Goal: Information Seeking & Learning: Learn about a topic

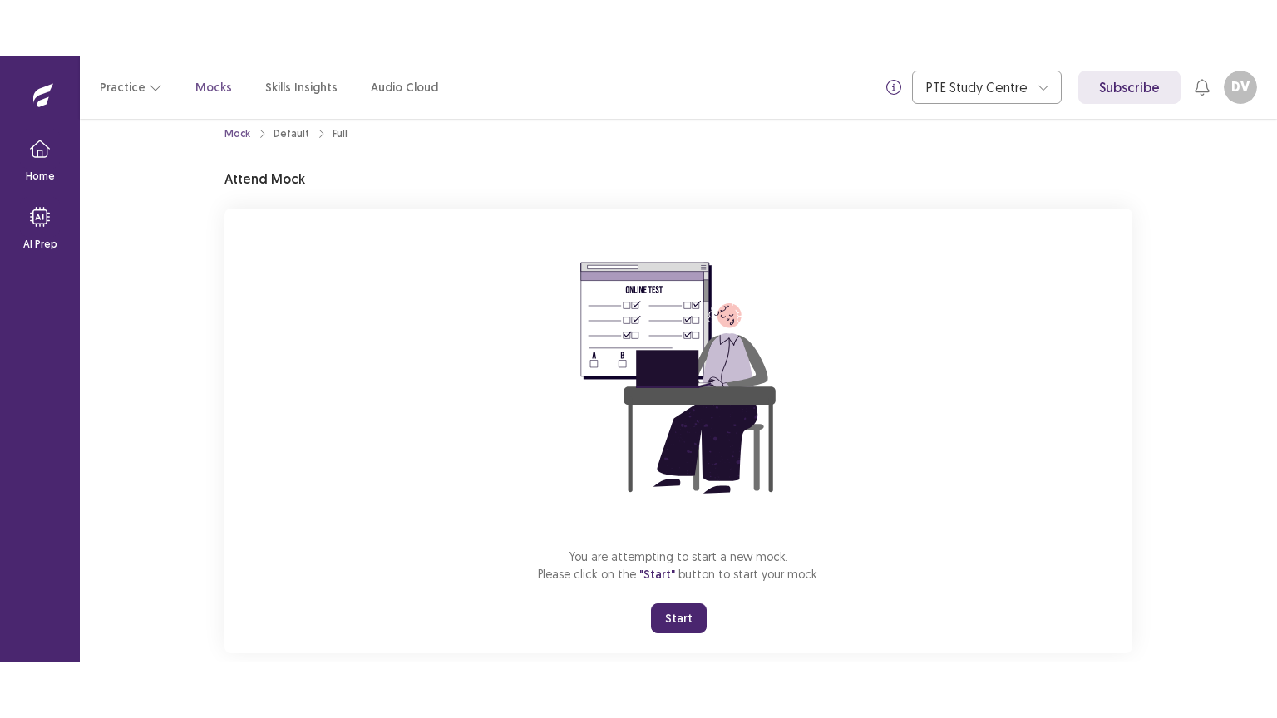
scroll to position [50, 0]
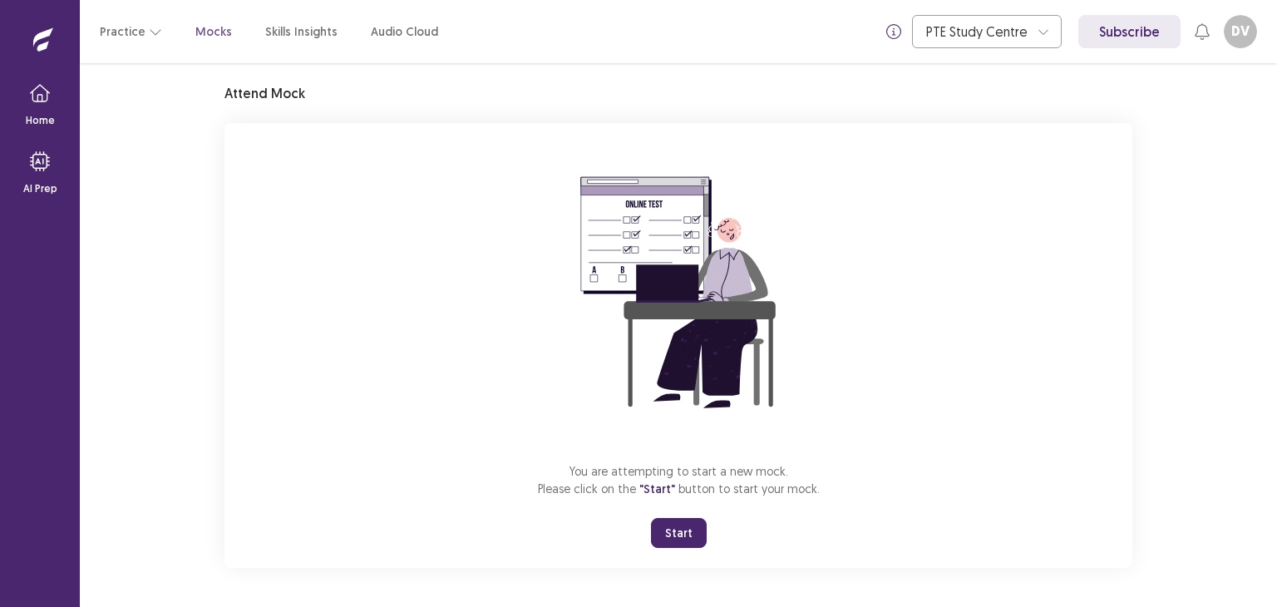
click at [688, 536] on button "Start" at bounding box center [679, 533] width 56 height 30
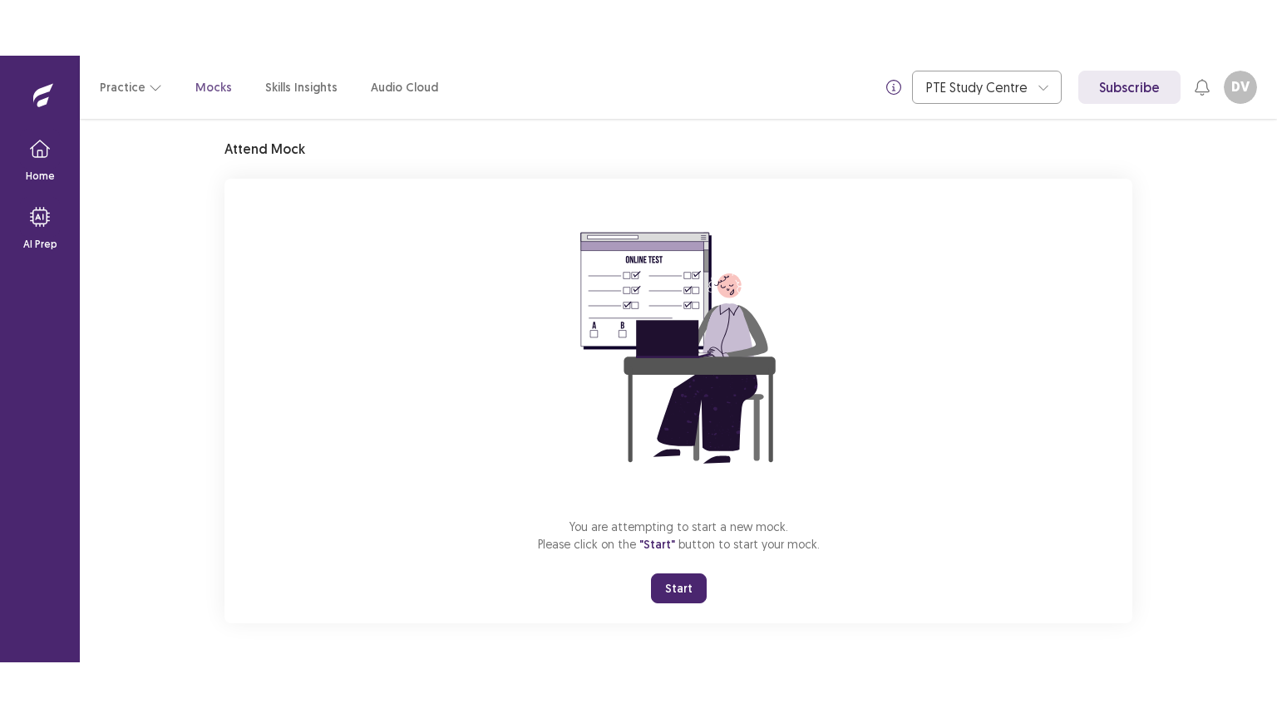
scroll to position [0, 0]
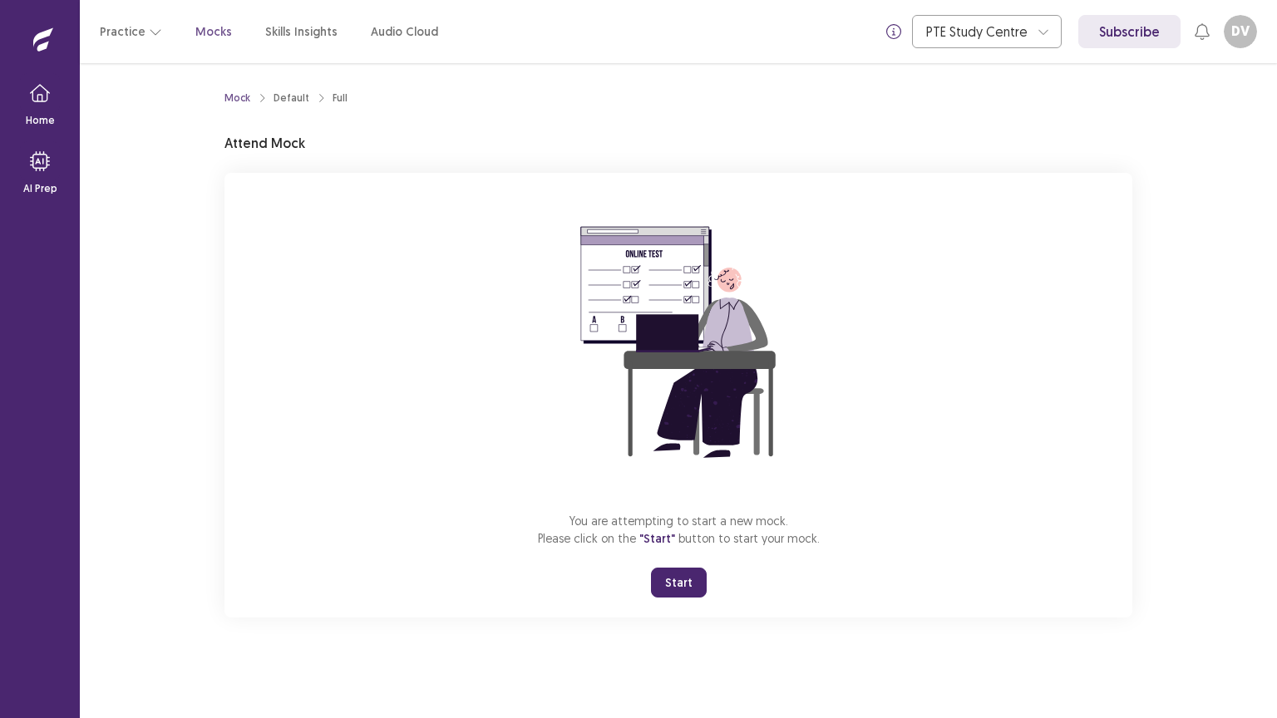
click at [674, 586] on button "Start" at bounding box center [679, 583] width 56 height 30
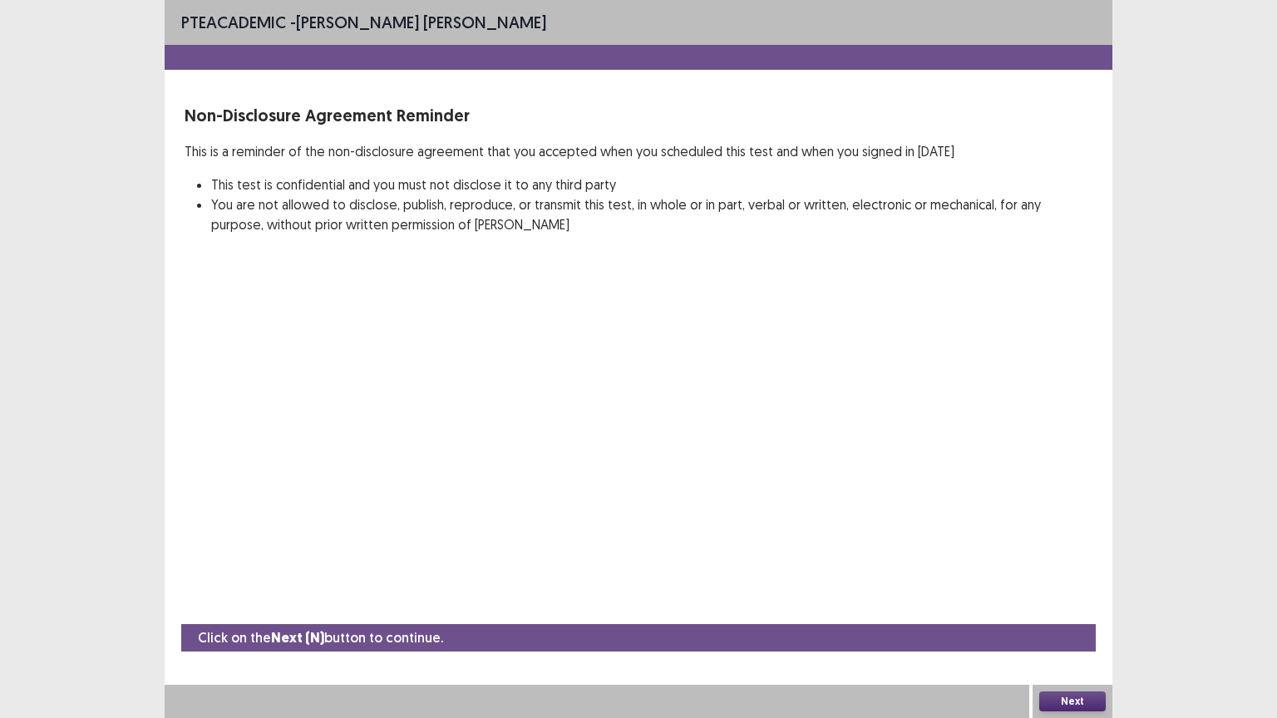
click at [1070, 606] on button "Next" at bounding box center [1072, 701] width 66 height 20
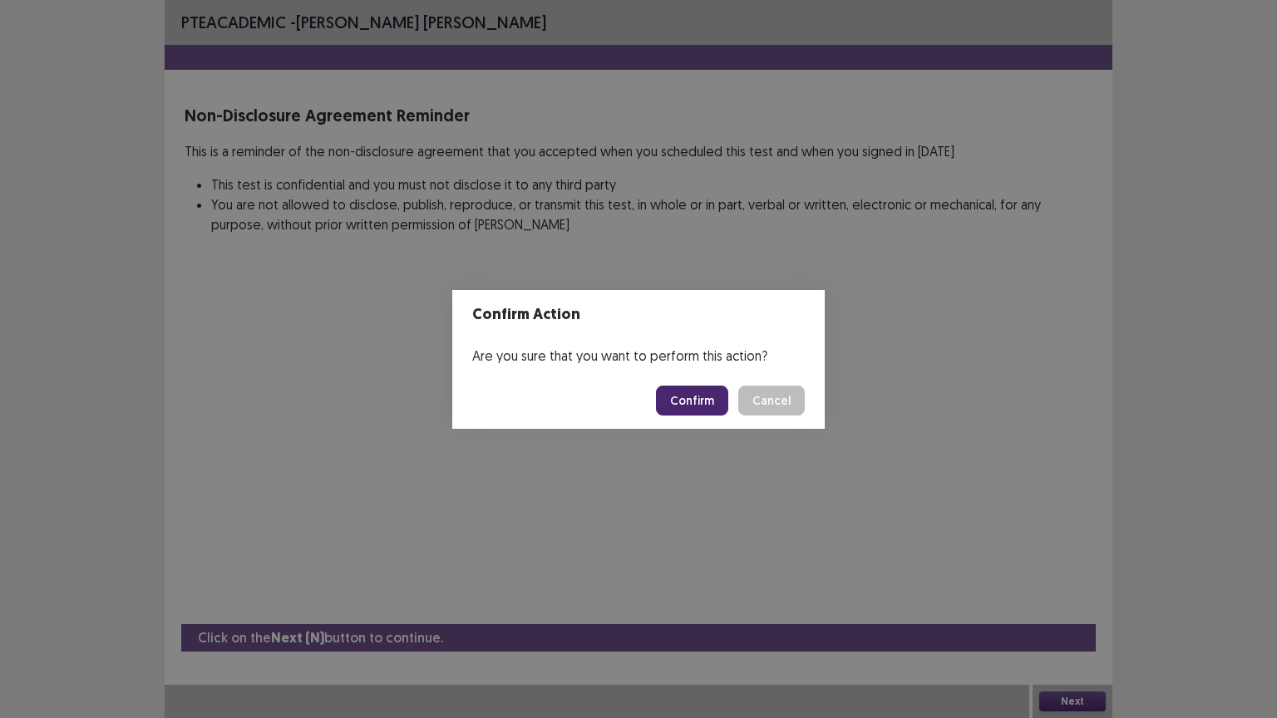
click at [702, 401] on button "Confirm" at bounding box center [692, 401] width 72 height 30
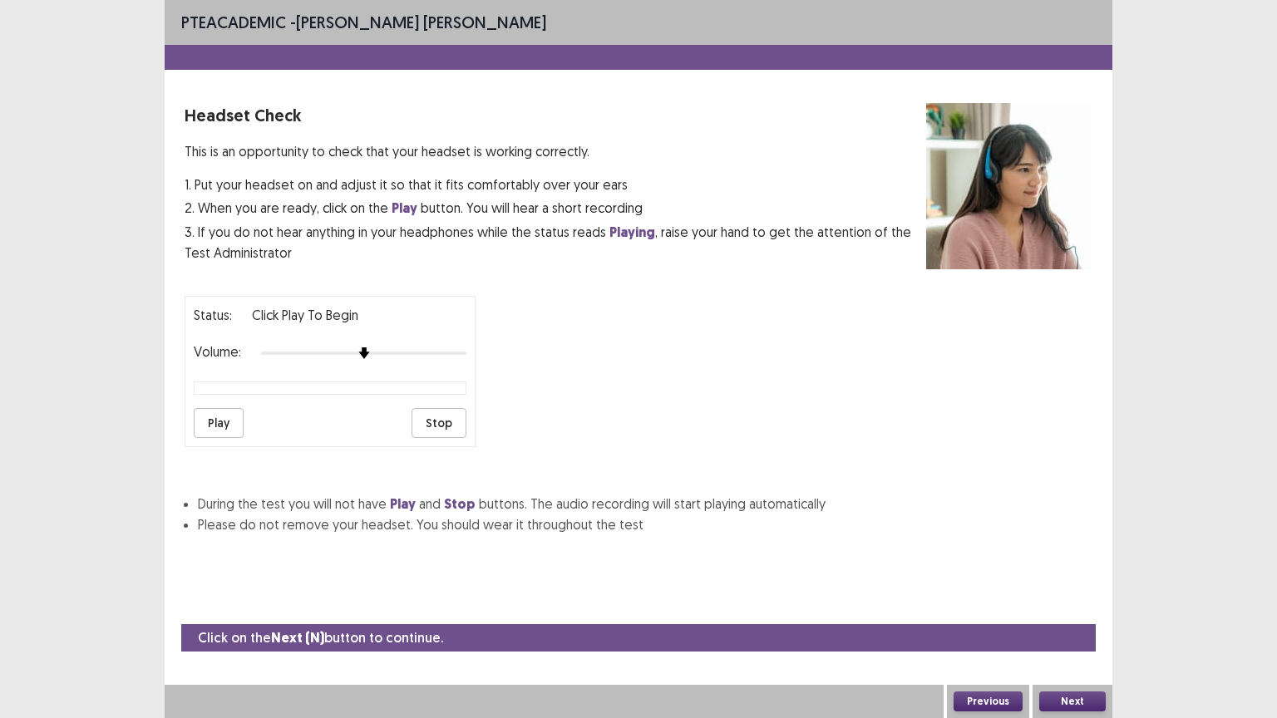
click at [1071, 606] on button "Next" at bounding box center [1072, 701] width 66 height 20
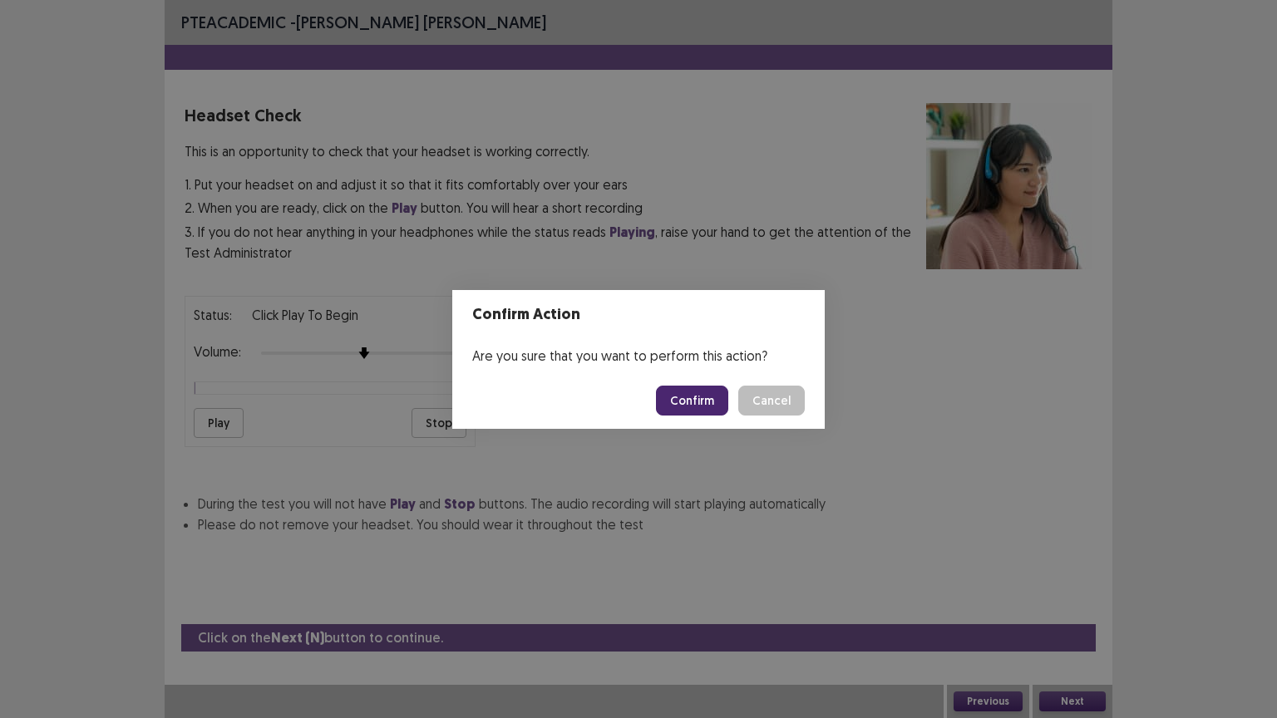
click at [687, 403] on button "Confirm" at bounding box center [692, 401] width 72 height 30
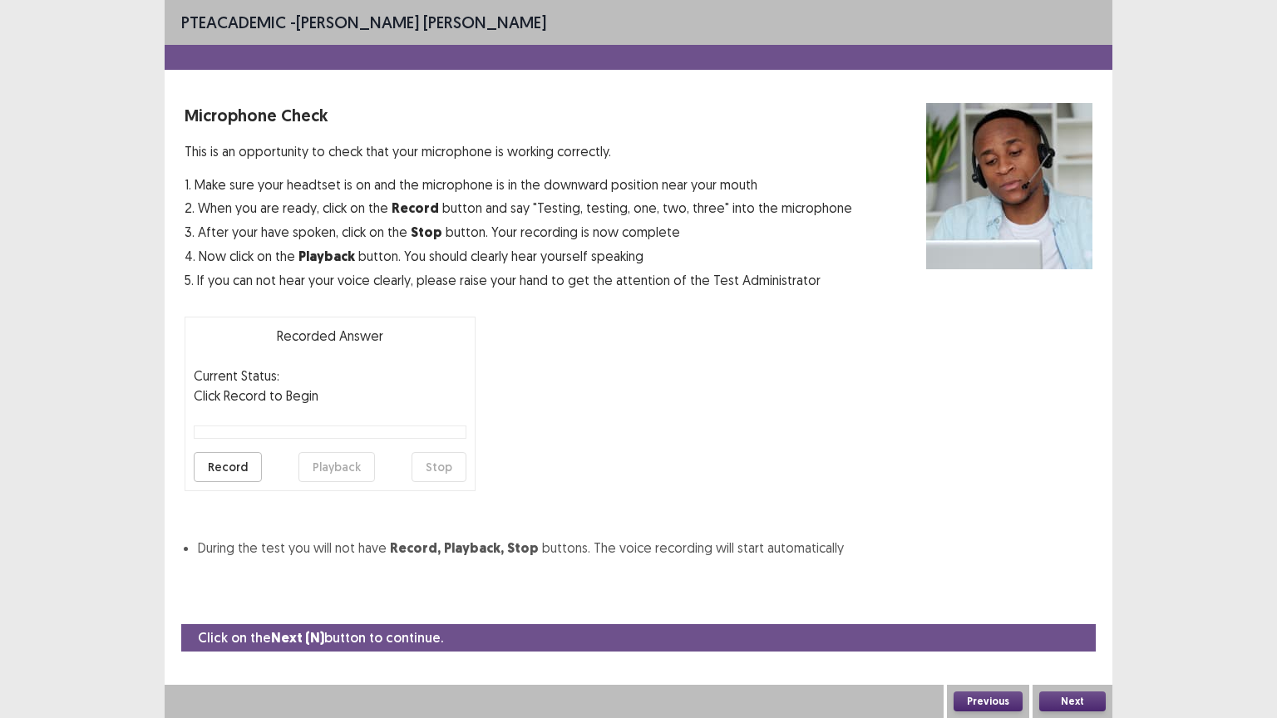
click at [1076, 606] on button "Next" at bounding box center [1072, 701] width 66 height 20
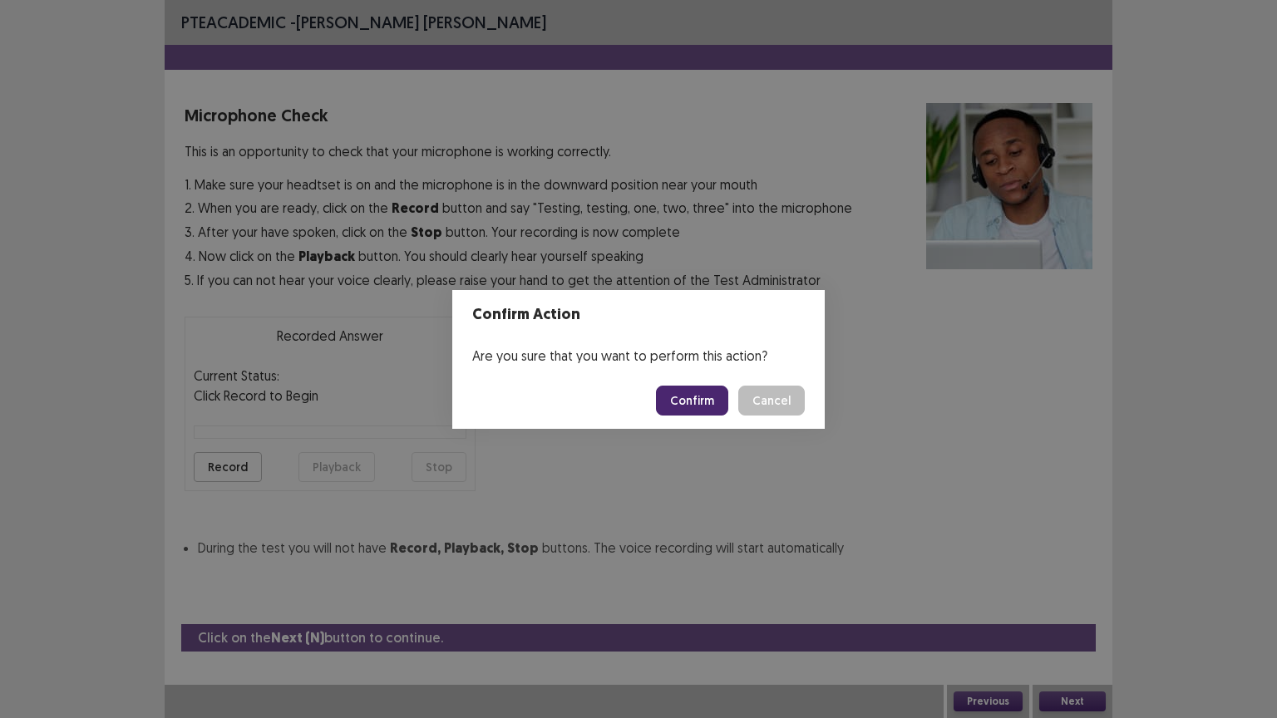
click at [705, 396] on button "Confirm" at bounding box center [692, 401] width 72 height 30
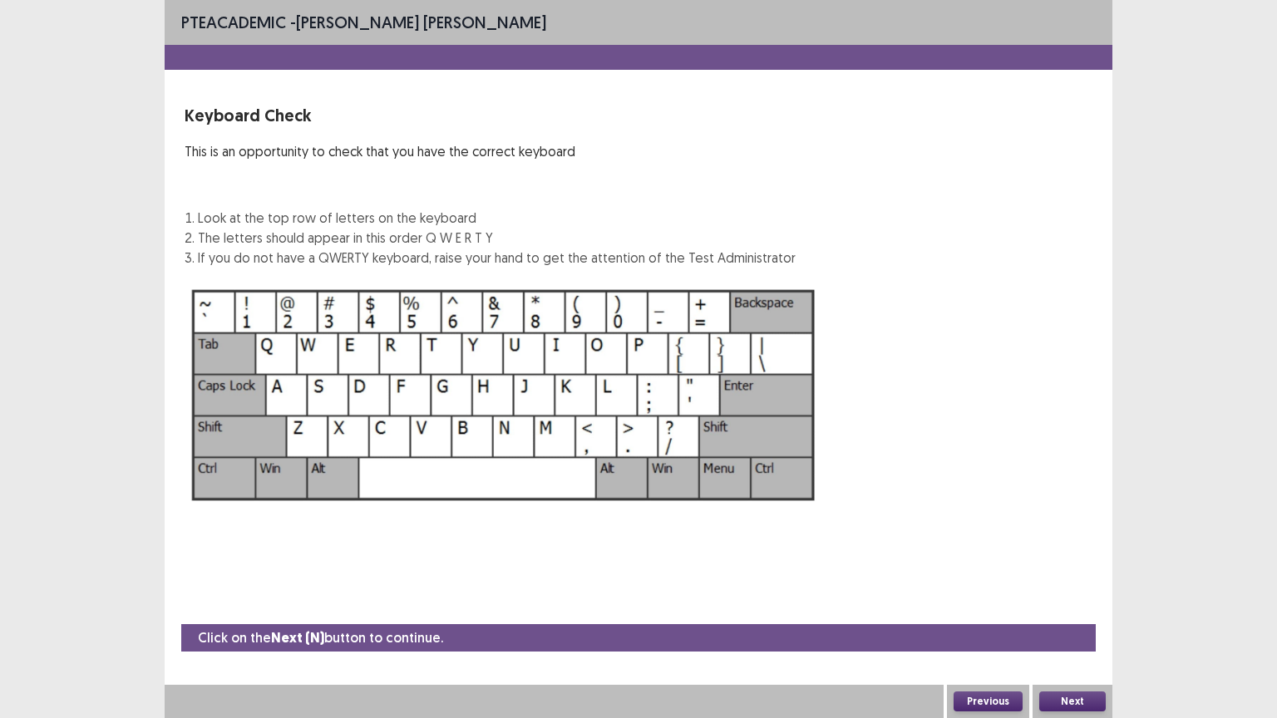
click at [572, 377] on img at bounding box center [504, 395] width 638 height 229
click at [252, 319] on img at bounding box center [504, 395] width 638 height 229
click at [1075, 606] on button "Next" at bounding box center [1072, 701] width 66 height 20
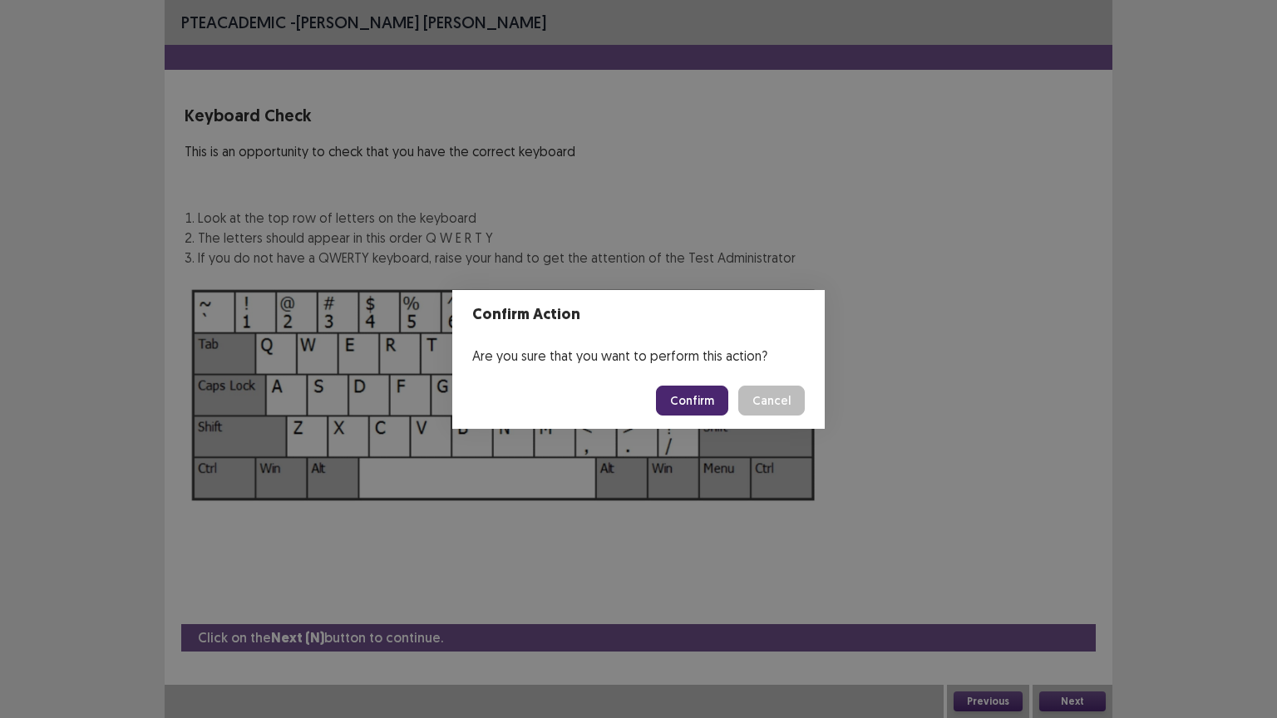
click at [706, 401] on button "Confirm" at bounding box center [692, 401] width 72 height 30
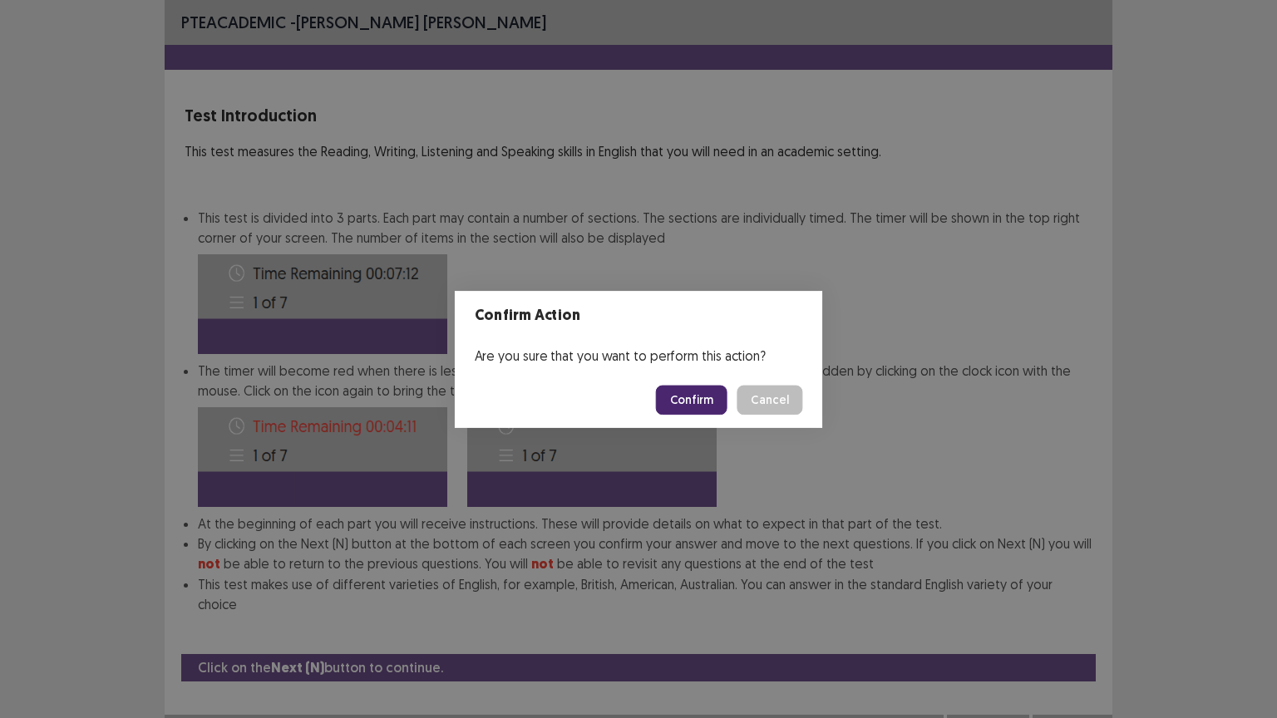
scroll to position [2, 0]
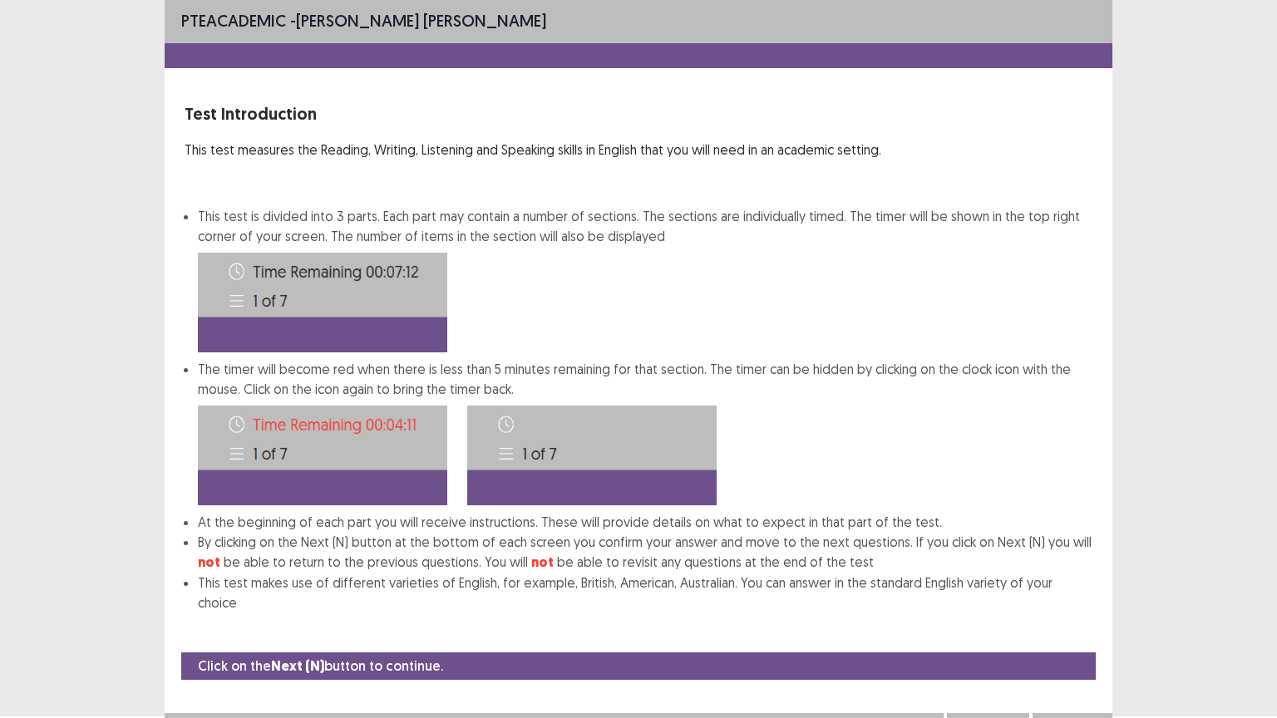
click at [1067, 606] on button "Next" at bounding box center [1072, 730] width 66 height 20
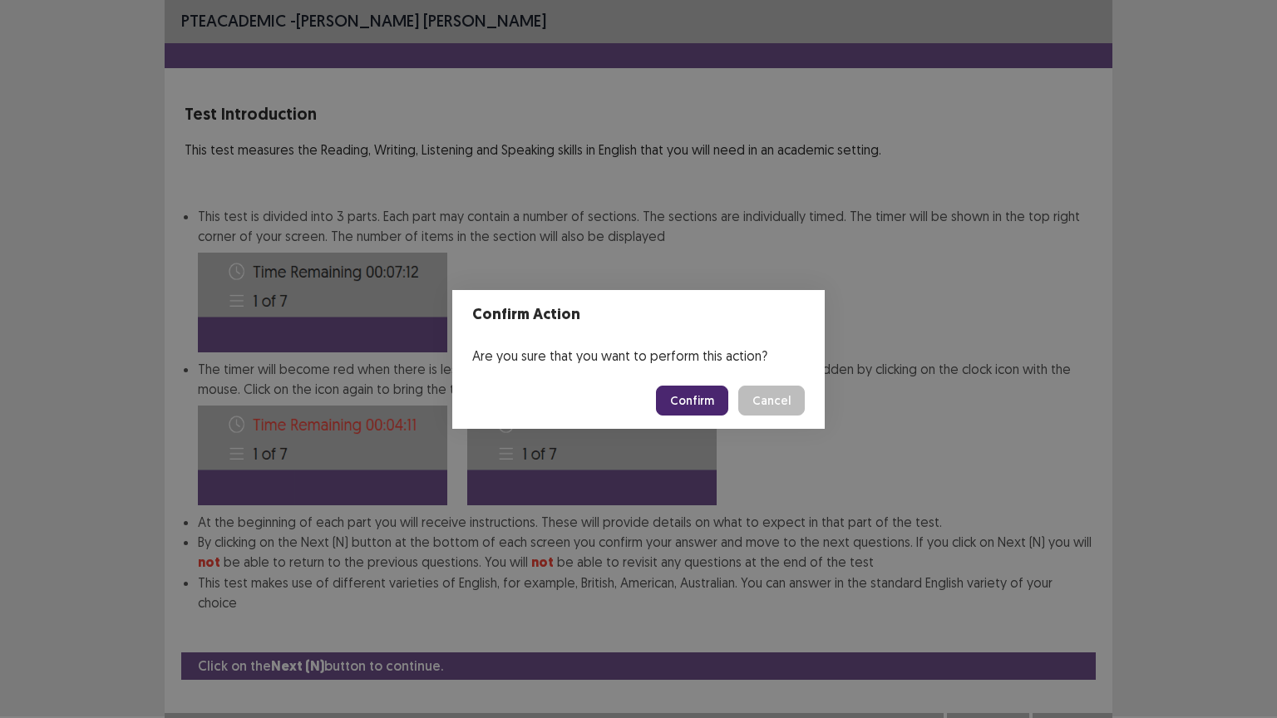
click at [695, 396] on button "Confirm" at bounding box center [692, 401] width 72 height 30
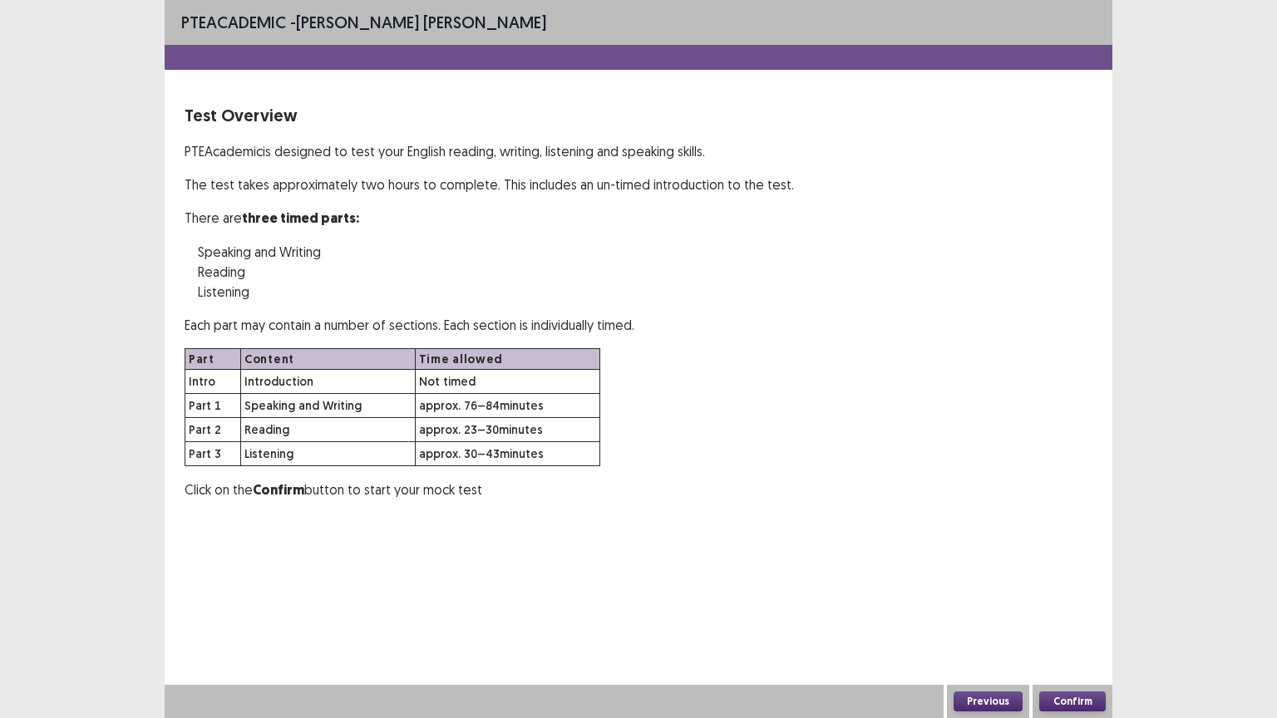
scroll to position [0, 0]
click at [1071, 606] on button "Confirm" at bounding box center [1072, 701] width 66 height 20
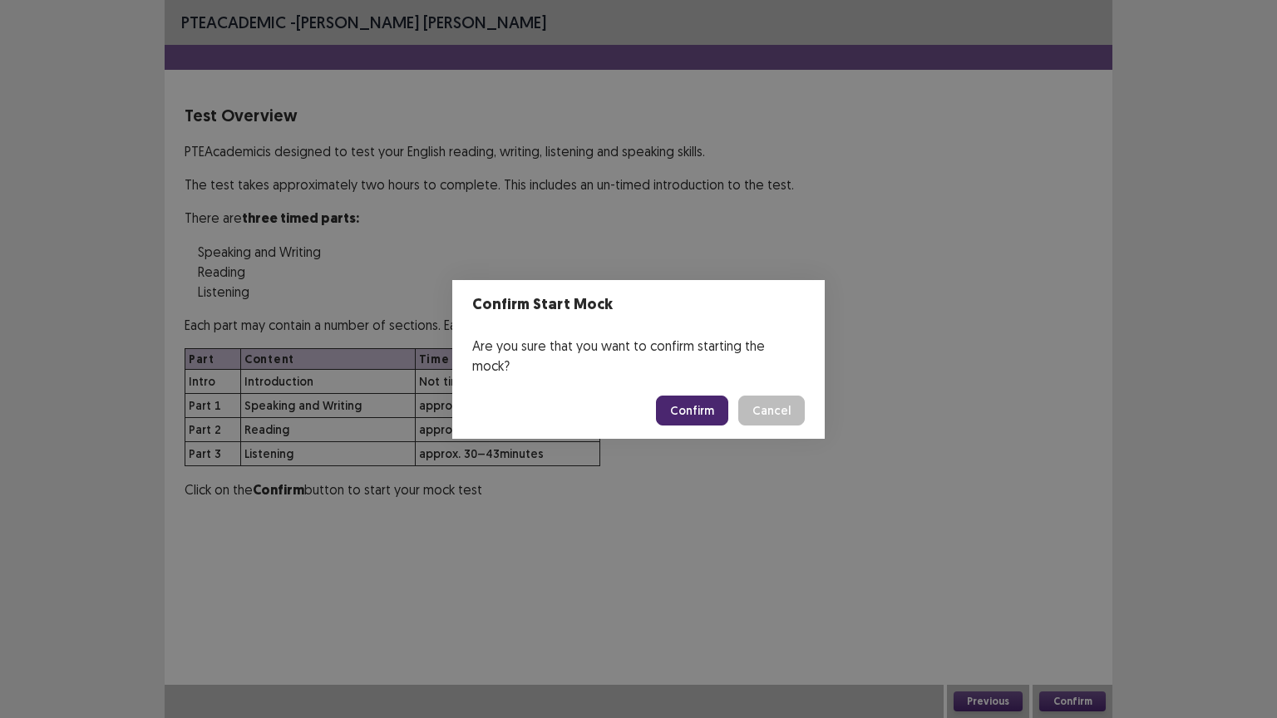
click at [708, 402] on button "Confirm" at bounding box center [692, 411] width 72 height 30
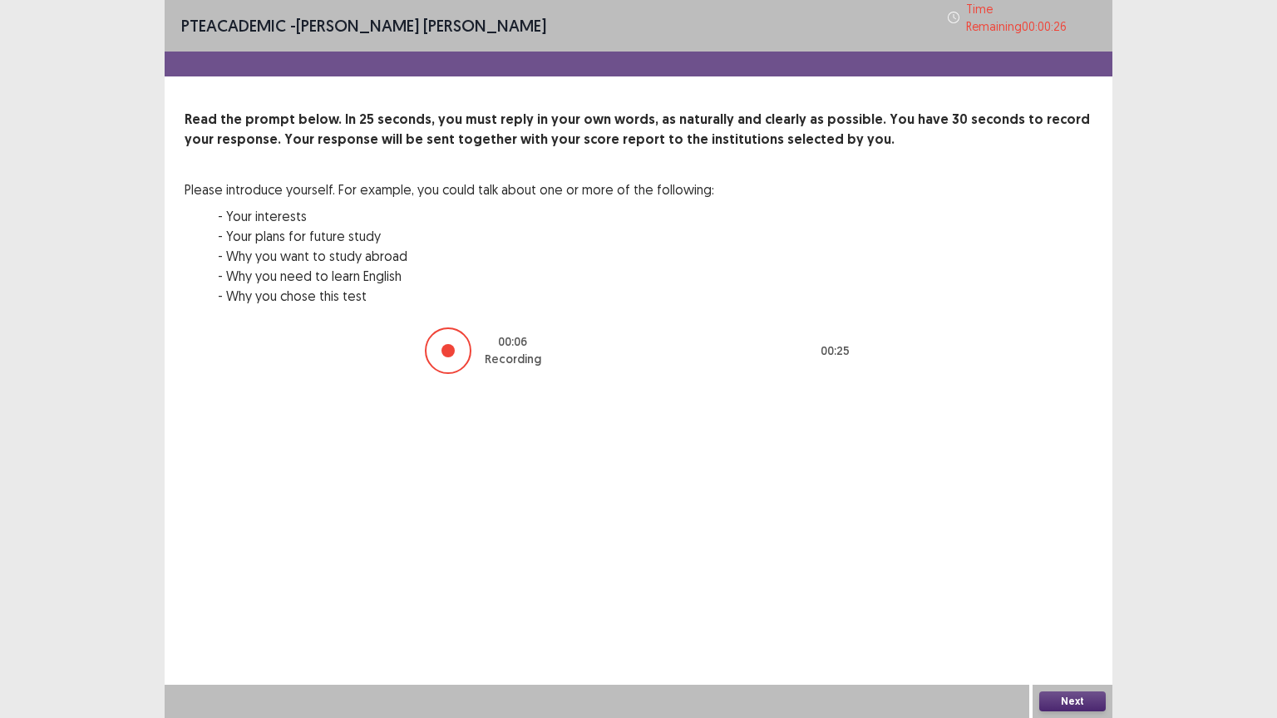
click at [1071, 606] on button "Next" at bounding box center [1072, 701] width 66 height 20
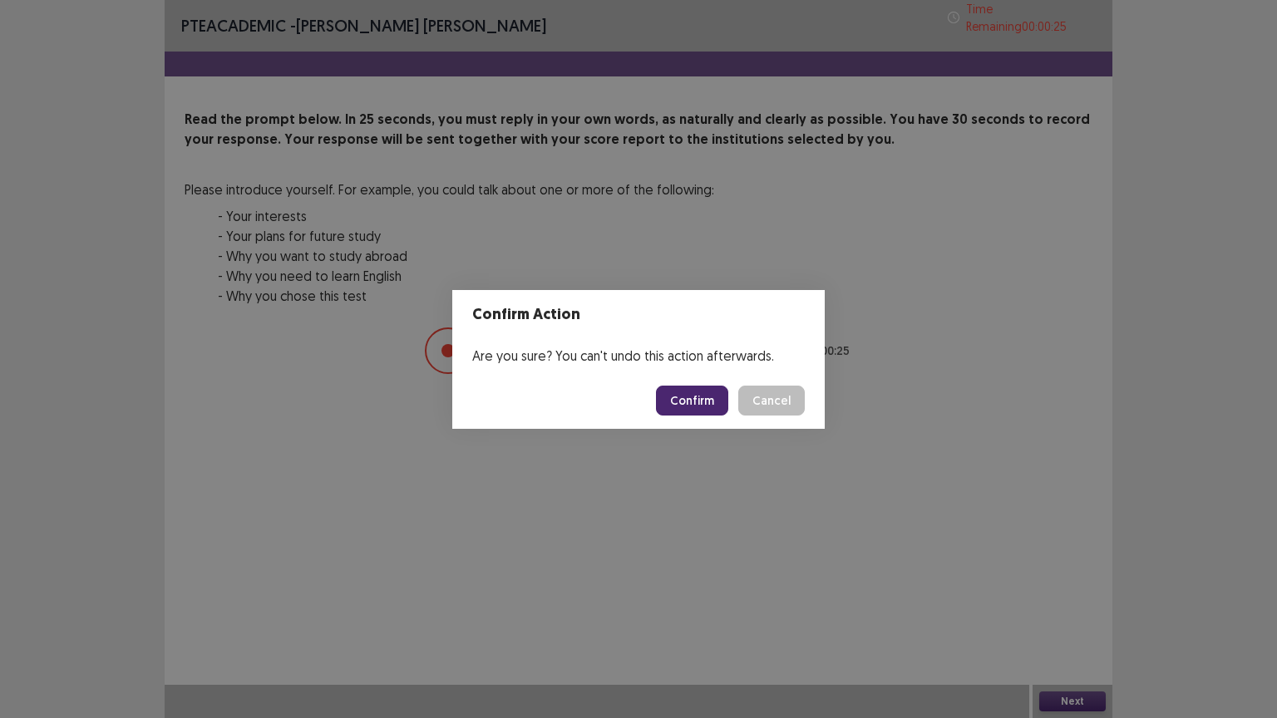
click at [711, 406] on button "Confirm" at bounding box center [692, 401] width 72 height 30
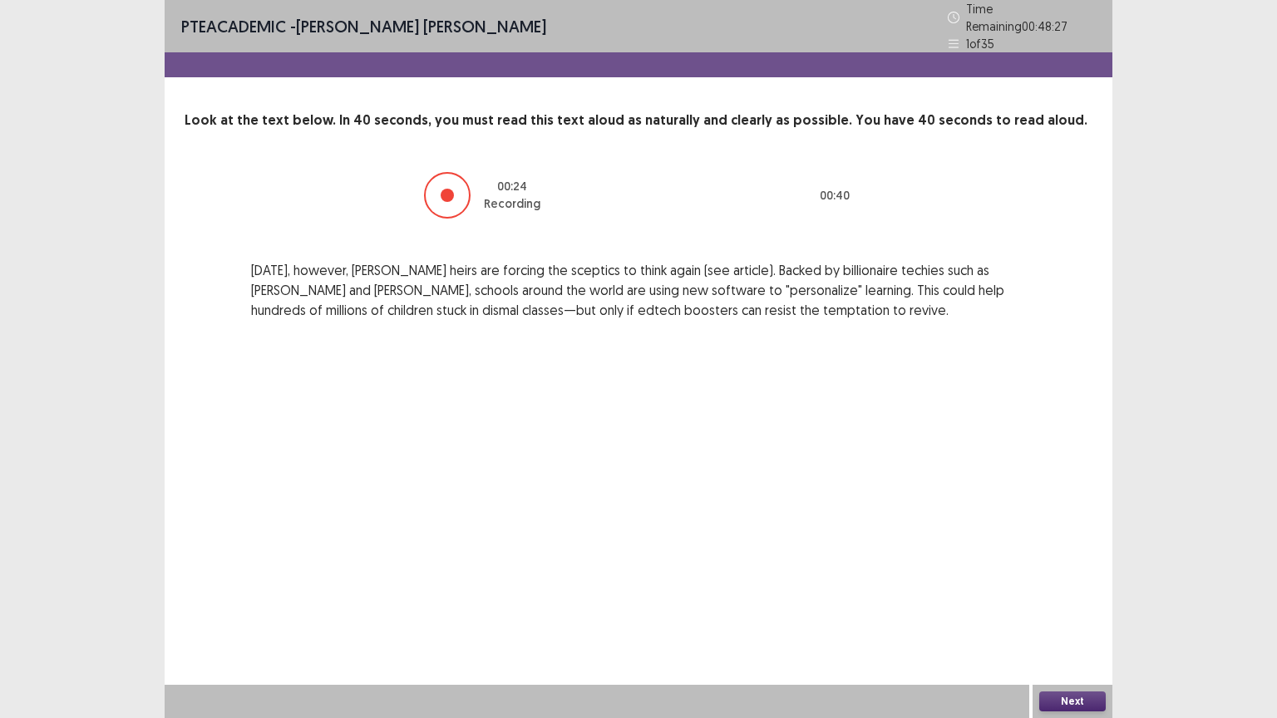
click at [1075, 606] on button "Next" at bounding box center [1072, 701] width 66 height 20
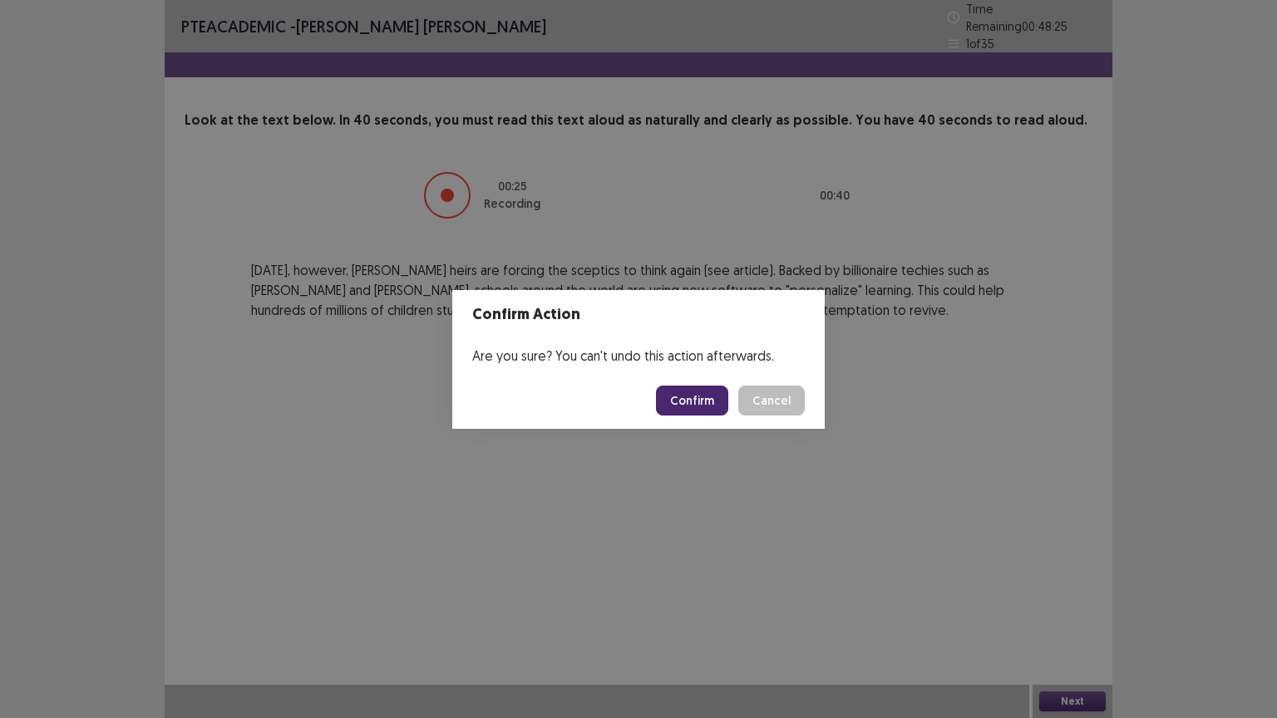
click at [701, 399] on button "Confirm" at bounding box center [692, 401] width 72 height 30
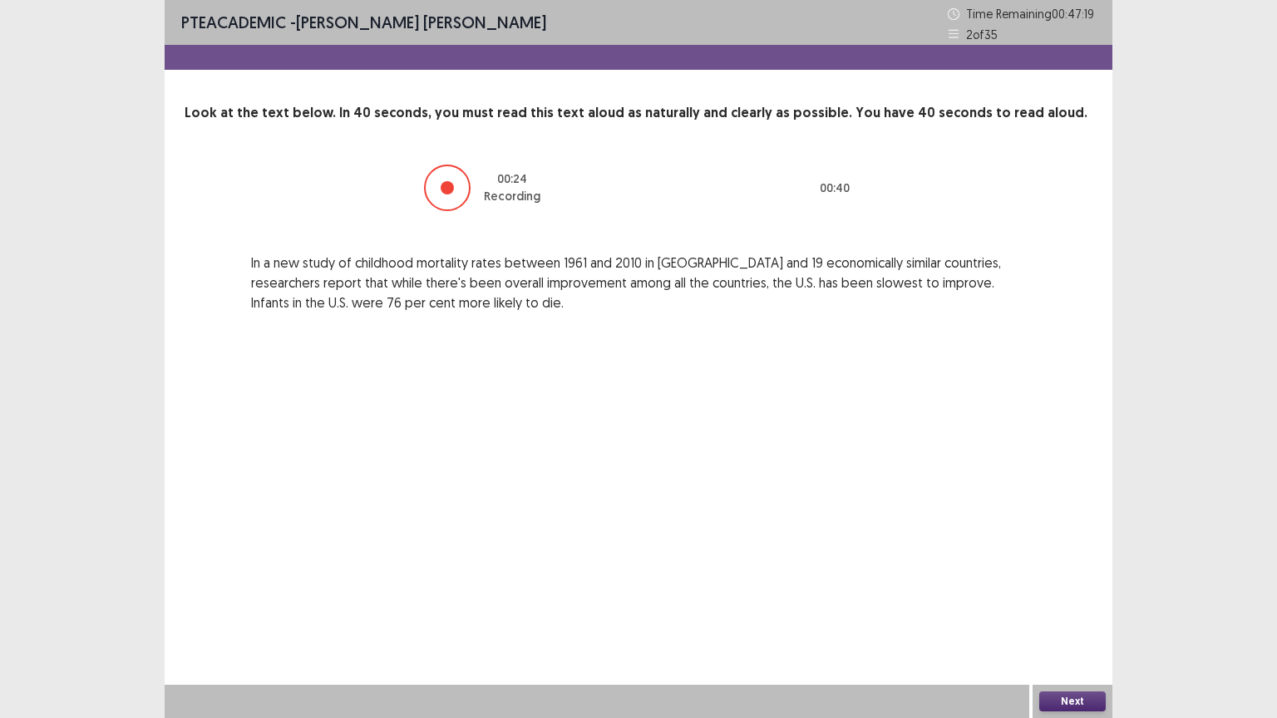
click at [1074, 606] on button "Next" at bounding box center [1072, 701] width 66 height 20
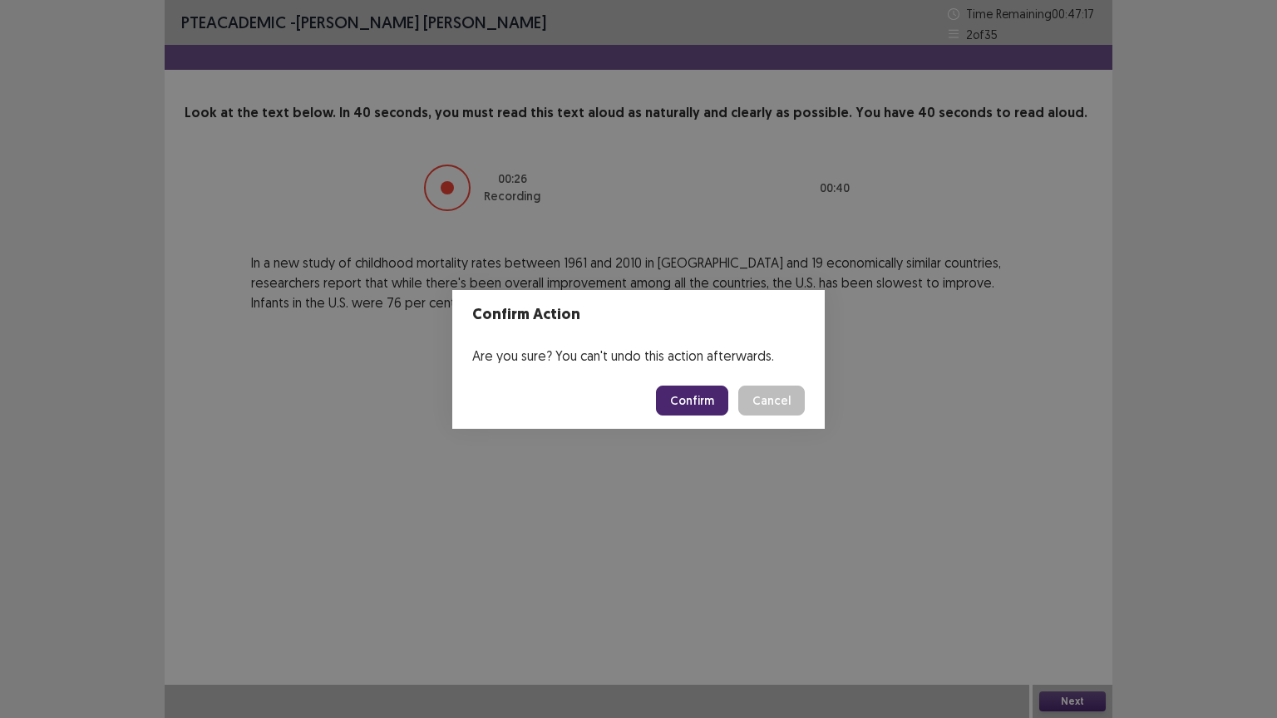
click at [707, 399] on button "Confirm" at bounding box center [692, 401] width 72 height 30
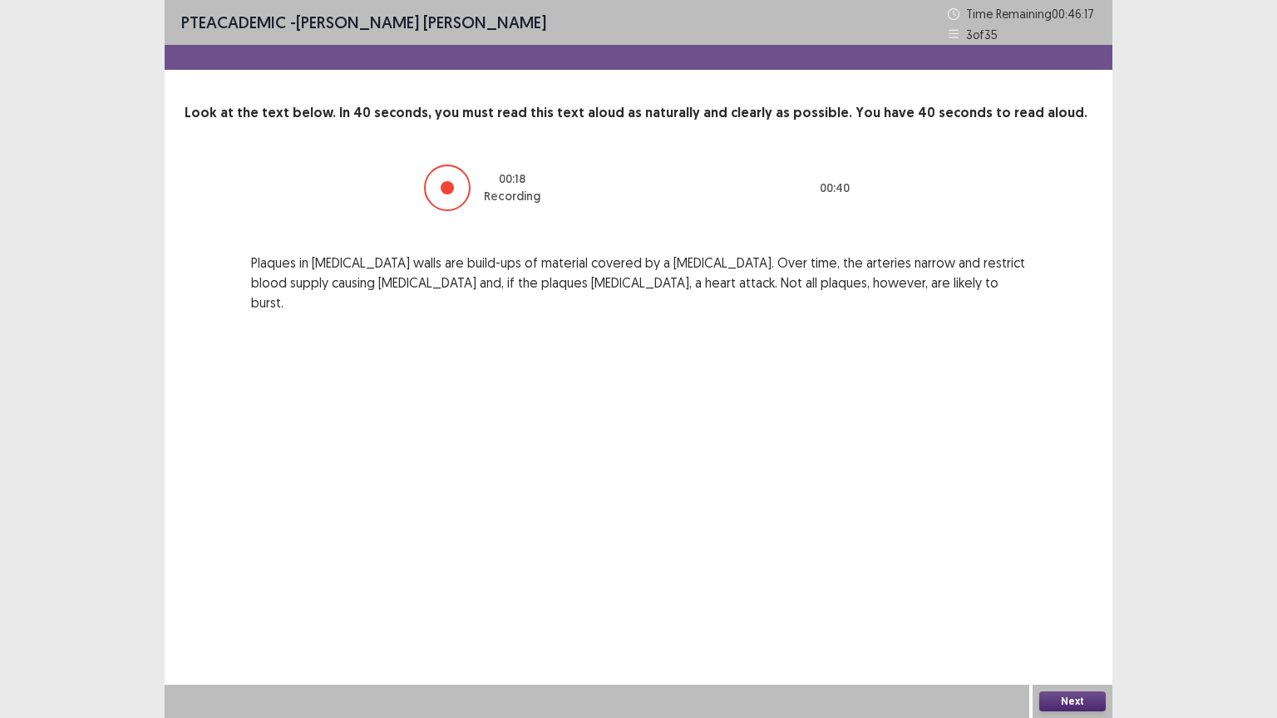
click at [1061, 606] on button "Next" at bounding box center [1072, 701] width 66 height 20
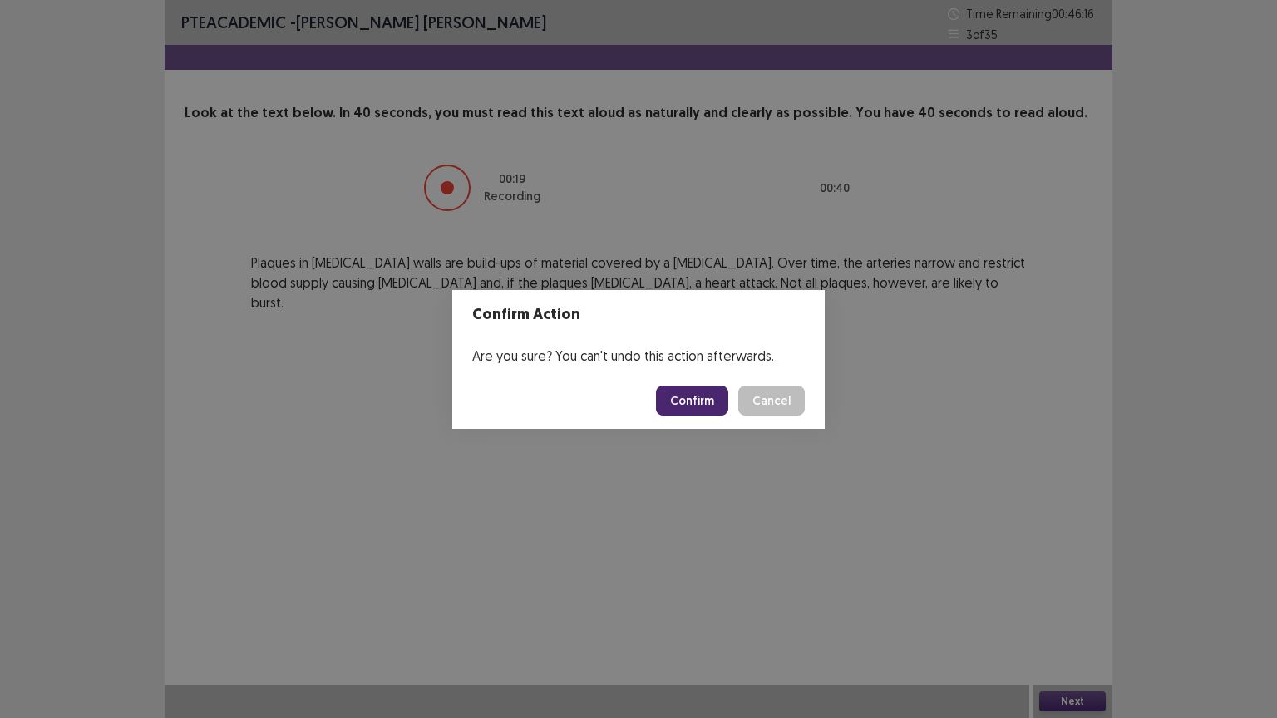
click at [698, 411] on button "Confirm" at bounding box center [692, 401] width 72 height 30
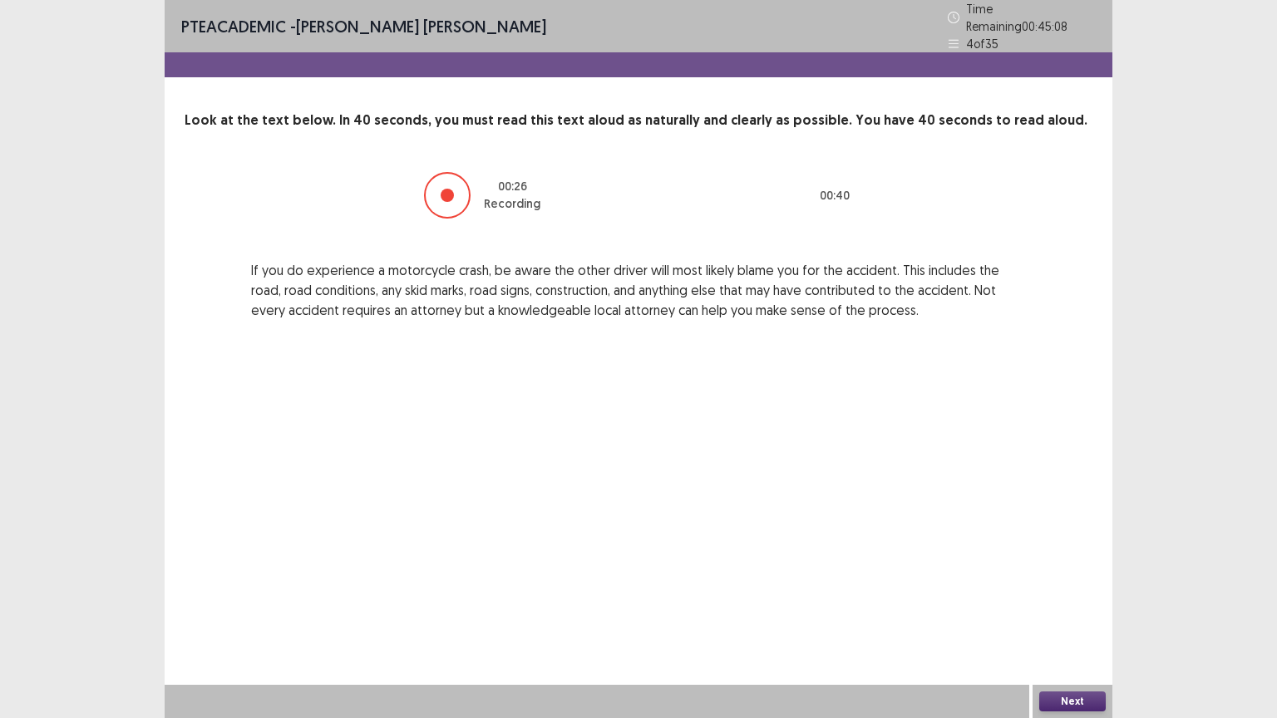
click at [1070, 606] on button "Next" at bounding box center [1072, 701] width 66 height 20
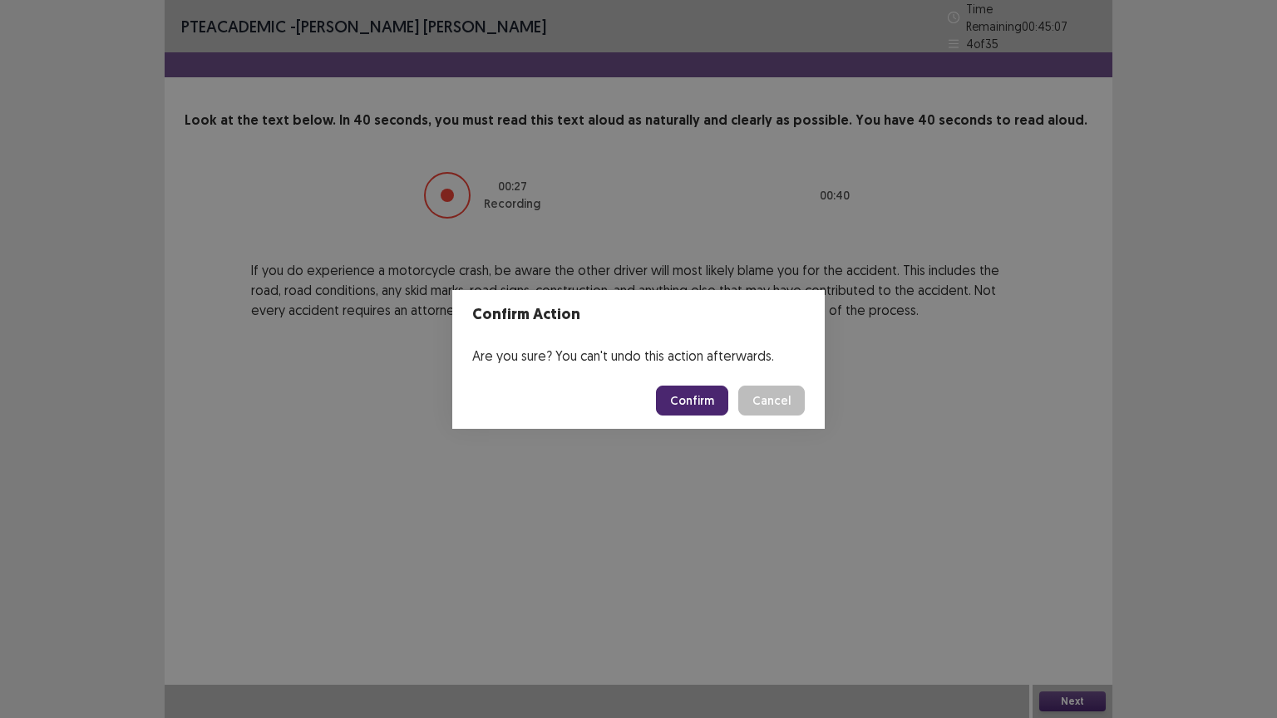
click at [691, 401] on button "Confirm" at bounding box center [692, 401] width 72 height 30
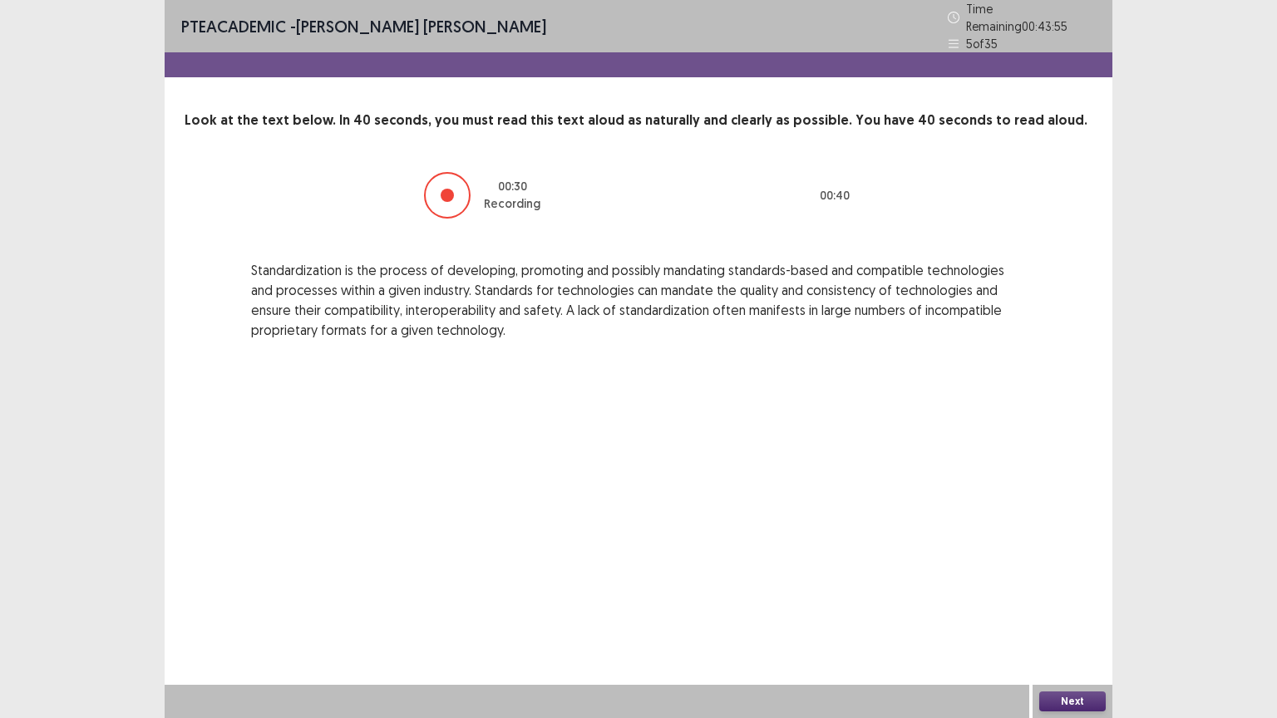
click at [1055, 606] on button "Next" at bounding box center [1072, 701] width 66 height 20
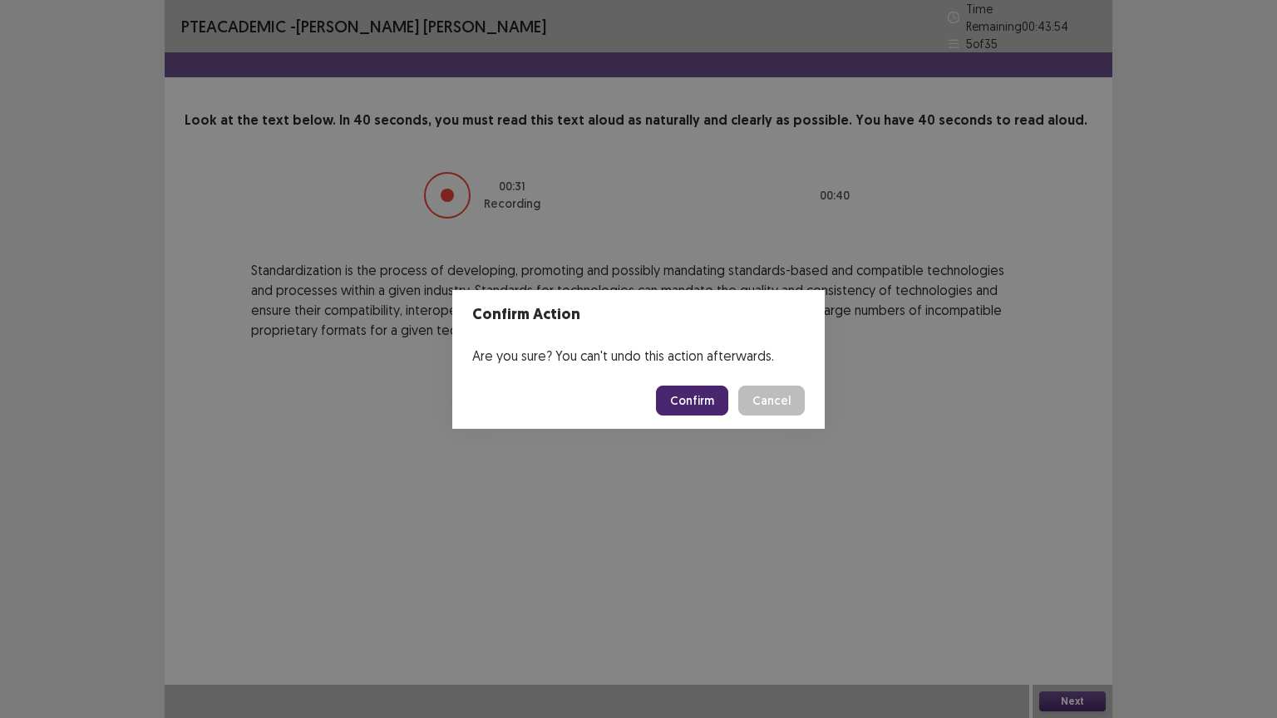
click at [678, 391] on button "Confirm" at bounding box center [692, 401] width 72 height 30
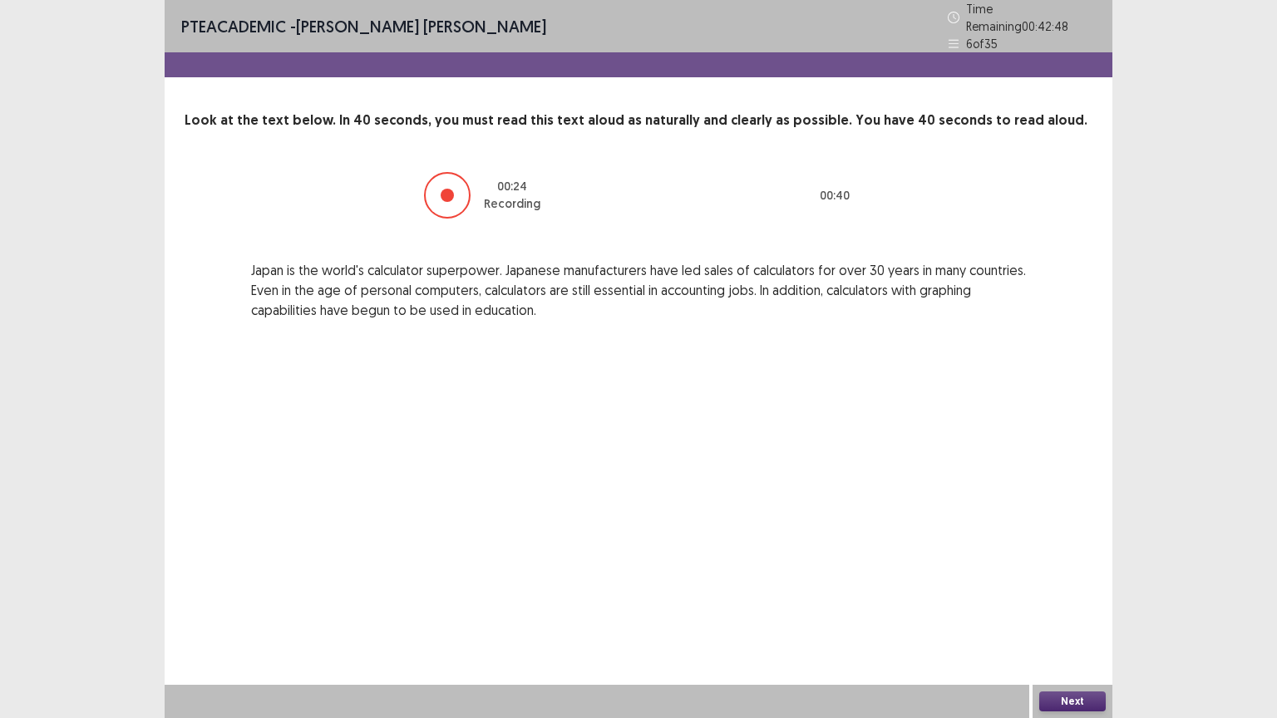
click at [1105, 606] on div "Next" at bounding box center [1072, 701] width 80 height 33
click at [1080, 606] on button "Next" at bounding box center [1072, 701] width 66 height 20
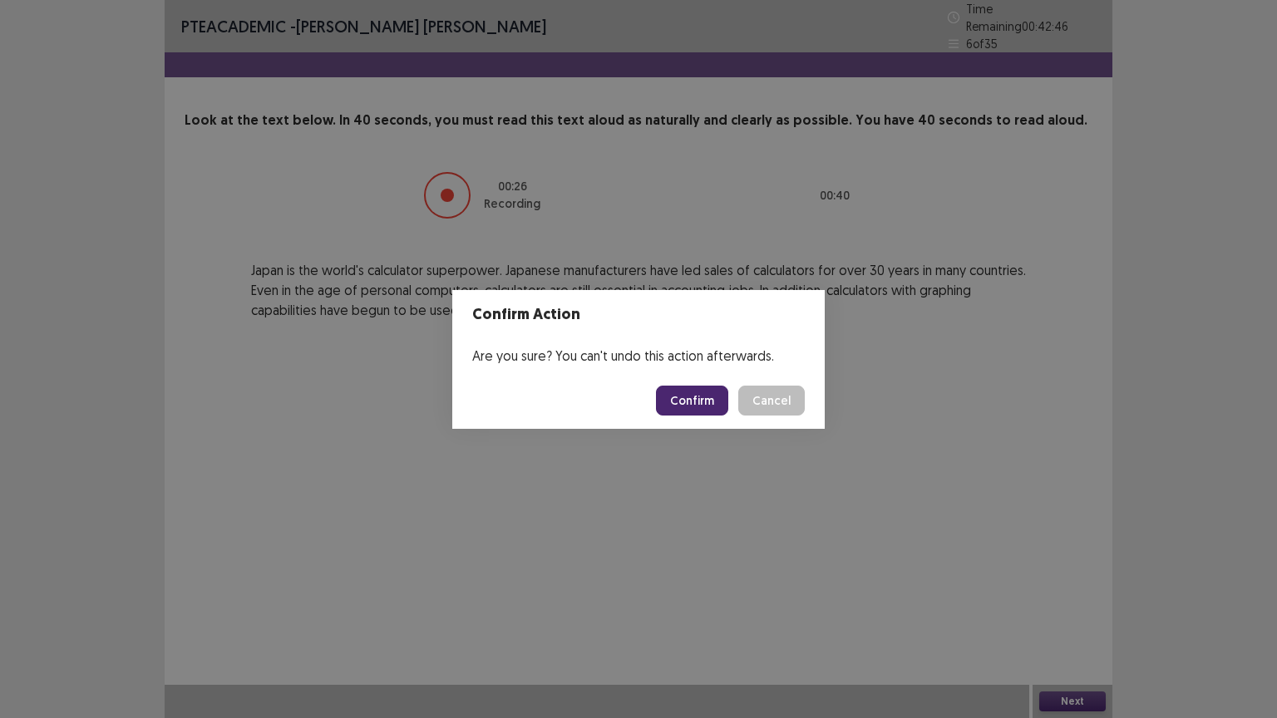
click at [704, 386] on button "Confirm" at bounding box center [692, 401] width 72 height 30
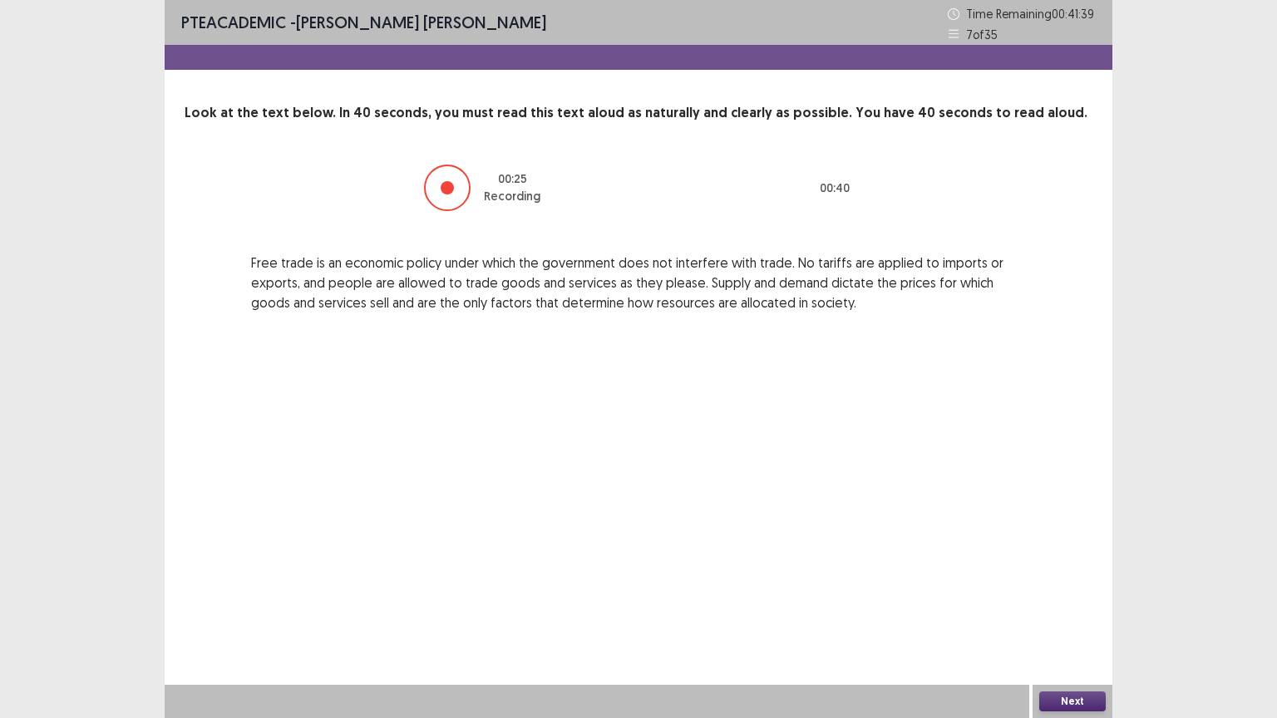
click at [1080, 606] on button "Next" at bounding box center [1072, 701] width 66 height 20
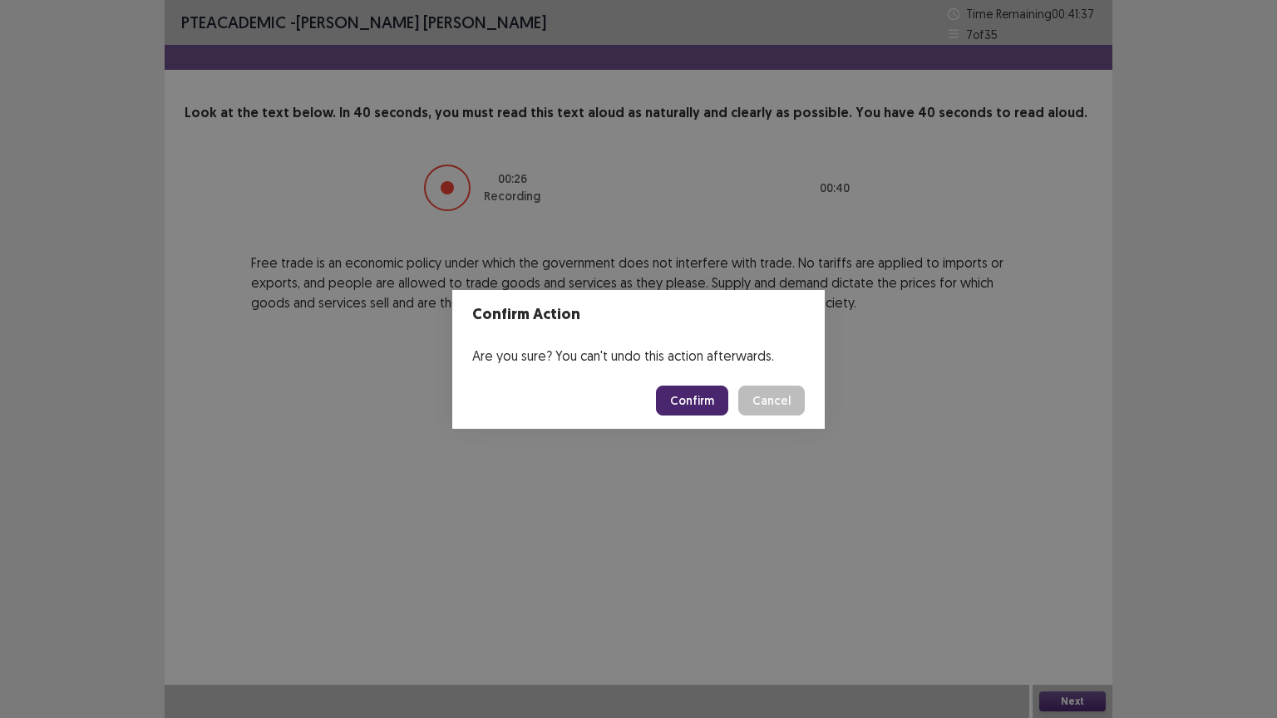
click at [705, 406] on button "Confirm" at bounding box center [692, 401] width 72 height 30
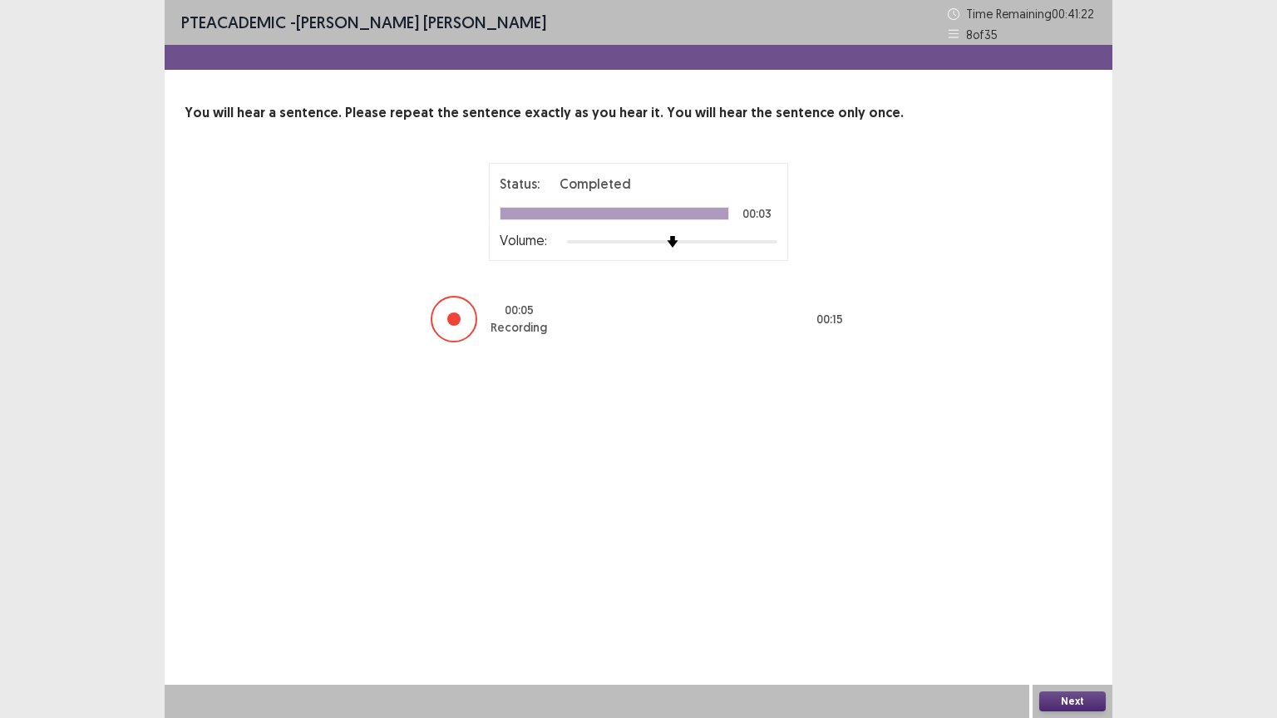
click at [1069, 606] on button "Next" at bounding box center [1072, 701] width 66 height 20
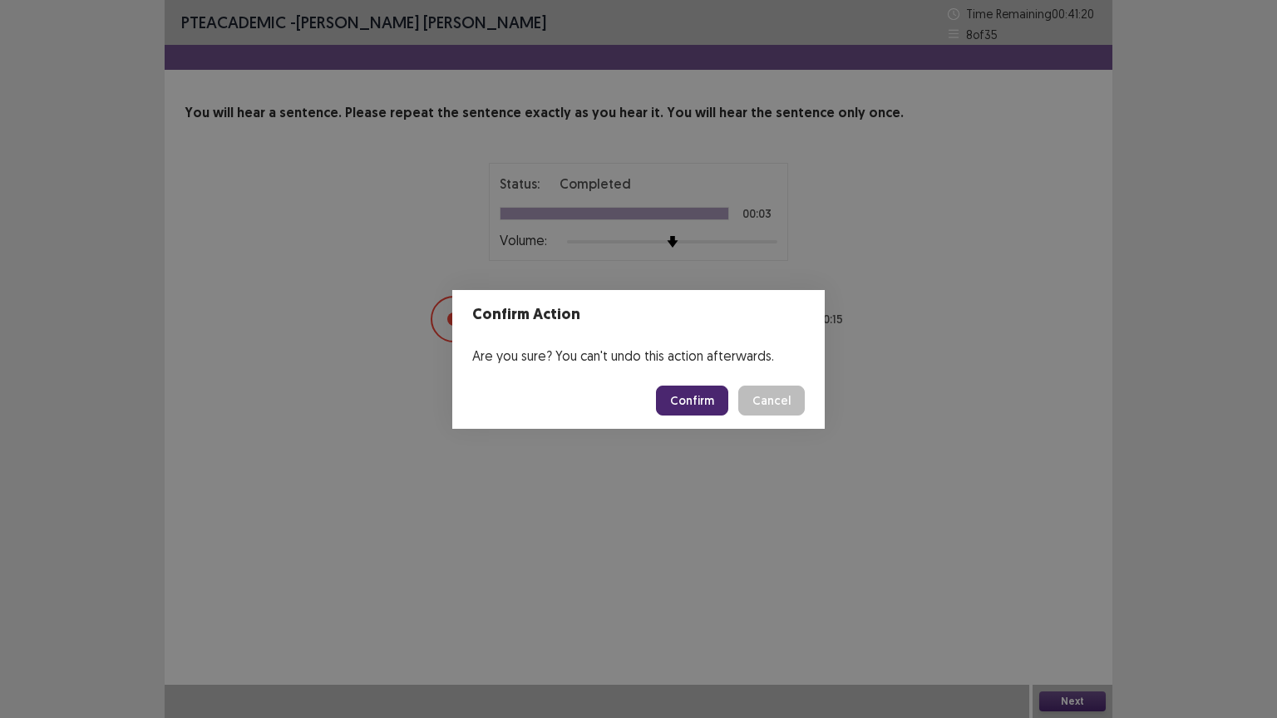
click at [701, 406] on button "Confirm" at bounding box center [692, 401] width 72 height 30
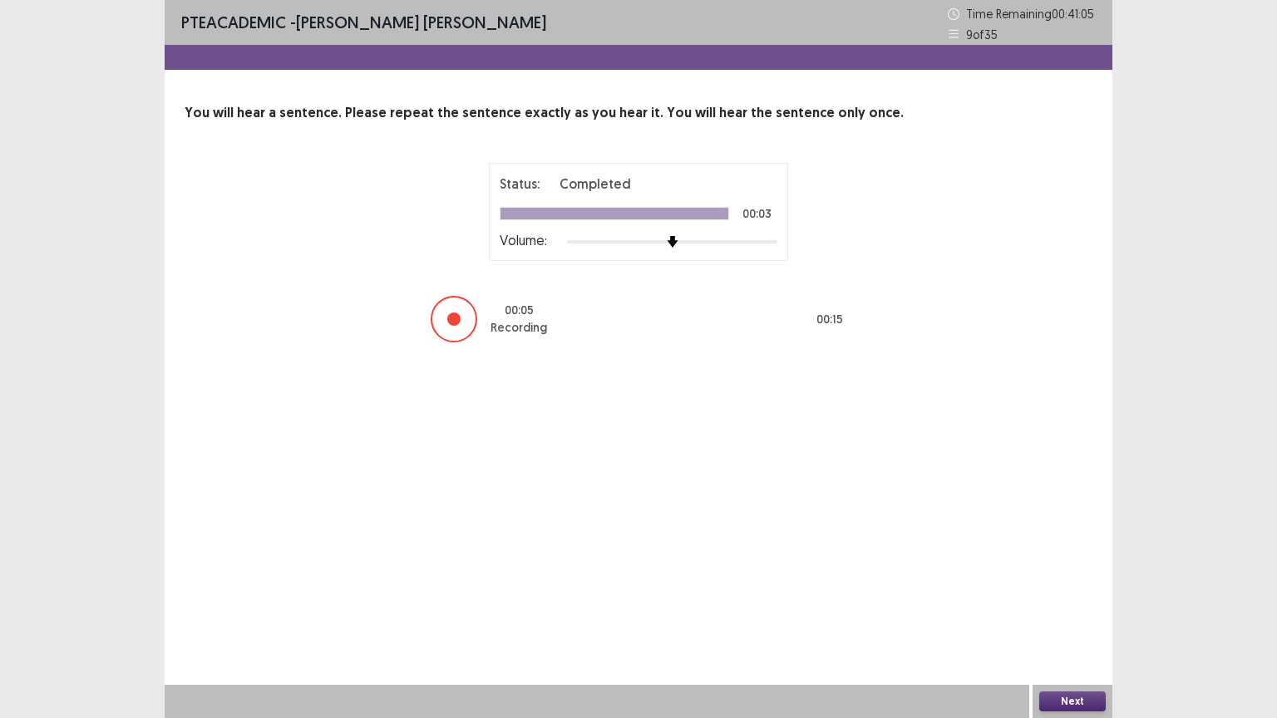
click at [1057, 606] on button "Next" at bounding box center [1072, 701] width 66 height 20
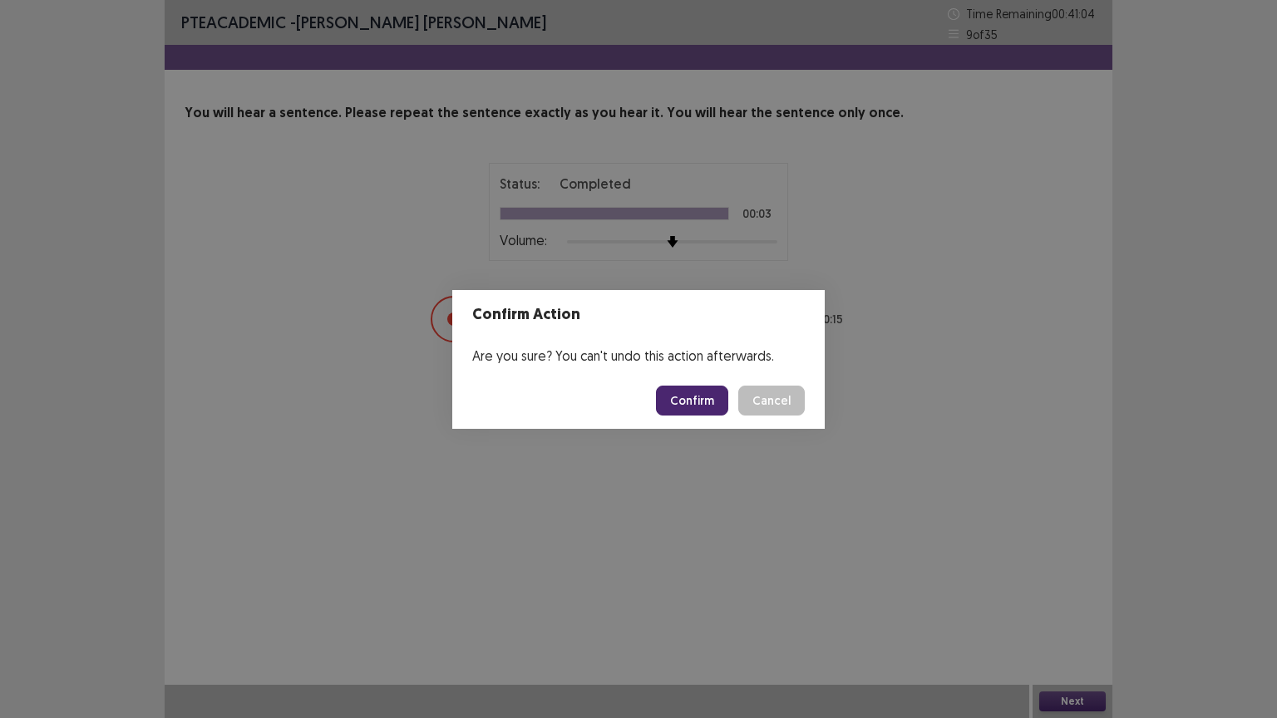
click at [700, 406] on button "Confirm" at bounding box center [692, 401] width 72 height 30
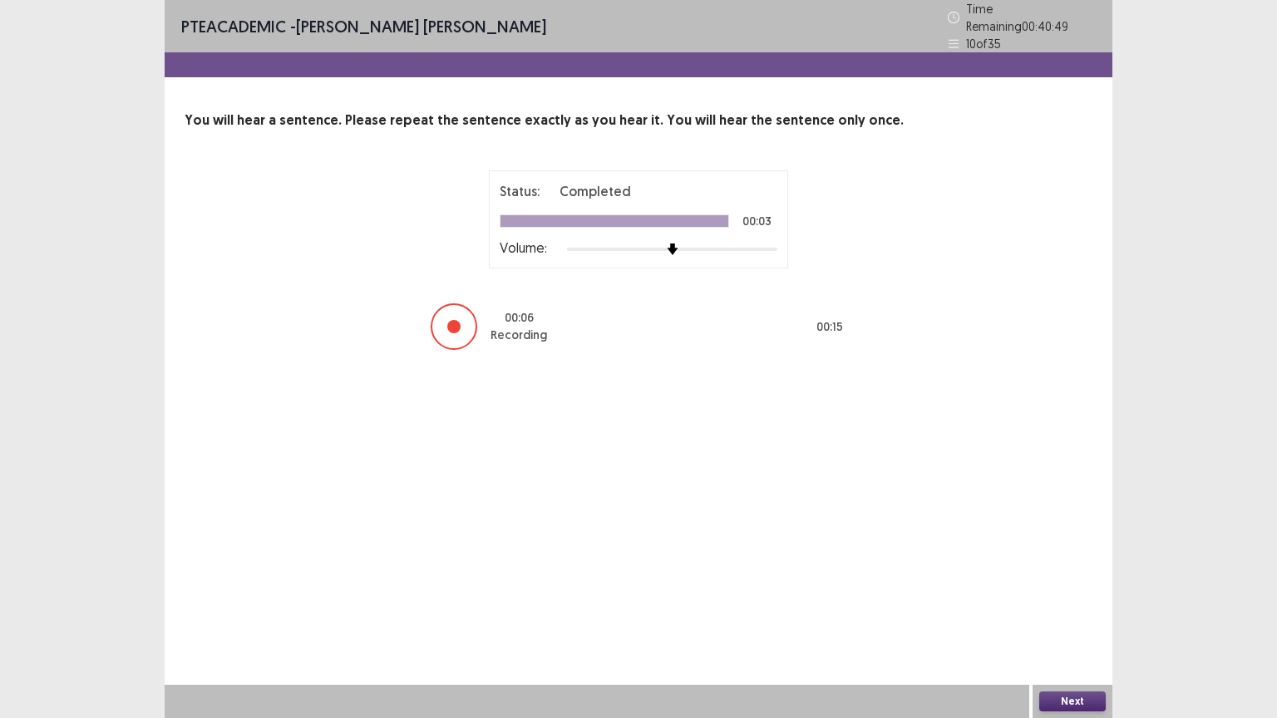
click at [1080, 606] on button "Next" at bounding box center [1072, 701] width 66 height 20
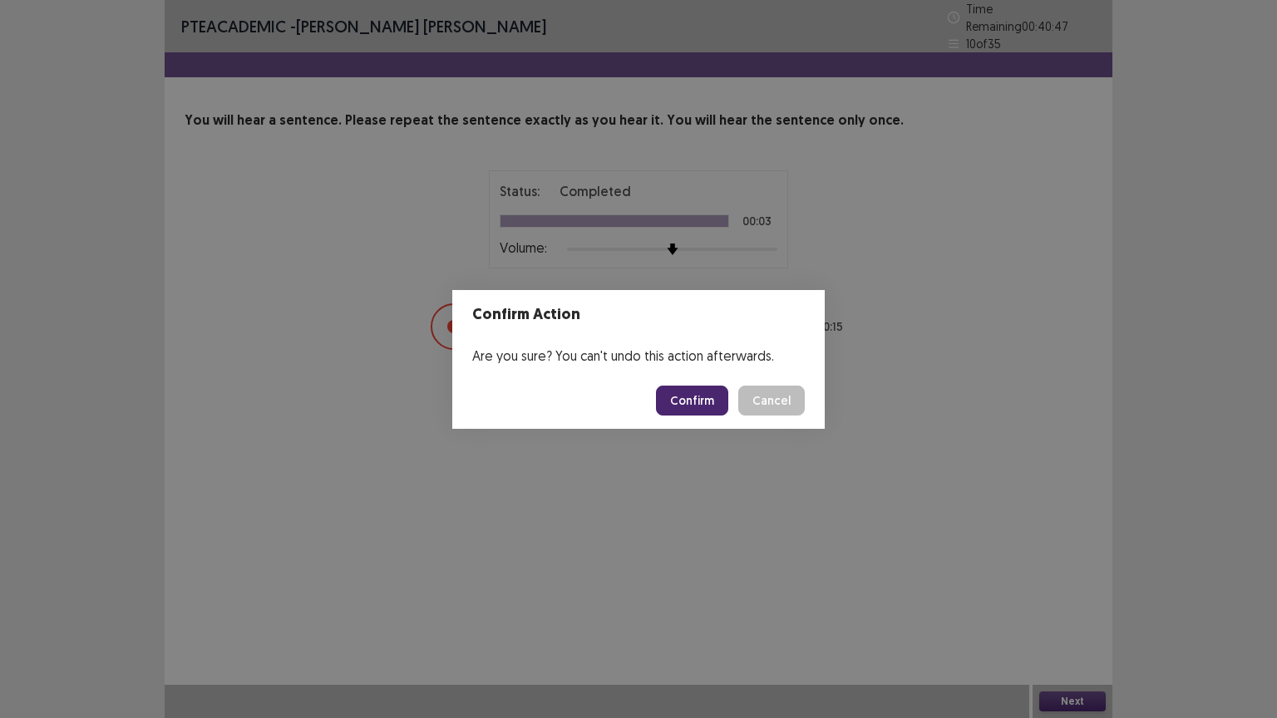
click at [709, 409] on button "Confirm" at bounding box center [692, 401] width 72 height 30
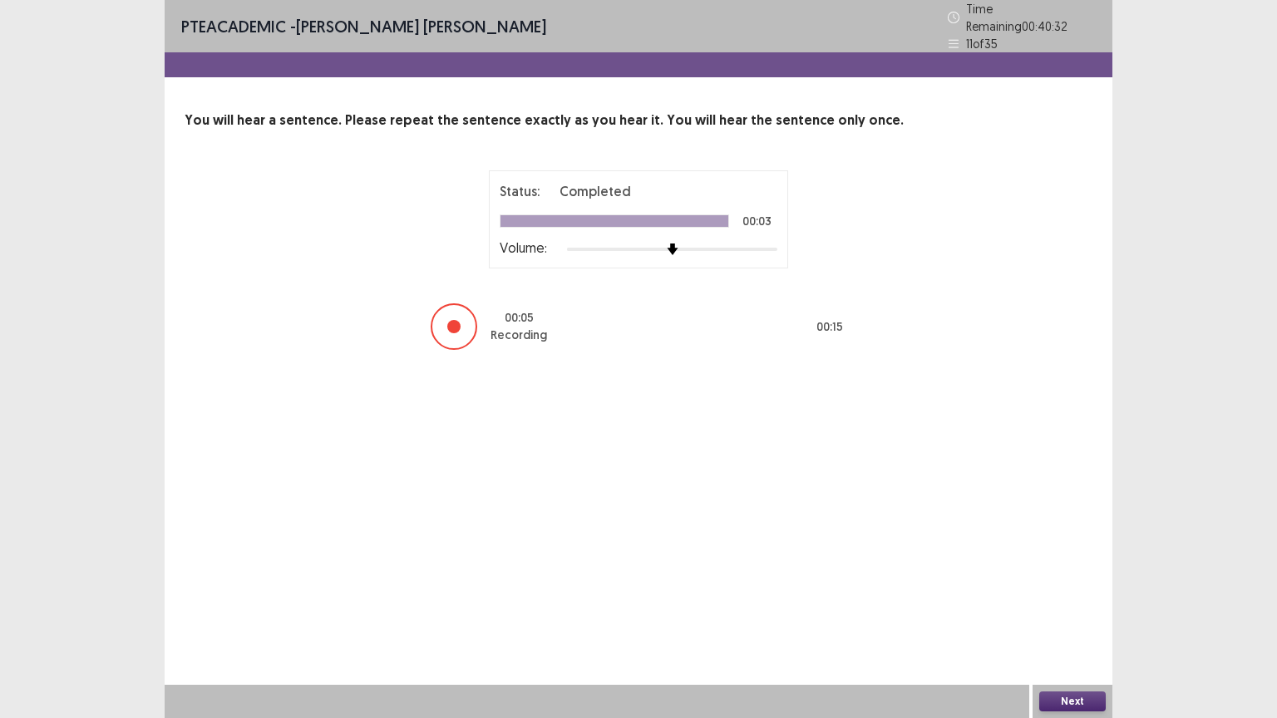
click at [1063, 606] on button "Next" at bounding box center [1072, 701] width 66 height 20
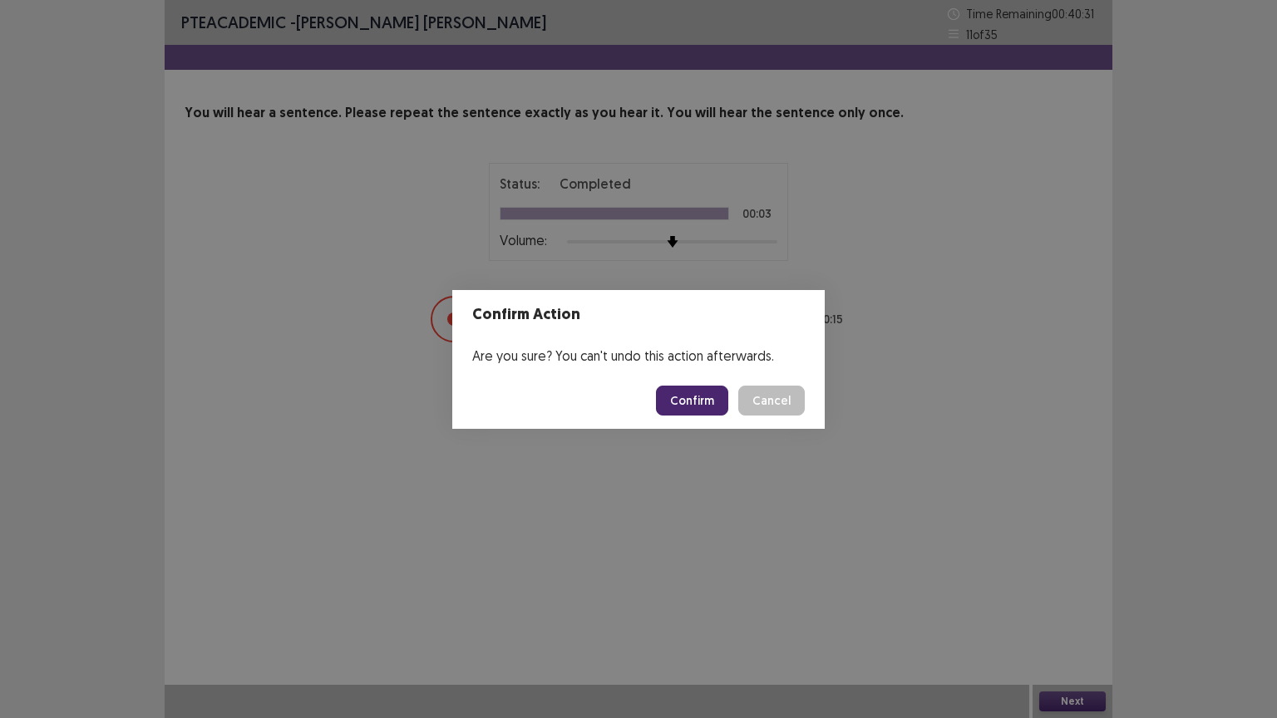
click at [710, 397] on button "Confirm" at bounding box center [692, 401] width 72 height 30
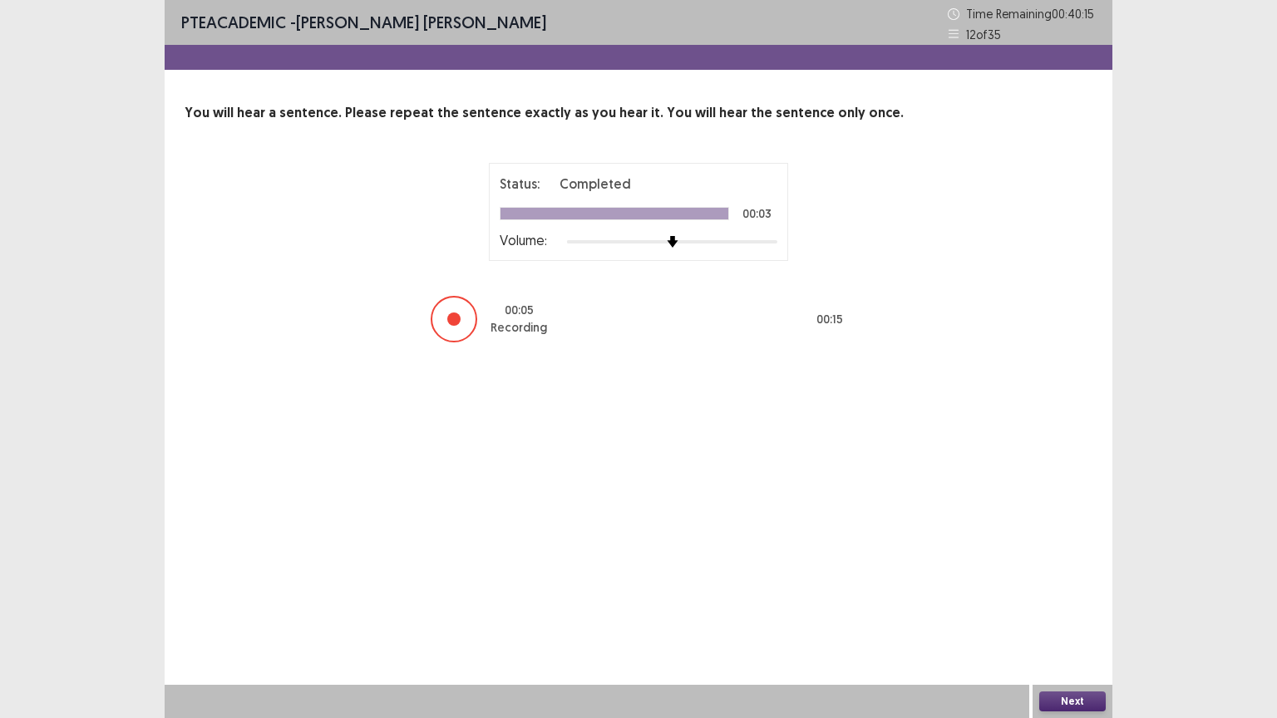
click at [1062, 606] on button "Next" at bounding box center [1072, 701] width 66 height 20
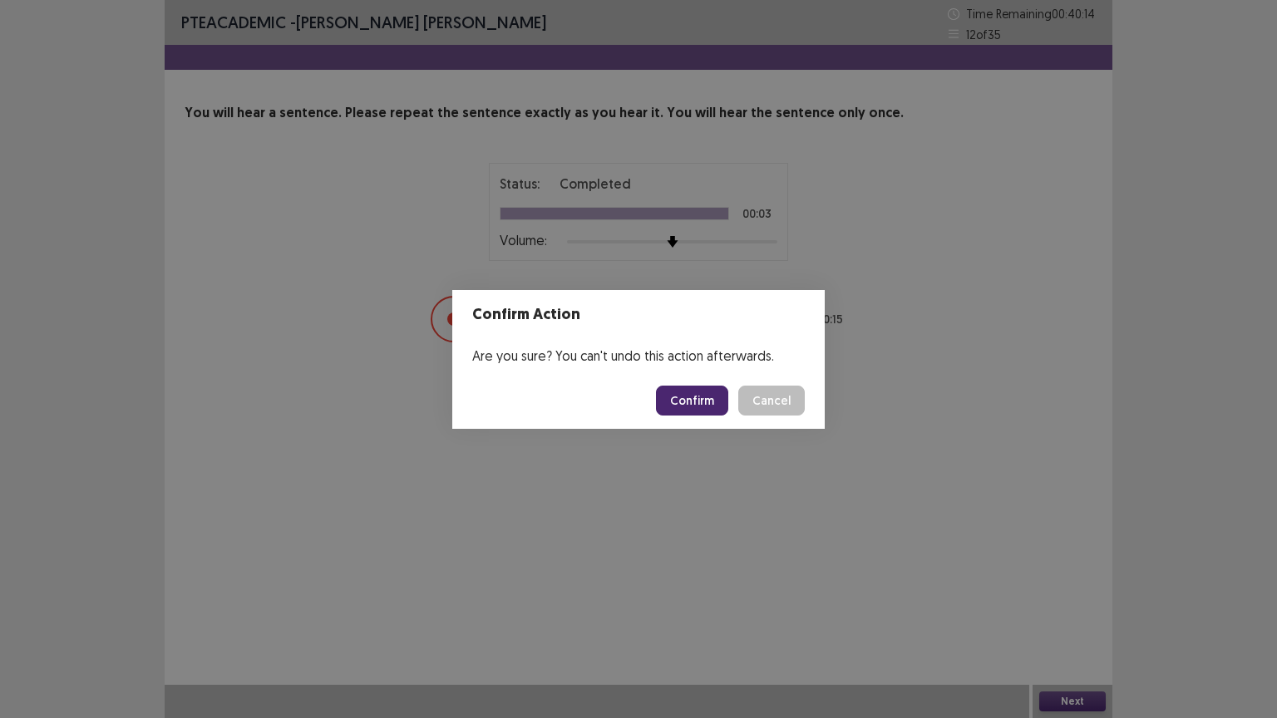
click at [694, 409] on button "Confirm" at bounding box center [692, 401] width 72 height 30
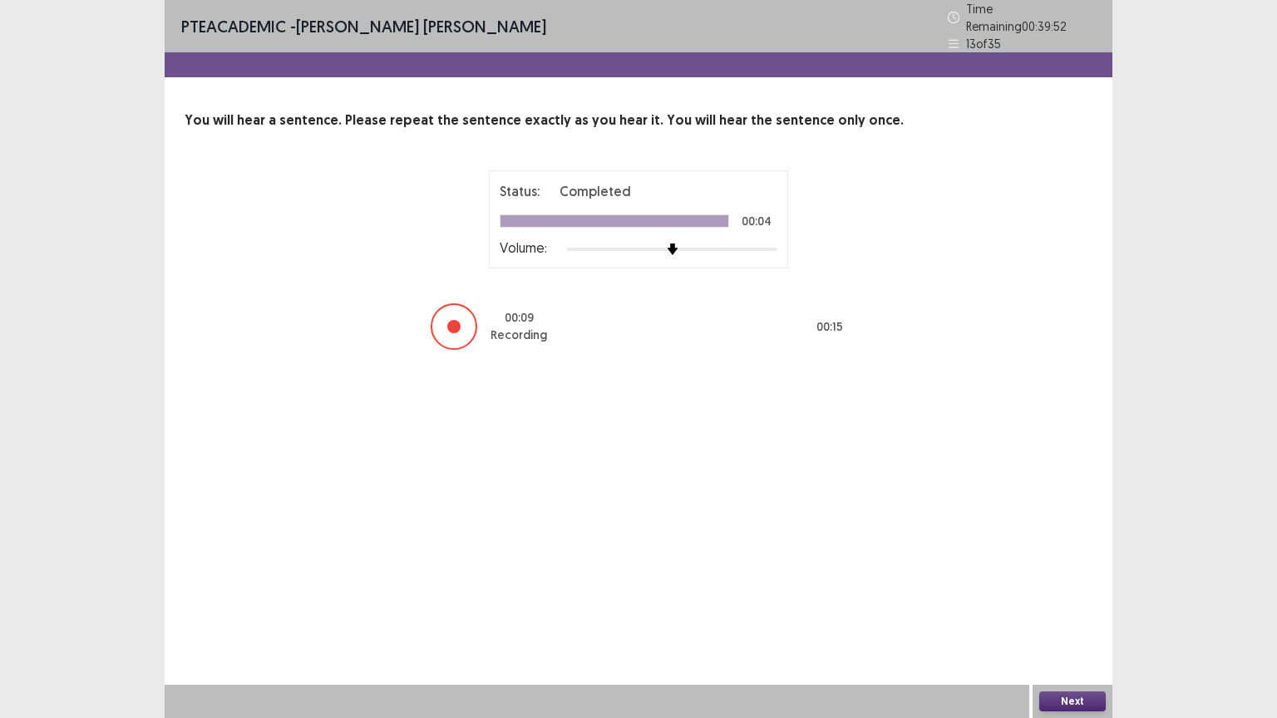
click at [1056, 606] on button "Next" at bounding box center [1072, 701] width 66 height 20
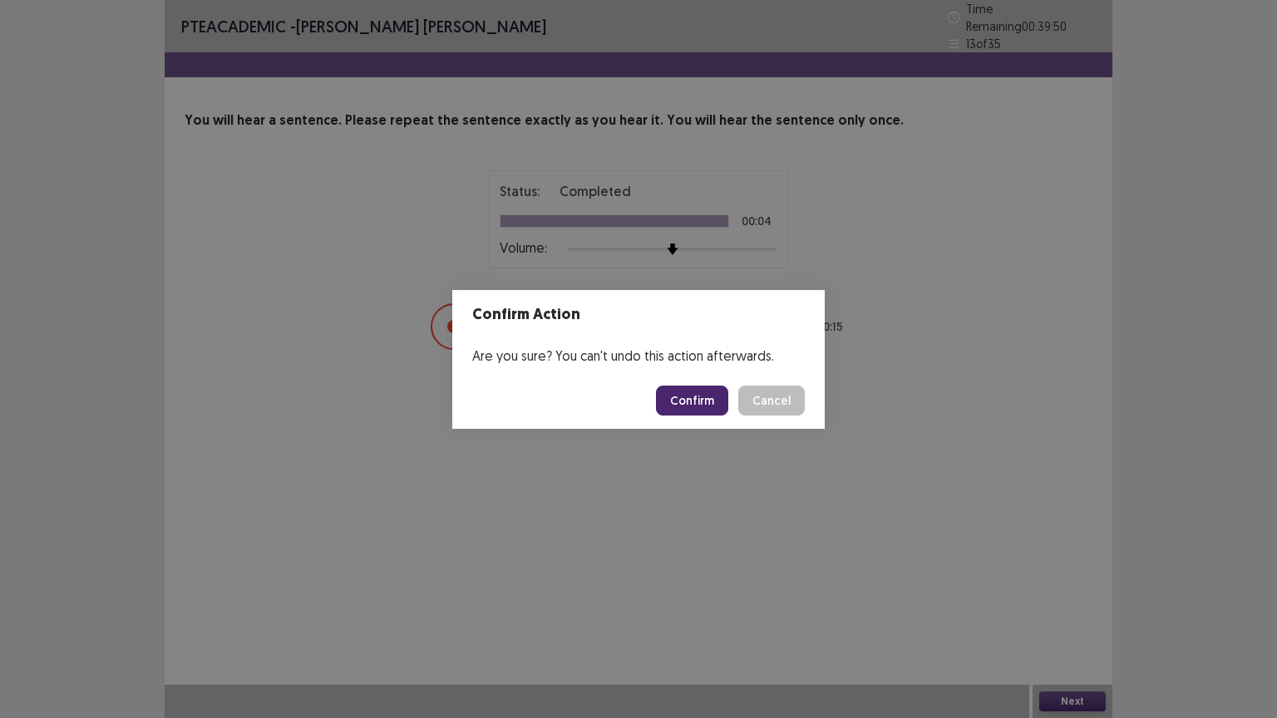
click at [691, 396] on button "Confirm" at bounding box center [692, 401] width 72 height 30
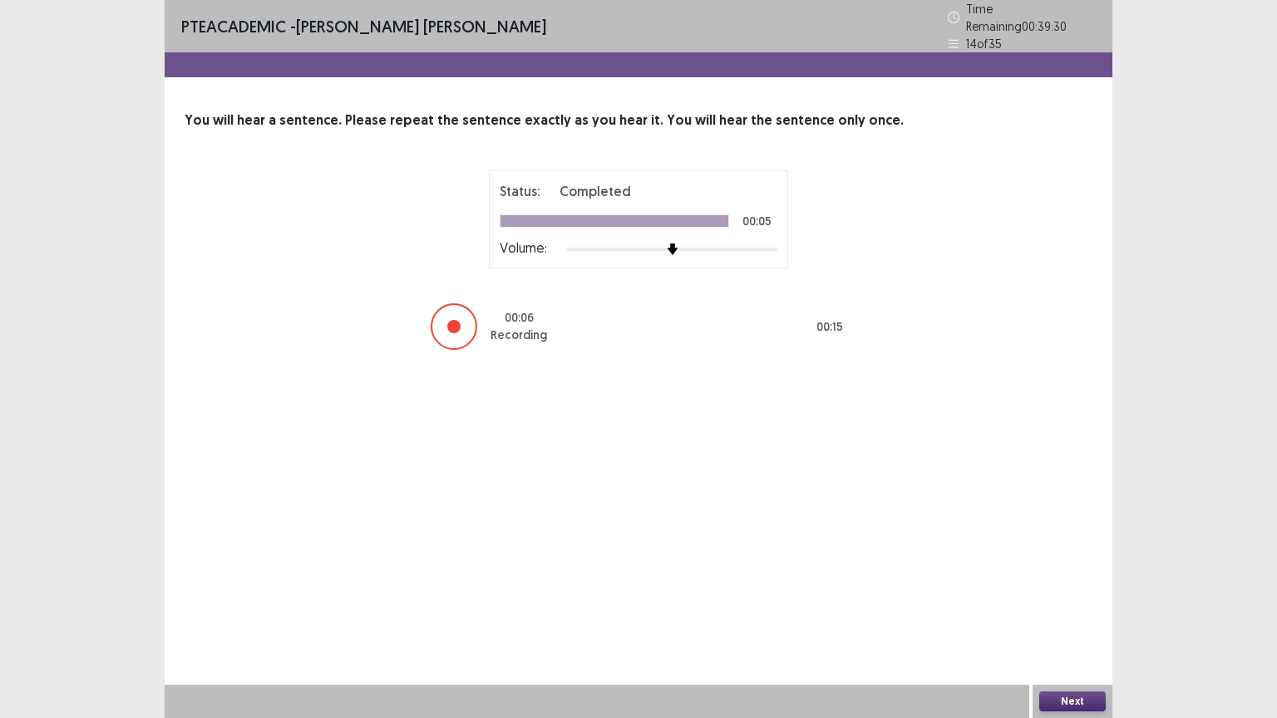
click at [1090, 606] on button "Next" at bounding box center [1072, 701] width 66 height 20
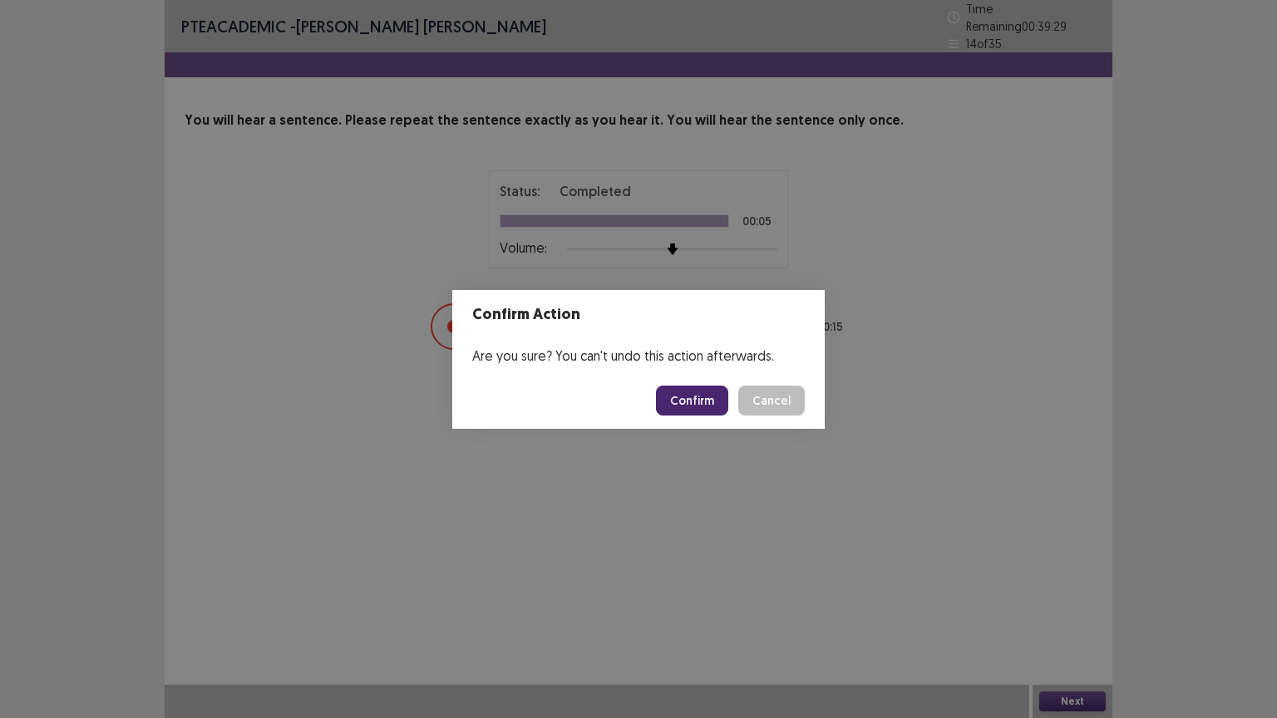
click at [703, 402] on button "Confirm" at bounding box center [692, 401] width 72 height 30
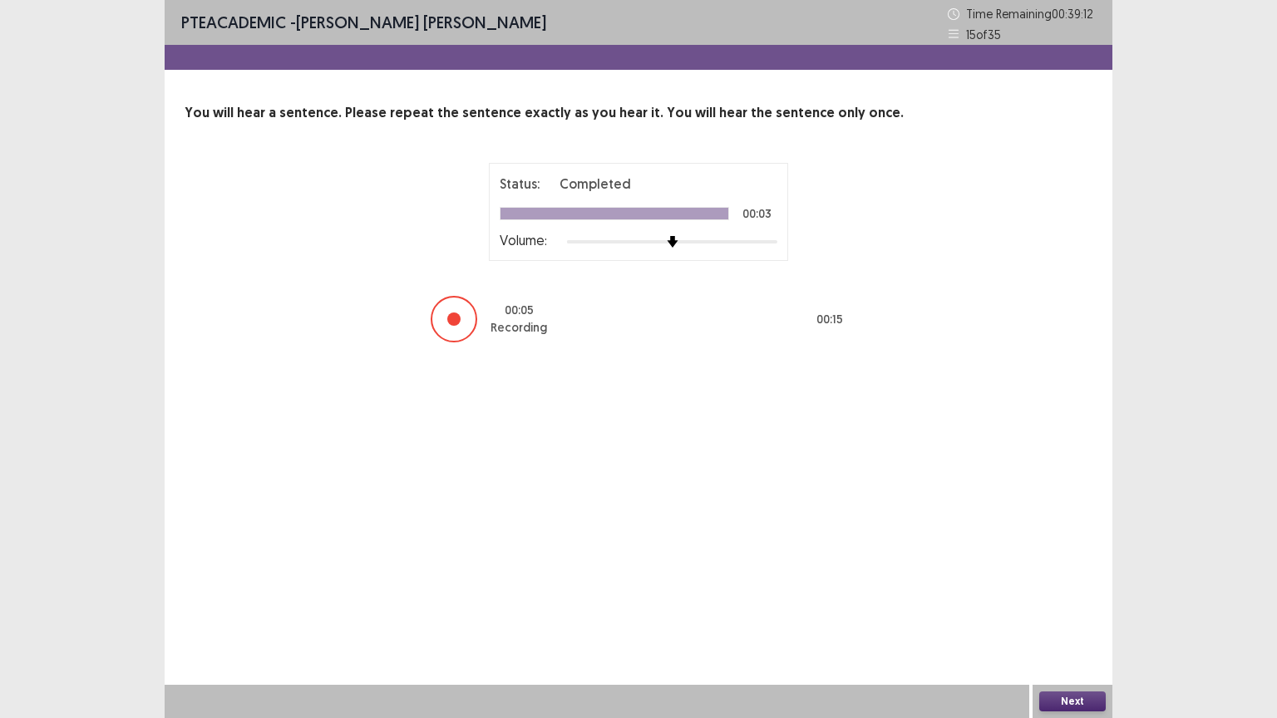
click at [1056, 606] on button "Next" at bounding box center [1072, 701] width 66 height 20
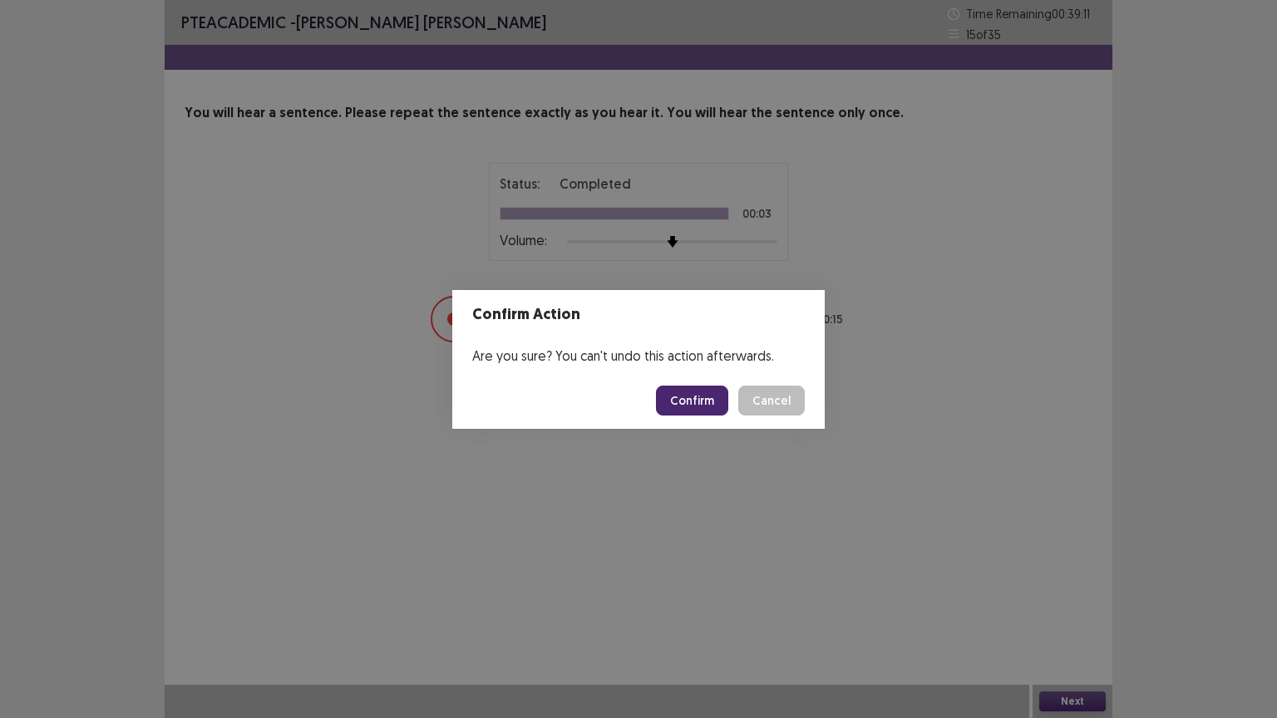
click at [705, 406] on button "Confirm" at bounding box center [692, 401] width 72 height 30
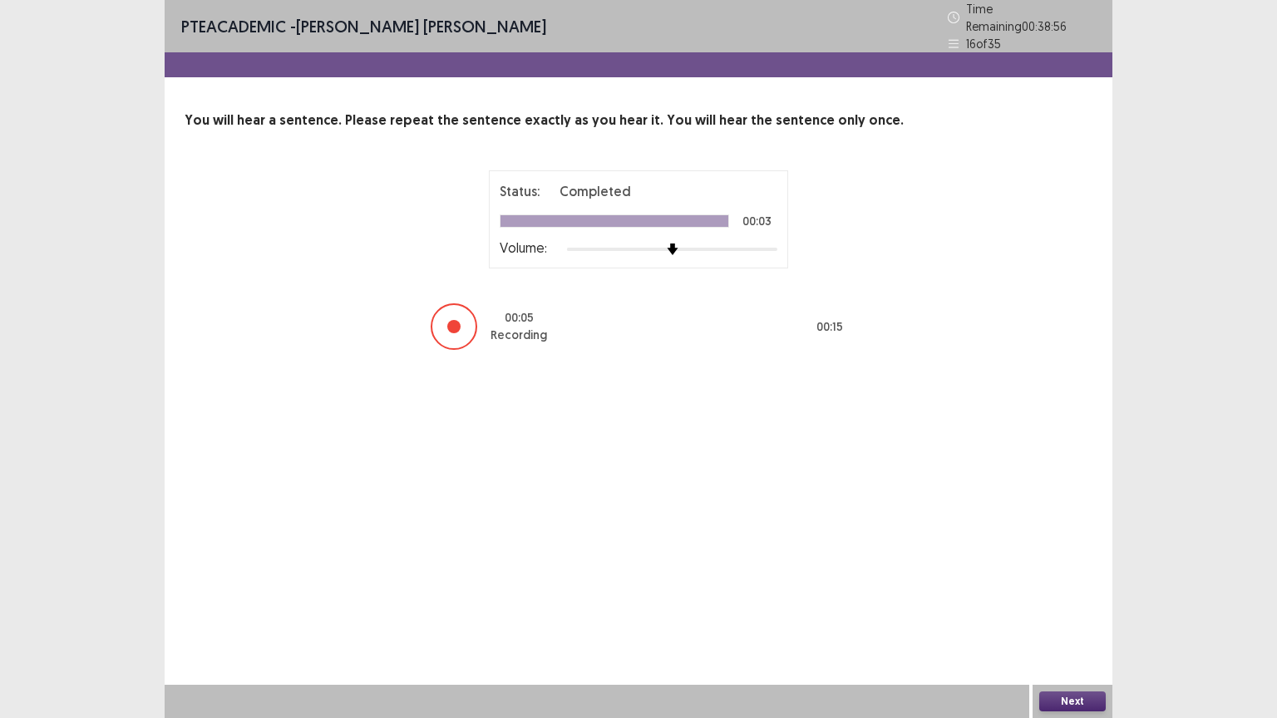
click at [1090, 606] on button "Next" at bounding box center [1072, 701] width 66 height 20
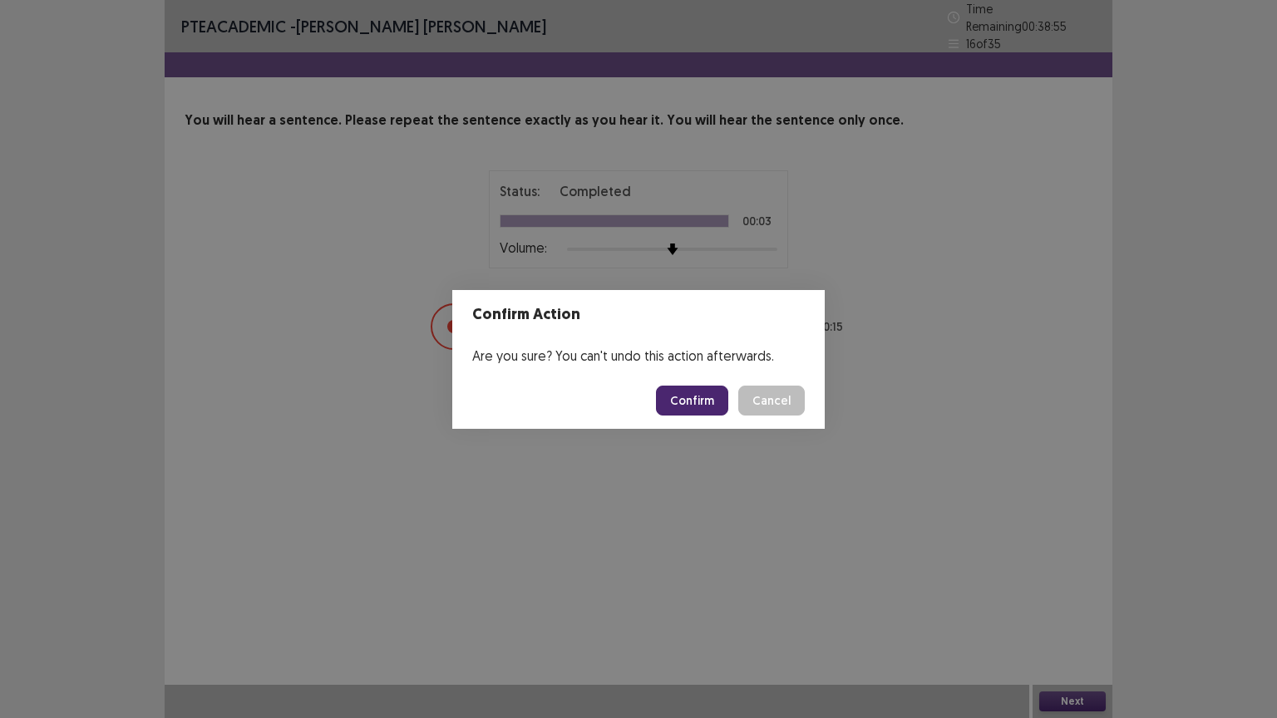
click at [705, 402] on button "Confirm" at bounding box center [692, 401] width 72 height 30
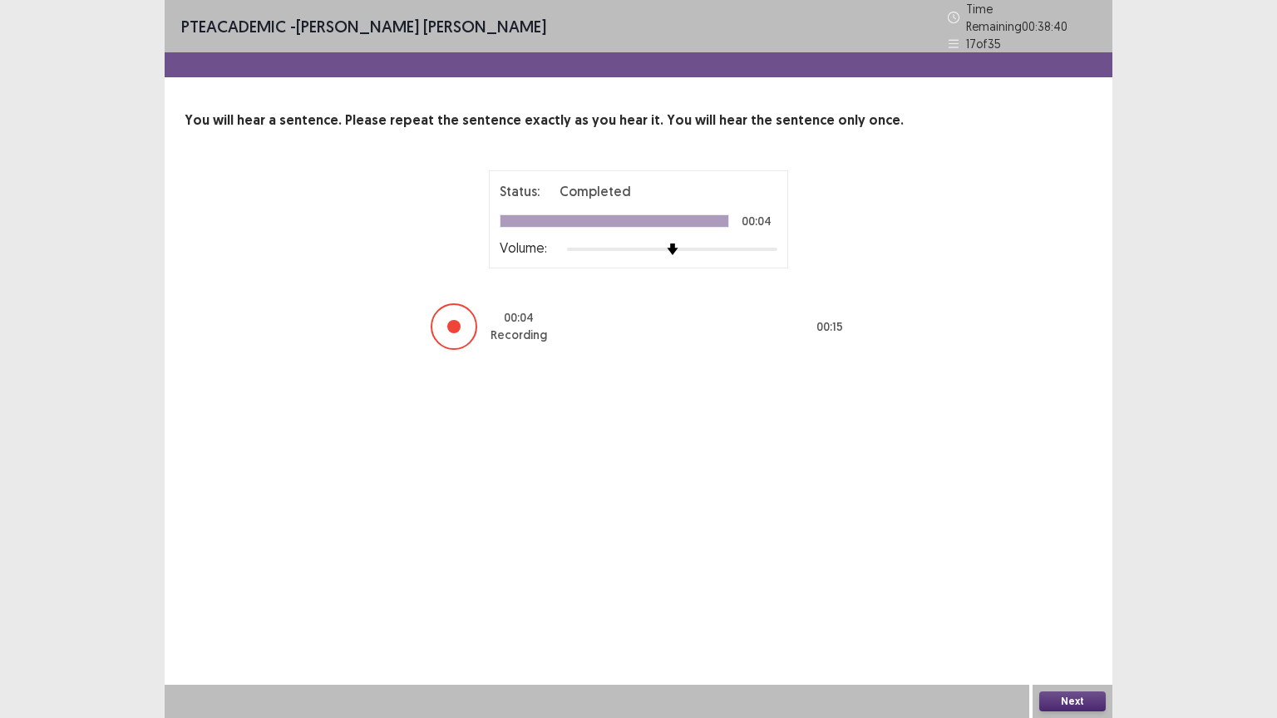
click at [1070, 606] on button "Next" at bounding box center [1072, 701] width 66 height 20
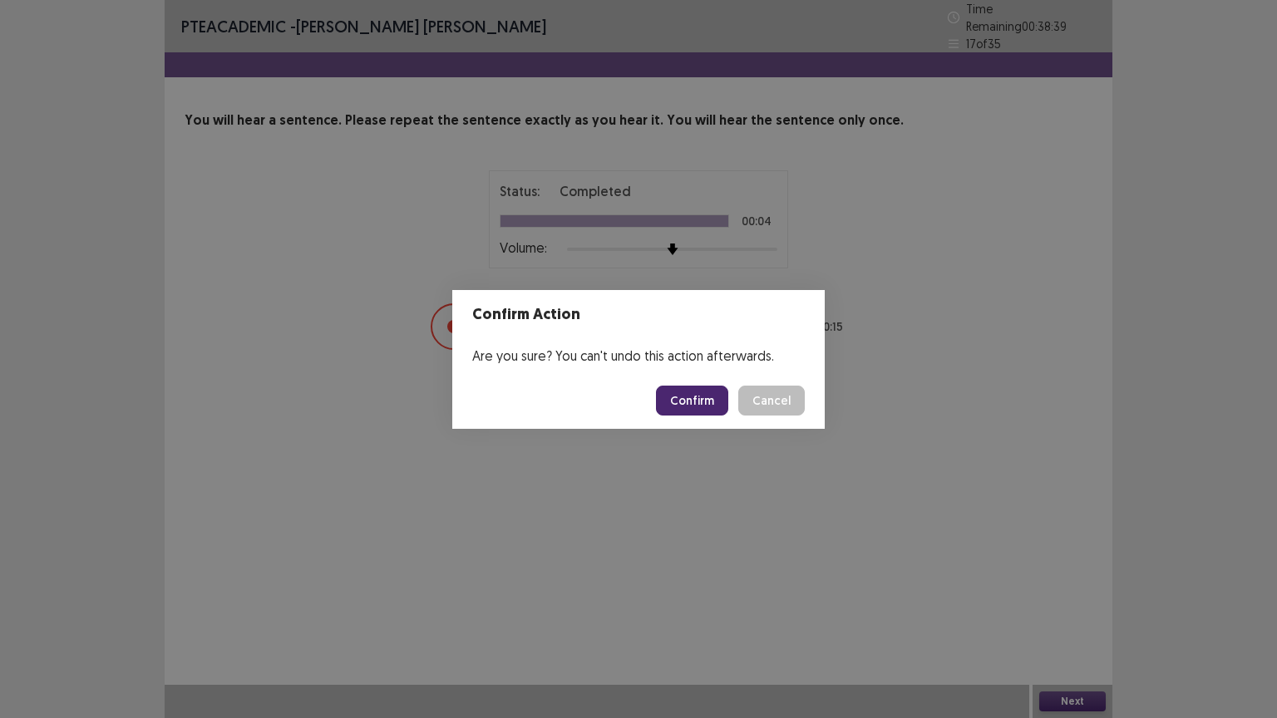
click at [701, 405] on button "Confirm" at bounding box center [692, 401] width 72 height 30
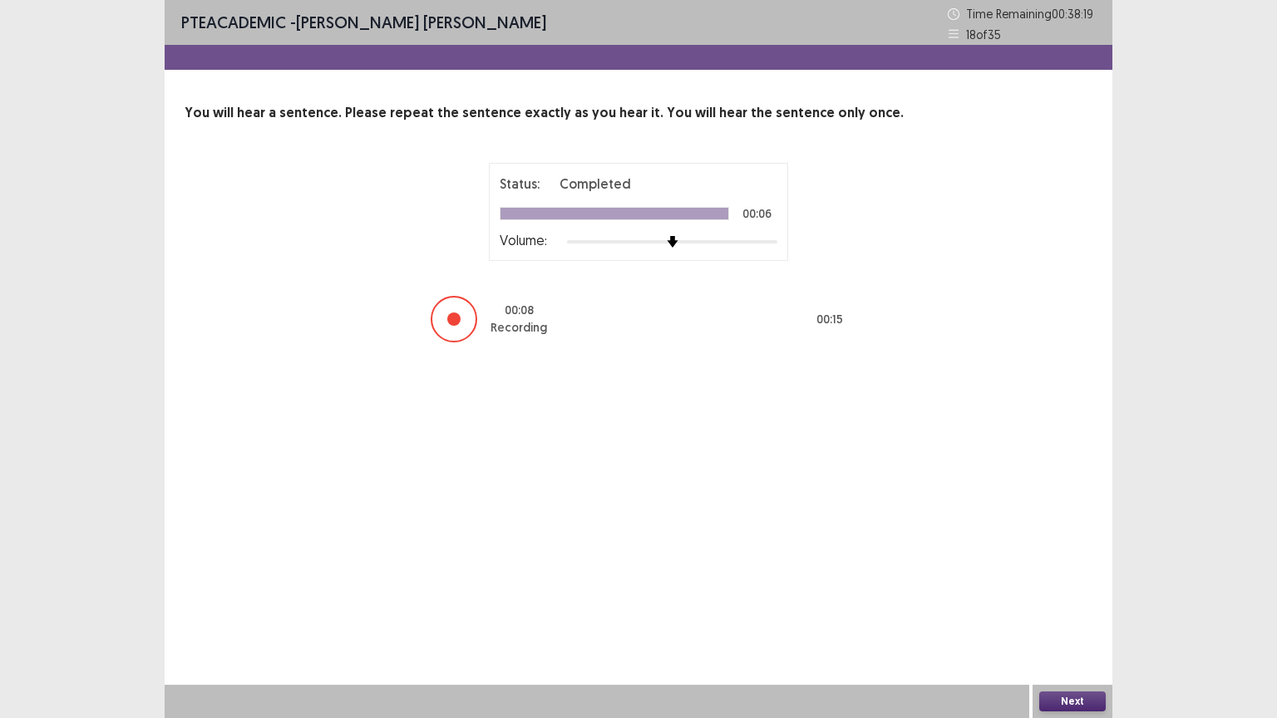
click at [1067, 606] on button "Next" at bounding box center [1072, 701] width 66 height 20
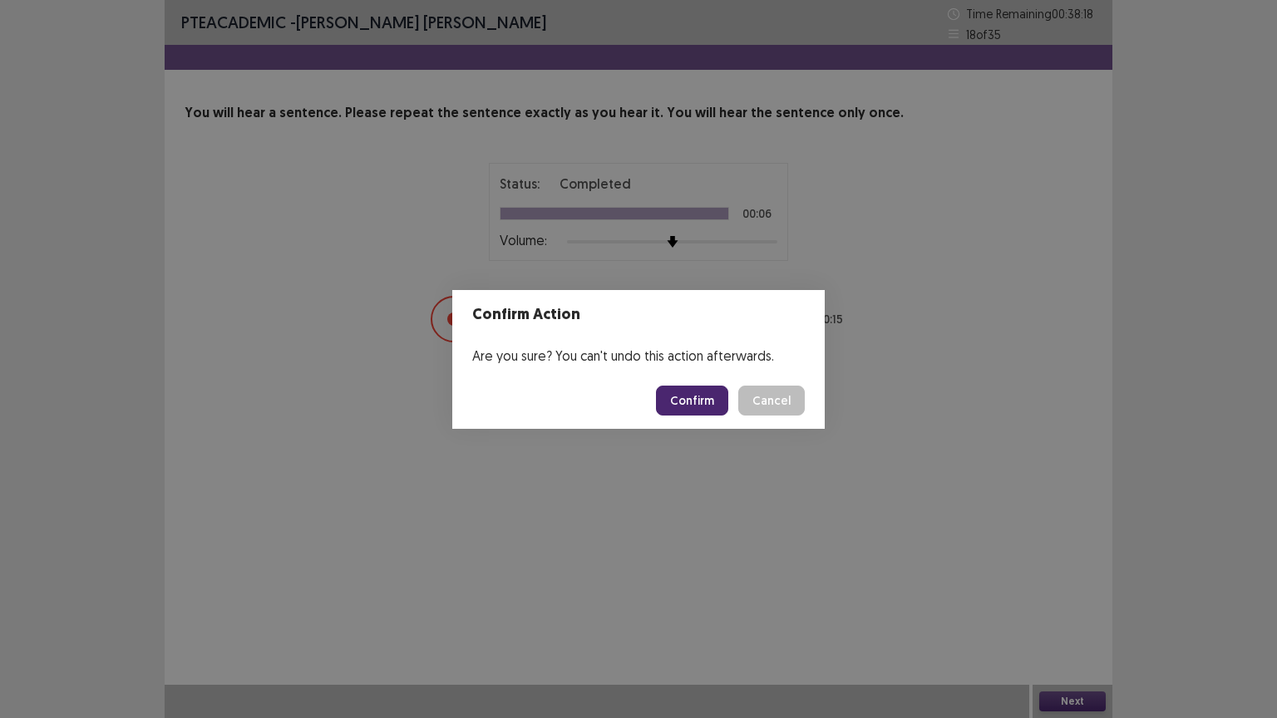
click at [704, 398] on button "Confirm" at bounding box center [692, 401] width 72 height 30
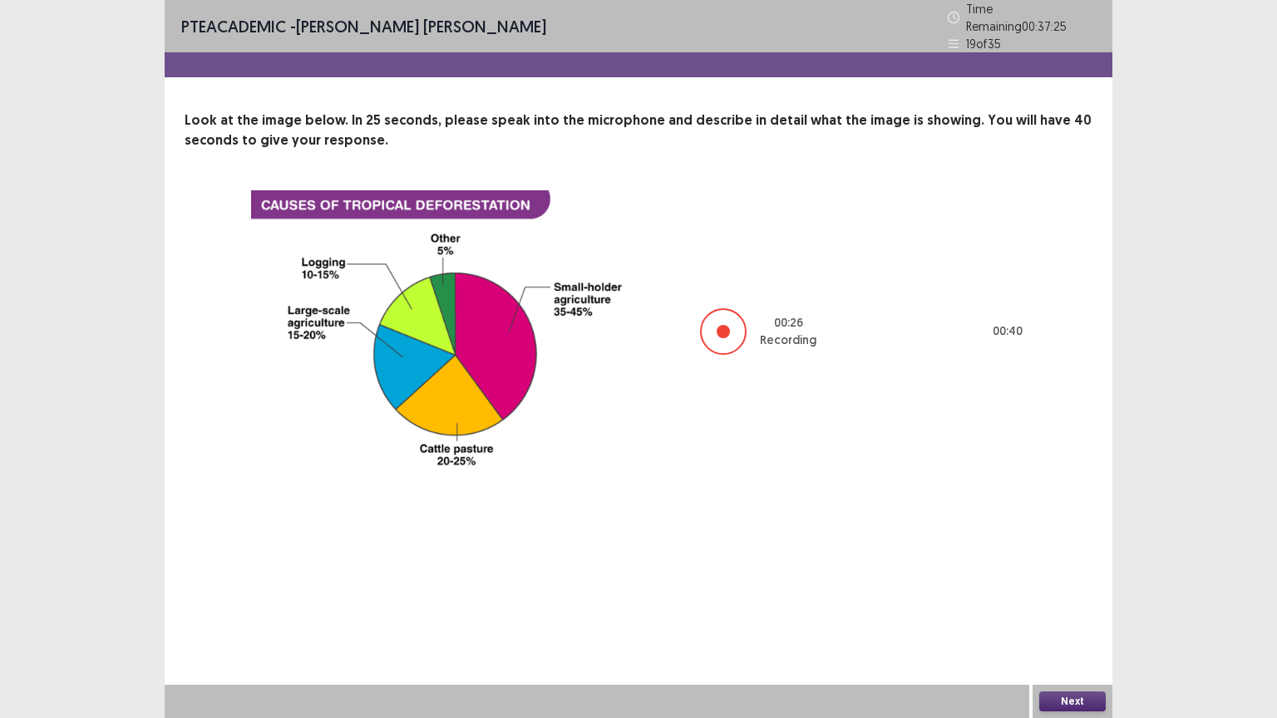
click at [1070, 606] on button "Next" at bounding box center [1072, 701] width 66 height 20
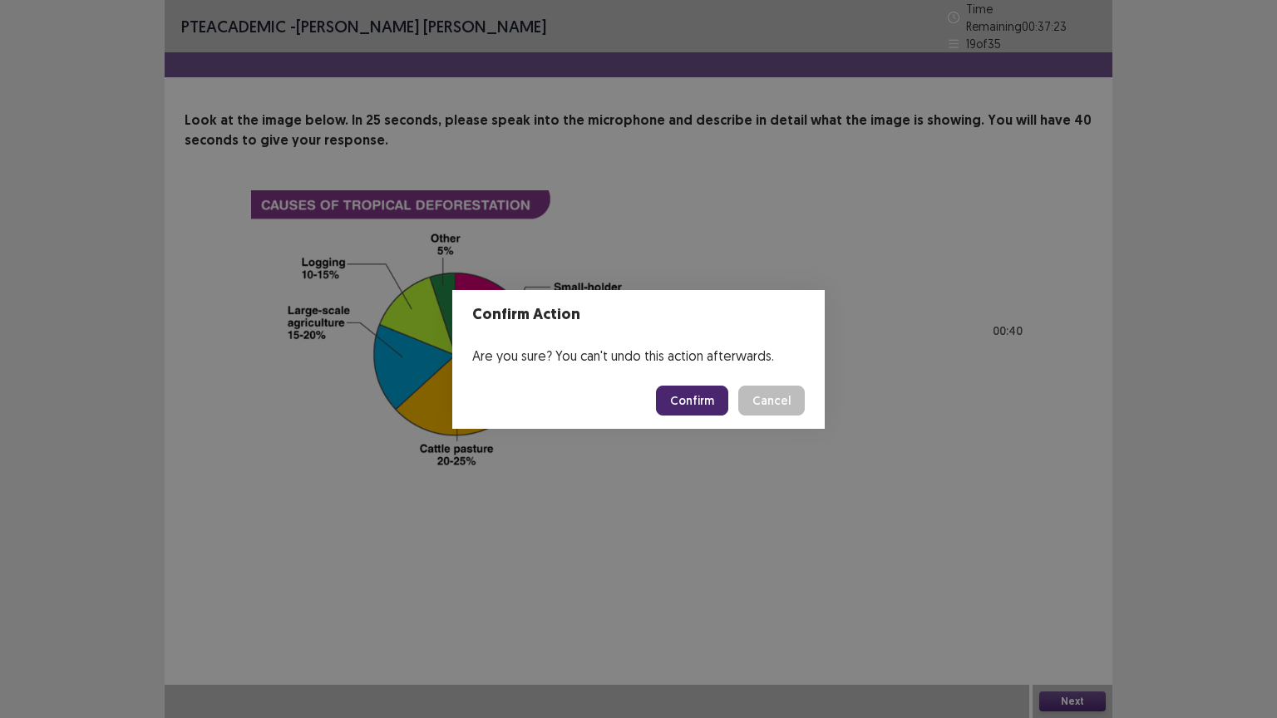
click at [701, 394] on button "Confirm" at bounding box center [692, 401] width 72 height 30
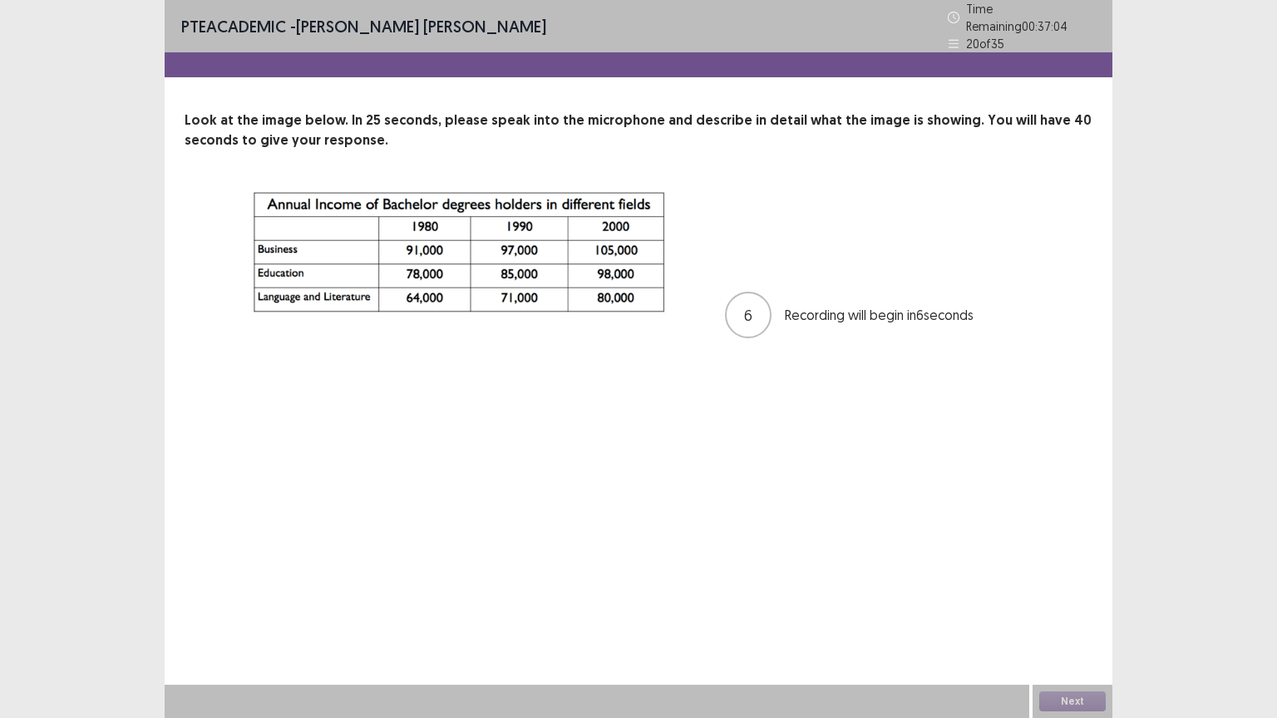
click at [701, 394] on div "6 Recording will begin in 6 seconds" at bounding box center [638, 314] width 775 height 249
click at [1075, 606] on button "Next" at bounding box center [1072, 701] width 66 height 20
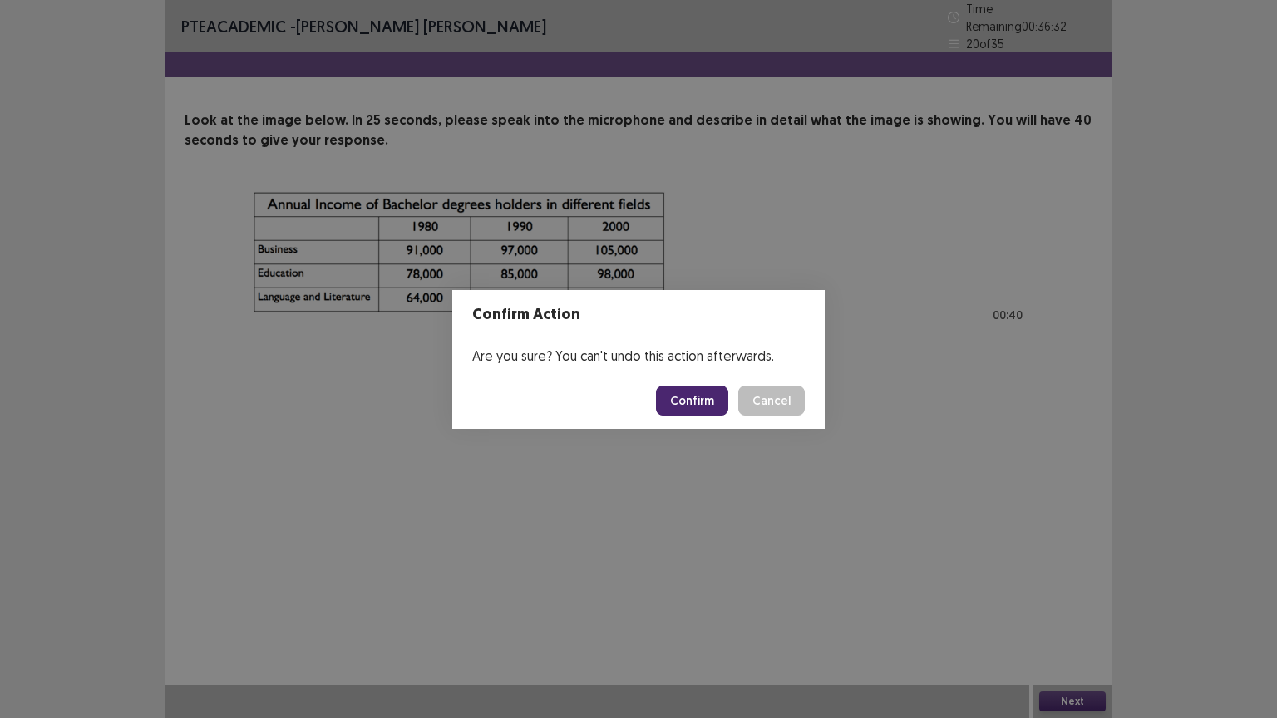
click at [696, 398] on button "Confirm" at bounding box center [692, 401] width 72 height 30
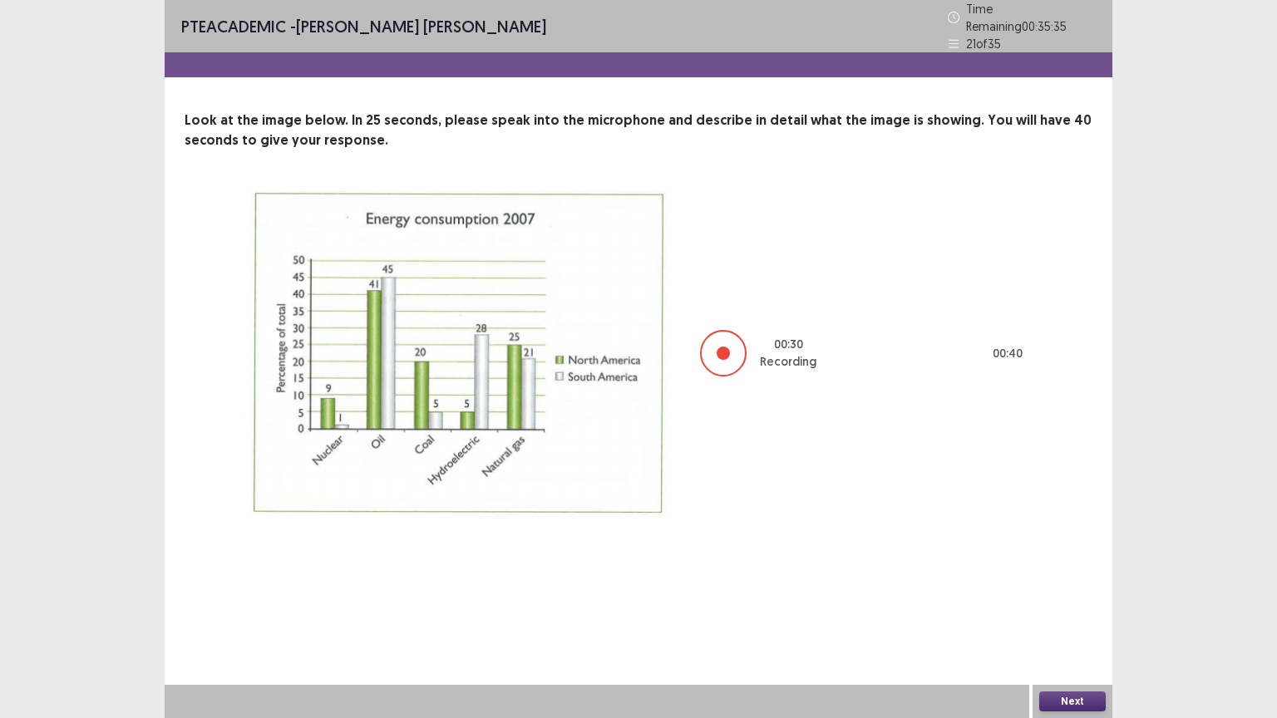
click at [1077, 606] on button "Next" at bounding box center [1072, 701] width 66 height 20
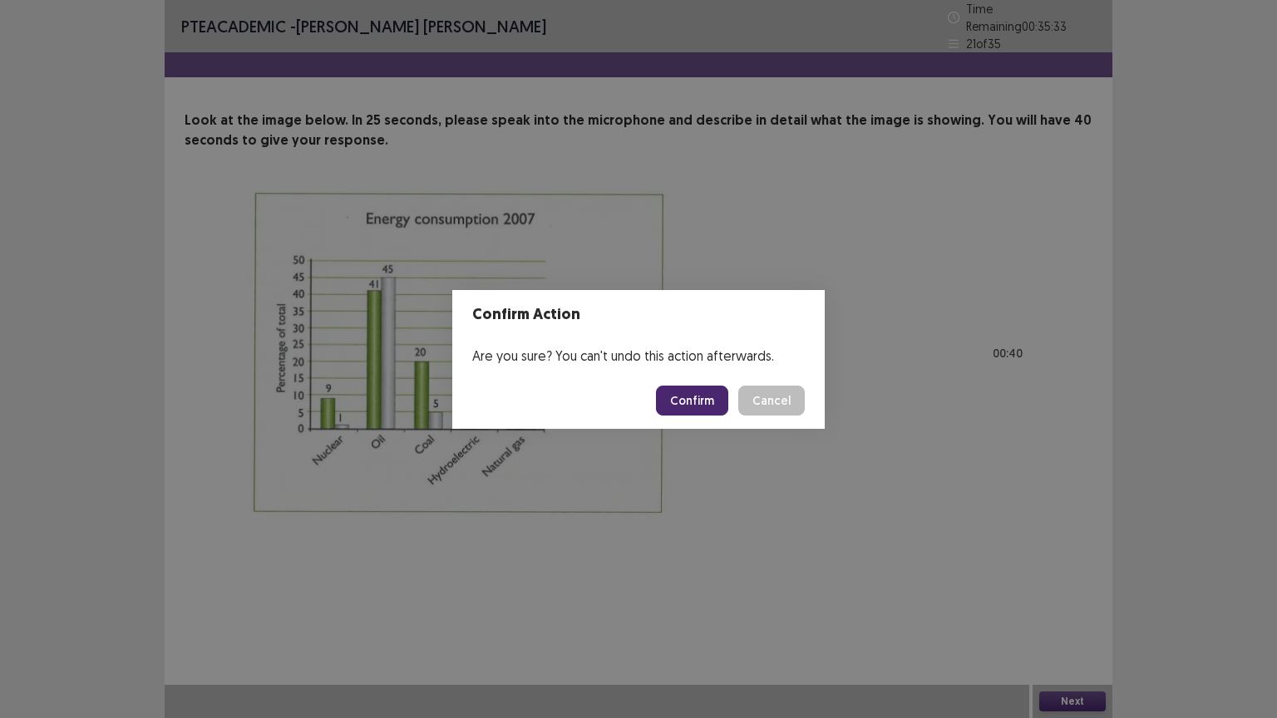
click at [694, 401] on button "Confirm" at bounding box center [692, 401] width 72 height 30
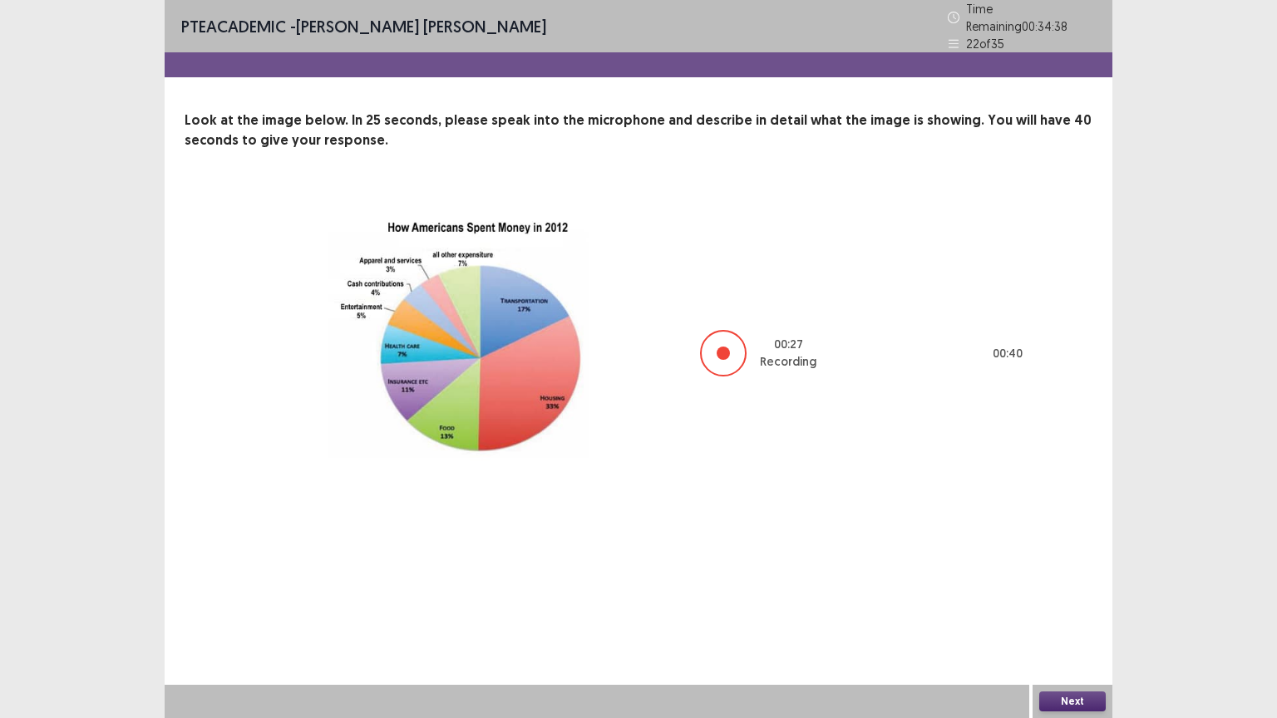
click at [1061, 606] on button "Next" at bounding box center [1072, 701] width 66 height 20
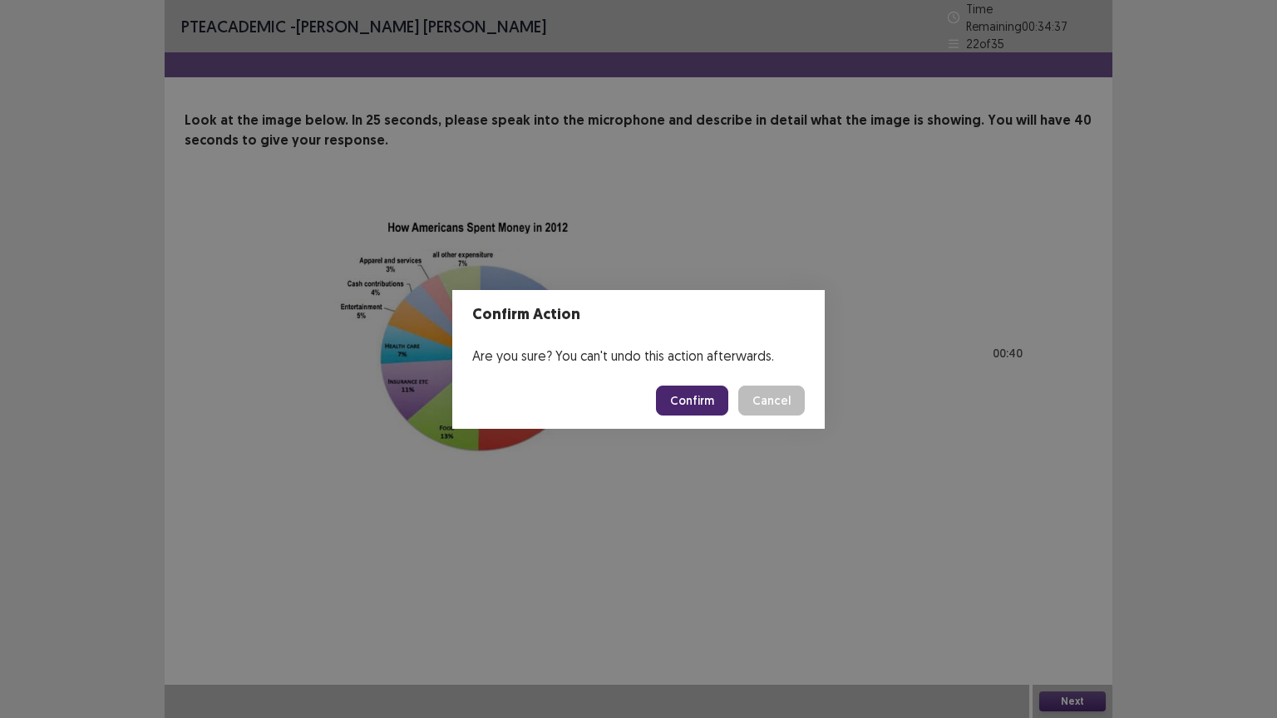
click at [706, 401] on button "Confirm" at bounding box center [692, 401] width 72 height 30
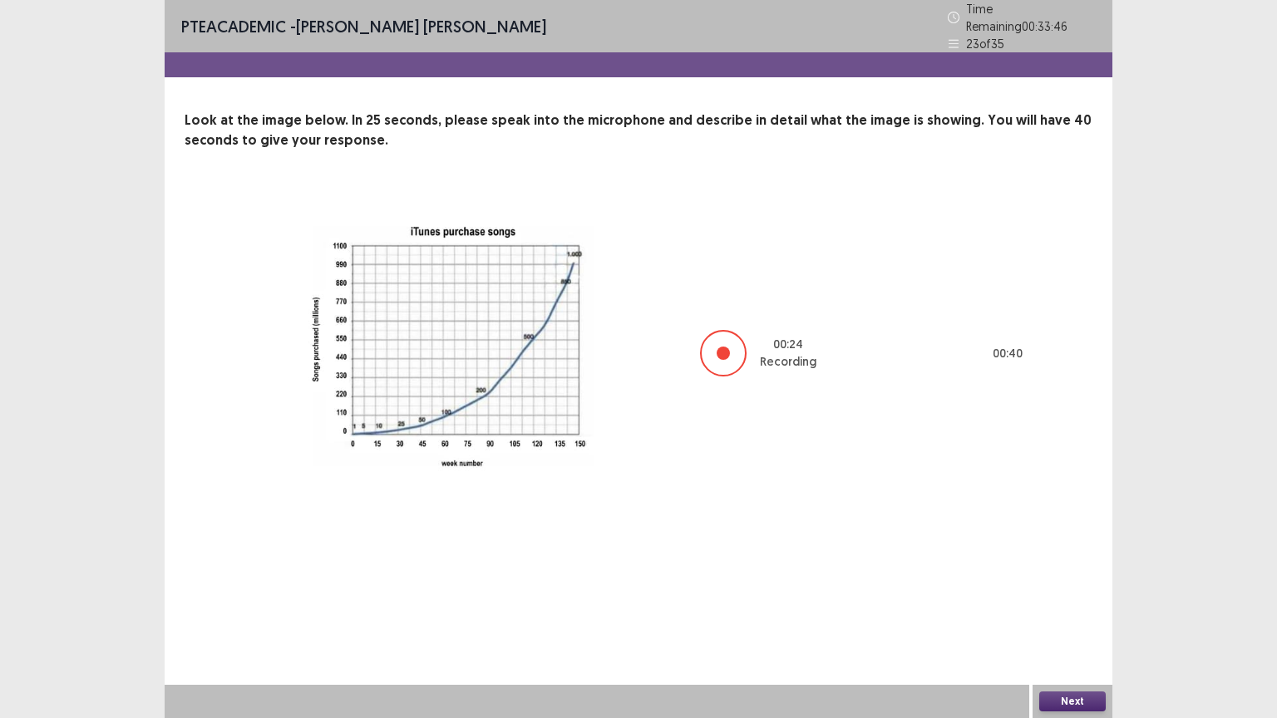
click at [1064, 606] on button "Next" at bounding box center [1072, 701] width 66 height 20
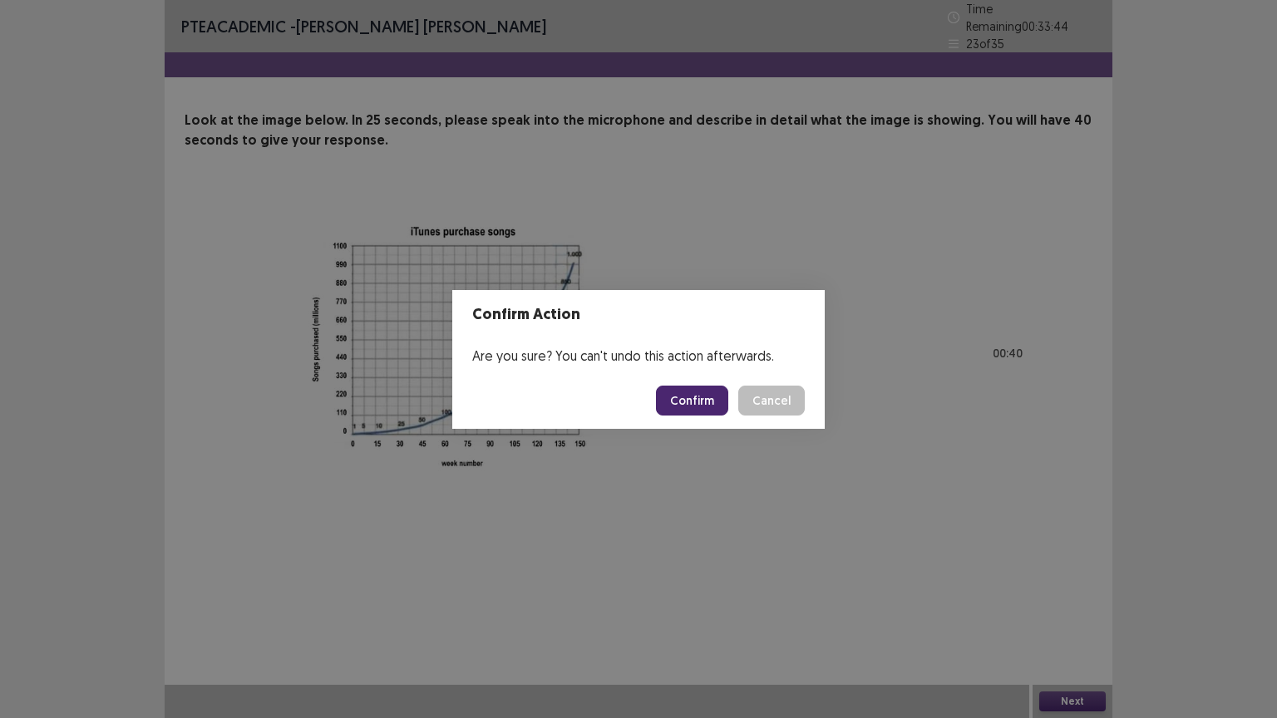
click at [696, 399] on button "Confirm" at bounding box center [692, 401] width 72 height 30
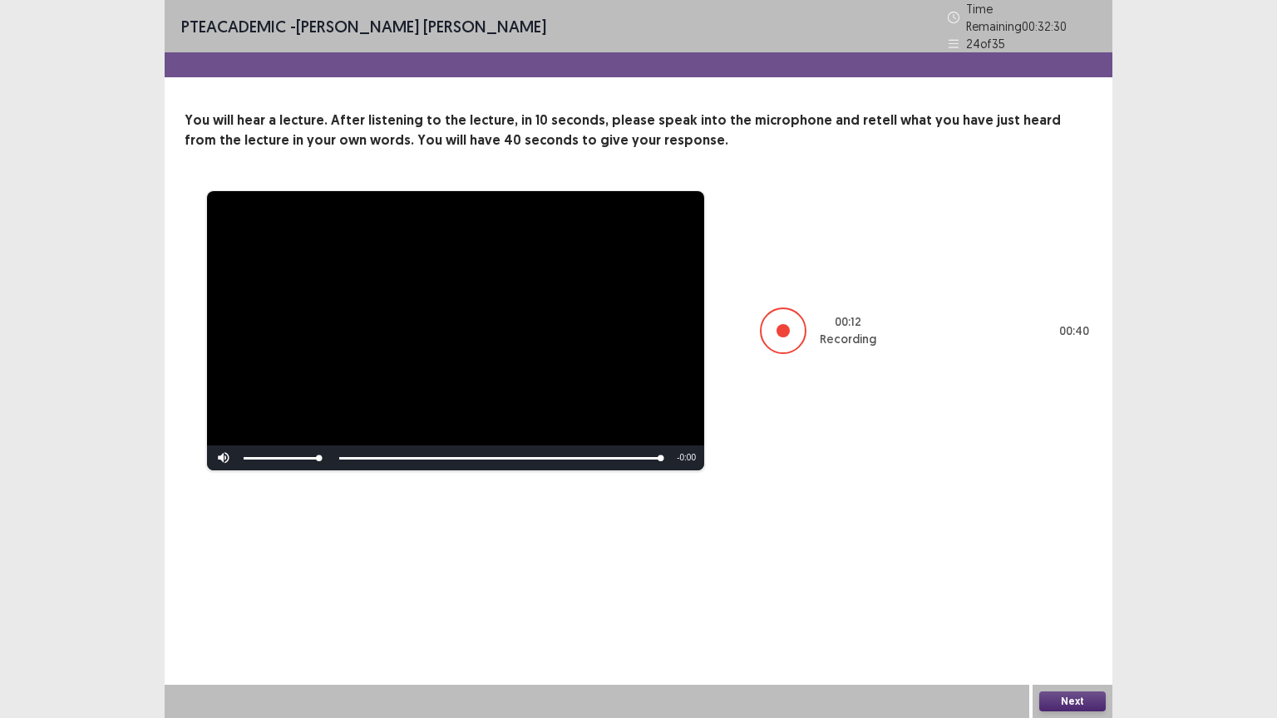
click at [1066, 606] on button "Next" at bounding box center [1072, 701] width 66 height 20
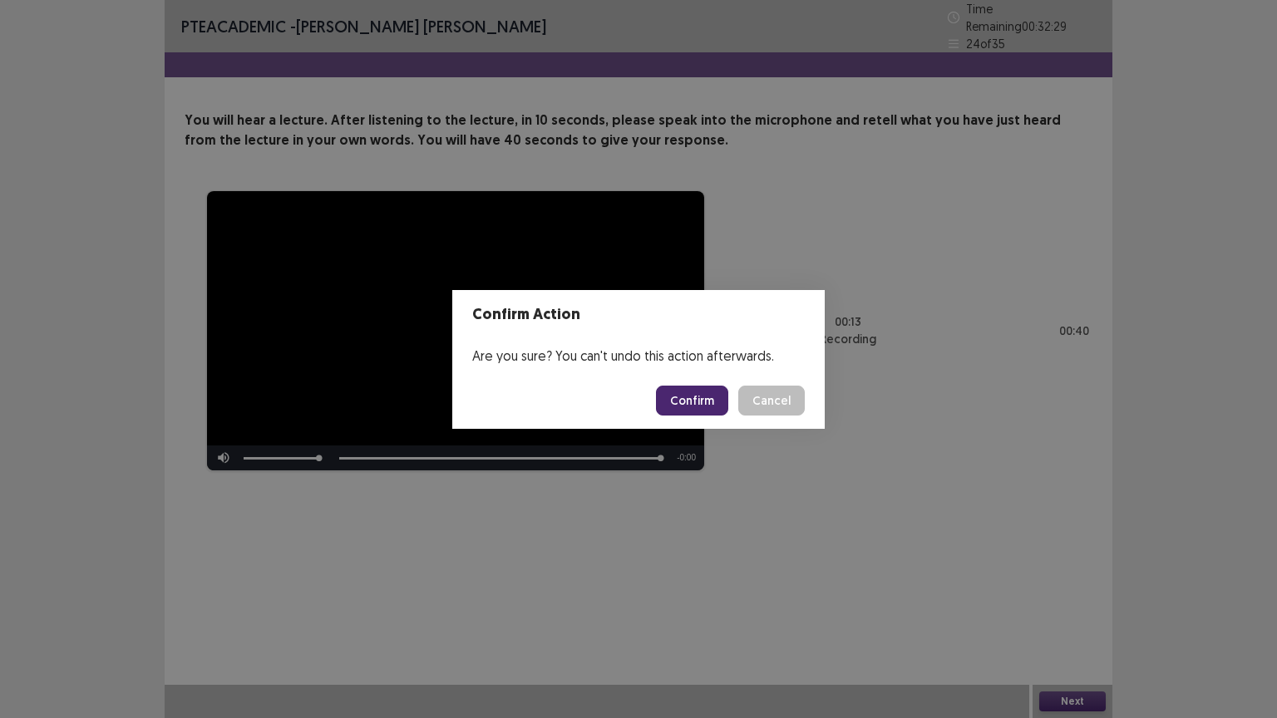
click at [701, 386] on button "Confirm" at bounding box center [692, 401] width 72 height 30
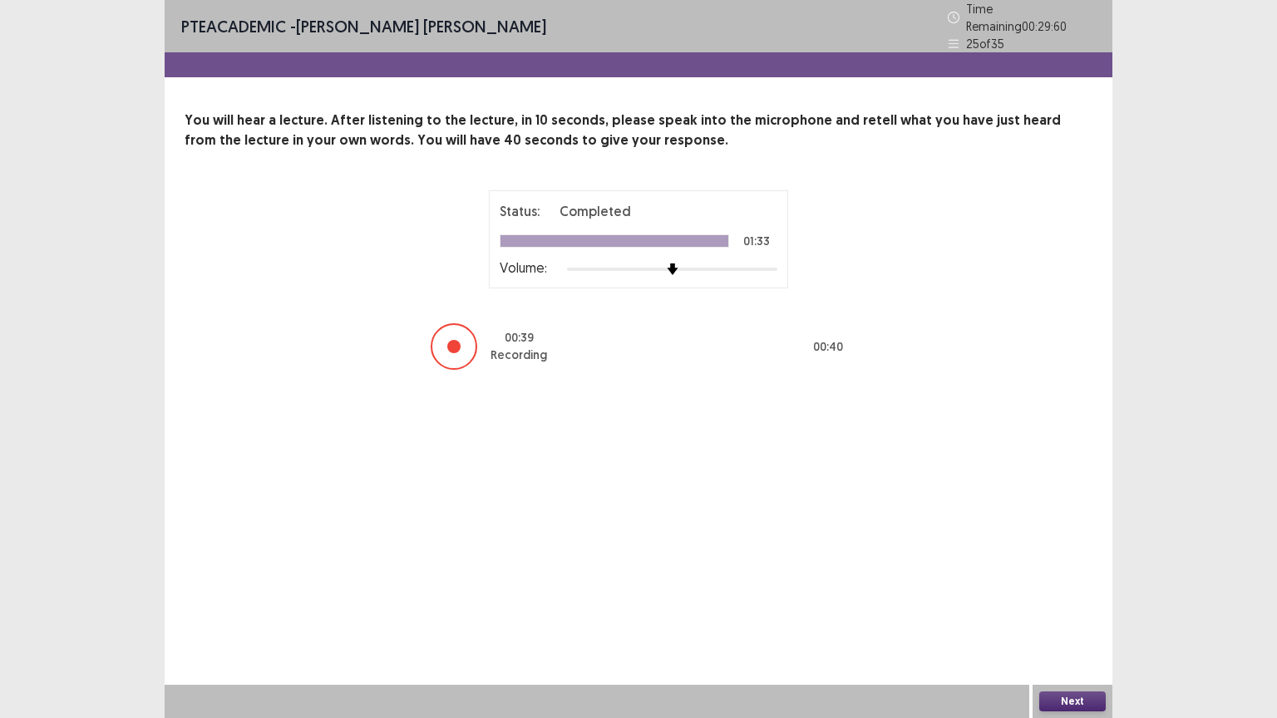
click at [1069, 606] on button "Next" at bounding box center [1072, 701] width 66 height 20
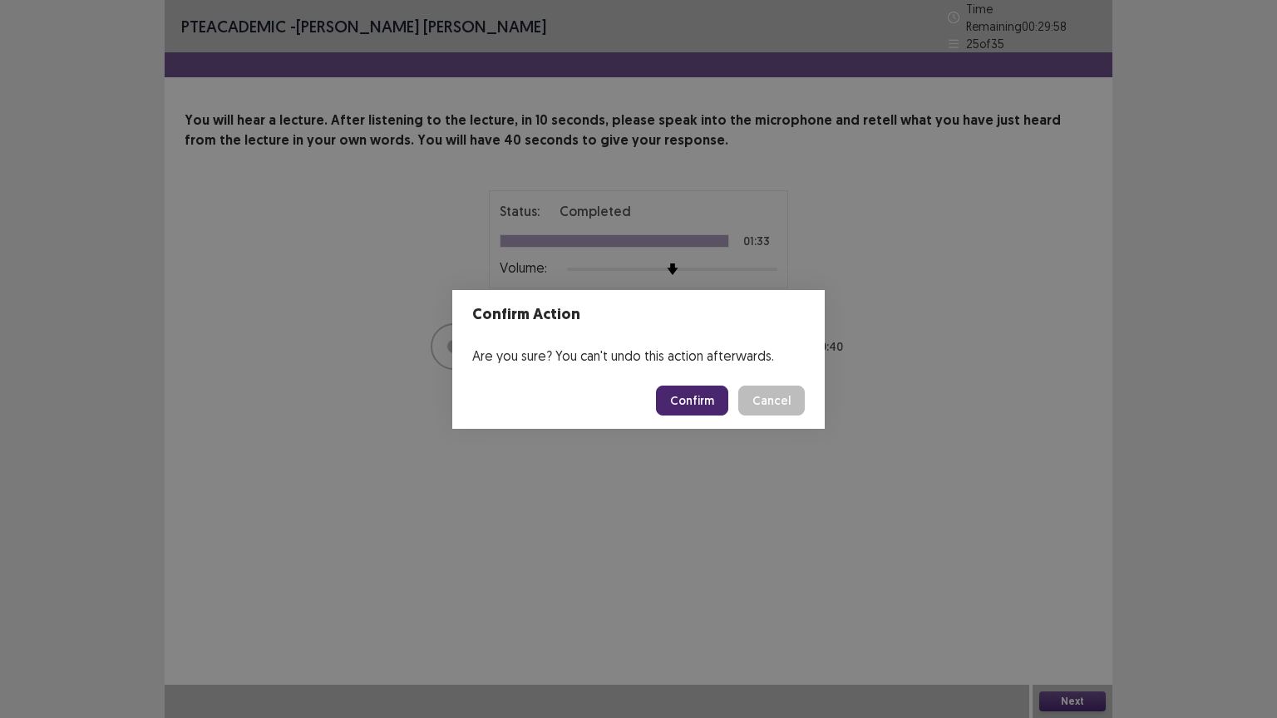
click at [698, 404] on button "Confirm" at bounding box center [692, 401] width 72 height 30
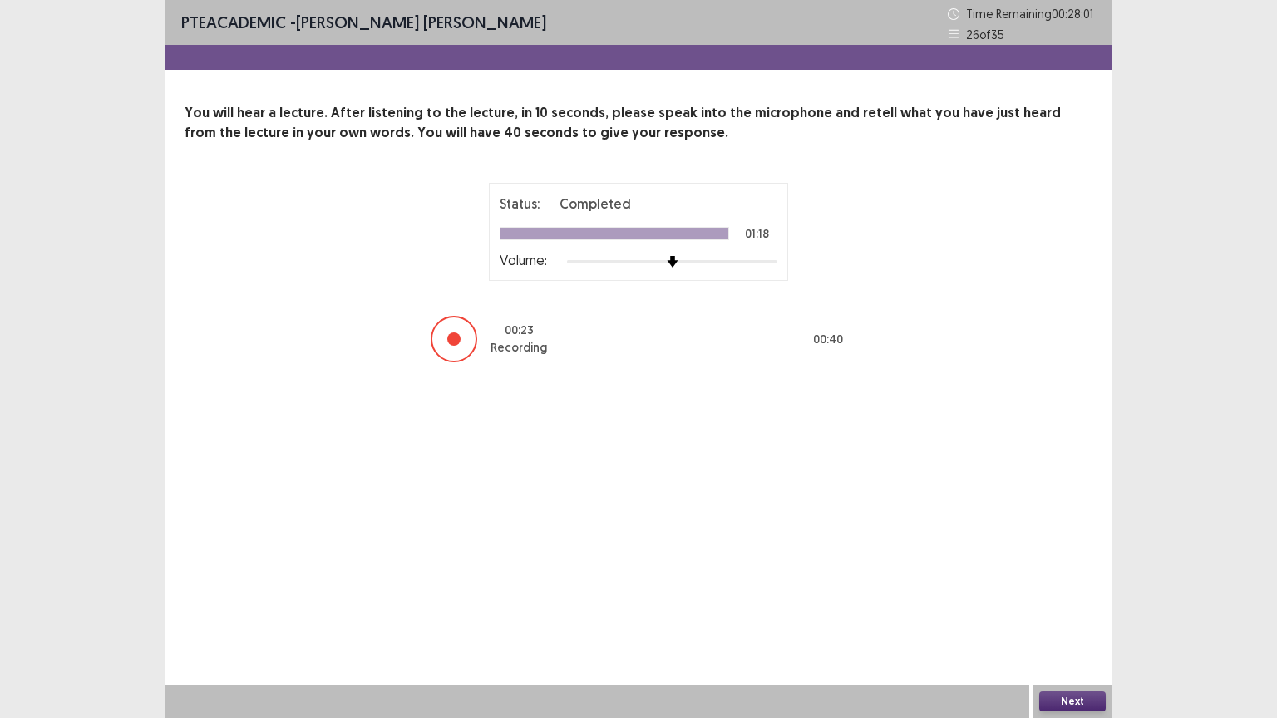
click at [1065, 606] on button "Next" at bounding box center [1072, 701] width 66 height 20
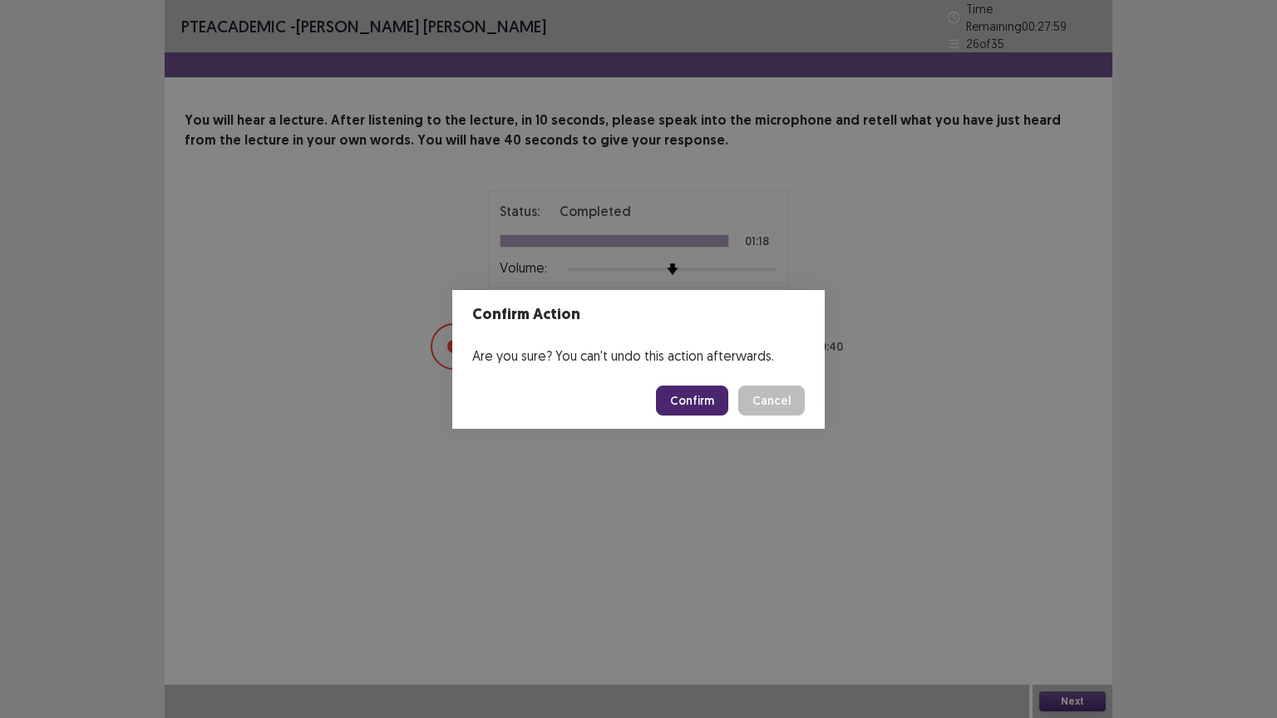
click at [691, 396] on button "Confirm" at bounding box center [692, 401] width 72 height 30
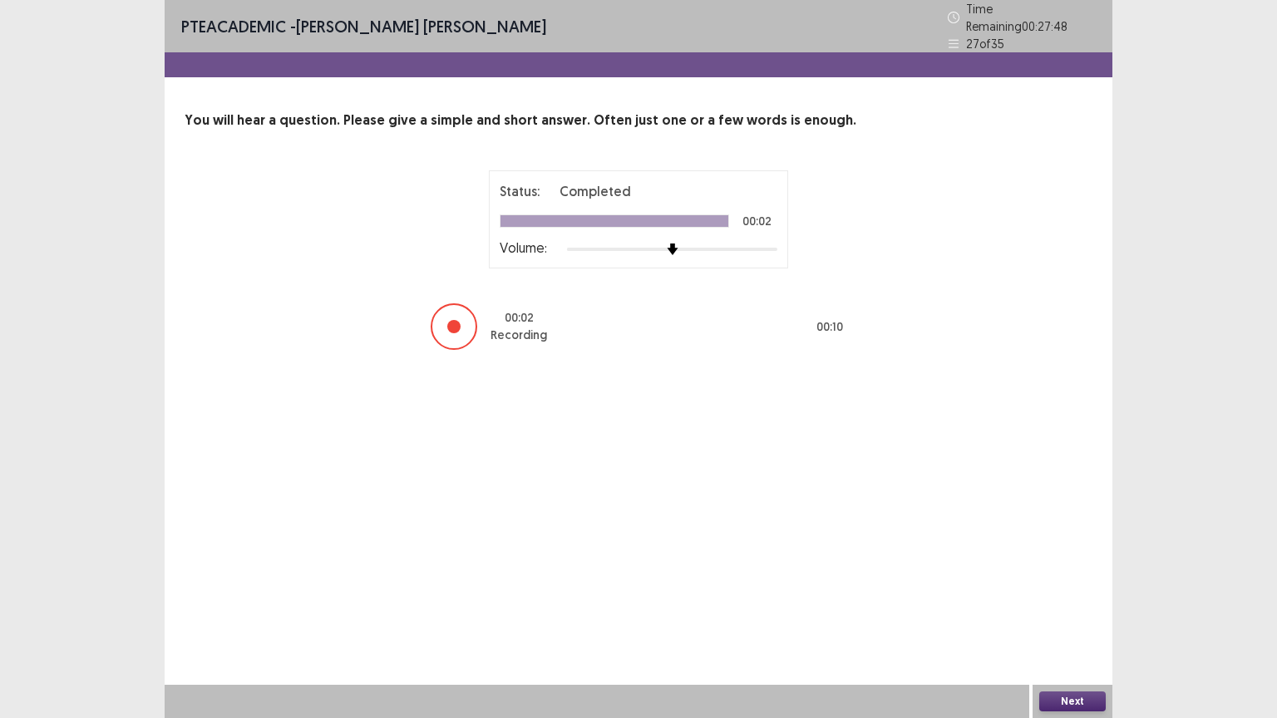
click at [1057, 606] on button "Next" at bounding box center [1072, 701] width 66 height 20
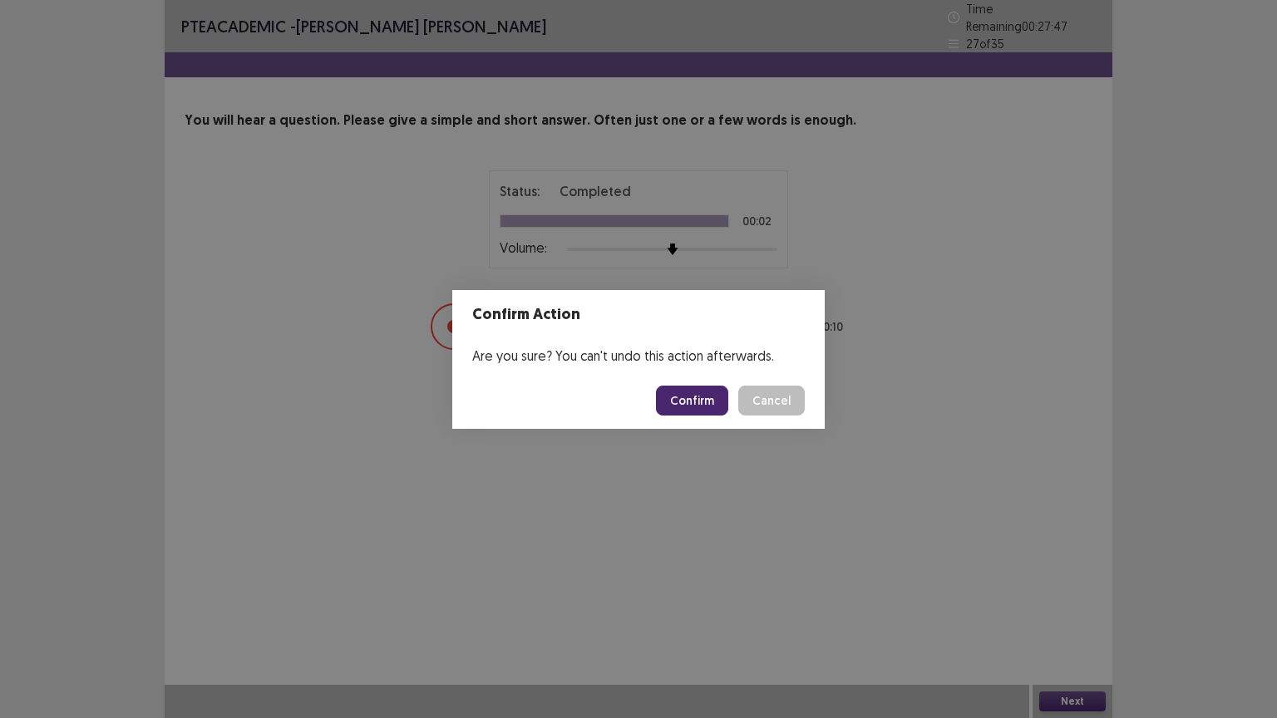
click at [706, 401] on button "Confirm" at bounding box center [692, 401] width 72 height 30
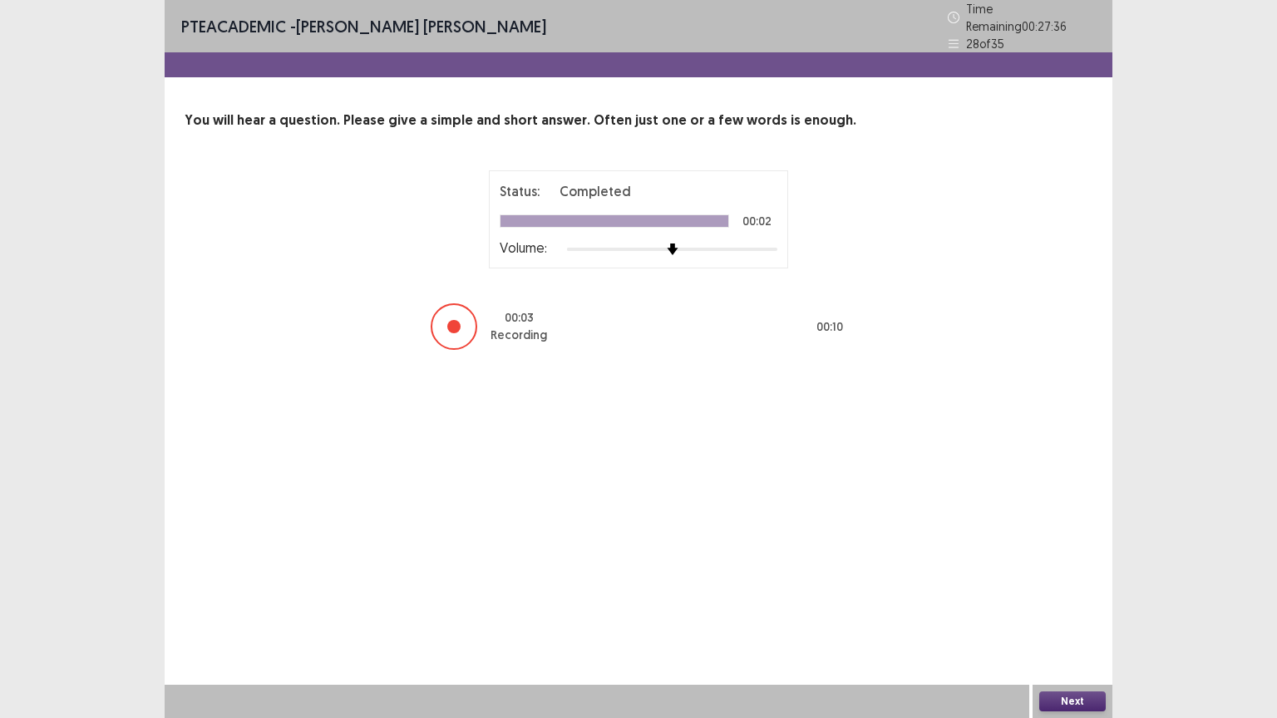
click at [1054, 606] on button "Next" at bounding box center [1072, 701] width 66 height 20
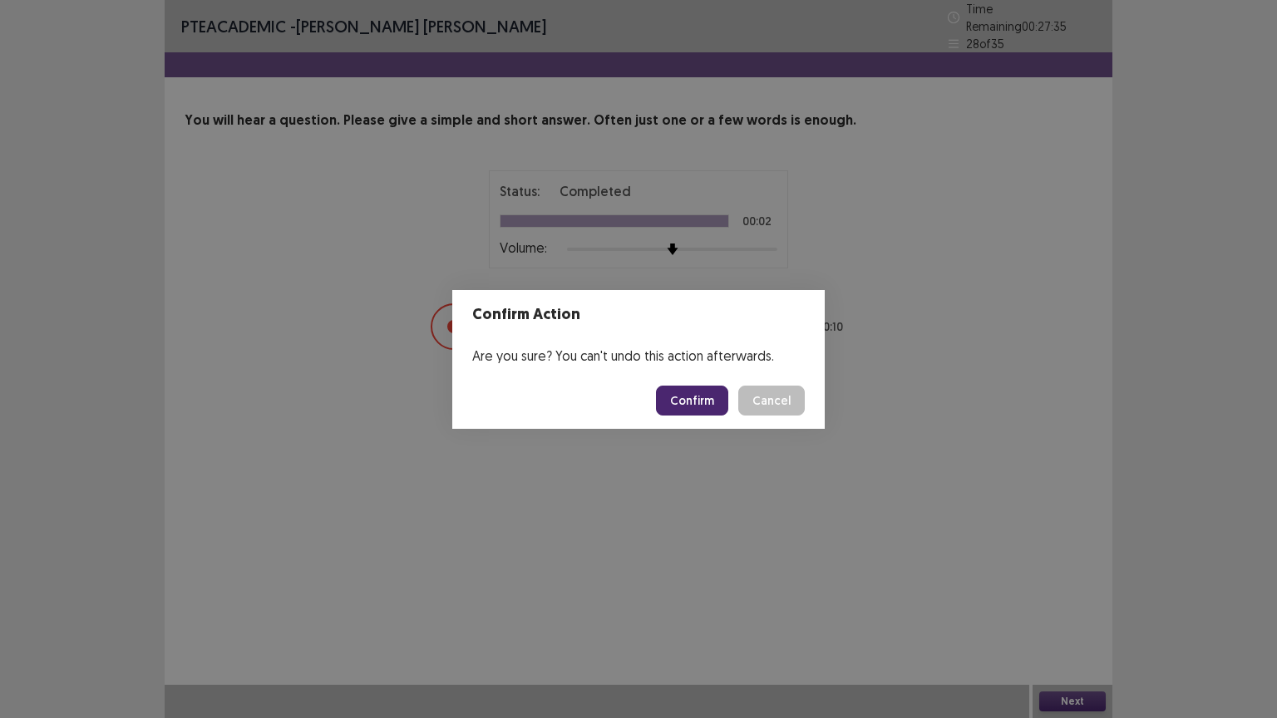
click at [718, 402] on button "Confirm" at bounding box center [692, 401] width 72 height 30
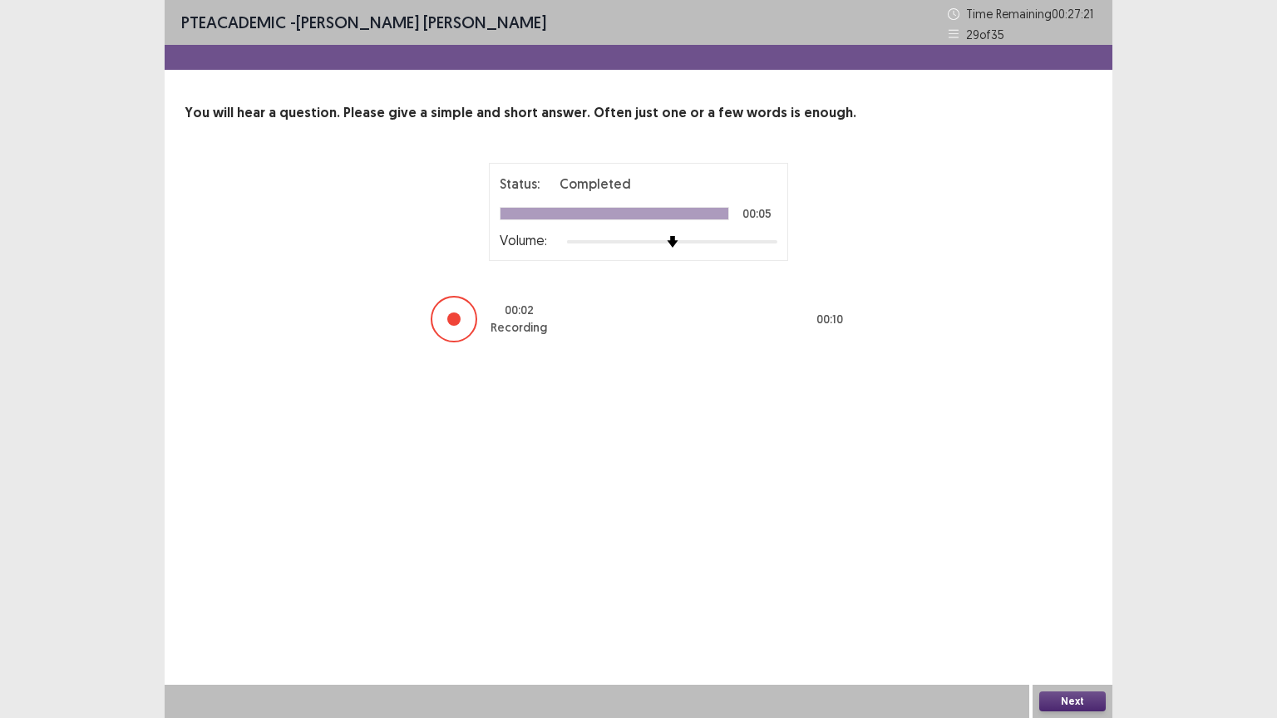
click at [1057, 606] on button "Next" at bounding box center [1072, 701] width 66 height 20
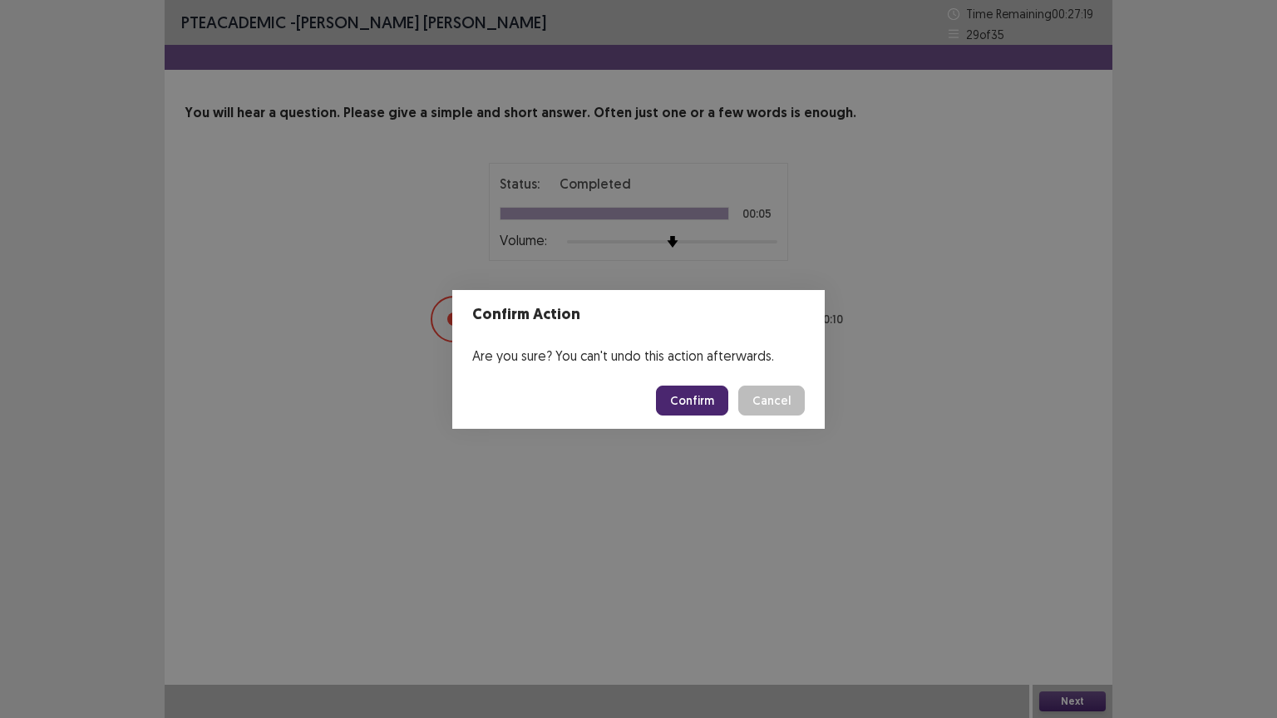
click at [701, 405] on button "Confirm" at bounding box center [692, 401] width 72 height 30
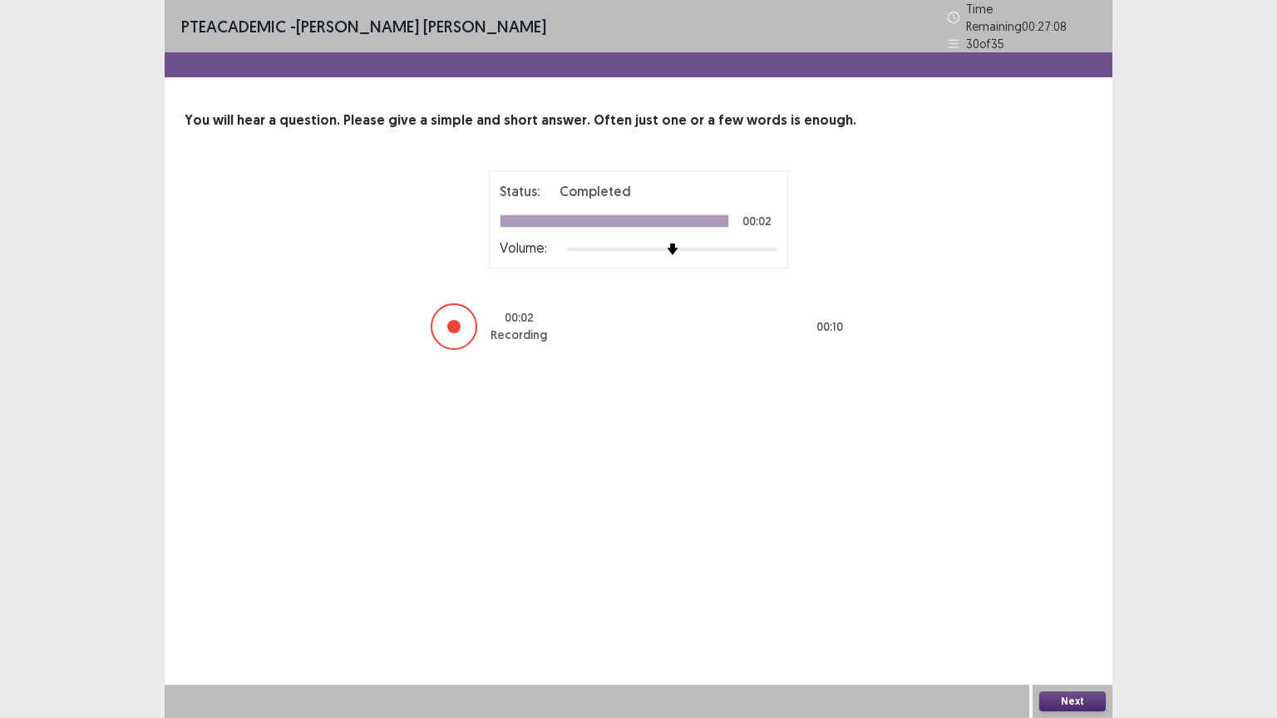
click at [1067, 606] on button "Next" at bounding box center [1072, 701] width 66 height 20
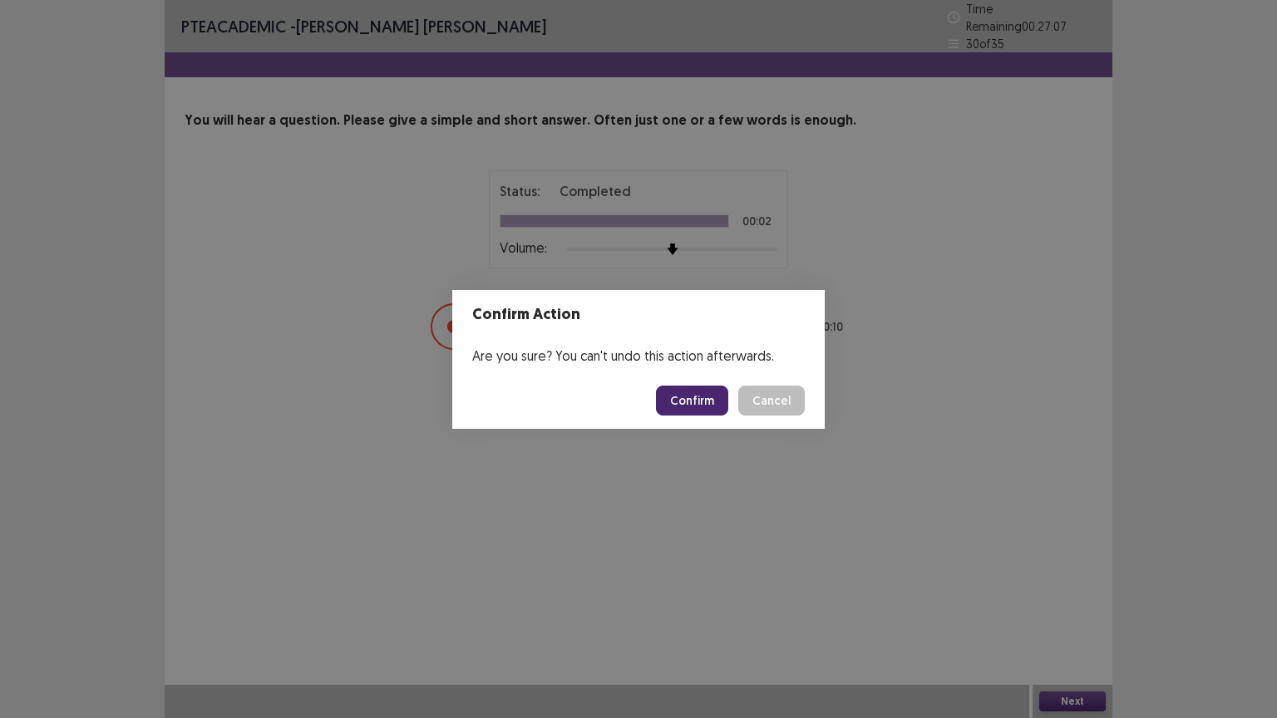
click at [700, 406] on button "Confirm" at bounding box center [692, 401] width 72 height 30
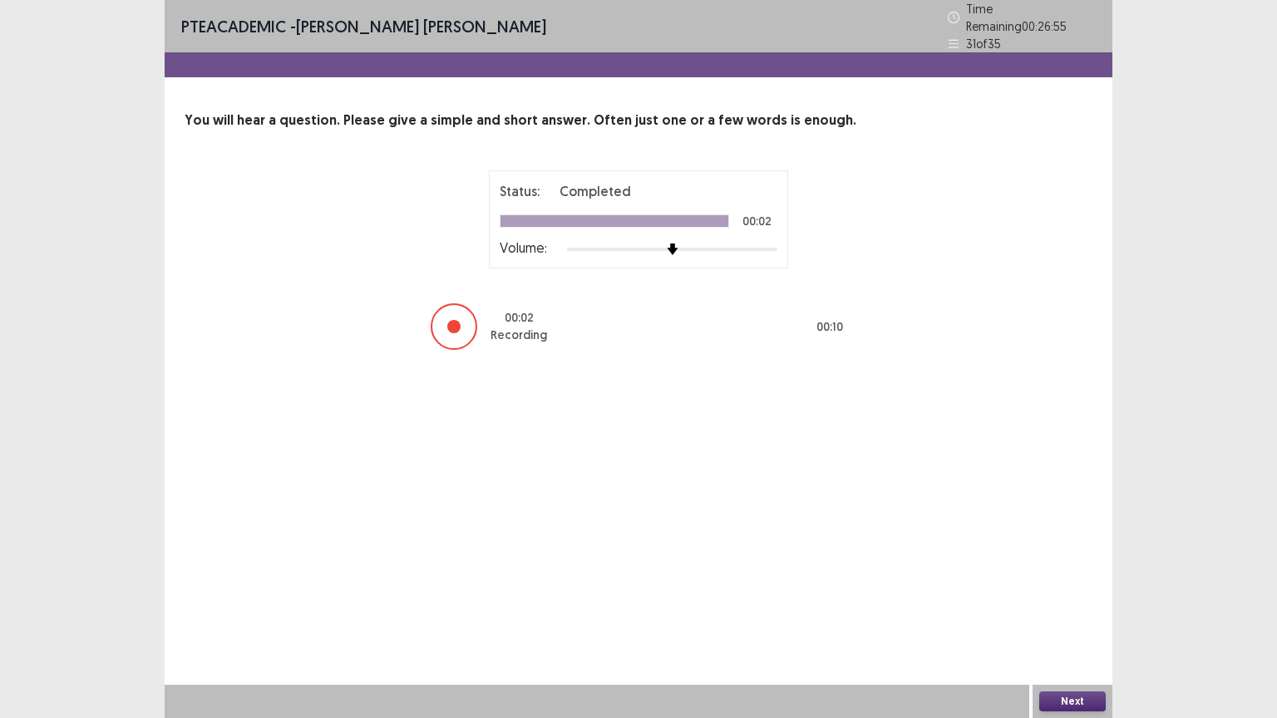
click at [1063, 606] on button "Next" at bounding box center [1072, 701] width 66 height 20
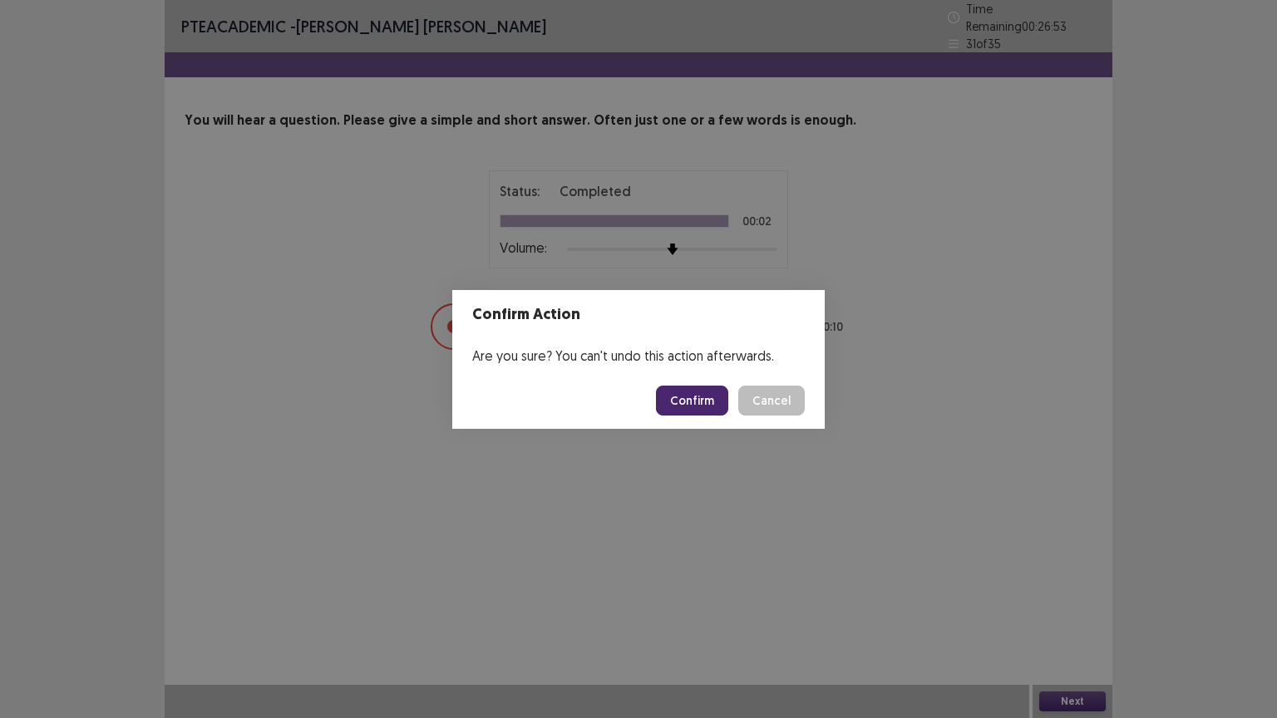
click at [701, 400] on button "Confirm" at bounding box center [692, 401] width 72 height 30
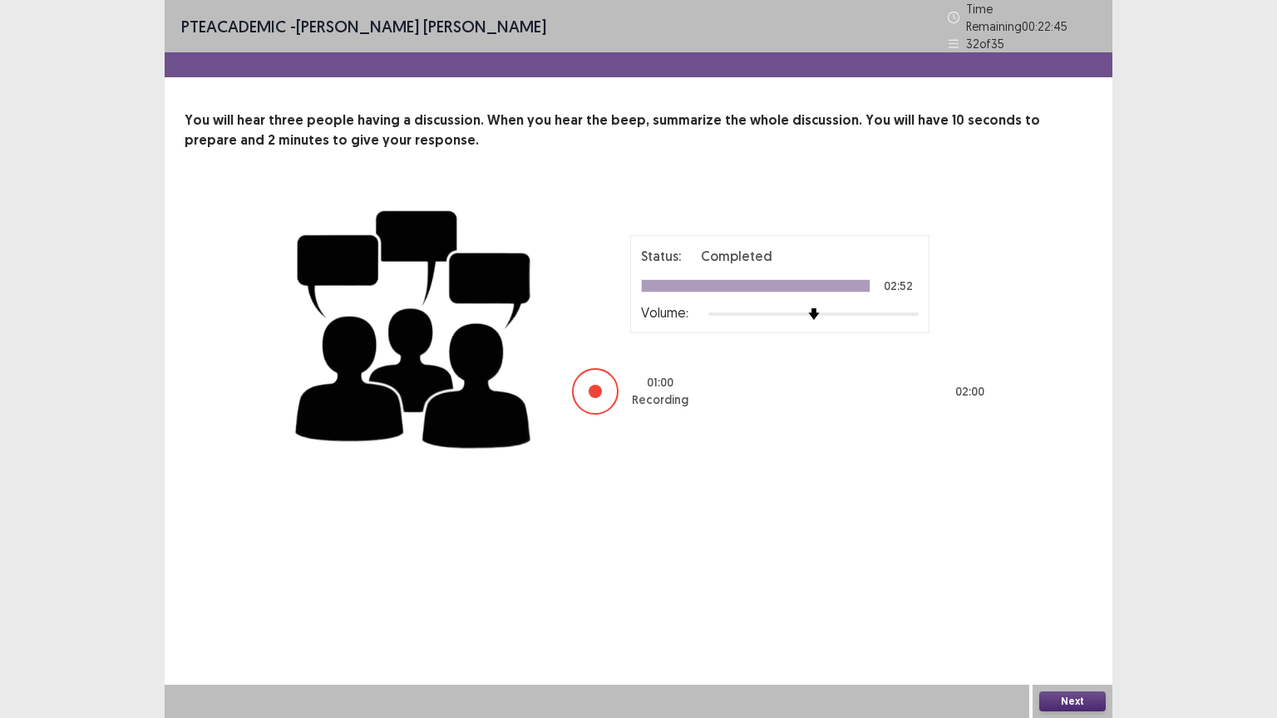
click at [1083, 606] on button "Next" at bounding box center [1072, 701] width 66 height 20
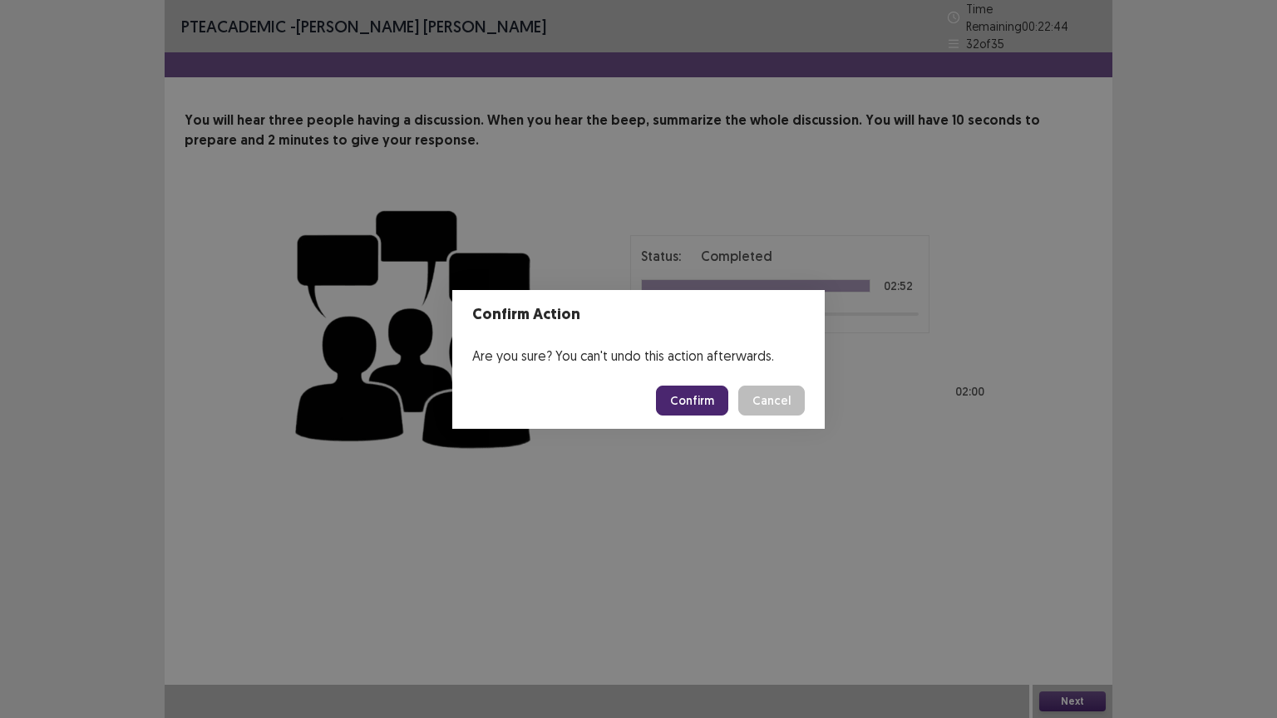
click at [689, 409] on button "Confirm" at bounding box center [692, 401] width 72 height 30
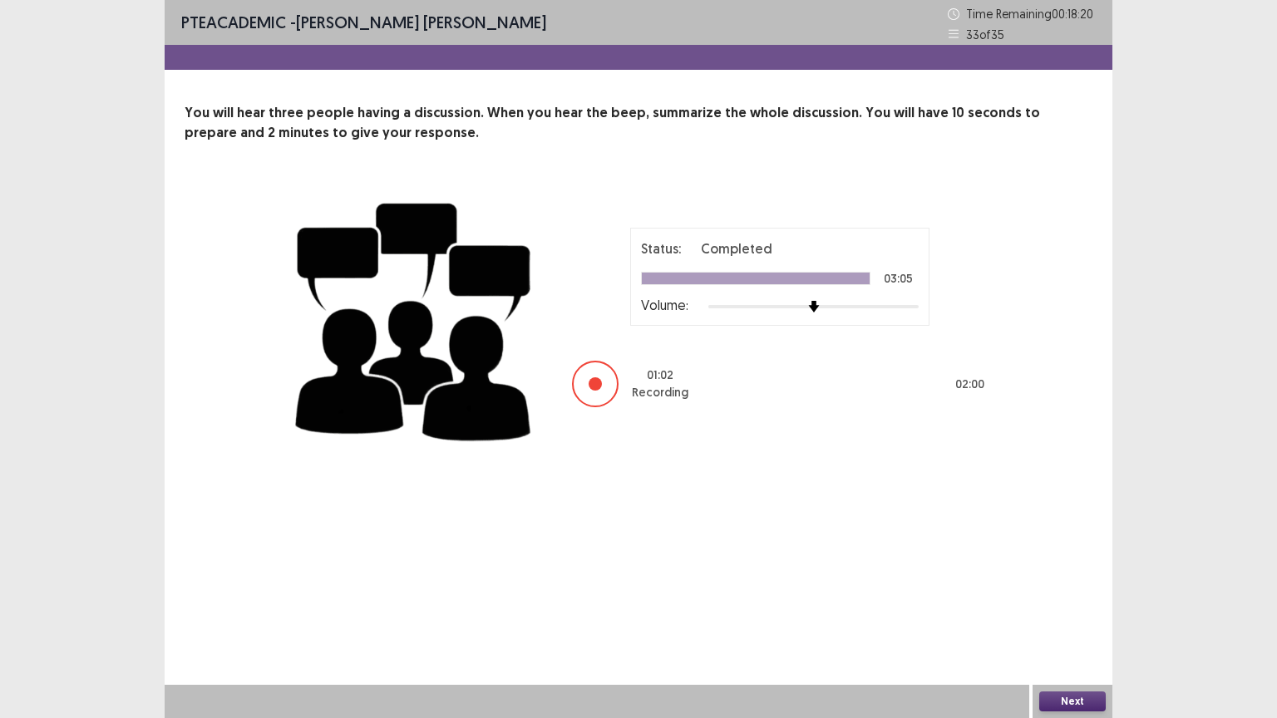
click at [1052, 606] on button "Next" at bounding box center [1072, 701] width 66 height 20
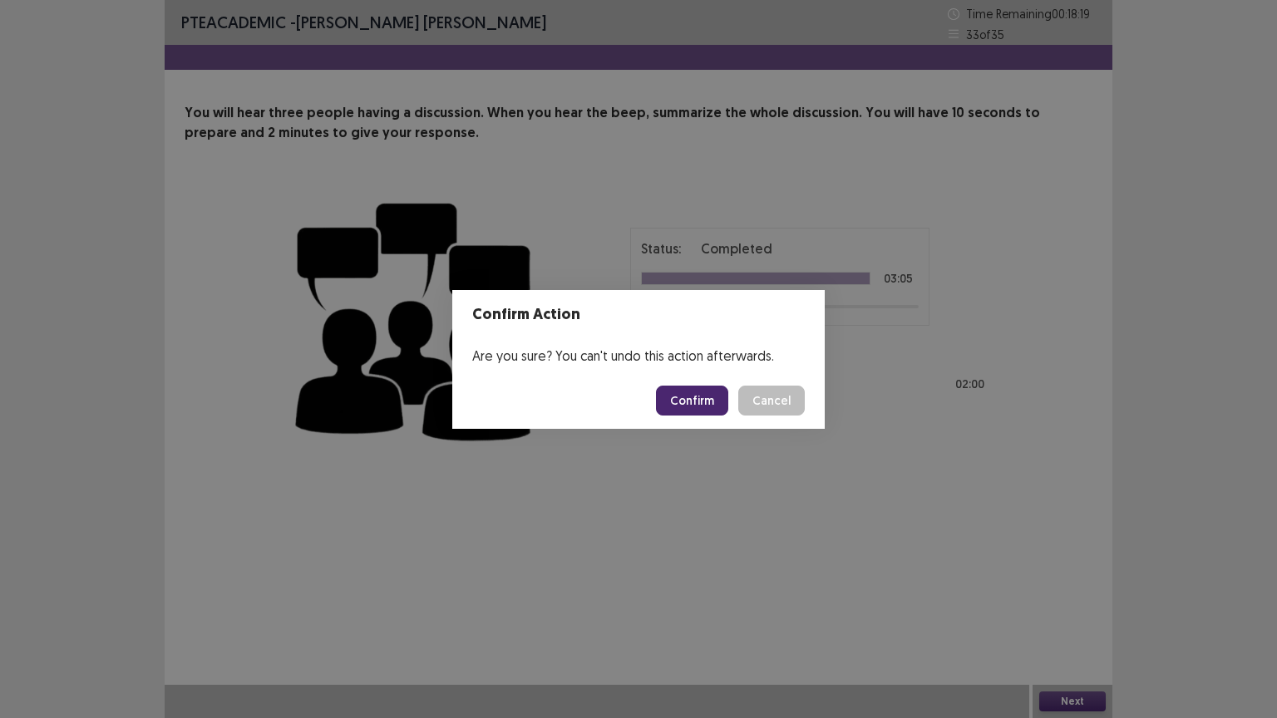
click at [691, 402] on button "Confirm" at bounding box center [692, 401] width 72 height 30
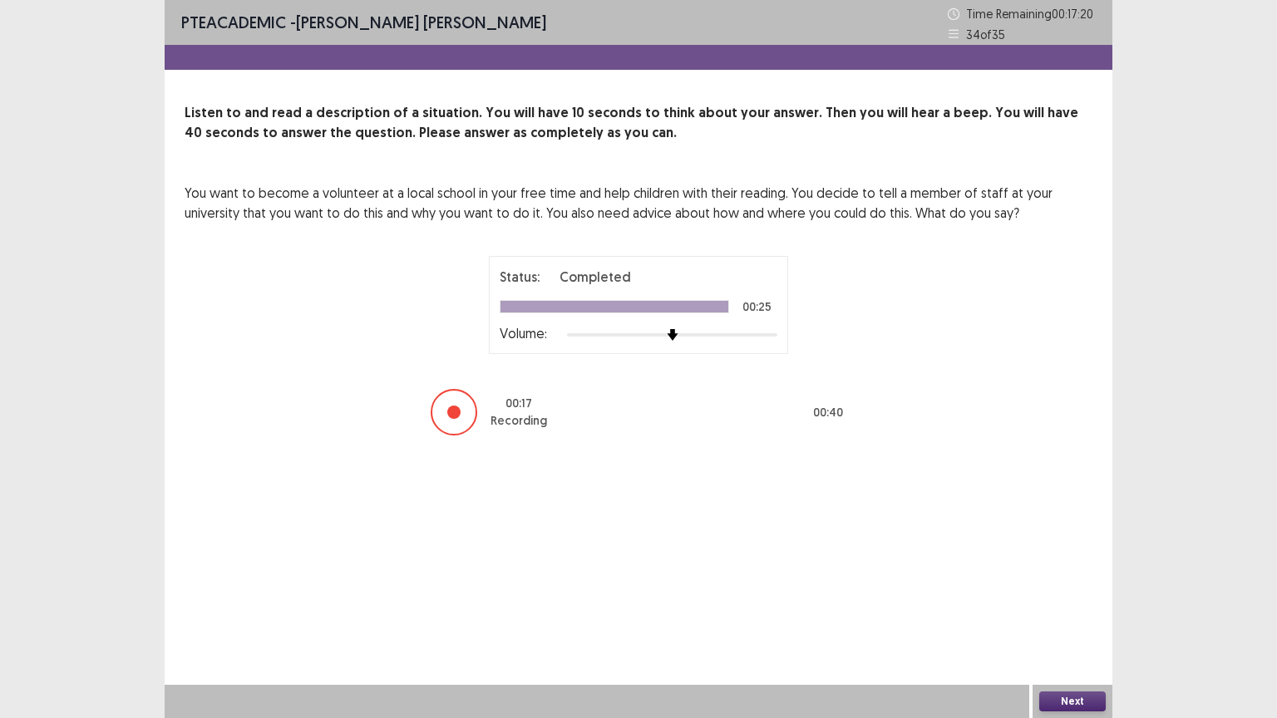
click at [1082, 606] on button "Next" at bounding box center [1072, 701] width 66 height 20
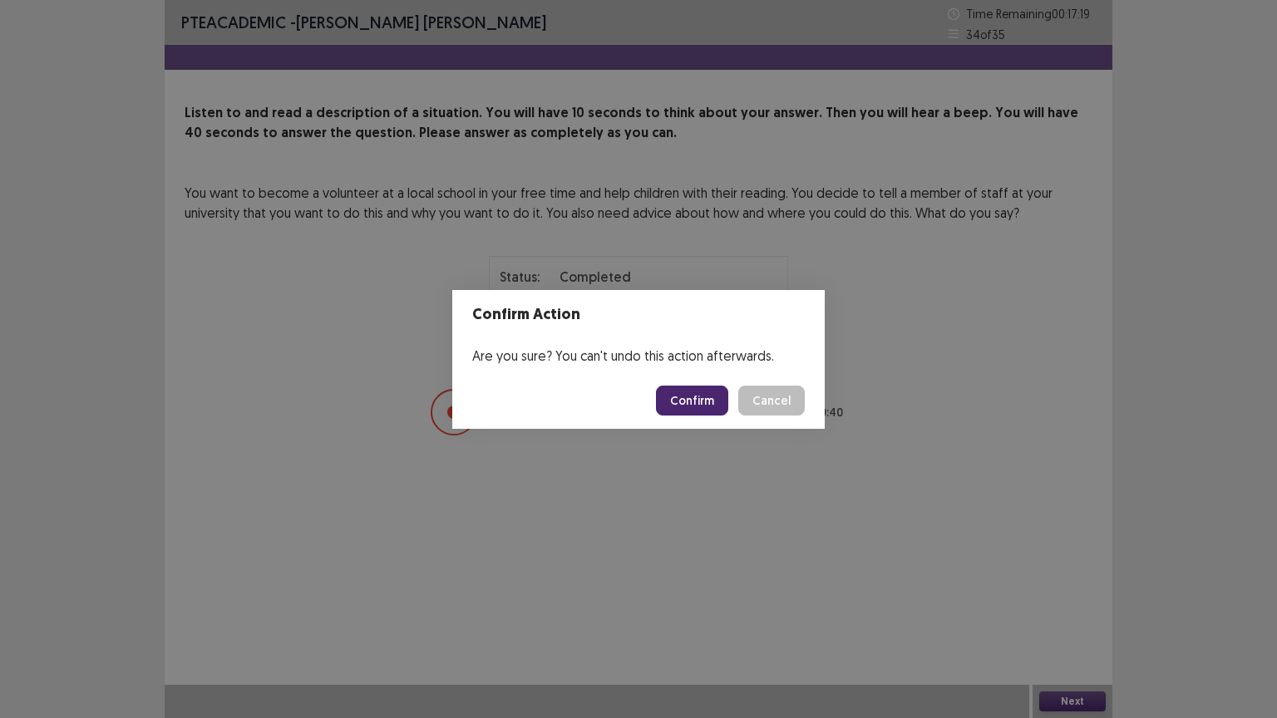
click at [695, 408] on button "Confirm" at bounding box center [692, 401] width 72 height 30
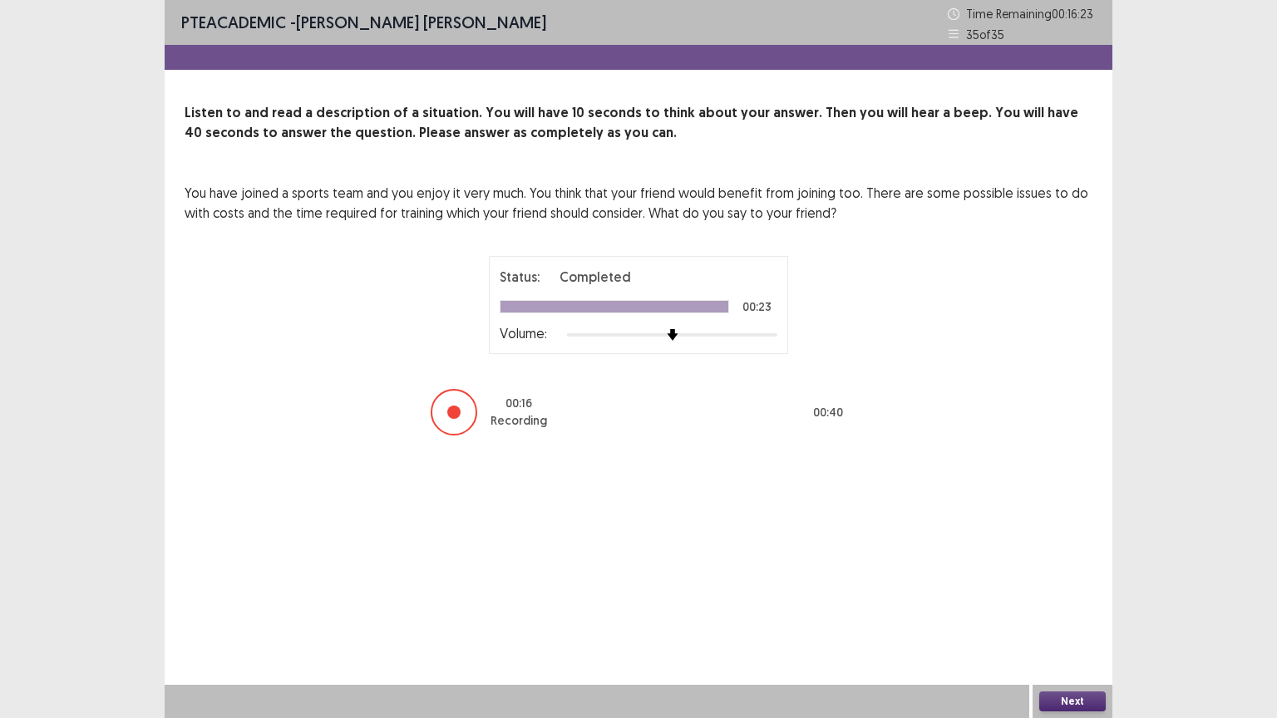
click at [1066, 606] on button "Next" at bounding box center [1072, 701] width 66 height 20
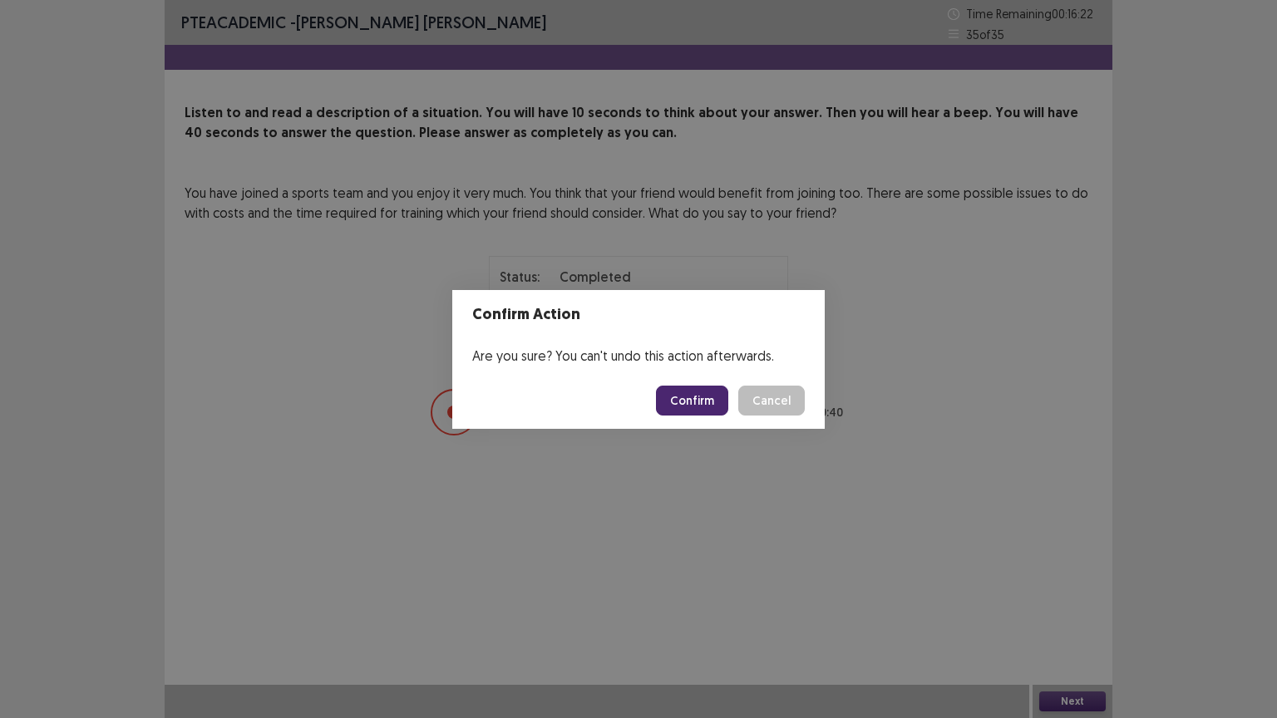
click at [705, 401] on button "Confirm" at bounding box center [692, 401] width 72 height 30
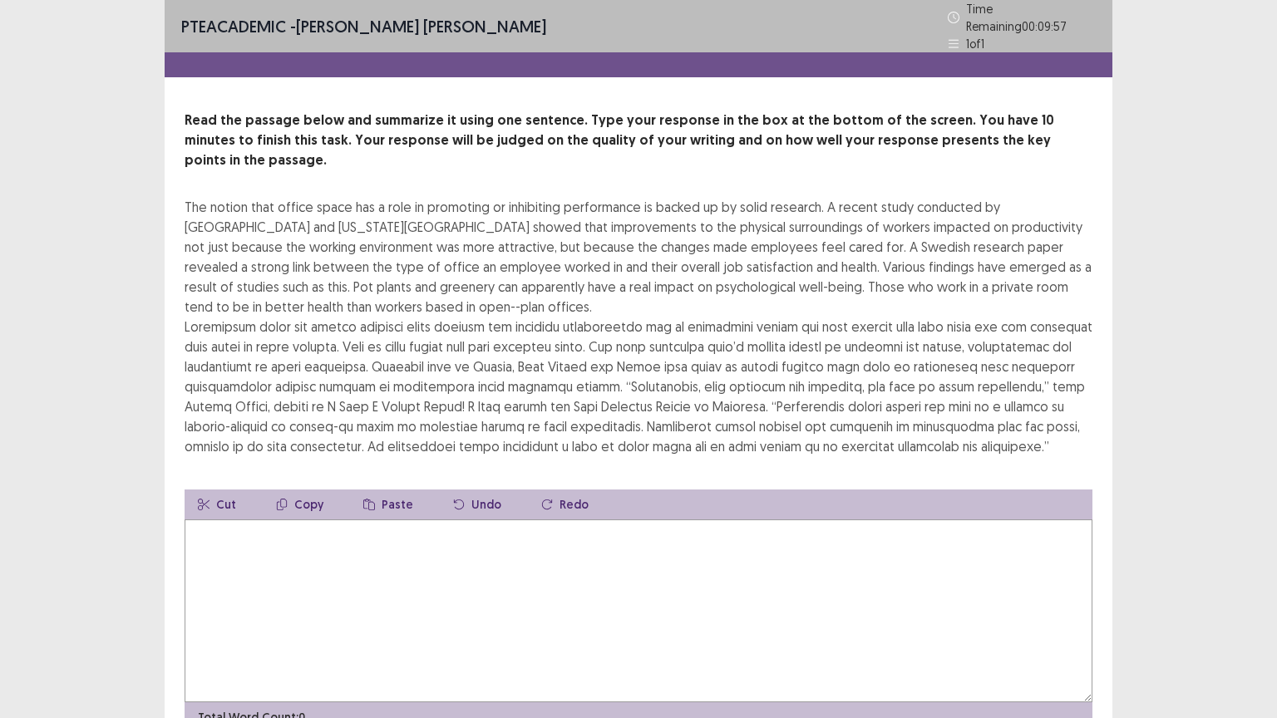
click at [233, 519] on textarea at bounding box center [639, 610] width 908 height 183
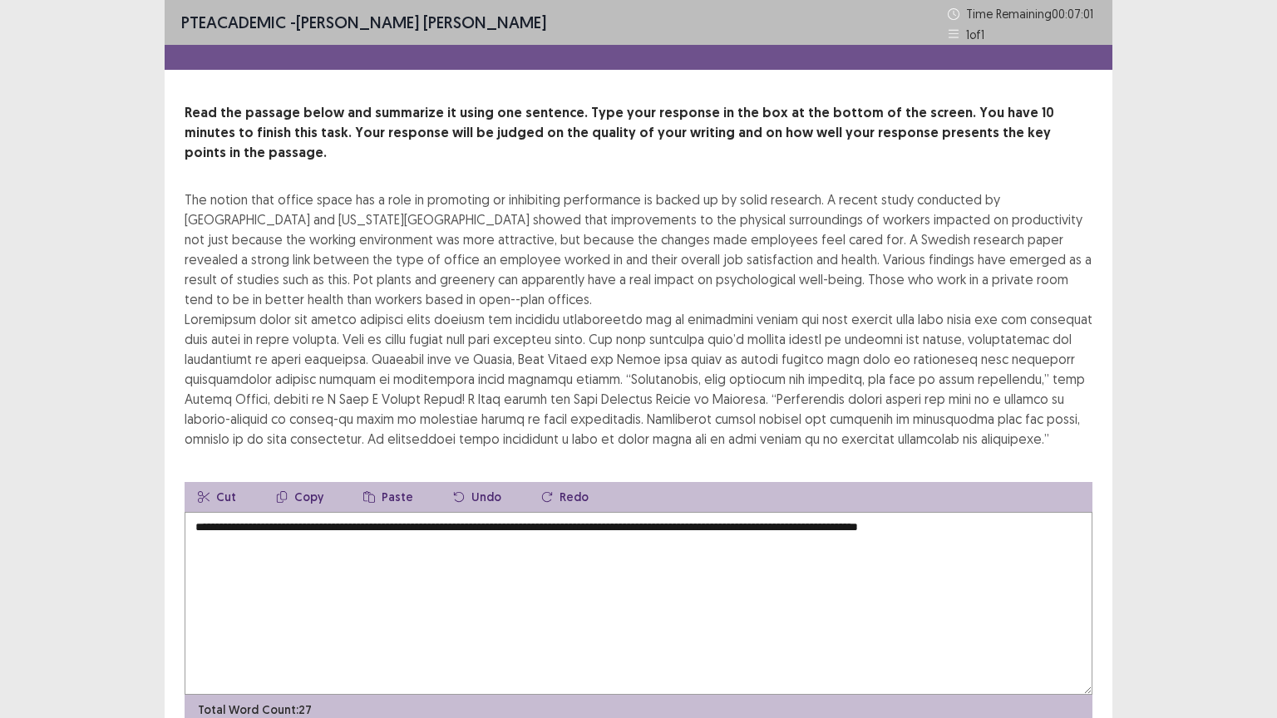
click at [974, 512] on textarea "**********" at bounding box center [639, 603] width 908 height 183
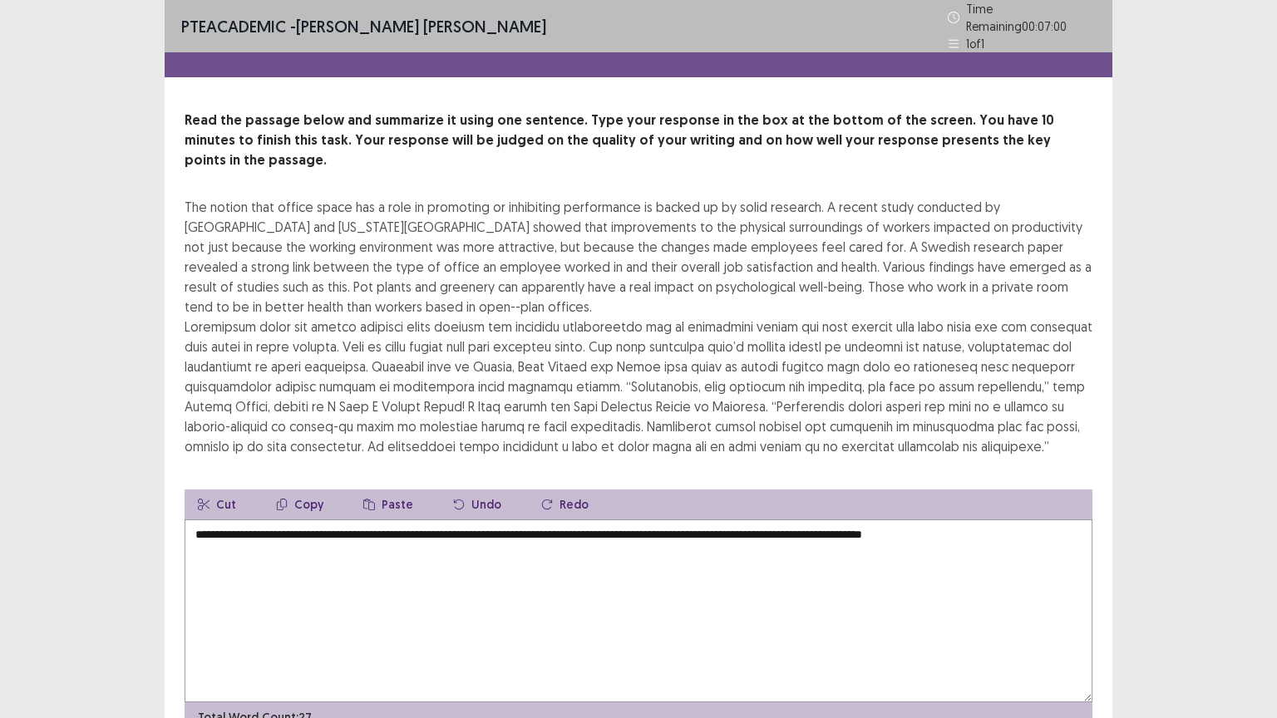
click at [1027, 519] on textarea "**********" at bounding box center [639, 610] width 908 height 183
click at [274, 521] on textarea "**********" at bounding box center [639, 610] width 908 height 183
click at [278, 524] on textarea "**********" at bounding box center [639, 610] width 908 height 183
click at [741, 519] on textarea "**********" at bounding box center [639, 610] width 908 height 183
click at [759, 519] on textarea "**********" at bounding box center [639, 610] width 908 height 183
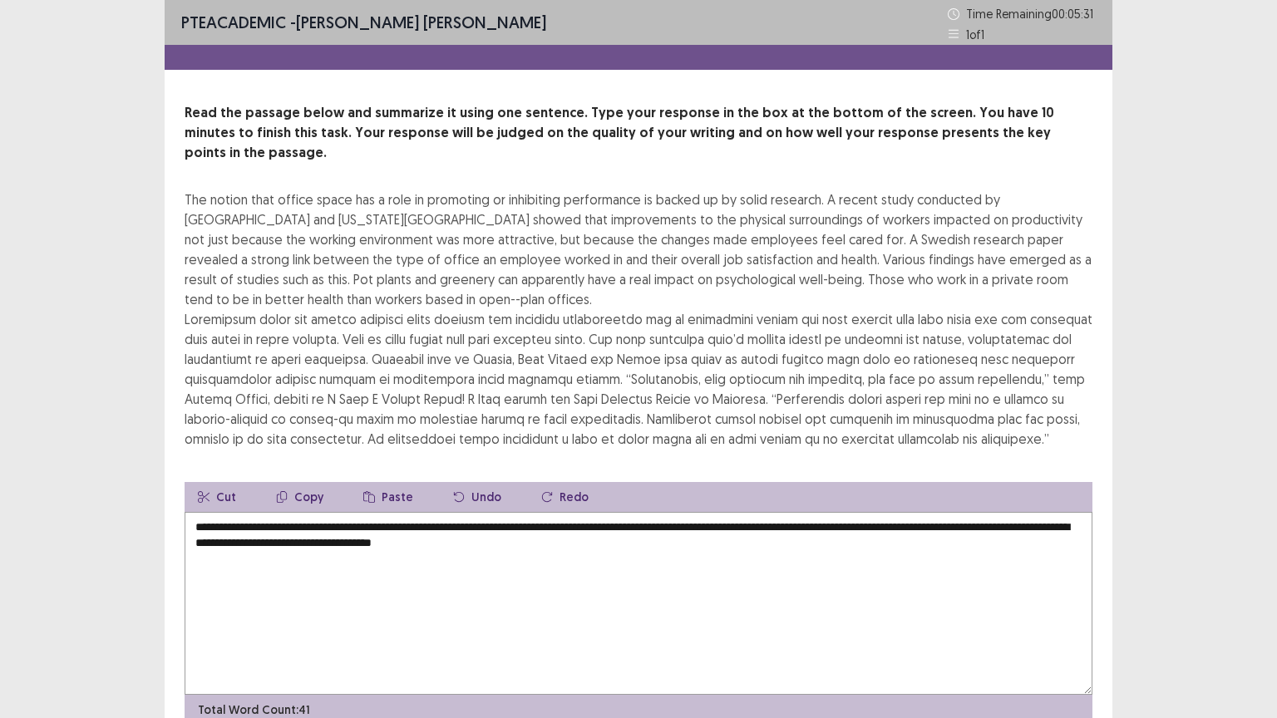
scroll to position [60, 0]
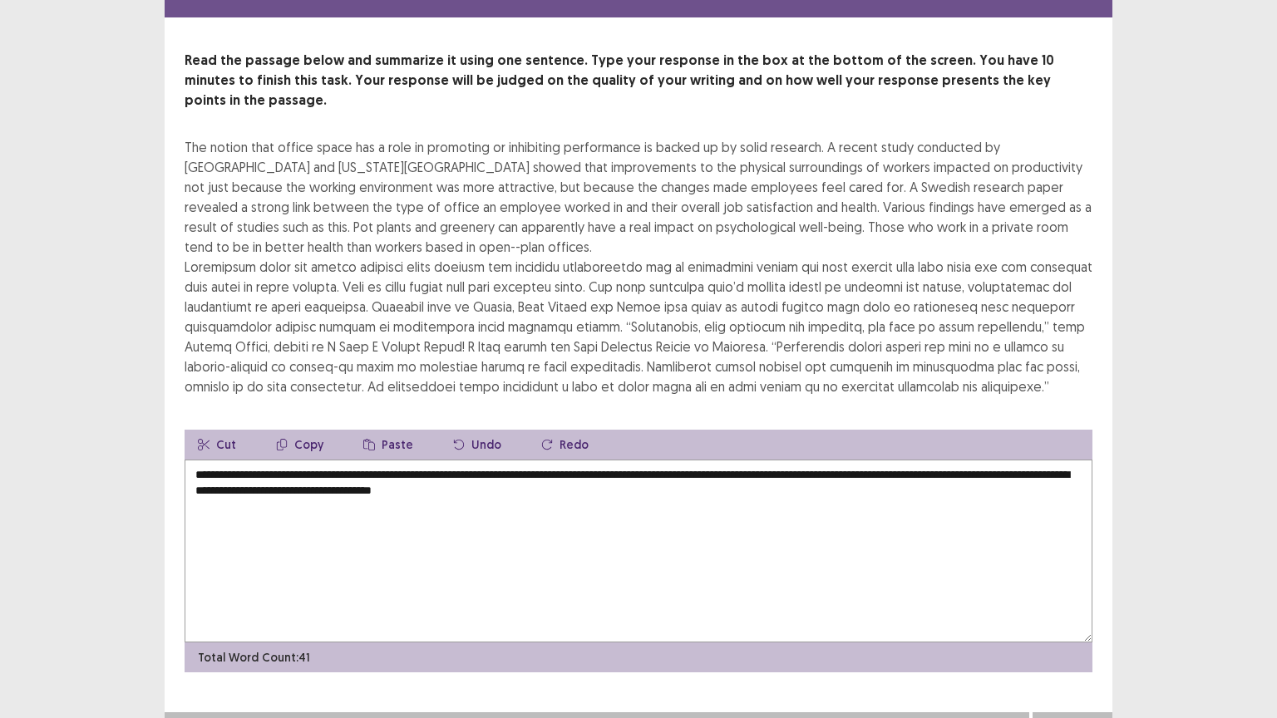
type textarea "**********"
click at [1079, 606] on button "Next" at bounding box center [1072, 729] width 66 height 20
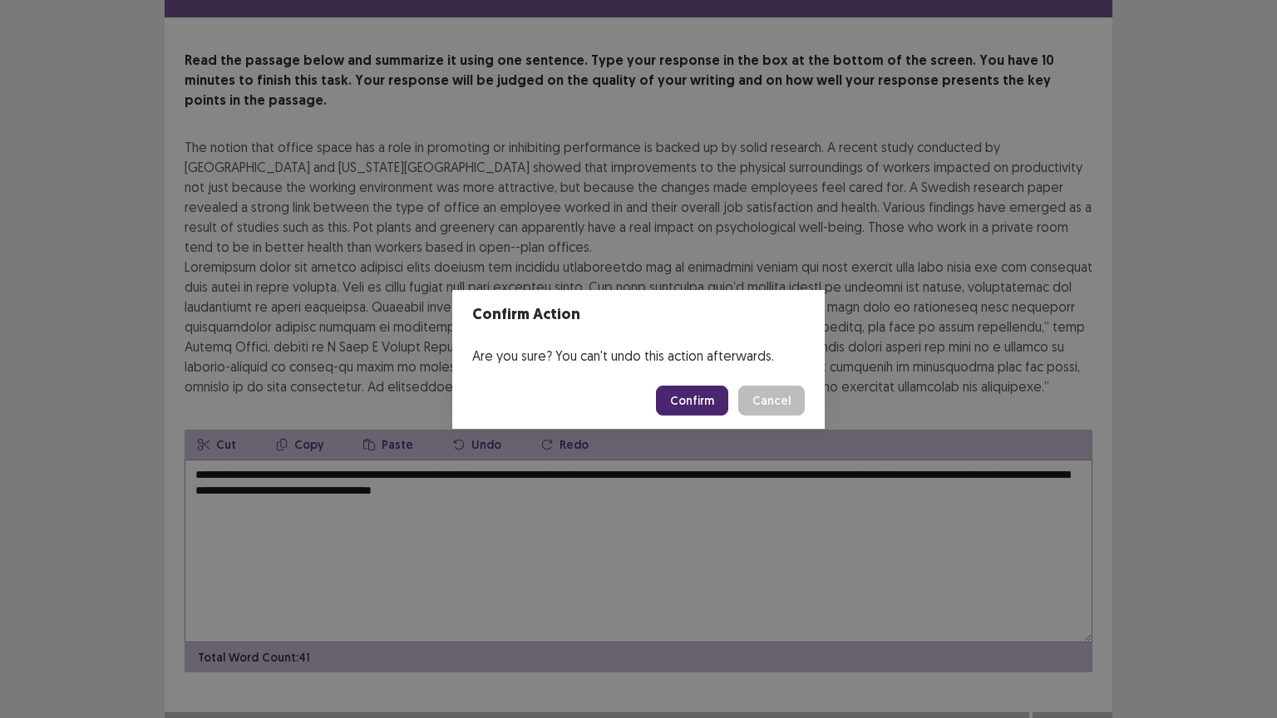
click at [710, 398] on button "Confirm" at bounding box center [692, 401] width 72 height 30
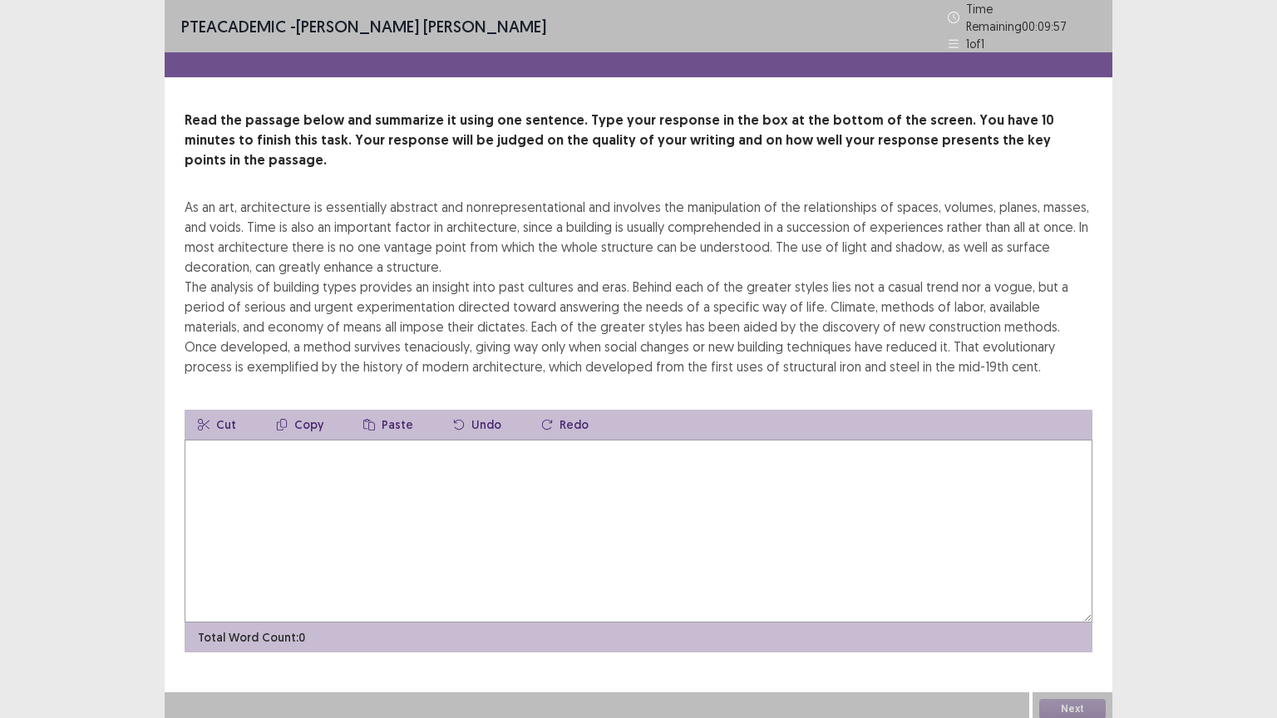
click at [212, 445] on textarea at bounding box center [639, 531] width 908 height 183
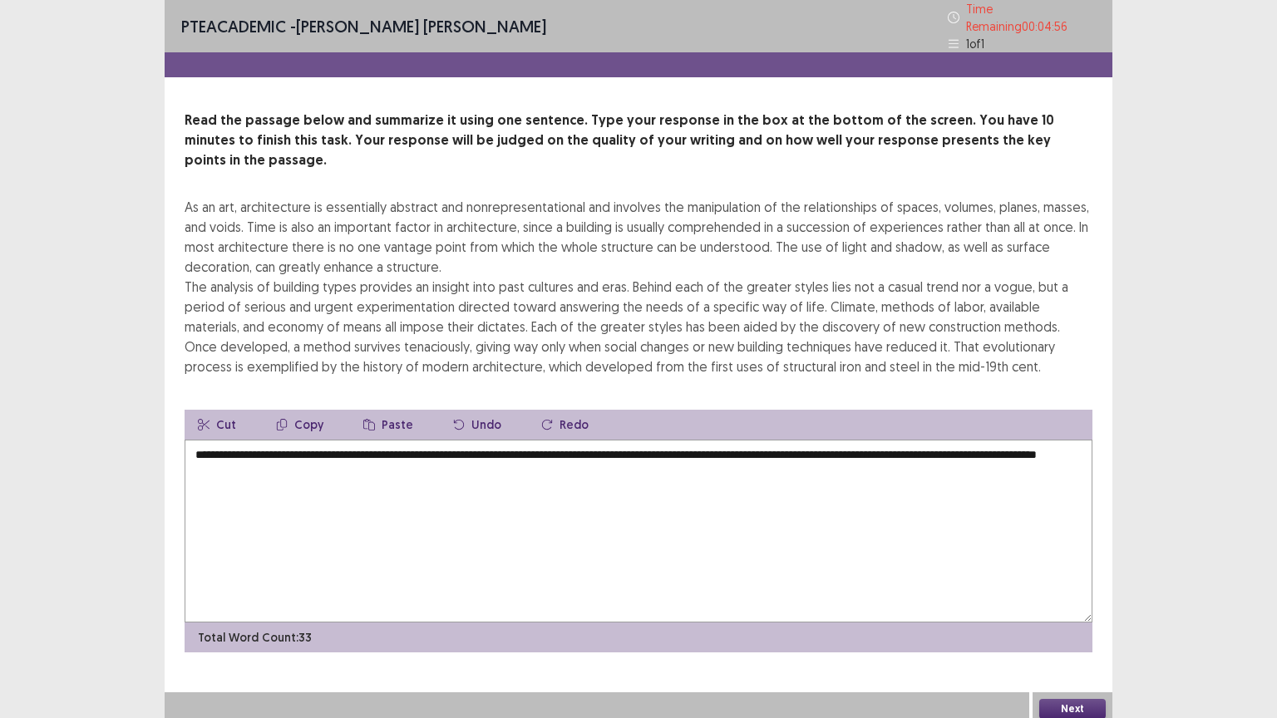
type textarea "**********"
click at [1061, 606] on button "Next" at bounding box center [1072, 709] width 66 height 20
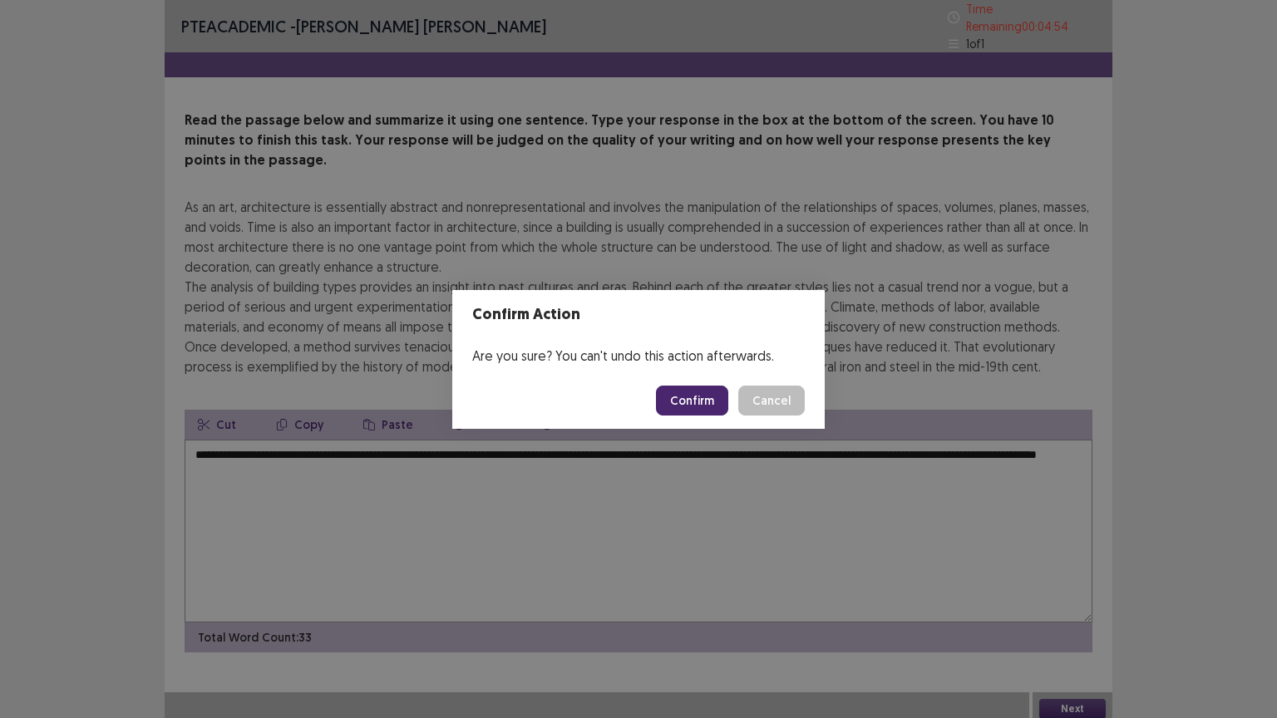
click at [705, 391] on button "Confirm" at bounding box center [692, 401] width 72 height 30
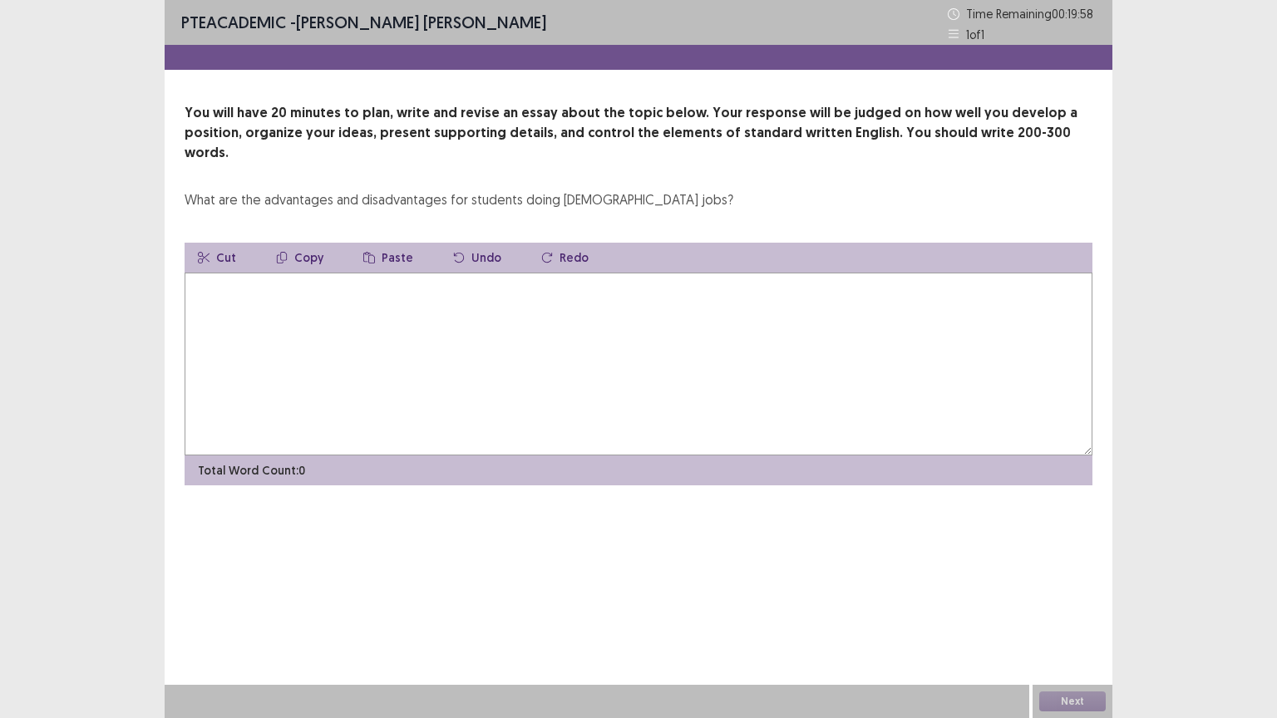
click at [255, 285] on textarea at bounding box center [639, 364] width 908 height 183
type textarea "*"
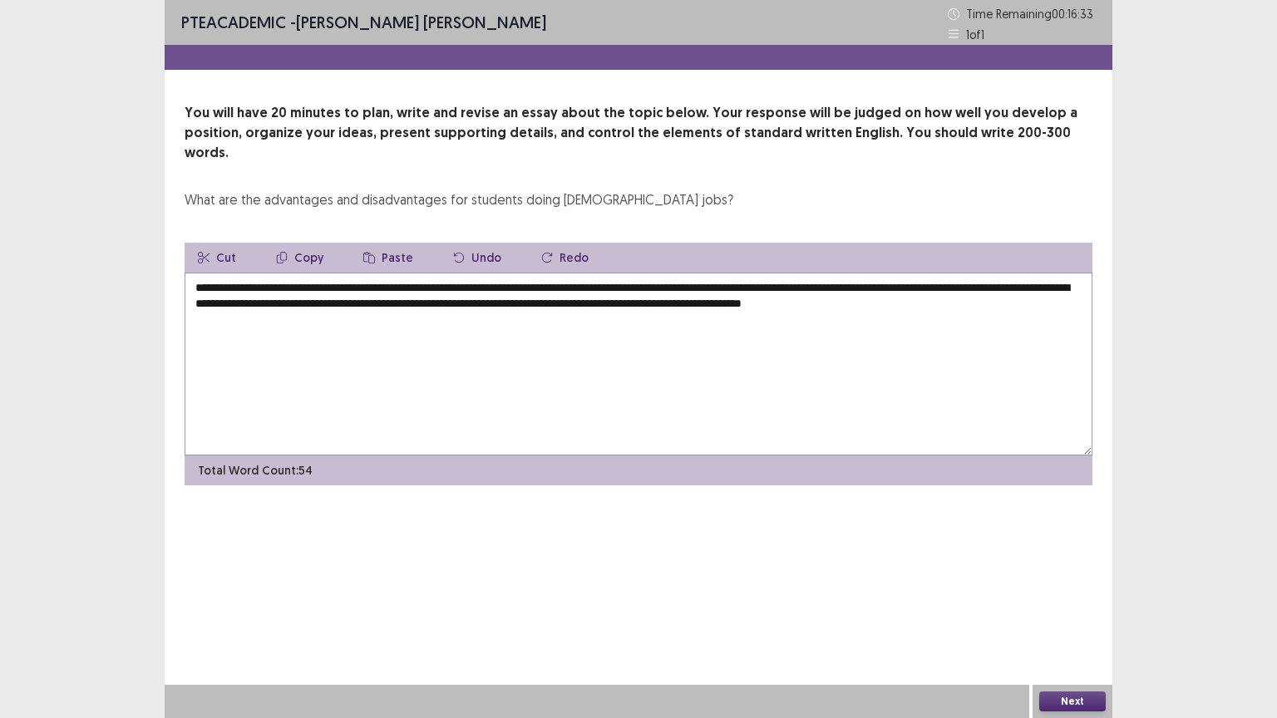
click at [1061, 273] on textarea "**********" at bounding box center [639, 364] width 908 height 183
click at [1046, 273] on textarea "**********" at bounding box center [639, 364] width 908 height 183
click at [862, 273] on textarea "**********" at bounding box center [639, 364] width 908 height 183
click at [1051, 284] on textarea "**********" at bounding box center [639, 364] width 908 height 183
click at [234, 273] on textarea "**********" at bounding box center [639, 364] width 908 height 183
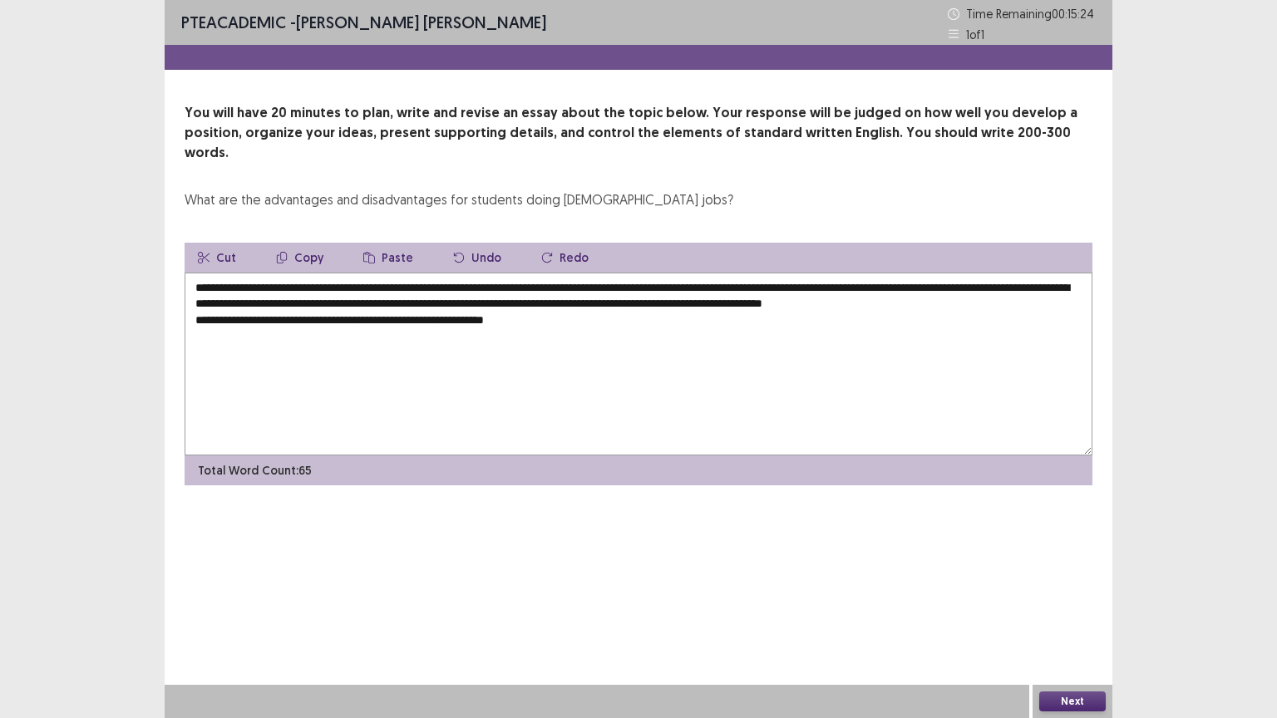
click at [522, 309] on textarea "**********" at bounding box center [639, 364] width 908 height 183
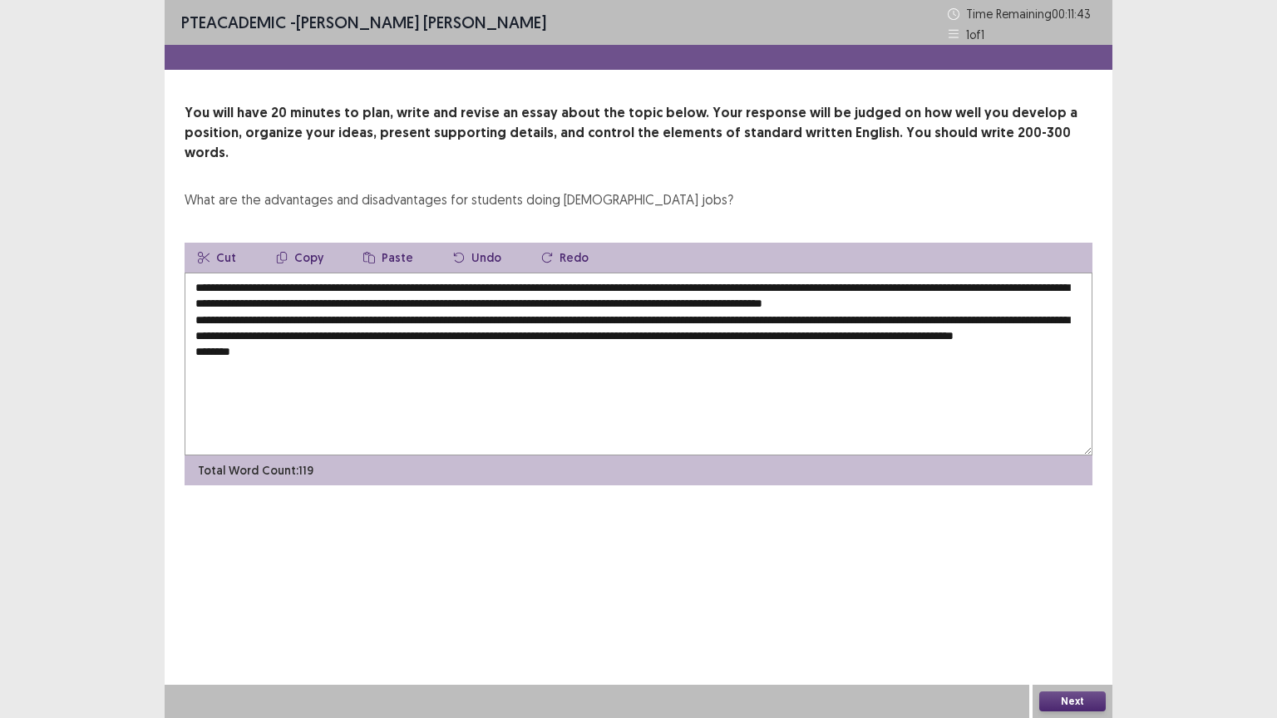
click at [279, 313] on textarea "**********" at bounding box center [639, 364] width 908 height 183
click at [459, 332] on textarea "**********" at bounding box center [639, 364] width 908 height 183
click at [264, 361] on textarea "**********" at bounding box center [639, 364] width 908 height 183
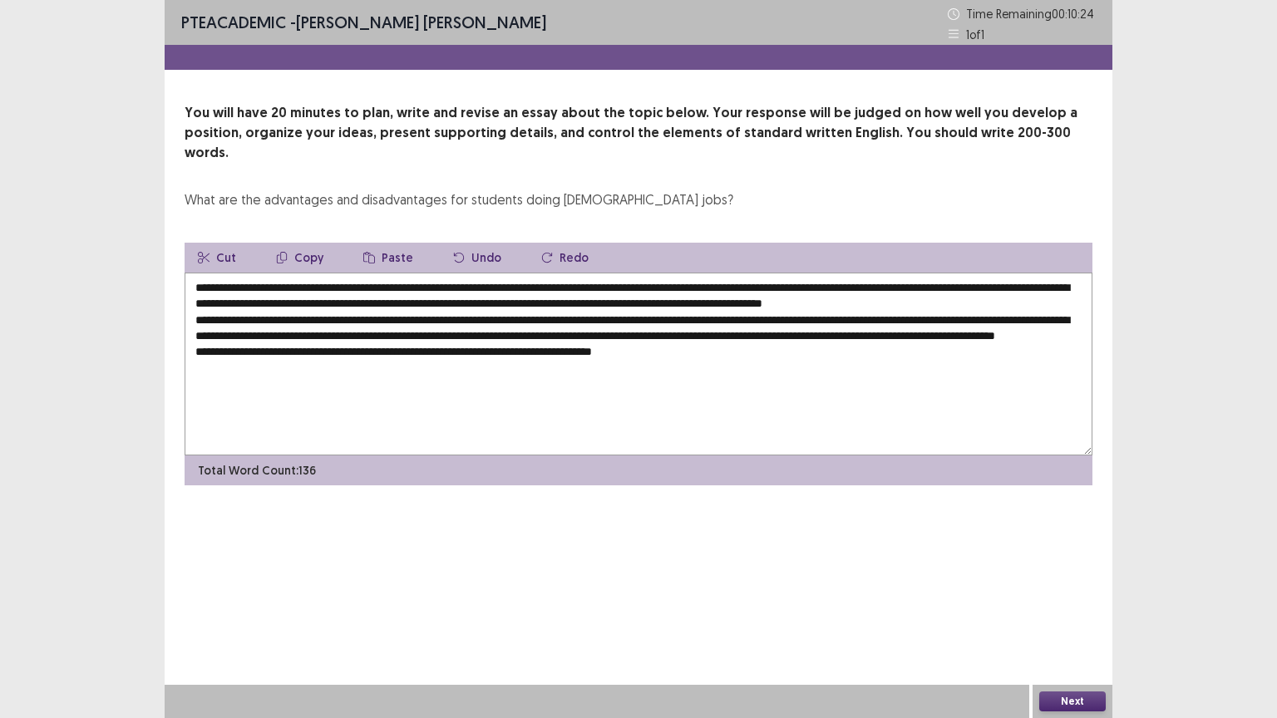
click at [429, 332] on textarea "**********" at bounding box center [639, 364] width 908 height 183
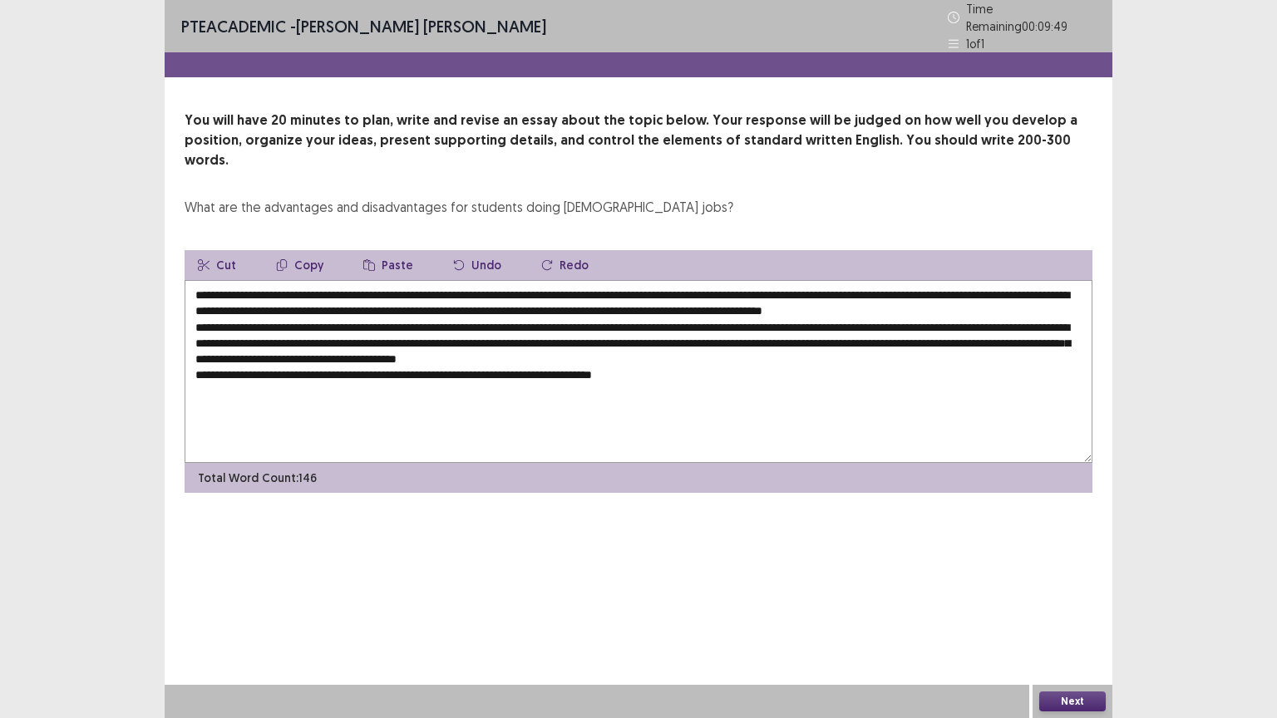
click at [699, 351] on textarea "**********" at bounding box center [639, 371] width 908 height 183
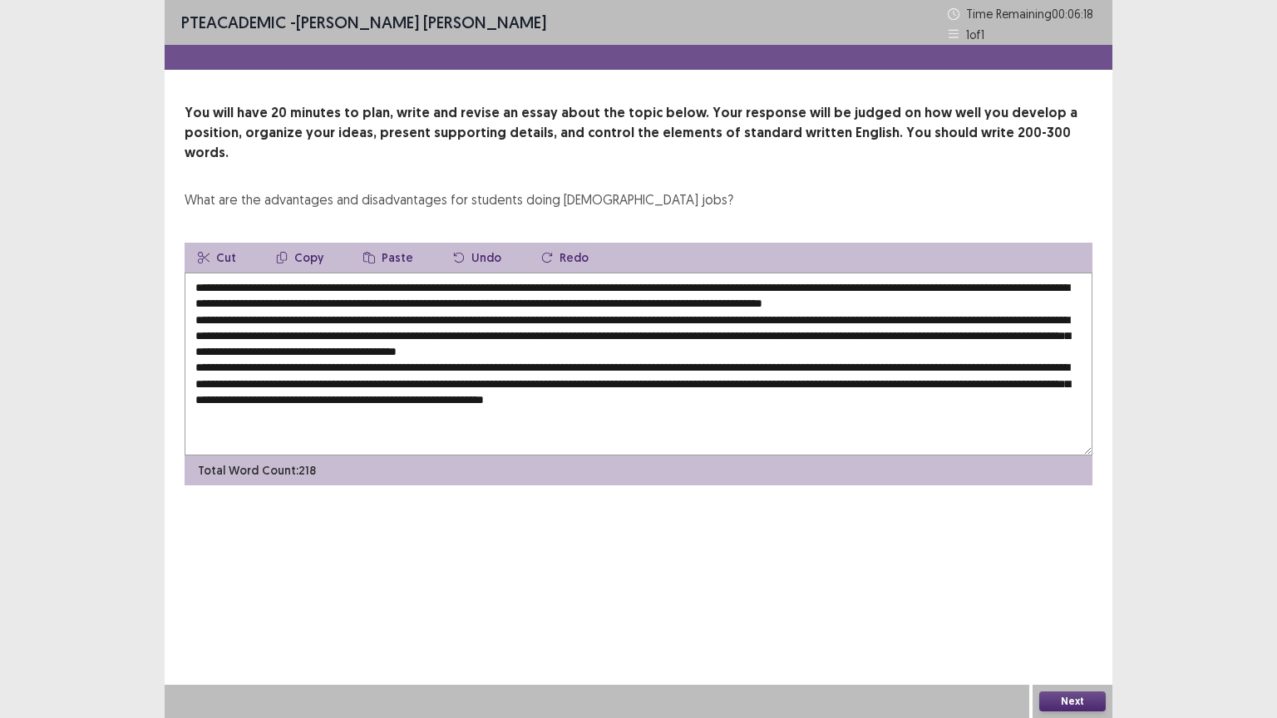
click at [813, 381] on textarea at bounding box center [639, 364] width 908 height 183
type textarea "**********"
click at [1058, 606] on button "Next" at bounding box center [1072, 701] width 66 height 20
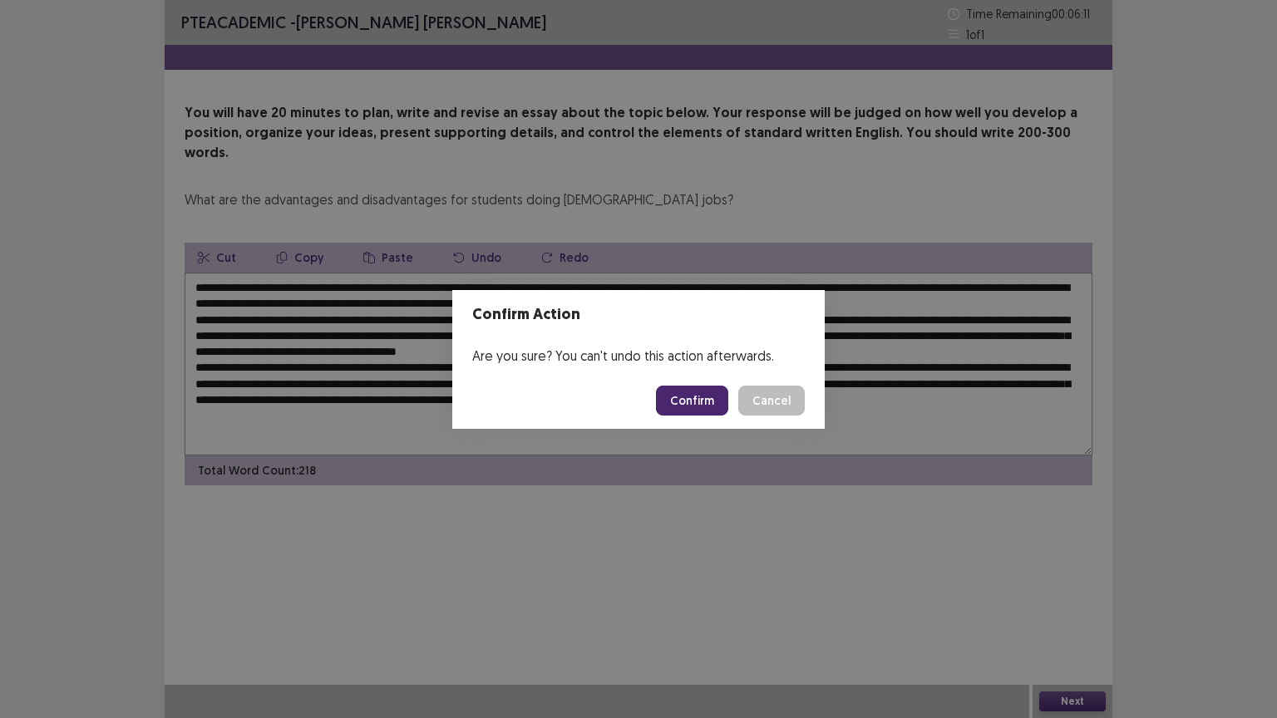
click at [706, 405] on button "Confirm" at bounding box center [692, 401] width 72 height 30
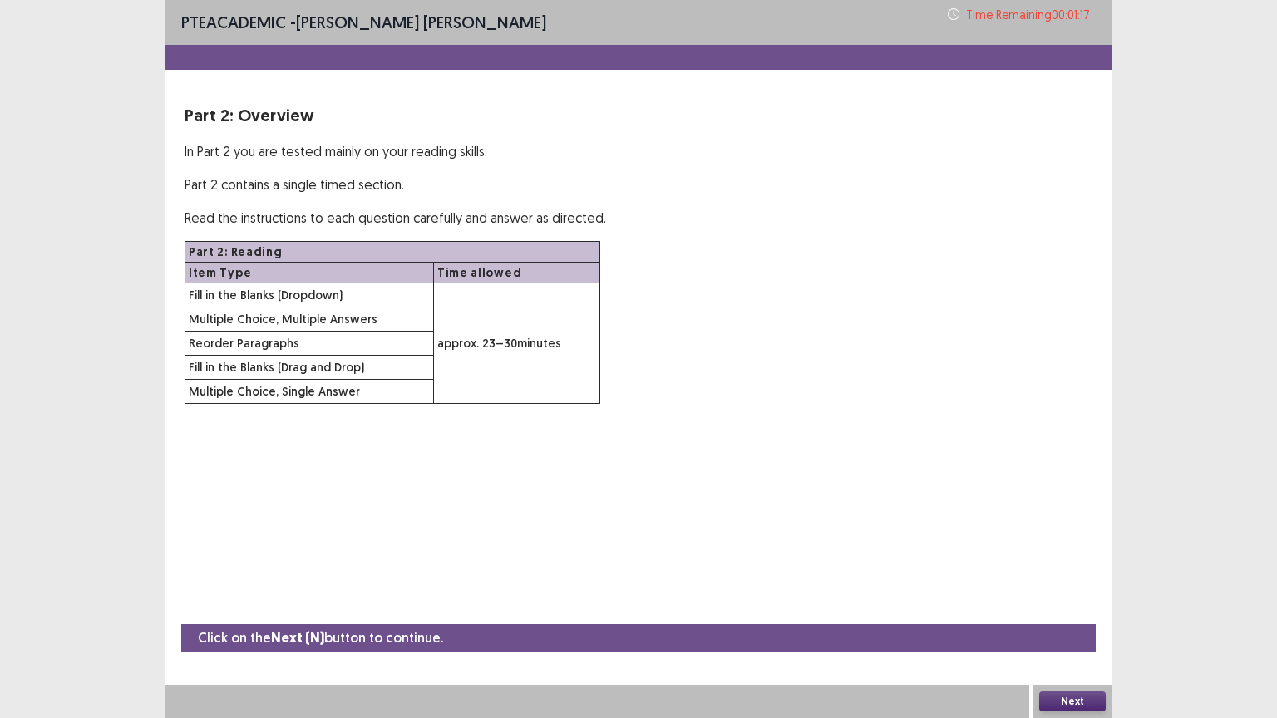
click at [1054, 606] on button "Next" at bounding box center [1072, 701] width 66 height 20
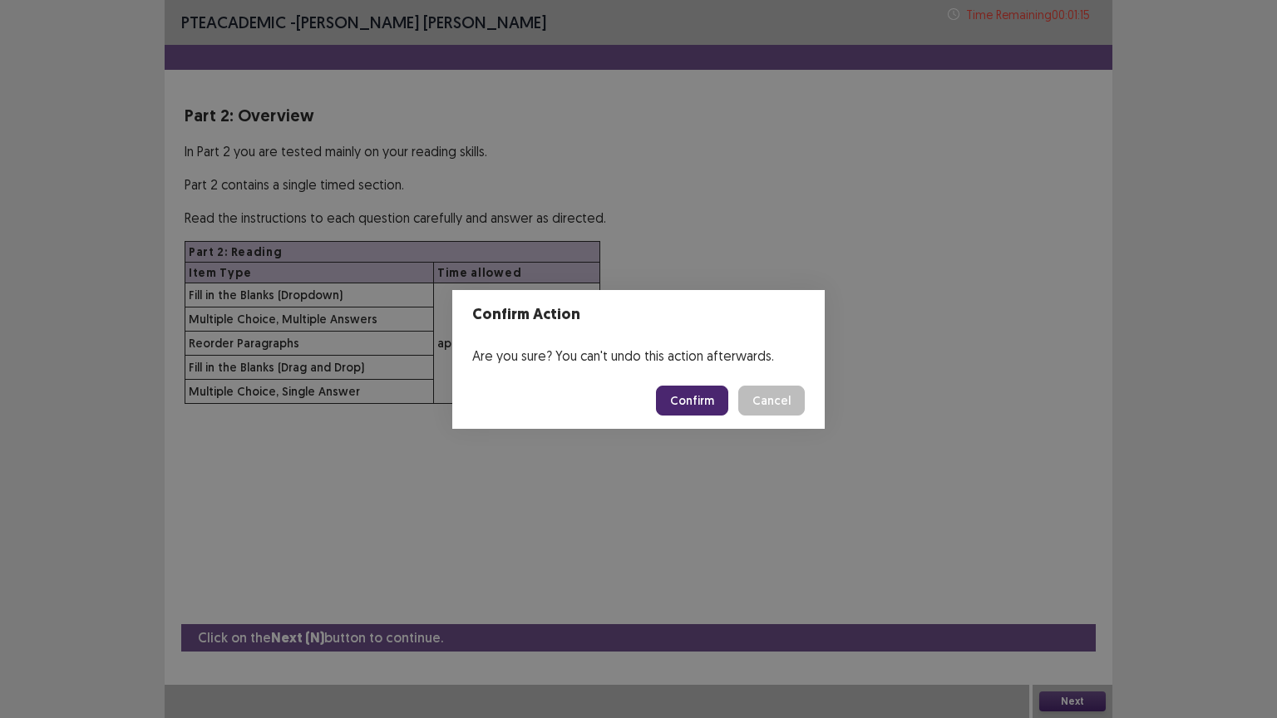
click at [683, 406] on button "Confirm" at bounding box center [692, 401] width 72 height 30
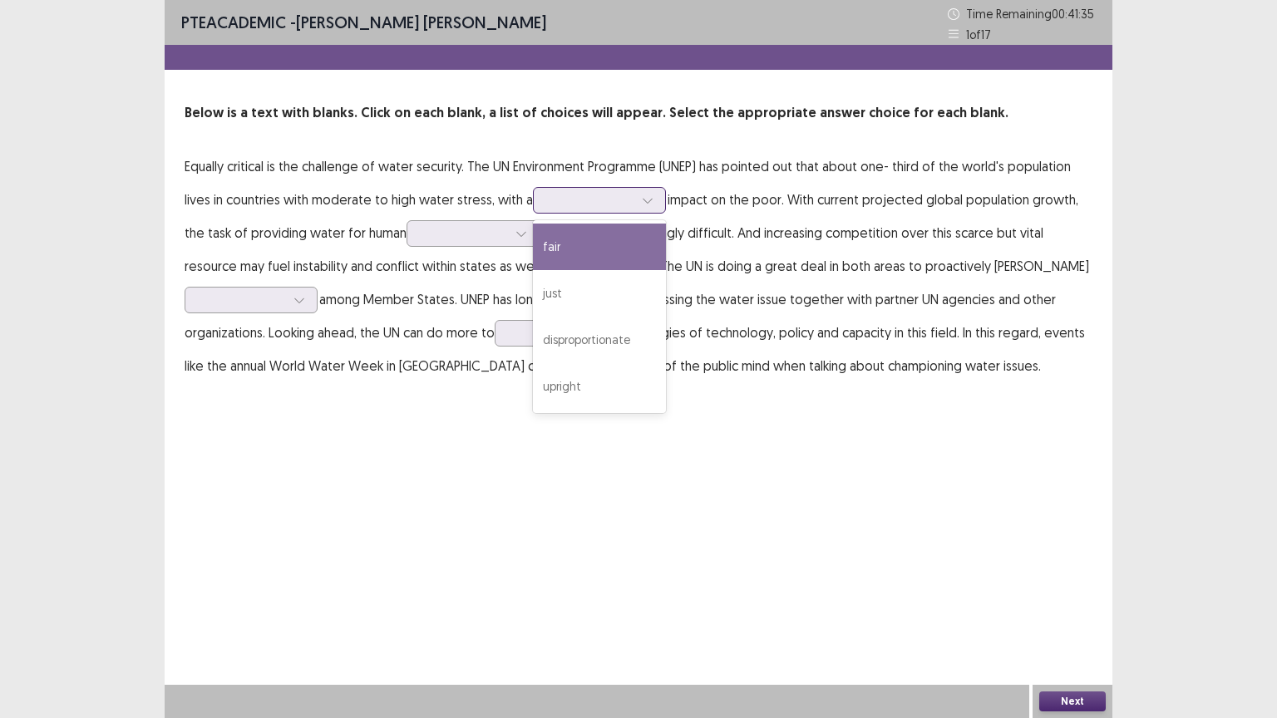
click at [644, 197] on icon at bounding box center [648, 200] width 12 height 12
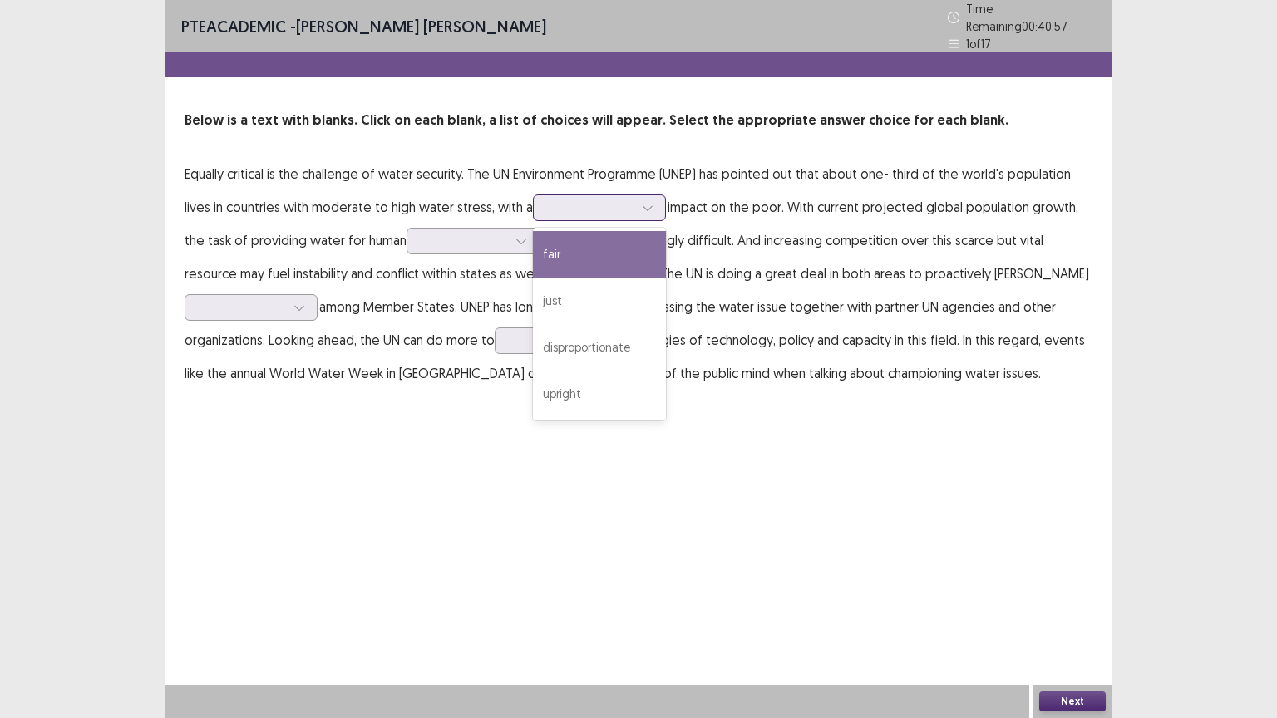
click at [545, 249] on div "fair" at bounding box center [599, 254] width 133 height 47
click at [652, 200] on div at bounding box center [647, 207] width 25 height 25
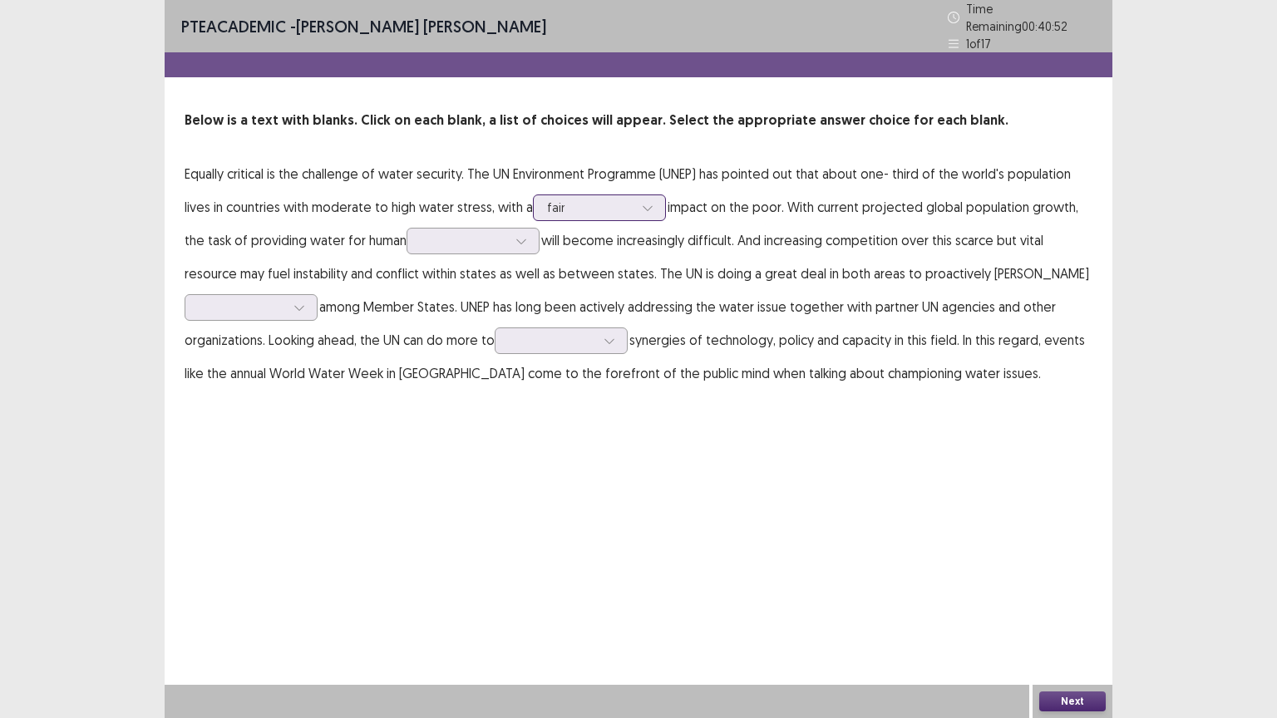
click at [652, 200] on div at bounding box center [647, 207] width 25 height 25
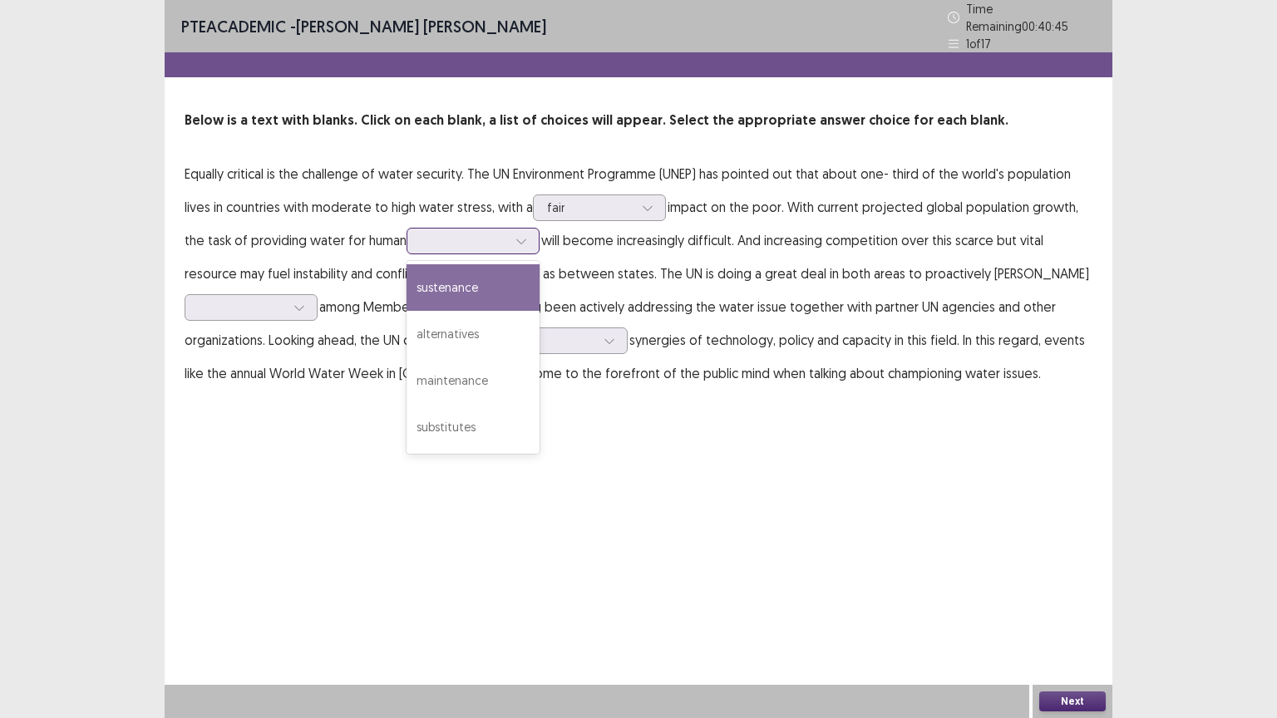
click at [511, 236] on div at bounding box center [521, 241] width 25 height 25
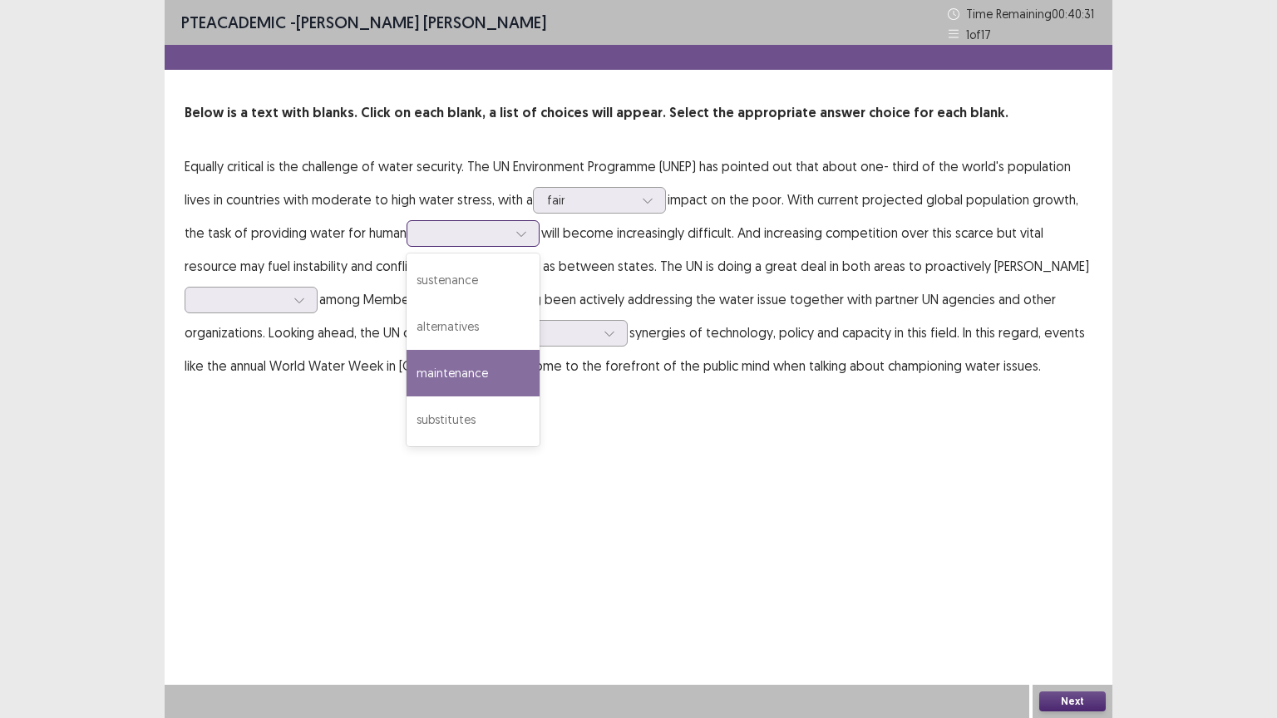
click at [483, 378] on div "maintenance" at bounding box center [472, 373] width 133 height 47
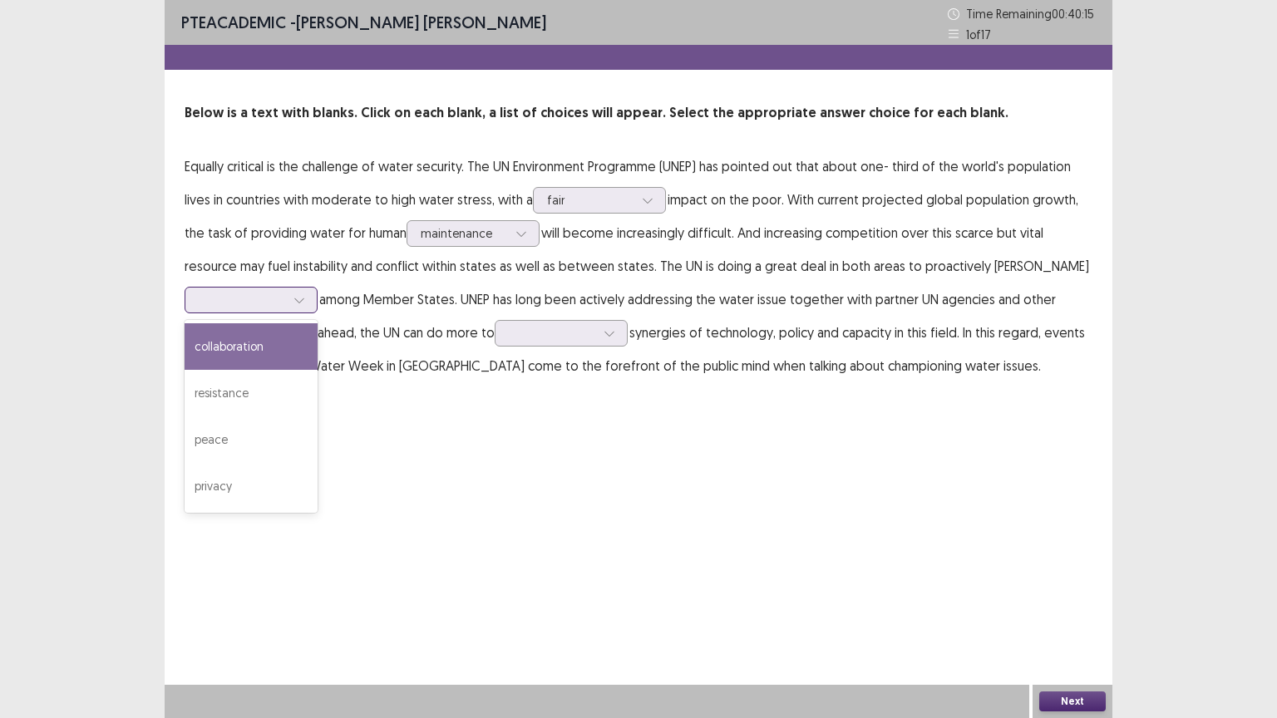
click at [306, 298] on div at bounding box center [299, 300] width 25 height 25
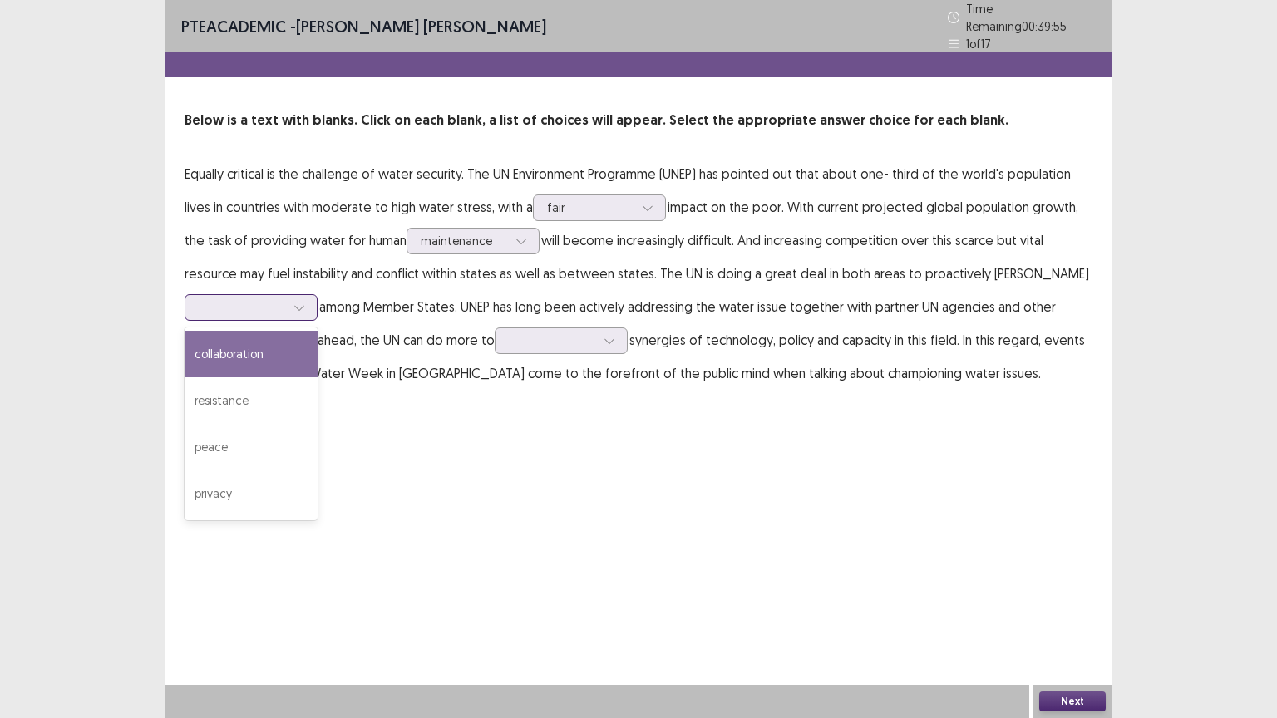
click at [253, 357] on div "collaboration" at bounding box center [251, 354] width 133 height 47
click at [636, 342] on p "Equally critical is the challenge of water security. The UN Environment Program…" at bounding box center [639, 273] width 908 height 233
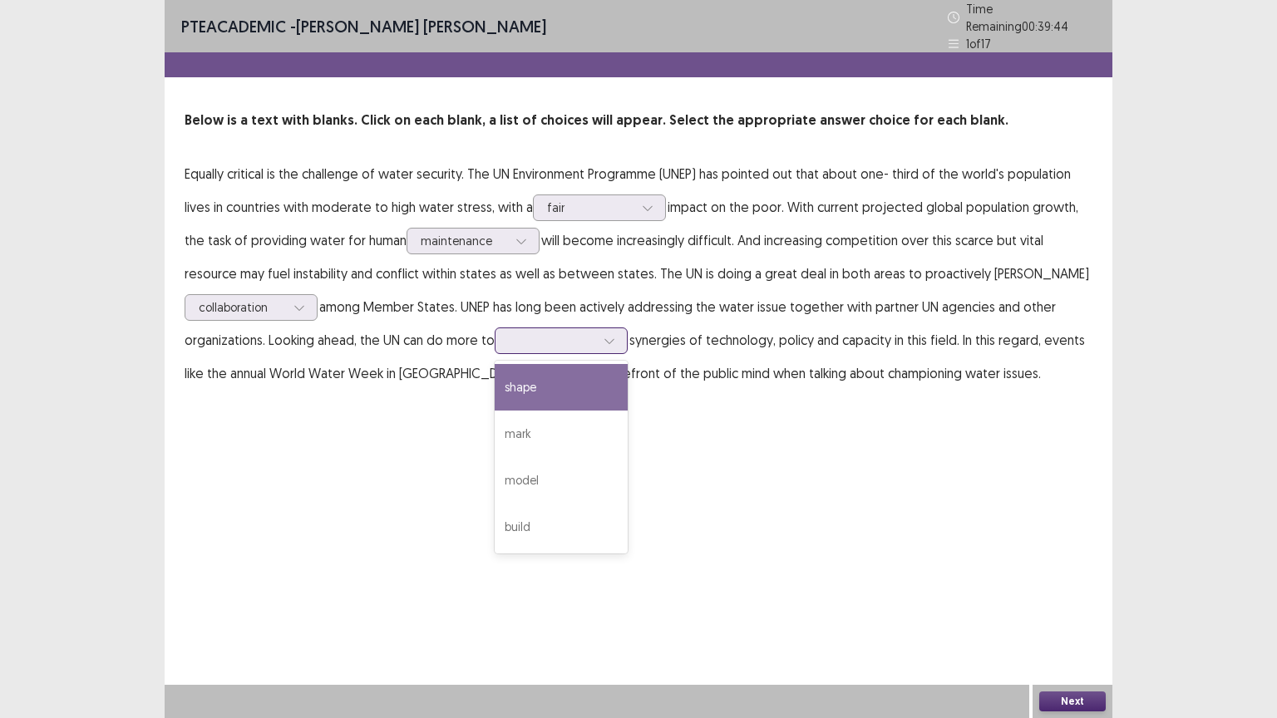
click at [618, 339] on div at bounding box center [609, 340] width 25 height 25
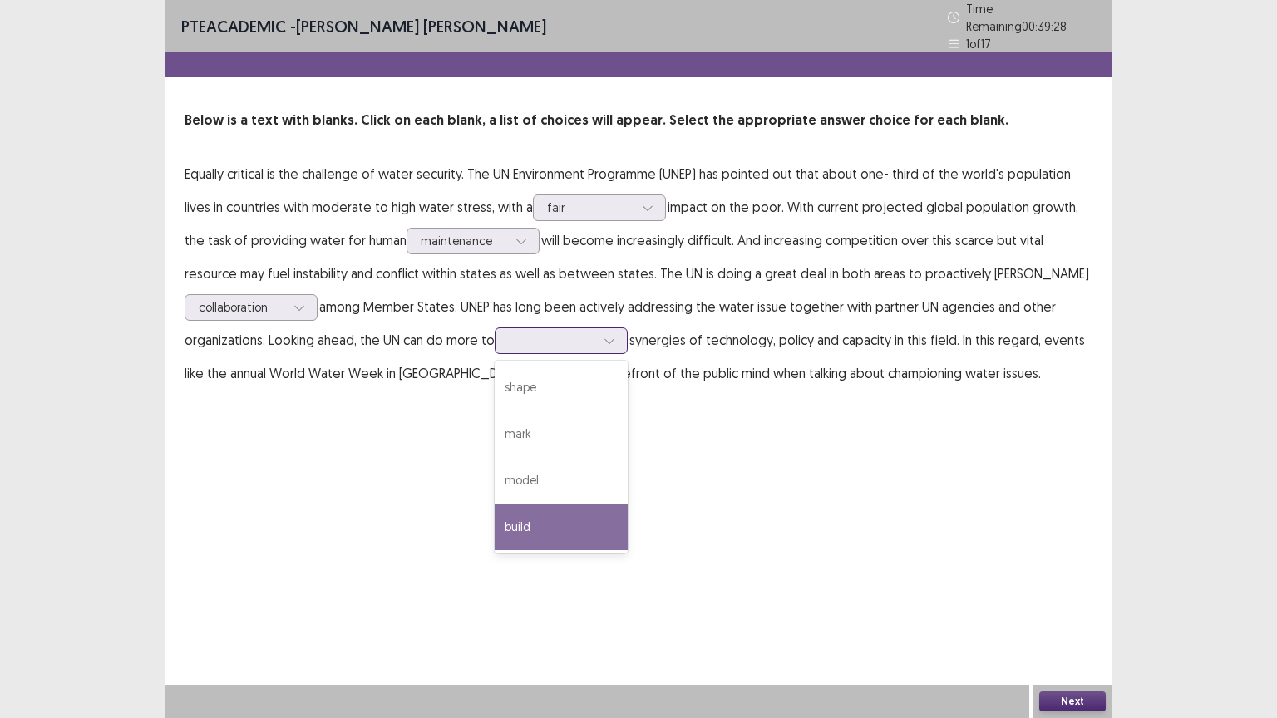
click at [584, 515] on div "build" at bounding box center [561, 527] width 133 height 47
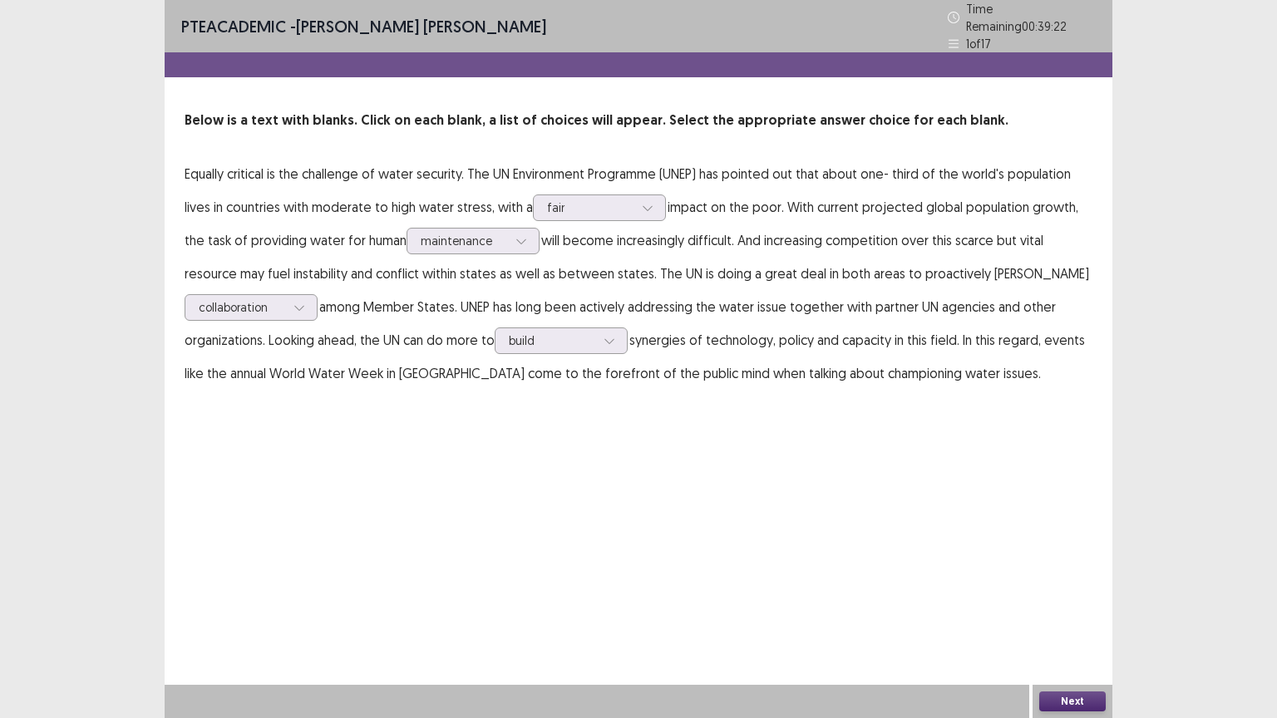
click at [1064, 606] on button "Next" at bounding box center [1072, 701] width 66 height 20
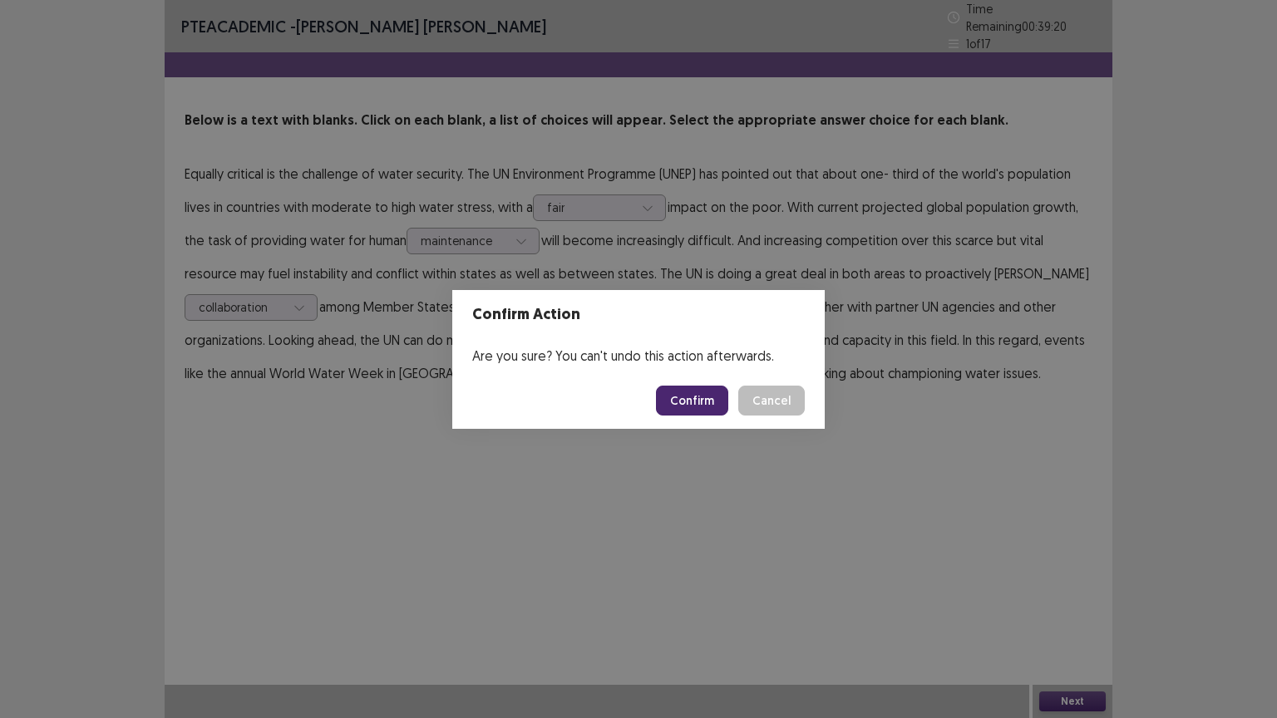
click at [708, 397] on button "Confirm" at bounding box center [692, 401] width 72 height 30
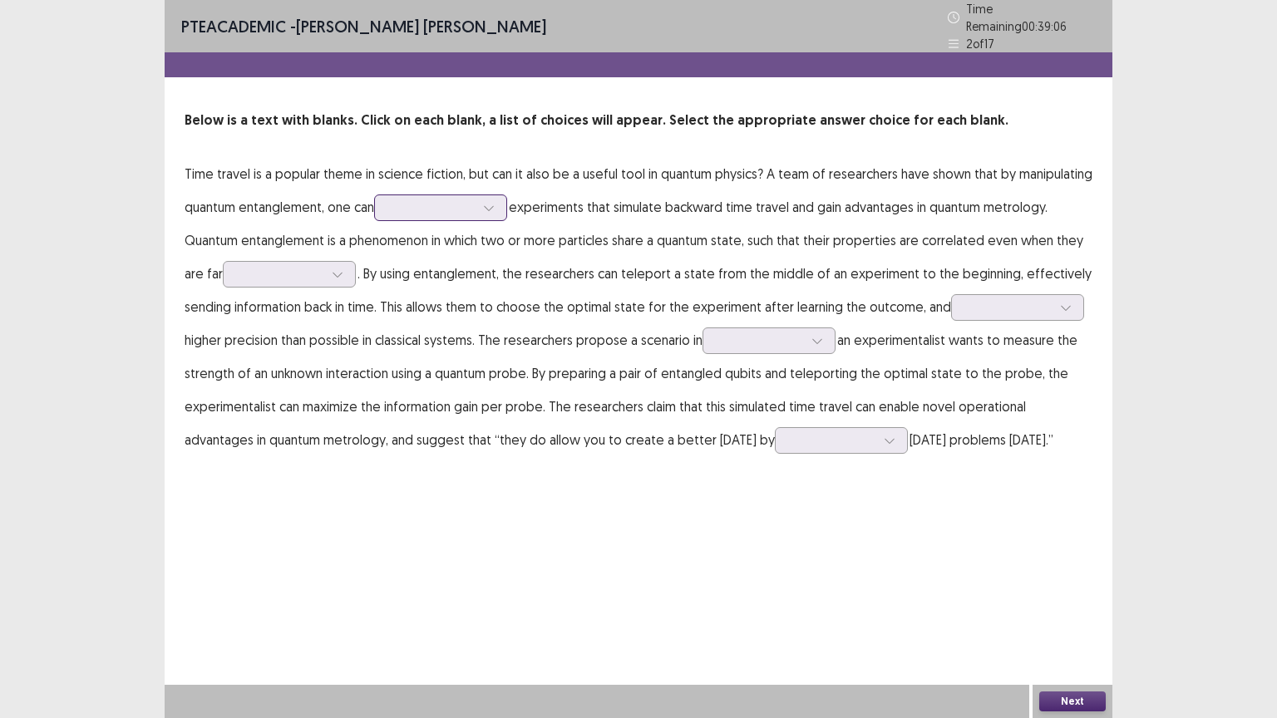
click at [493, 202] on icon at bounding box center [489, 208] width 12 height 12
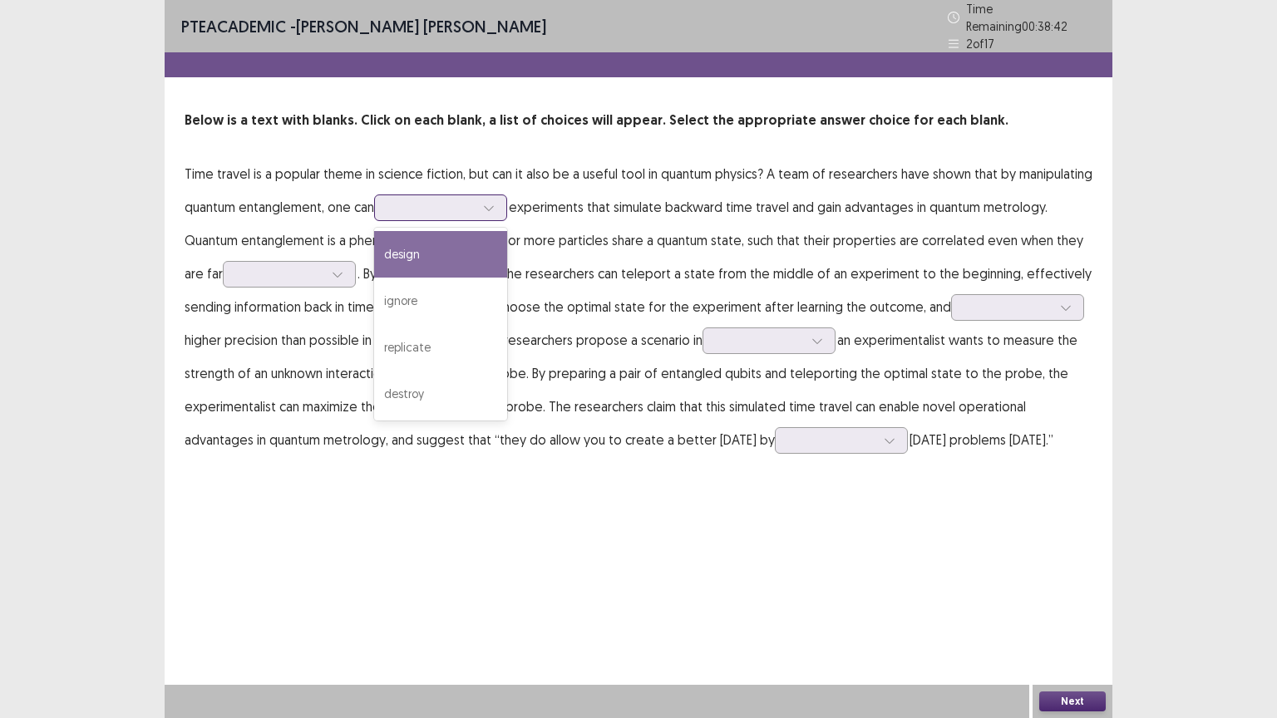
click at [455, 249] on div "design" at bounding box center [440, 254] width 133 height 47
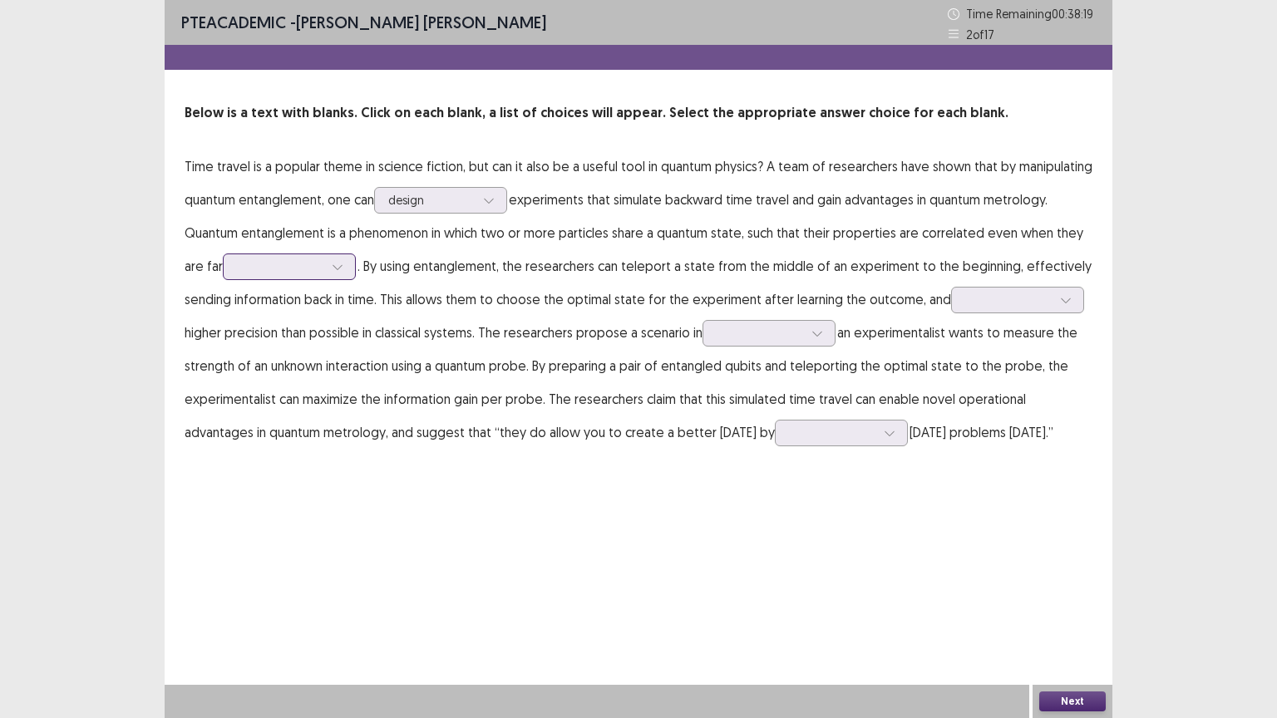
click at [333, 266] on icon at bounding box center [338, 267] width 12 height 12
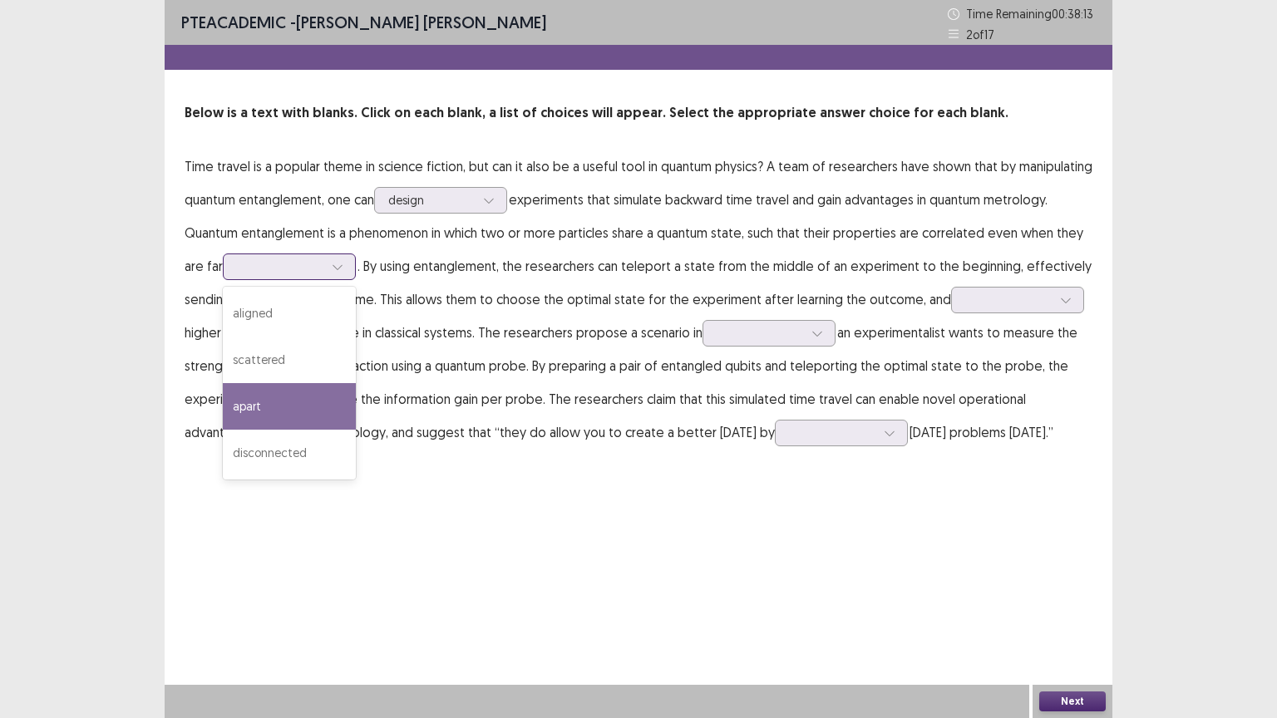
click at [283, 401] on div "apart" at bounding box center [289, 406] width 133 height 47
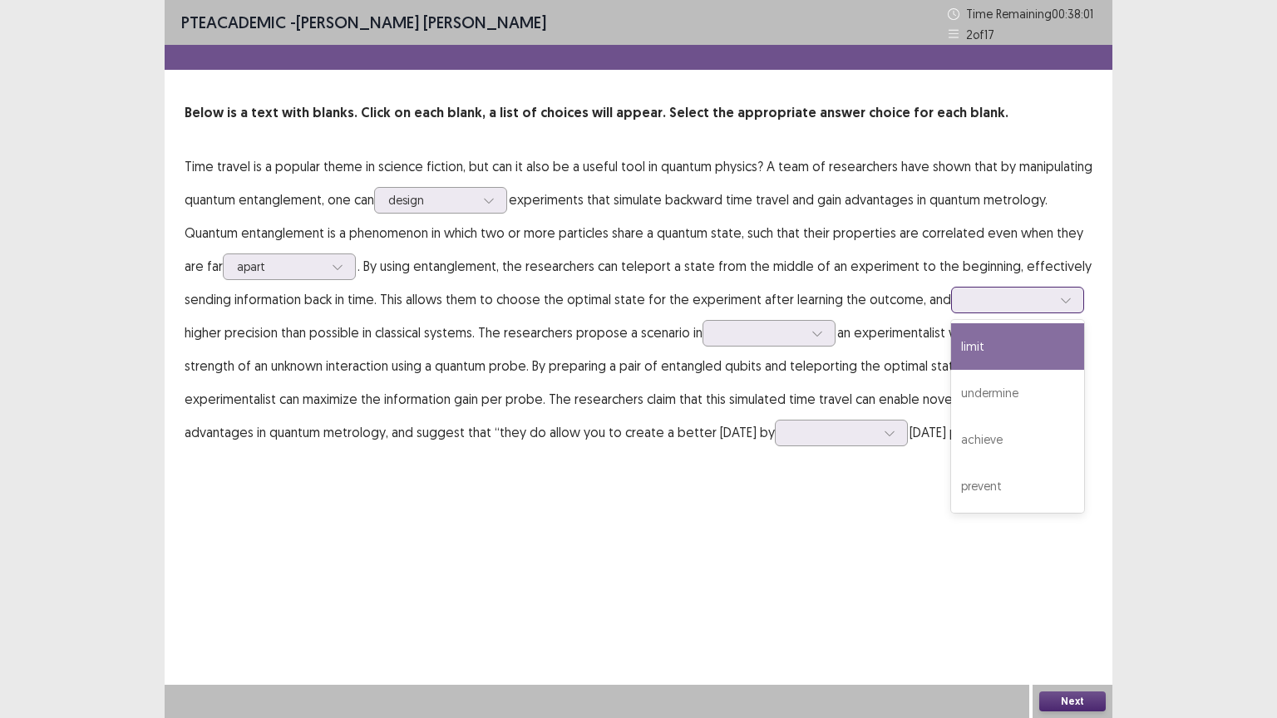
click at [1053, 293] on div at bounding box center [1065, 300] width 25 height 25
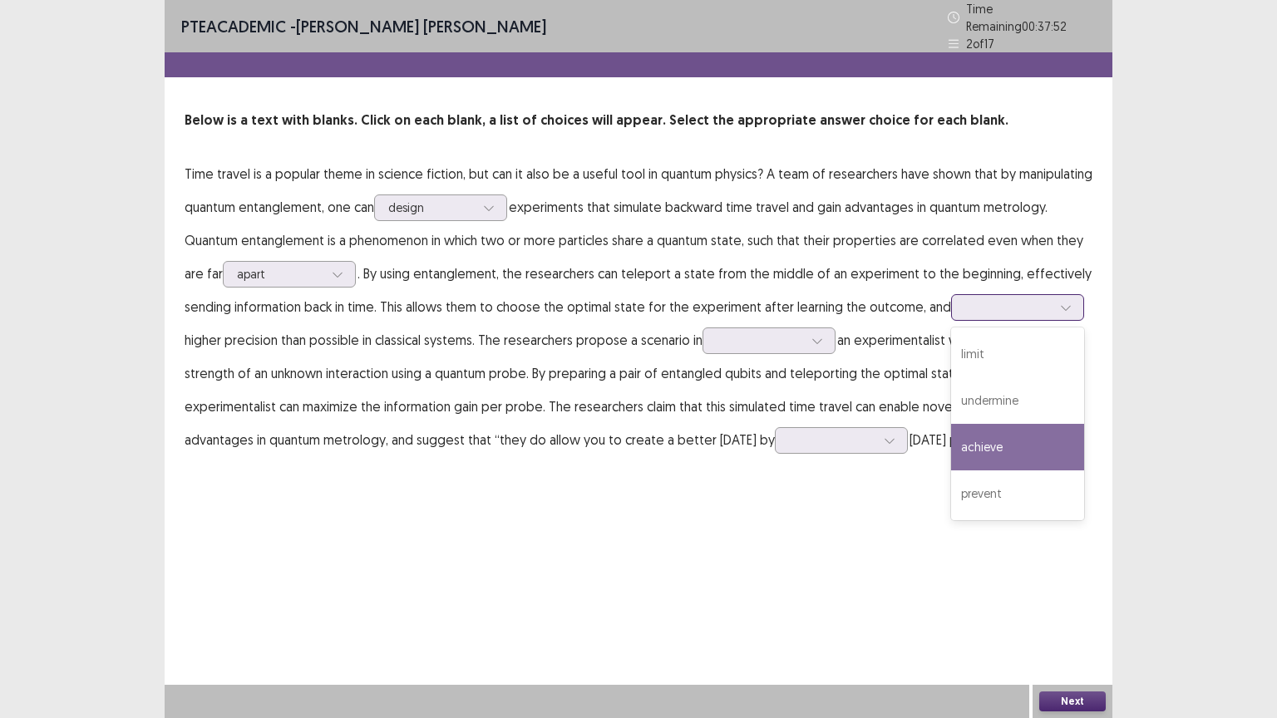
click at [992, 432] on div "achieve" at bounding box center [1017, 447] width 133 height 47
click at [1034, 303] on div at bounding box center [1008, 307] width 86 height 16
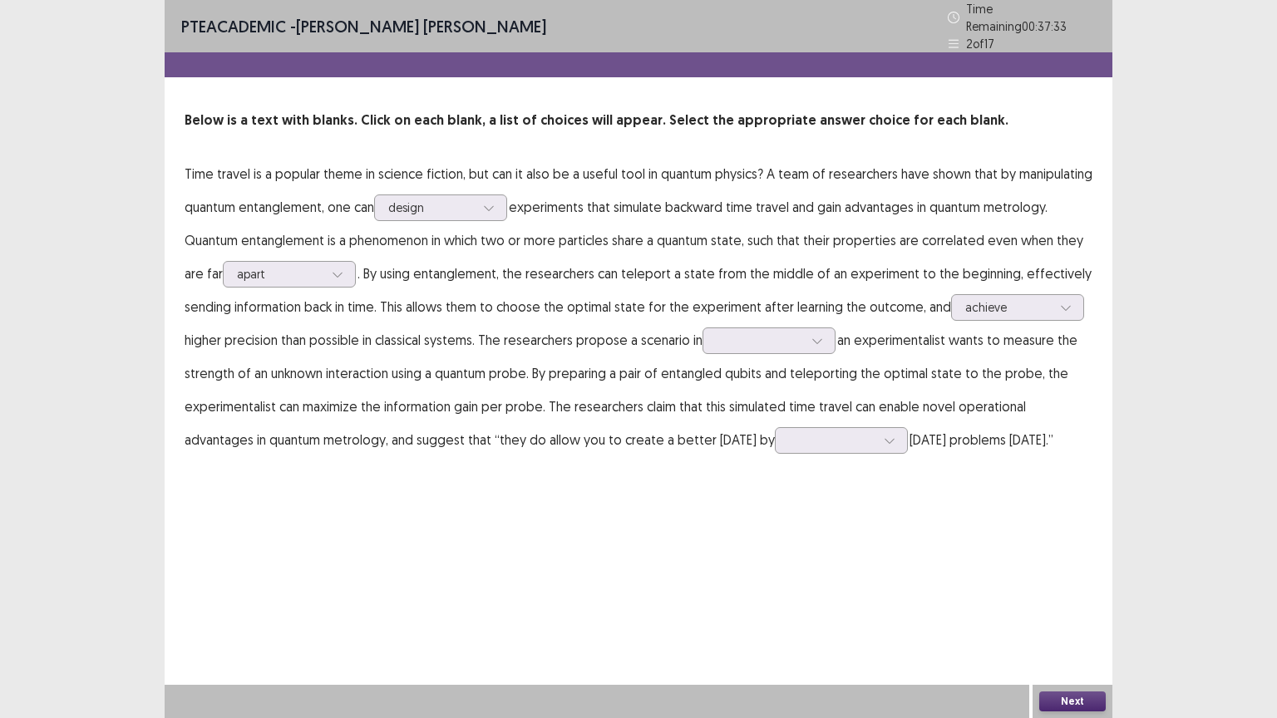
click at [760, 555] on div "PTE academic - [PERSON_NAME] Time Remaining 00 : 37 : 33 2 of 17 Below is a tex…" at bounding box center [638, 359] width 947 height 718
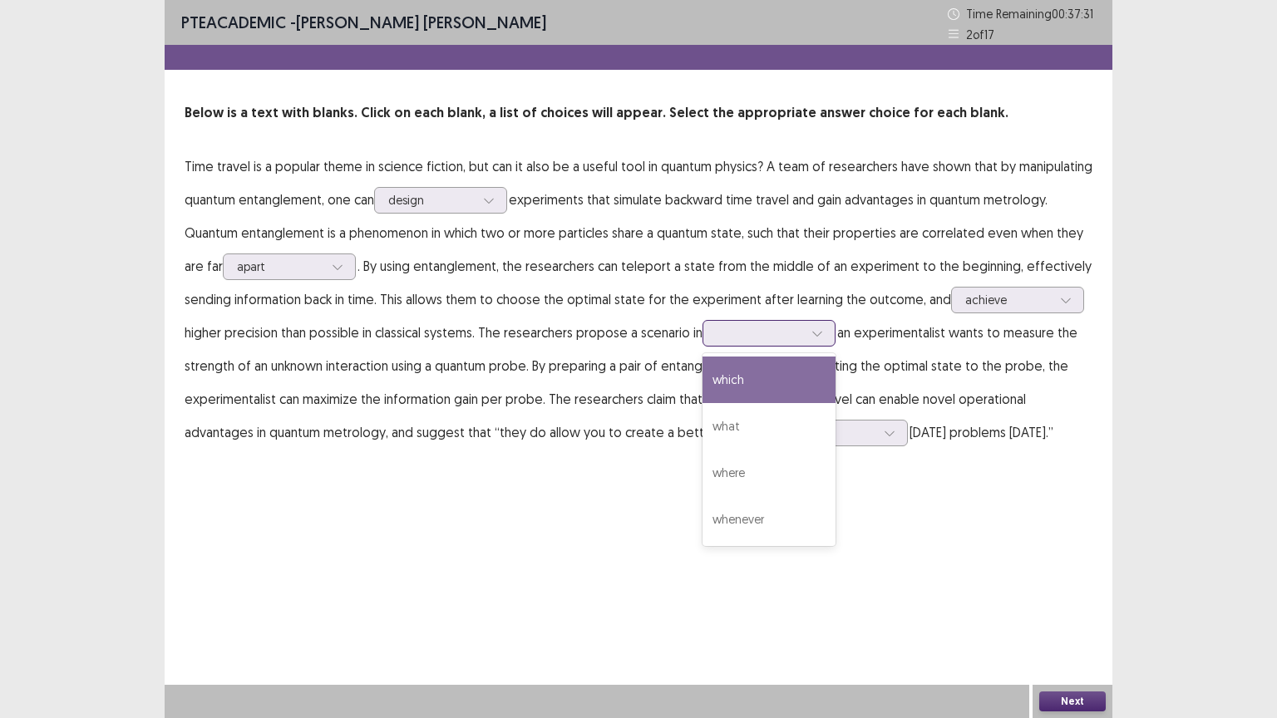
click at [817, 329] on icon at bounding box center [817, 333] width 12 height 12
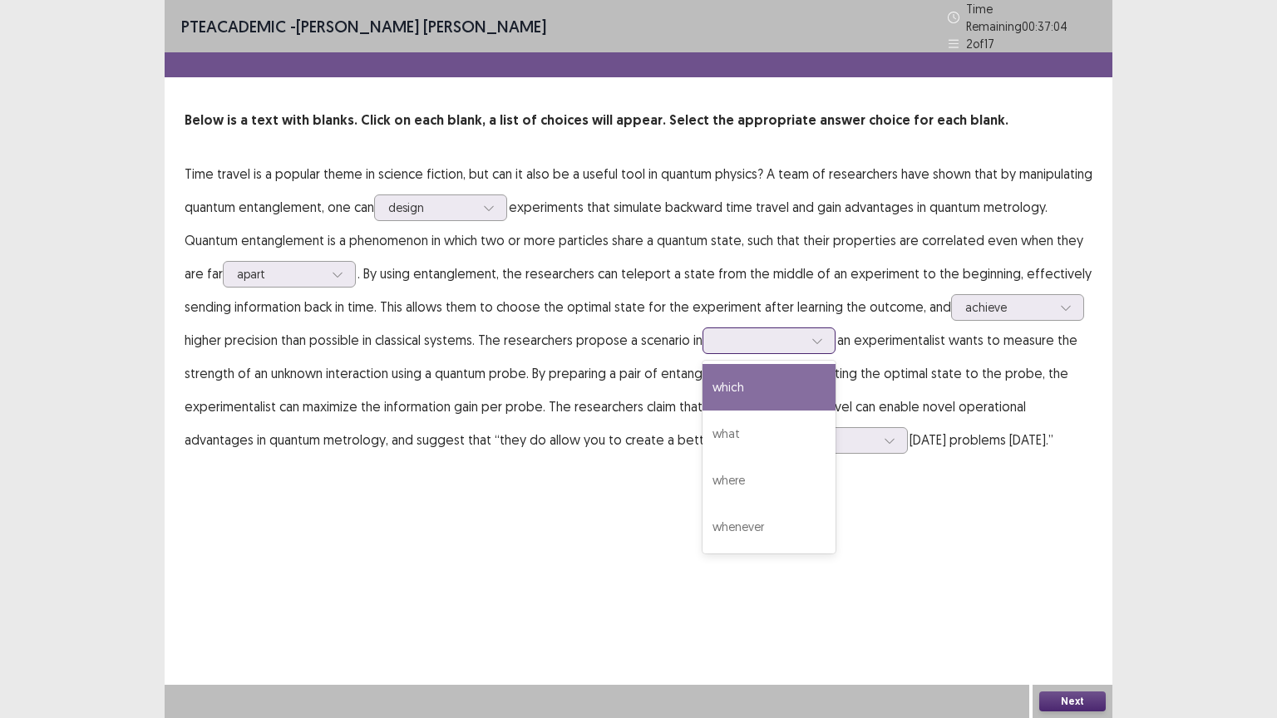
click at [721, 373] on div "which" at bounding box center [768, 387] width 133 height 47
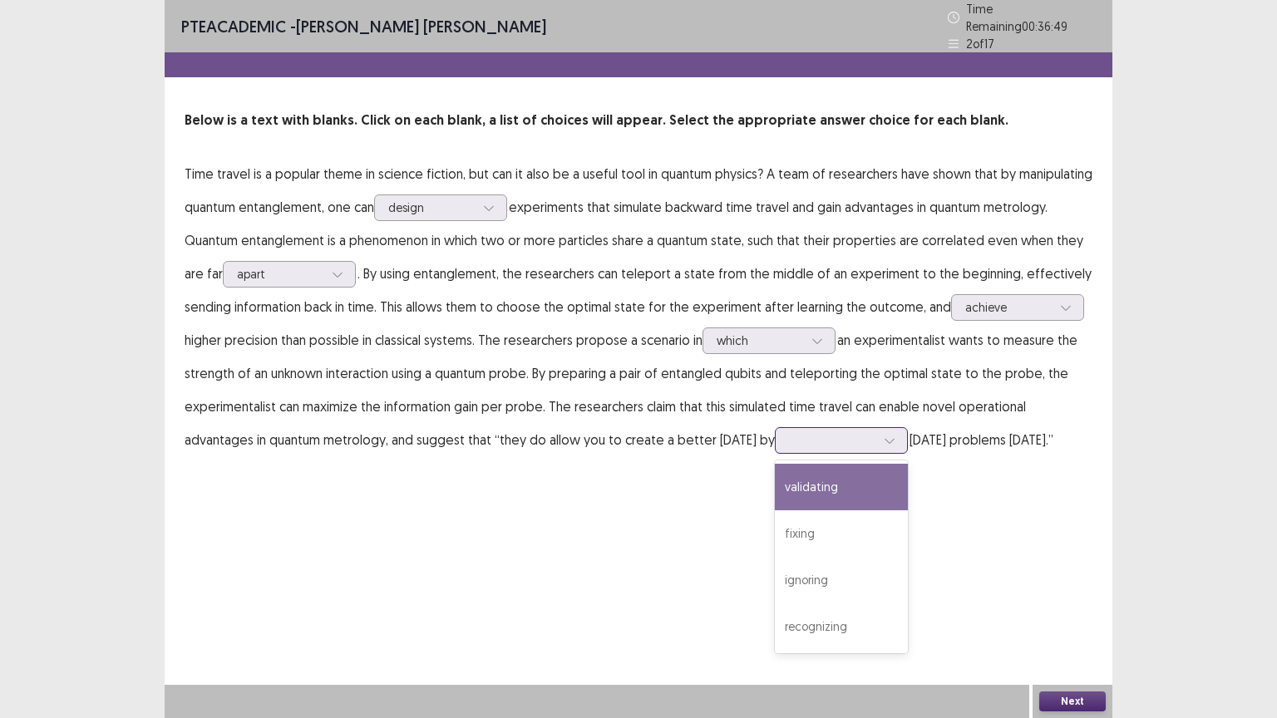
click at [883, 435] on icon at bounding box center [889, 441] width 12 height 12
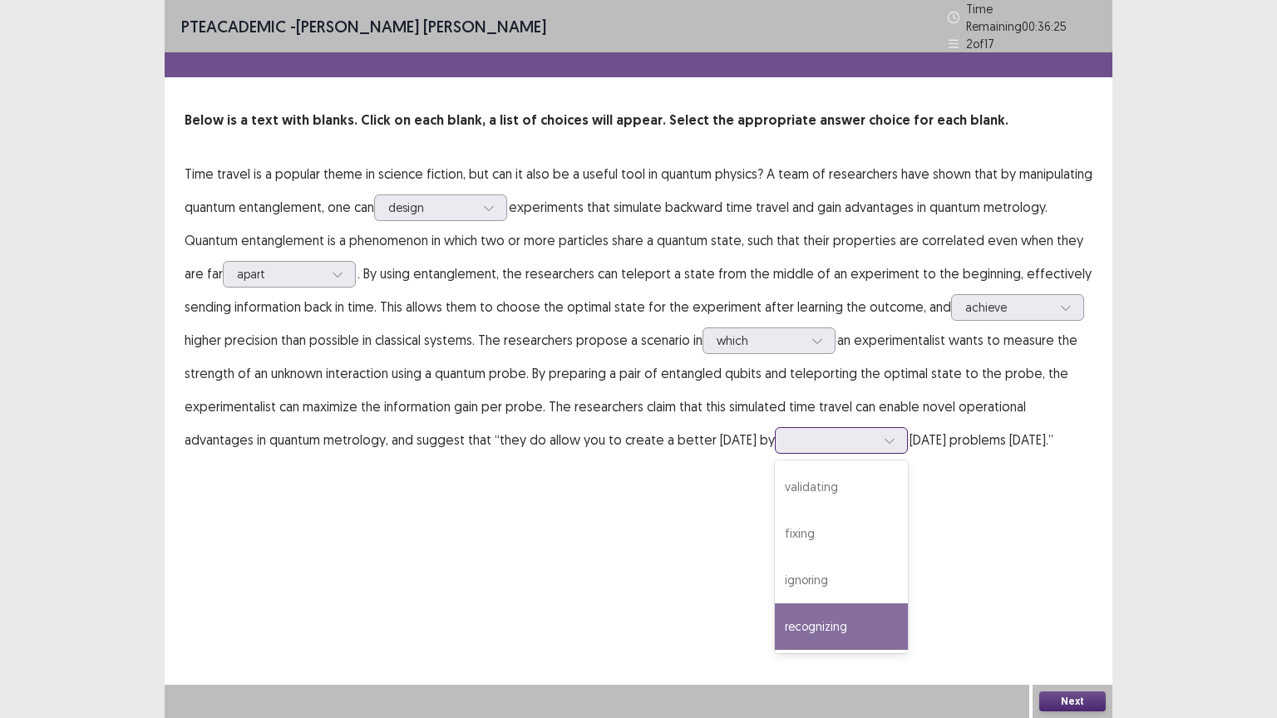
click at [777, 606] on div "recognizing" at bounding box center [841, 626] width 133 height 47
click at [1083, 606] on button "Next" at bounding box center [1072, 701] width 66 height 20
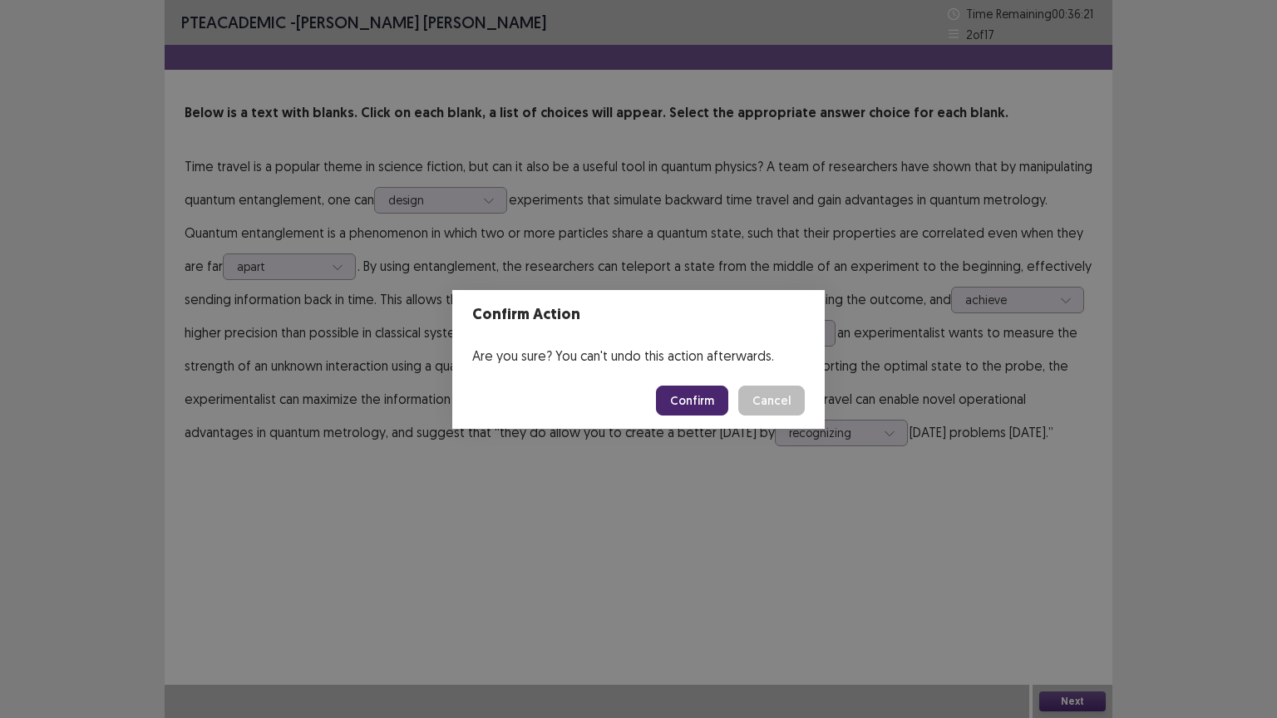
click at [695, 406] on button "Confirm" at bounding box center [692, 401] width 72 height 30
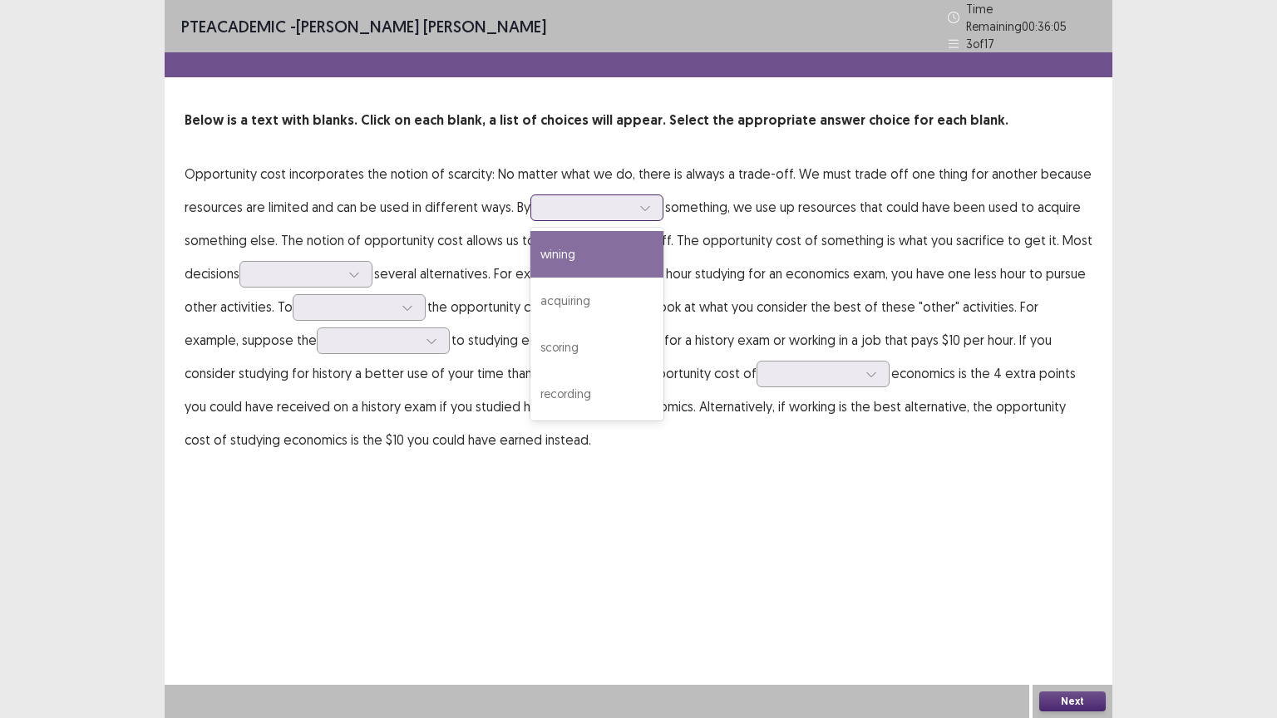
click at [637, 199] on div at bounding box center [644, 207] width 25 height 25
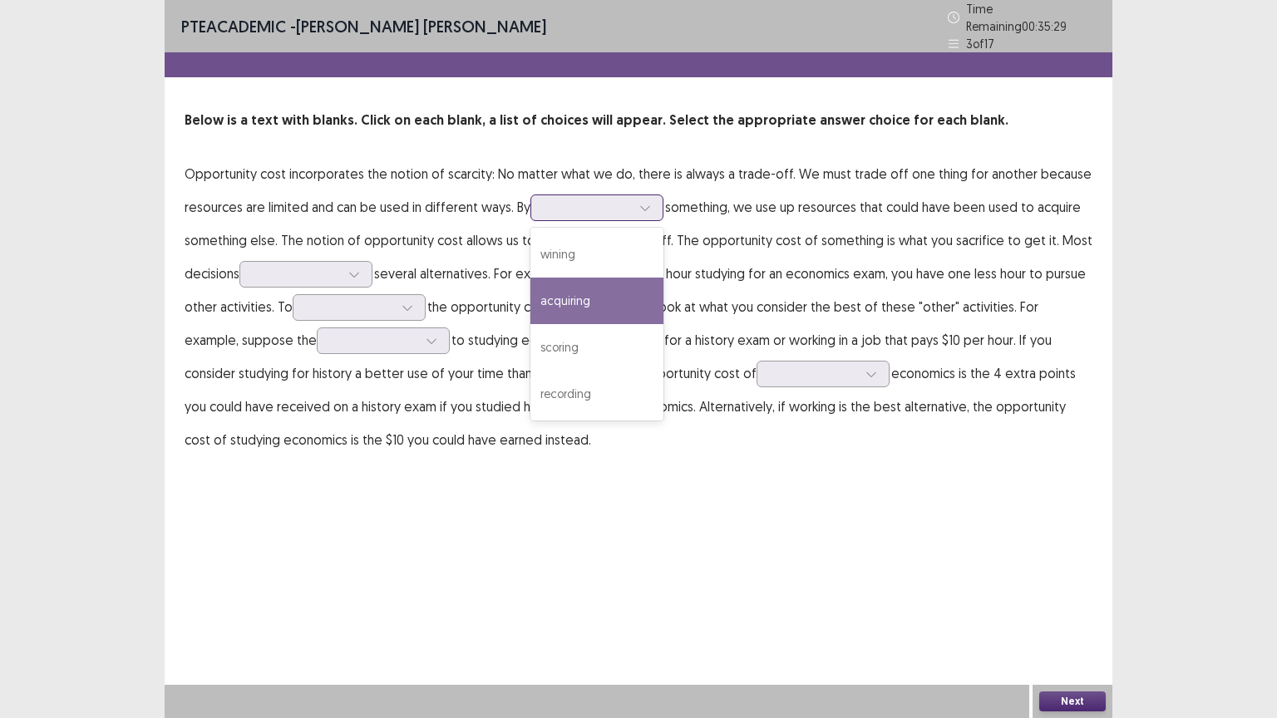
click at [552, 288] on div "acquiring" at bounding box center [596, 301] width 133 height 47
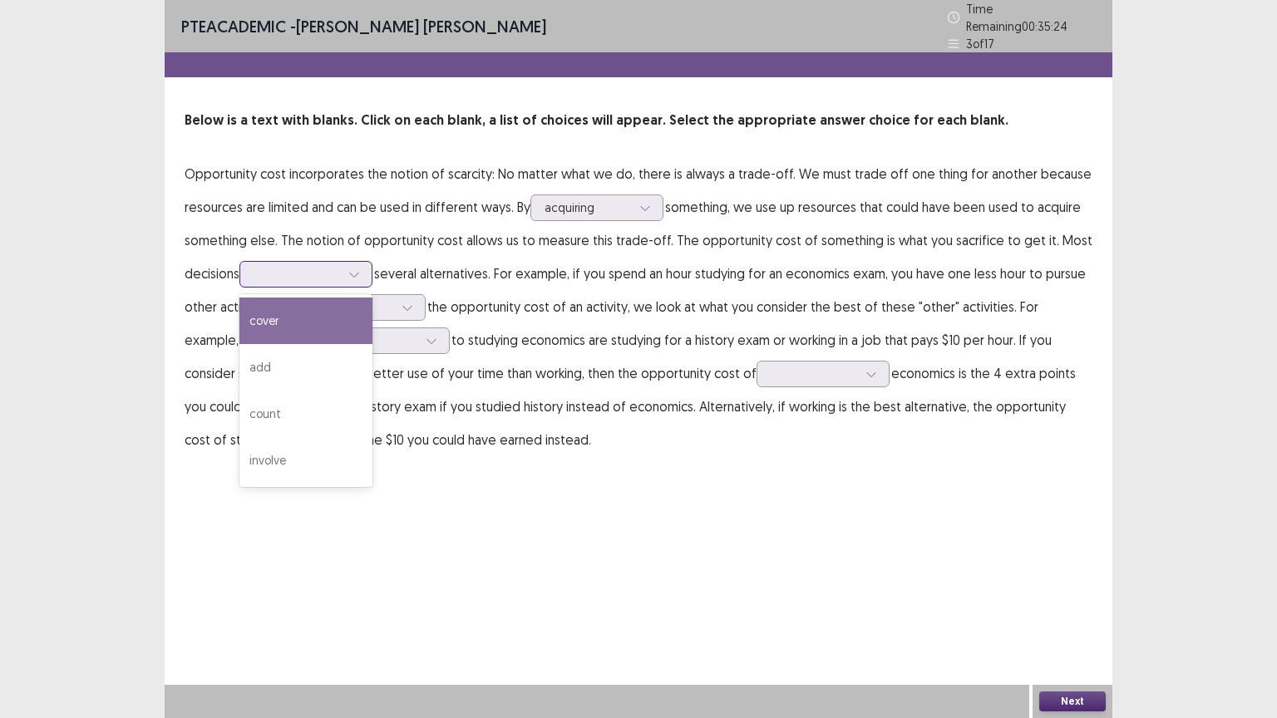
click at [357, 268] on icon at bounding box center [354, 274] width 12 height 12
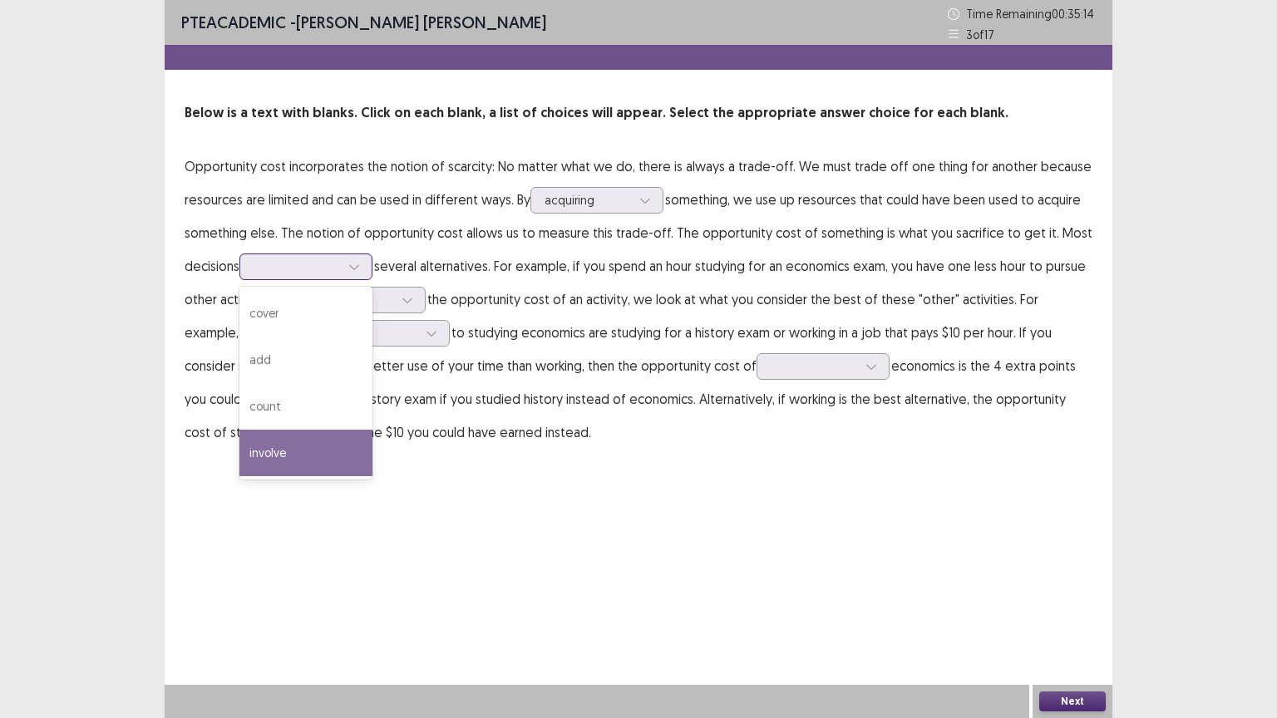
click at [288, 445] on div "involve" at bounding box center [305, 453] width 133 height 47
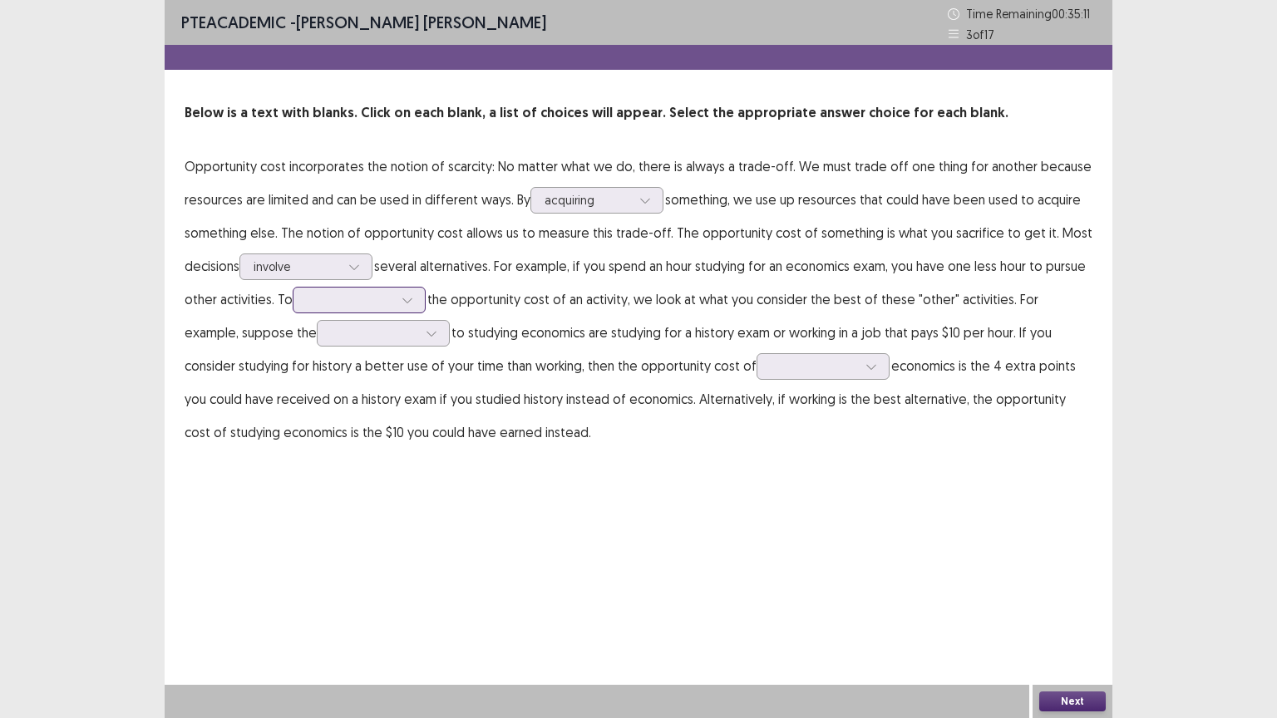
click at [406, 303] on icon at bounding box center [407, 300] width 12 height 12
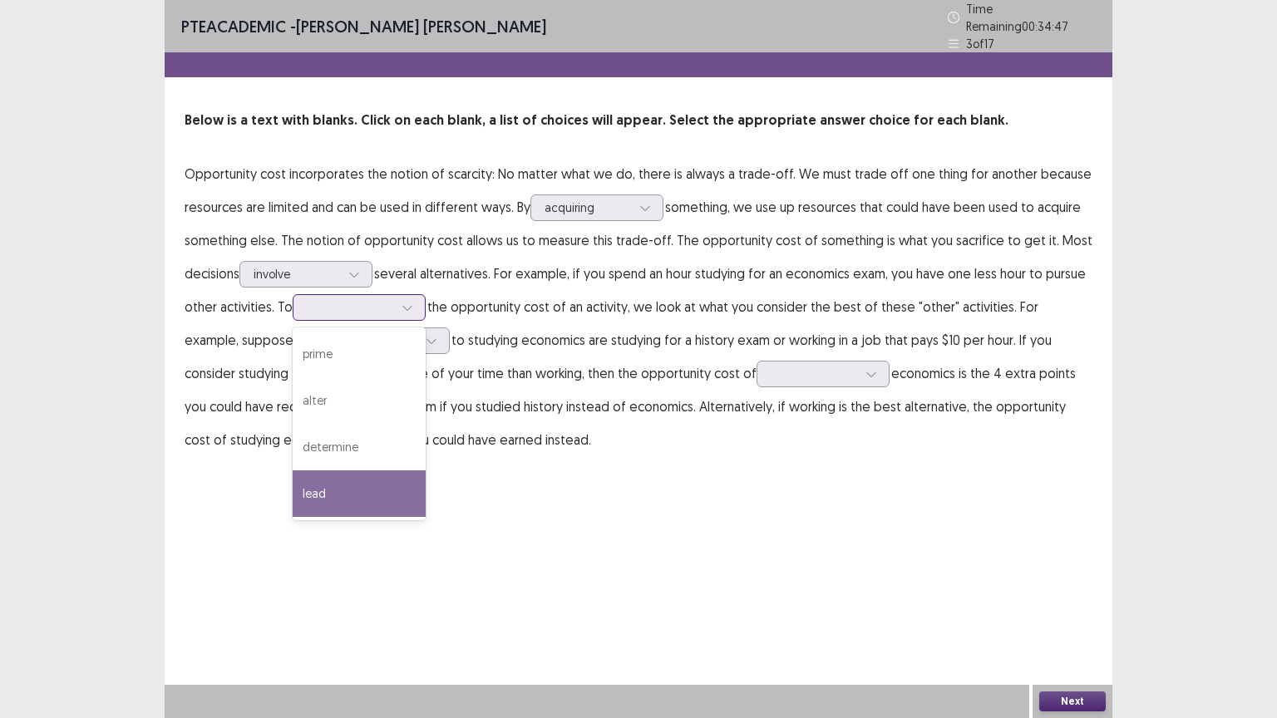
click at [325, 482] on div "lead" at bounding box center [359, 493] width 133 height 47
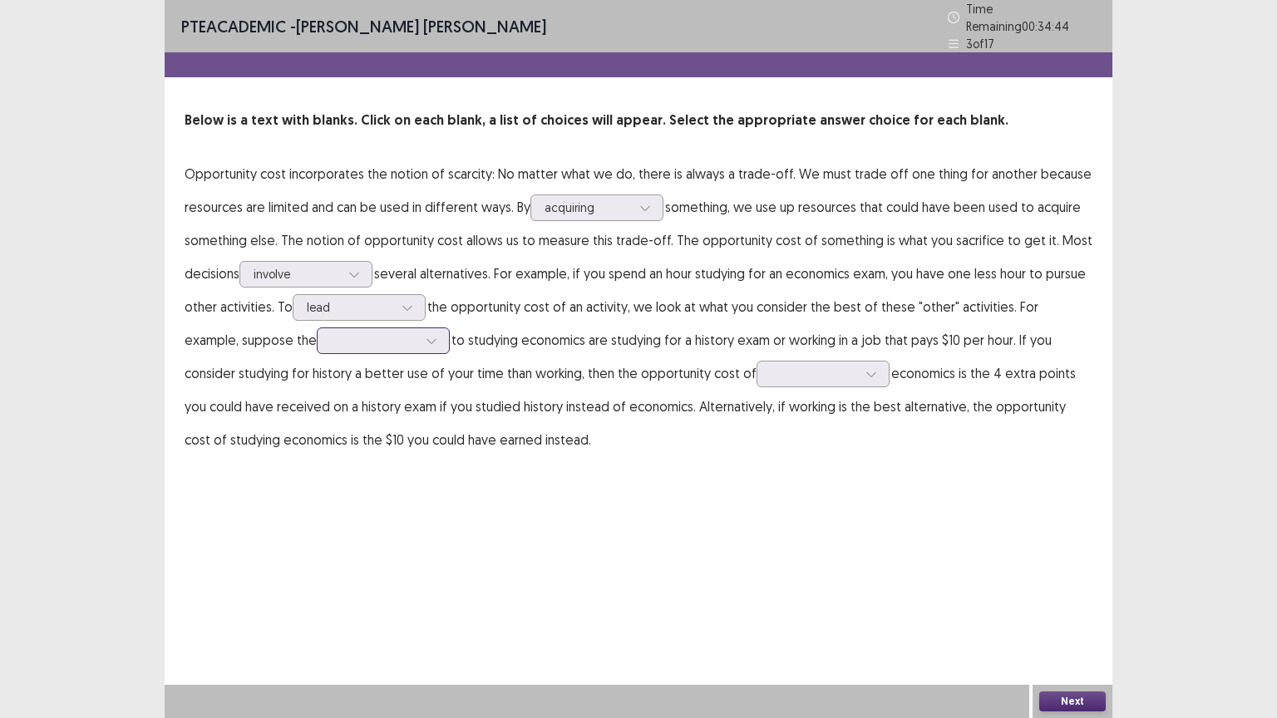
click at [357, 336] on div at bounding box center [374, 340] width 86 height 16
click at [419, 332] on div at bounding box center [431, 340] width 25 height 25
click at [363, 378] on div "alternatives" at bounding box center [383, 387] width 133 height 47
click at [859, 362] on div at bounding box center [871, 374] width 25 height 25
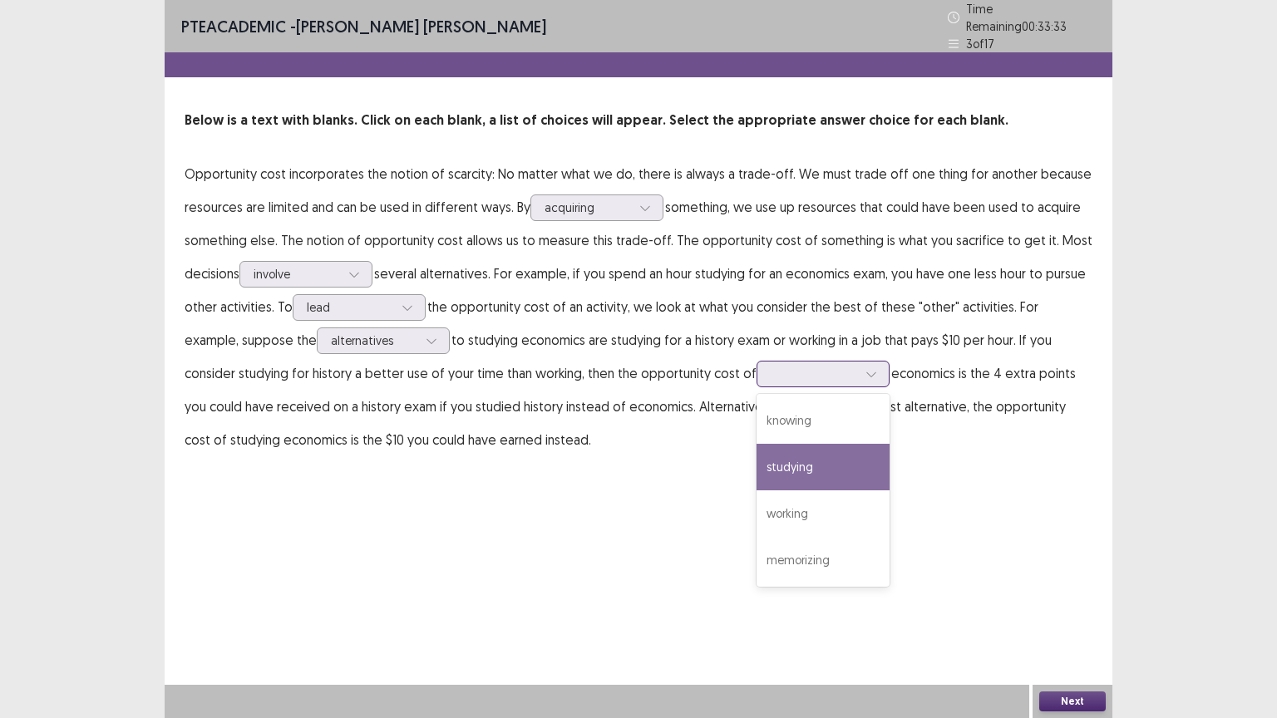
click at [758, 465] on div "studying" at bounding box center [822, 467] width 133 height 47
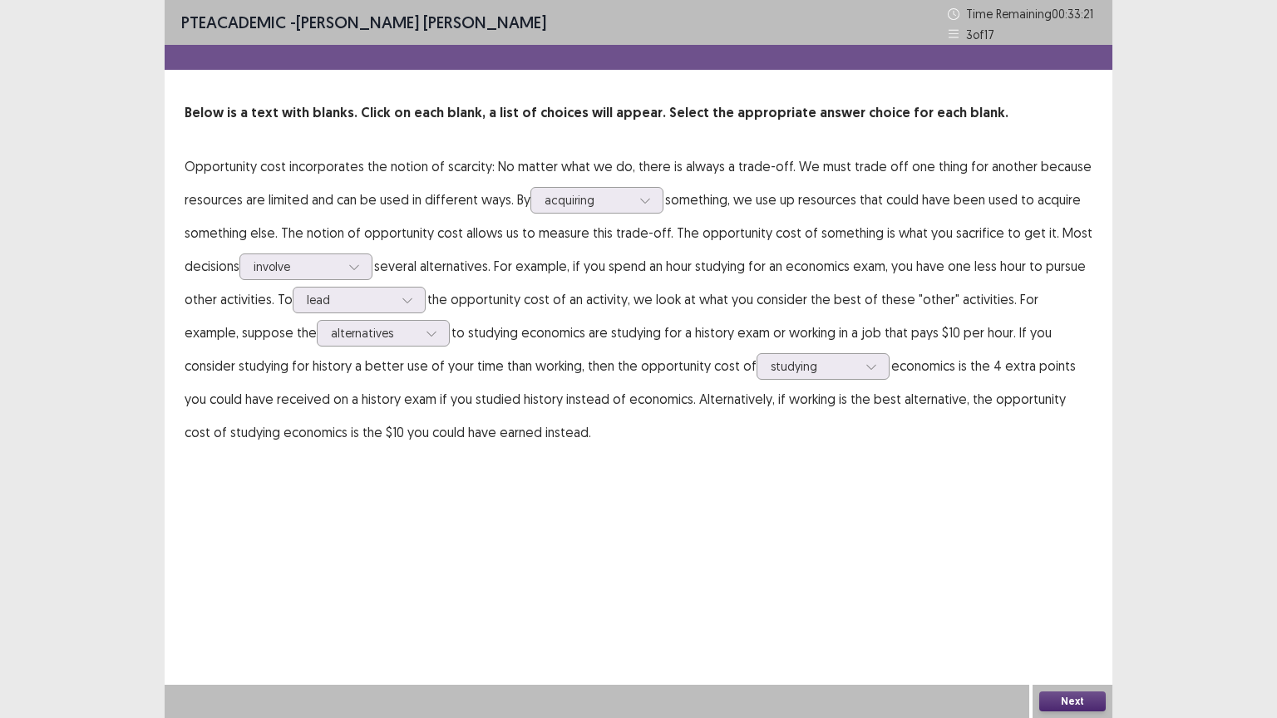
click at [1059, 606] on button "Next" at bounding box center [1072, 701] width 66 height 20
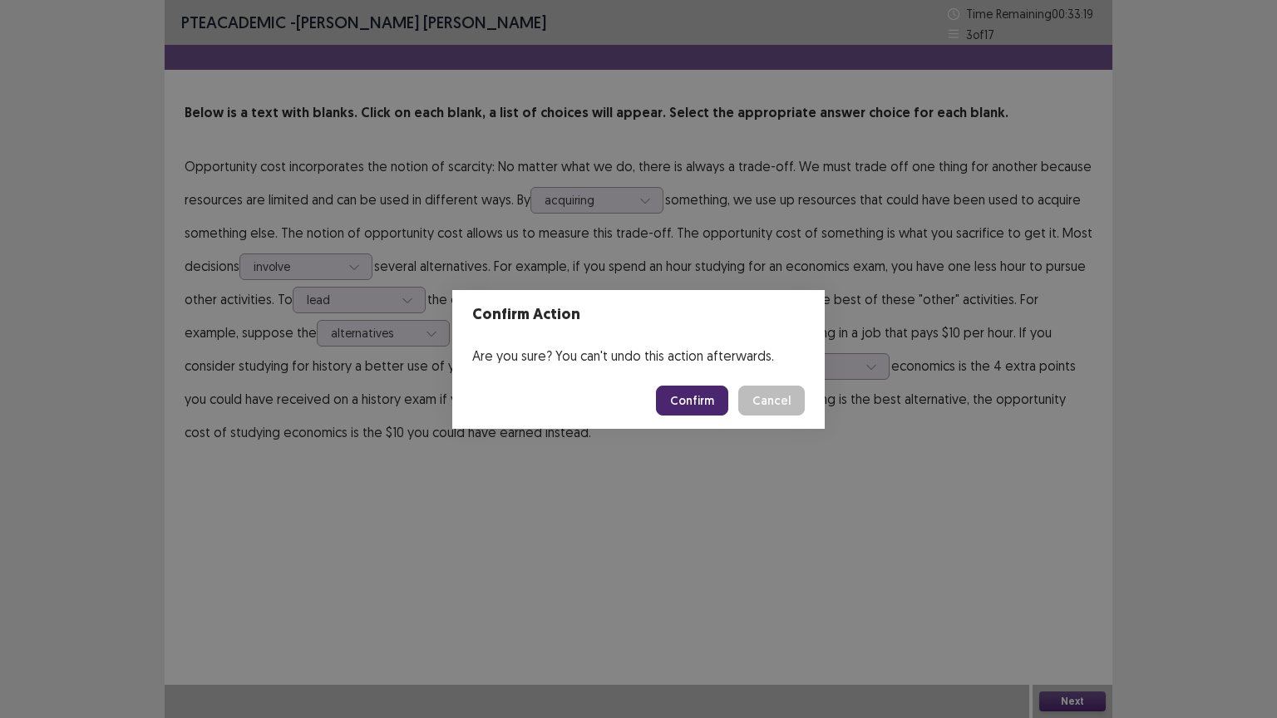
click at [702, 399] on button "Confirm" at bounding box center [692, 401] width 72 height 30
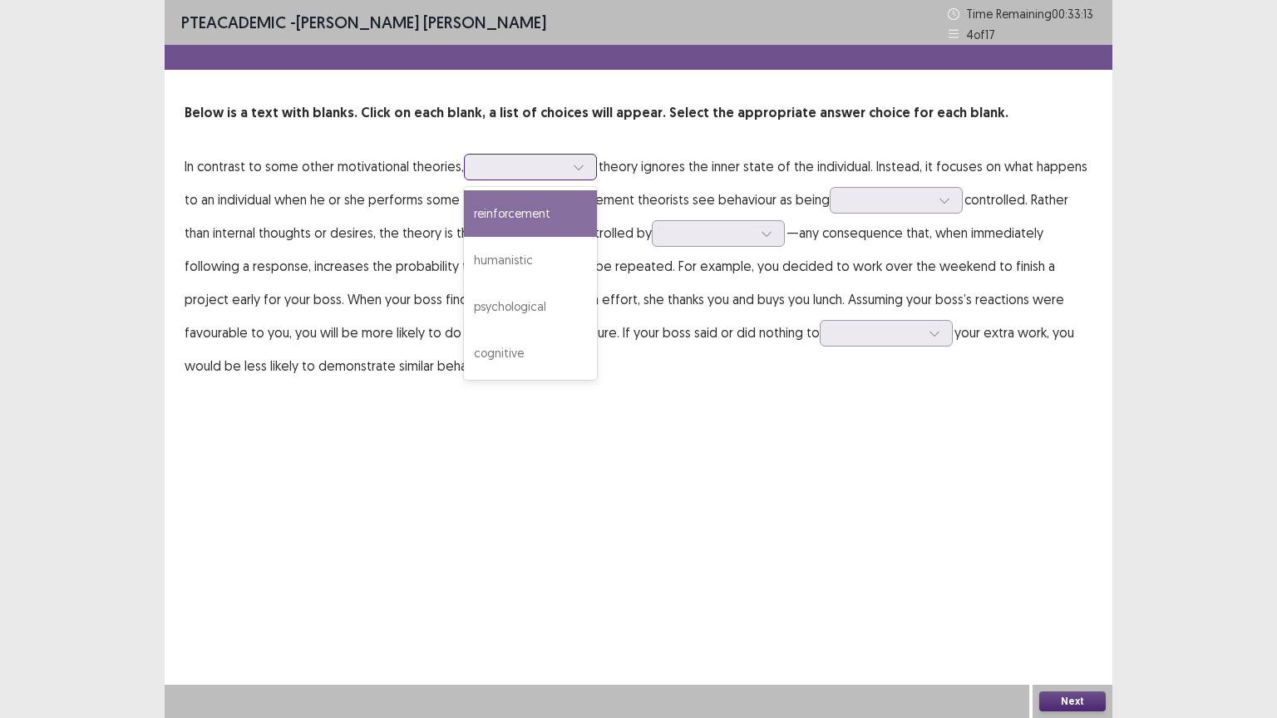
click at [582, 169] on icon at bounding box center [579, 167] width 12 height 12
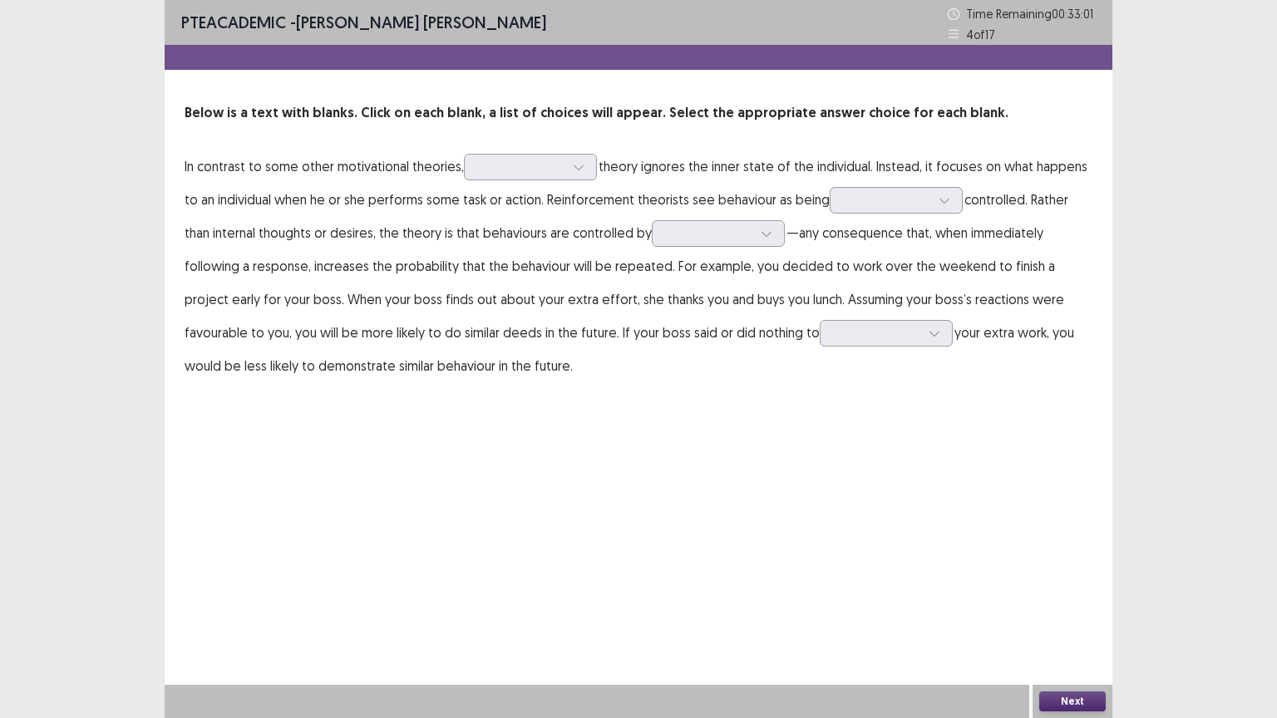
click at [678, 382] on div "PTE academic - [PERSON_NAME] Time Remaining 00 : 33 : 01 4 of 17 Below is a tex…" at bounding box center [638, 208] width 947 height 416
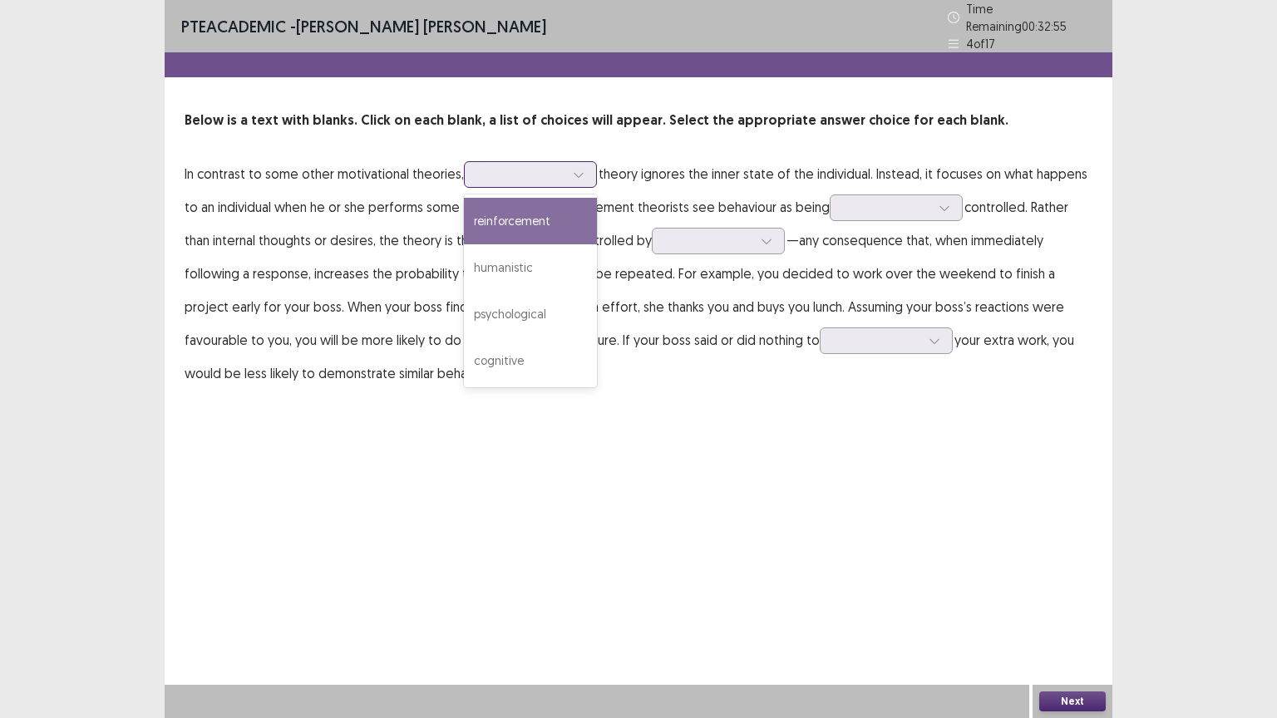
click at [573, 169] on icon at bounding box center [579, 175] width 12 height 12
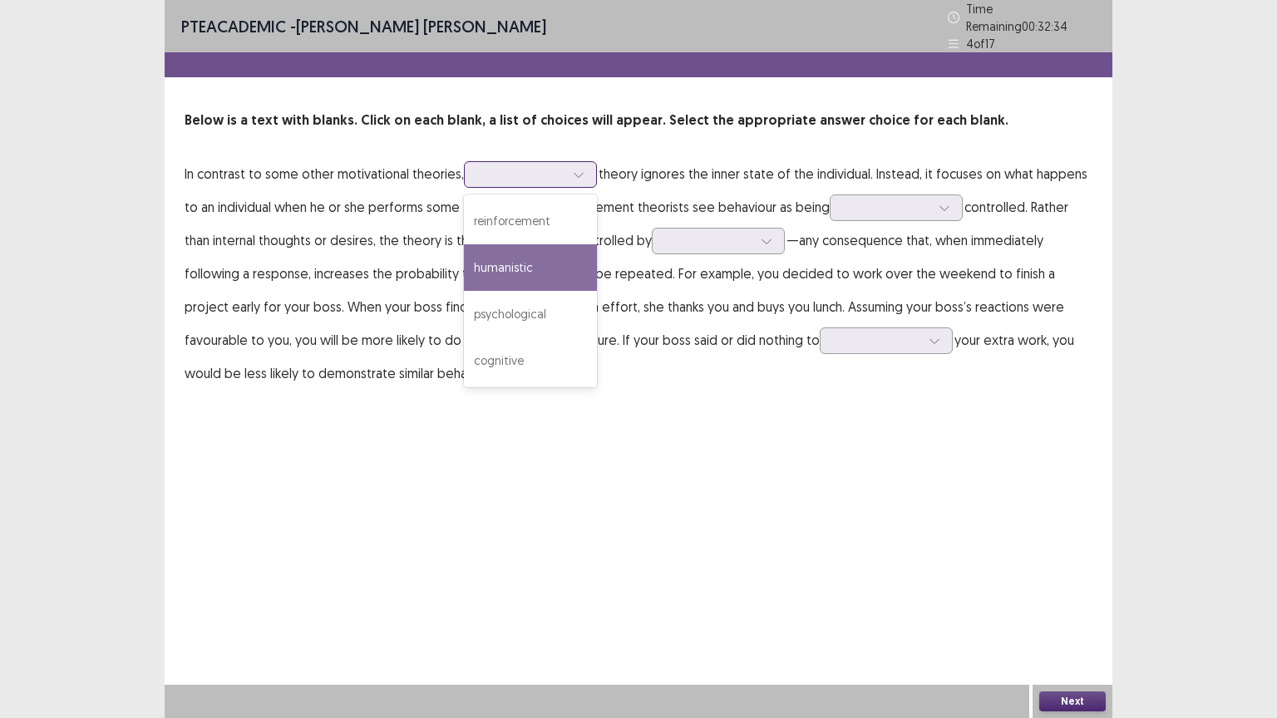
click at [525, 259] on div "humanistic" at bounding box center [530, 267] width 133 height 47
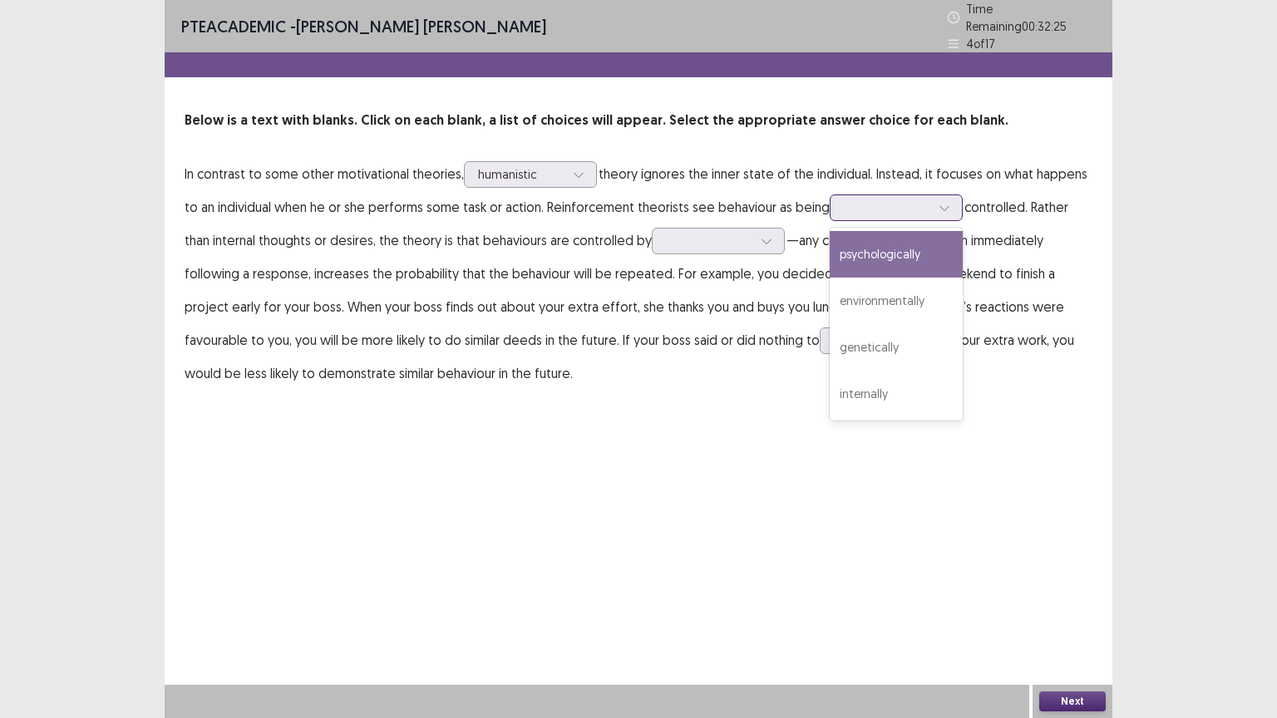
click at [947, 199] on div at bounding box center [944, 207] width 25 height 25
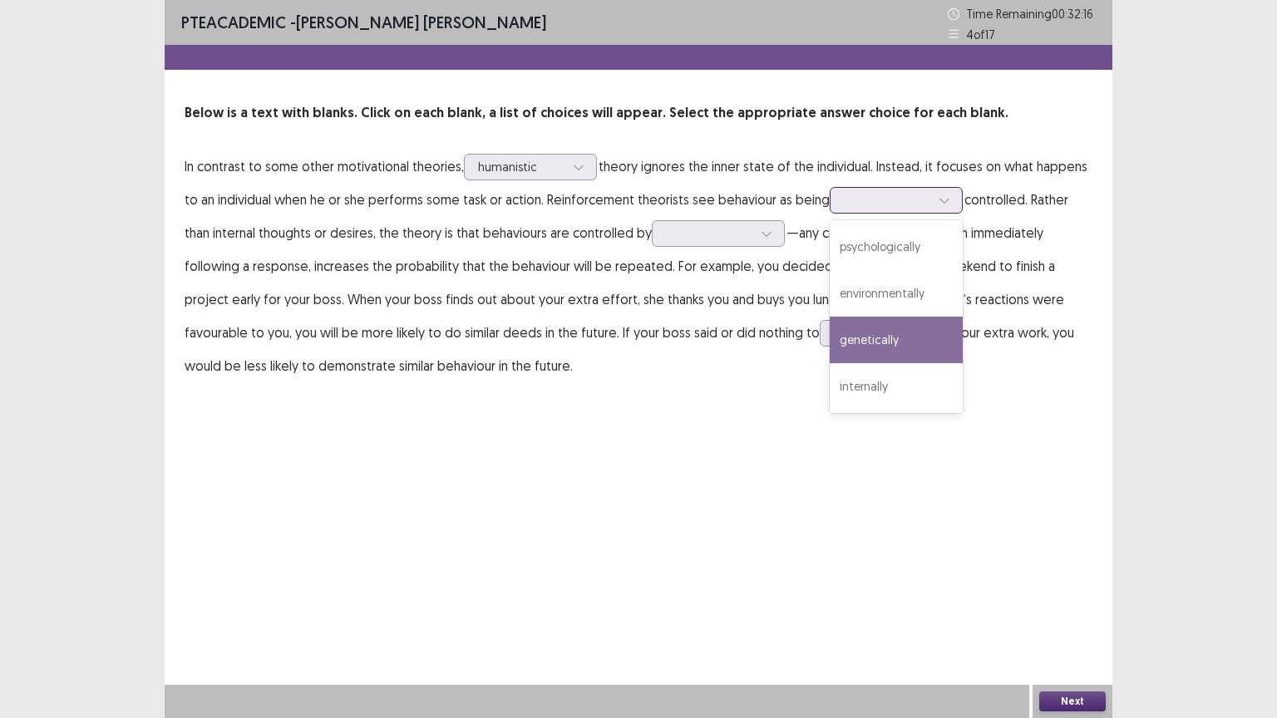
click at [897, 339] on div "genetically" at bounding box center [895, 340] width 133 height 47
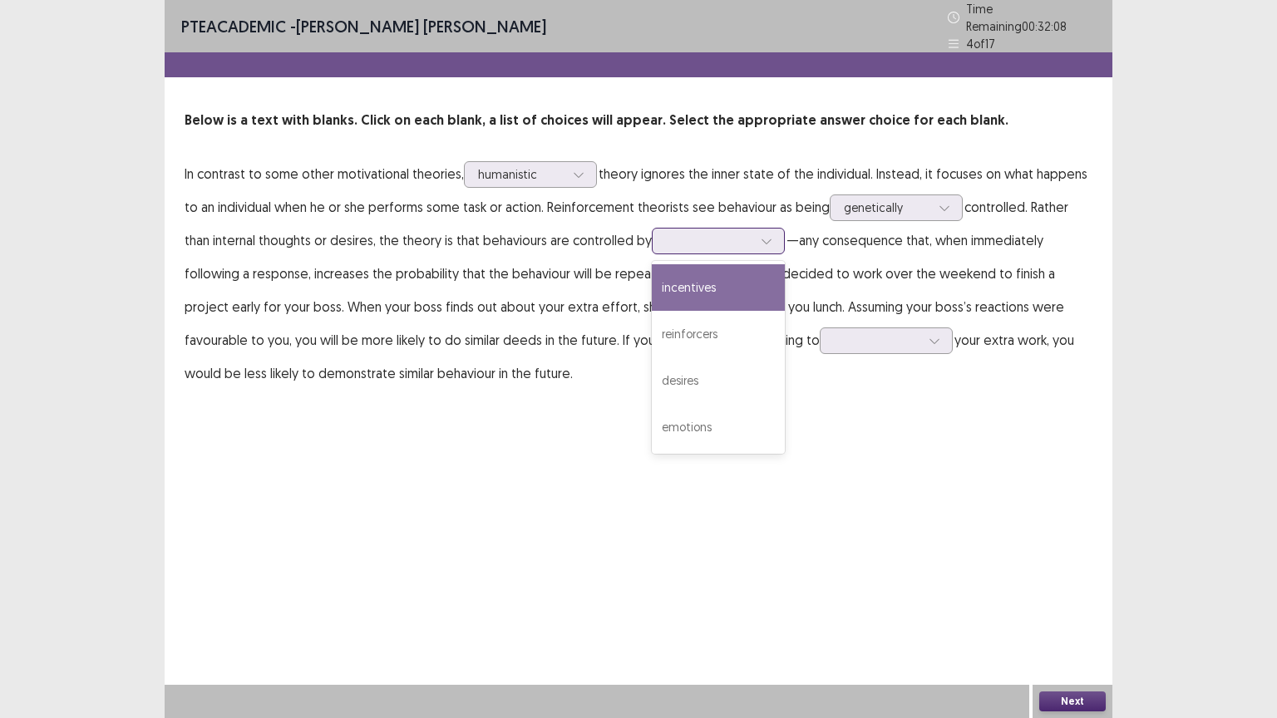
click at [745, 241] on div at bounding box center [709, 241] width 86 height 16
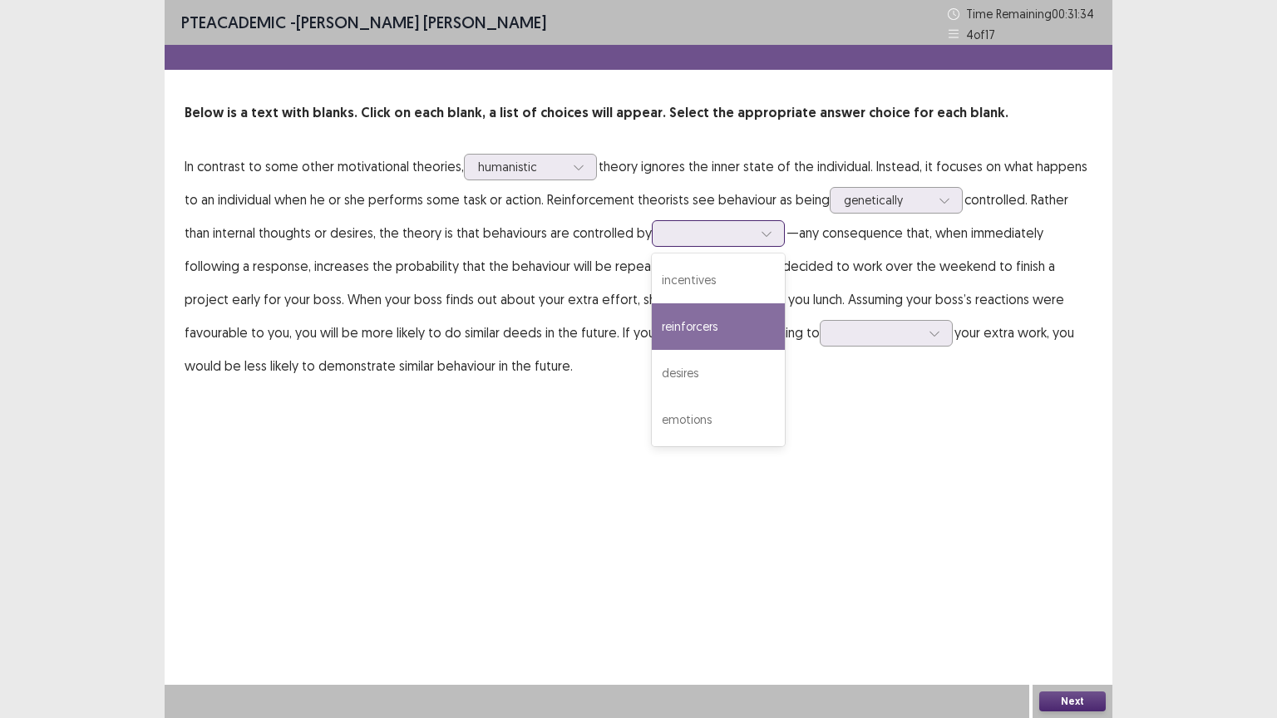
click at [689, 327] on div "reinforcers" at bounding box center [718, 326] width 133 height 47
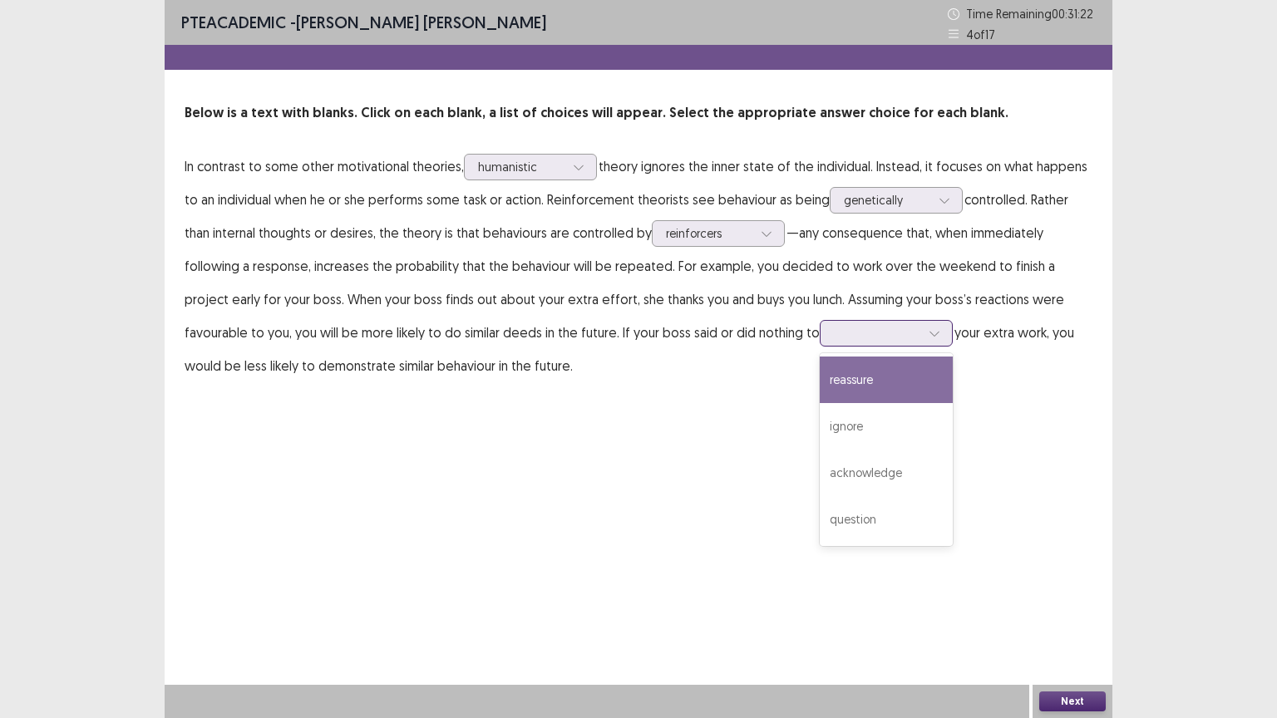
click at [922, 329] on div at bounding box center [934, 333] width 25 height 25
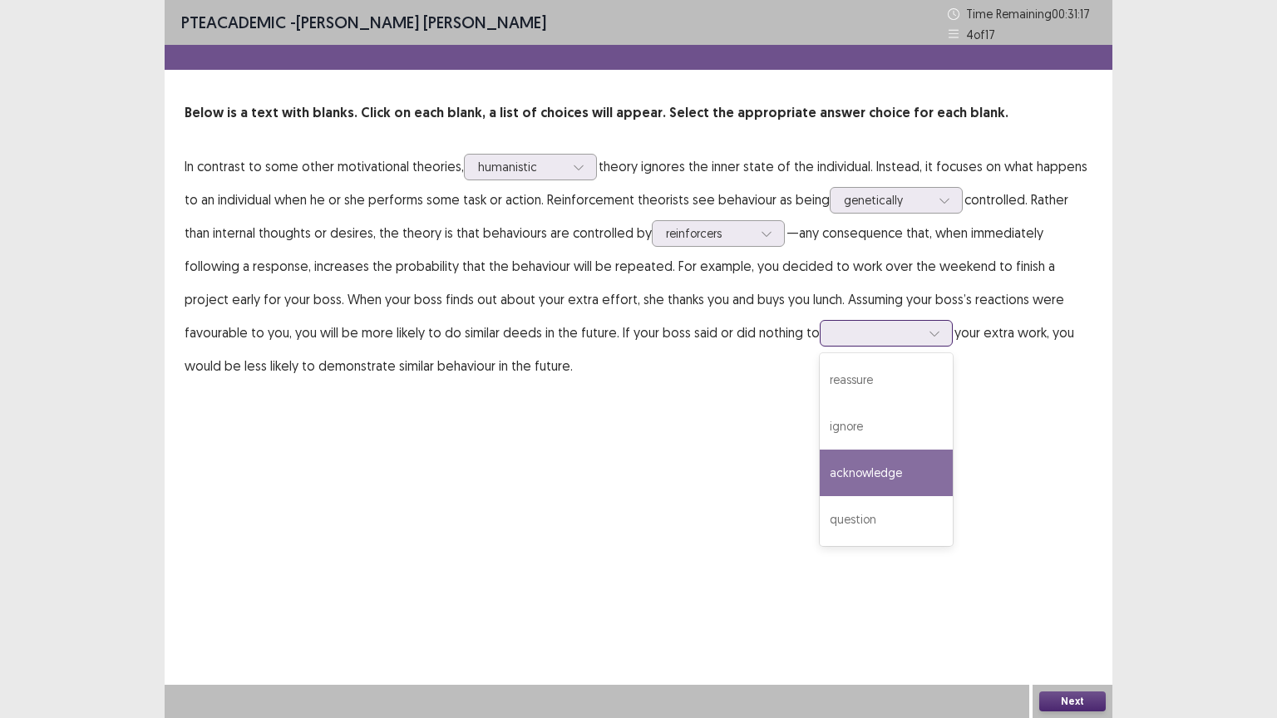
click at [819, 464] on div "acknowledge" at bounding box center [885, 473] width 133 height 47
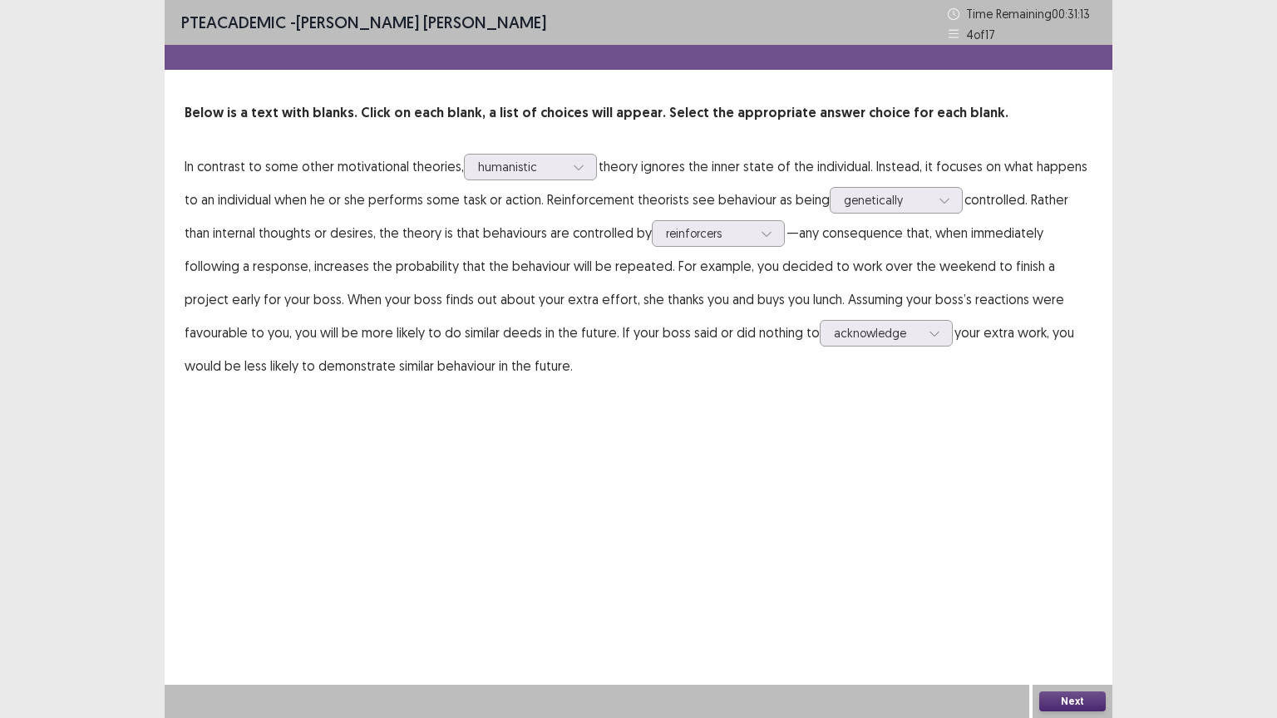
click at [1061, 606] on button "Next" at bounding box center [1072, 701] width 66 height 20
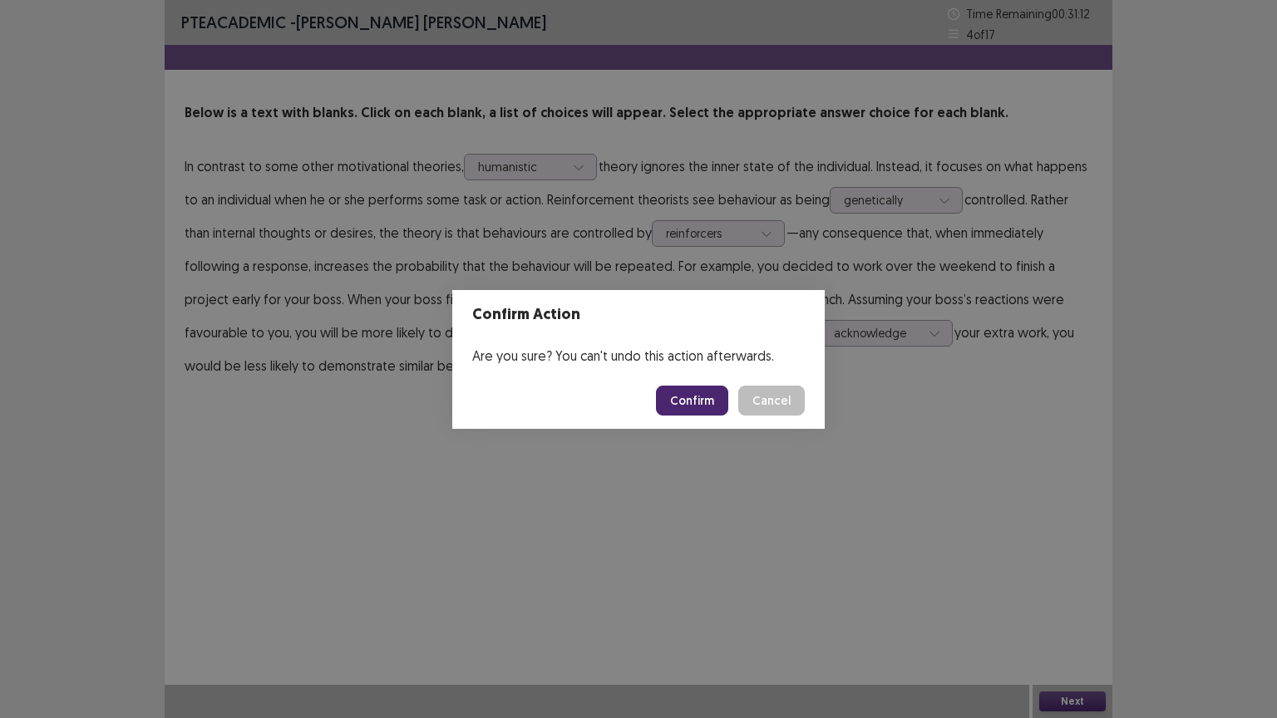
click at [702, 412] on button "Confirm" at bounding box center [692, 401] width 72 height 30
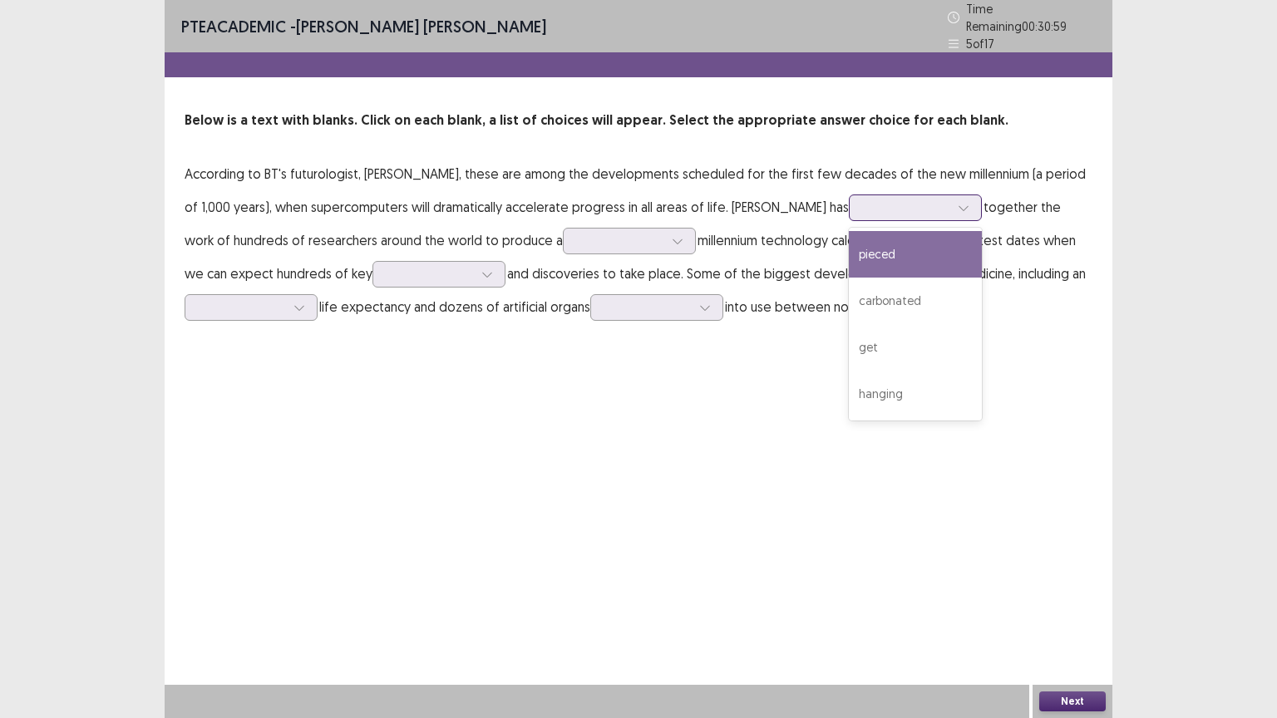
click at [958, 206] on icon at bounding box center [962, 208] width 9 height 5
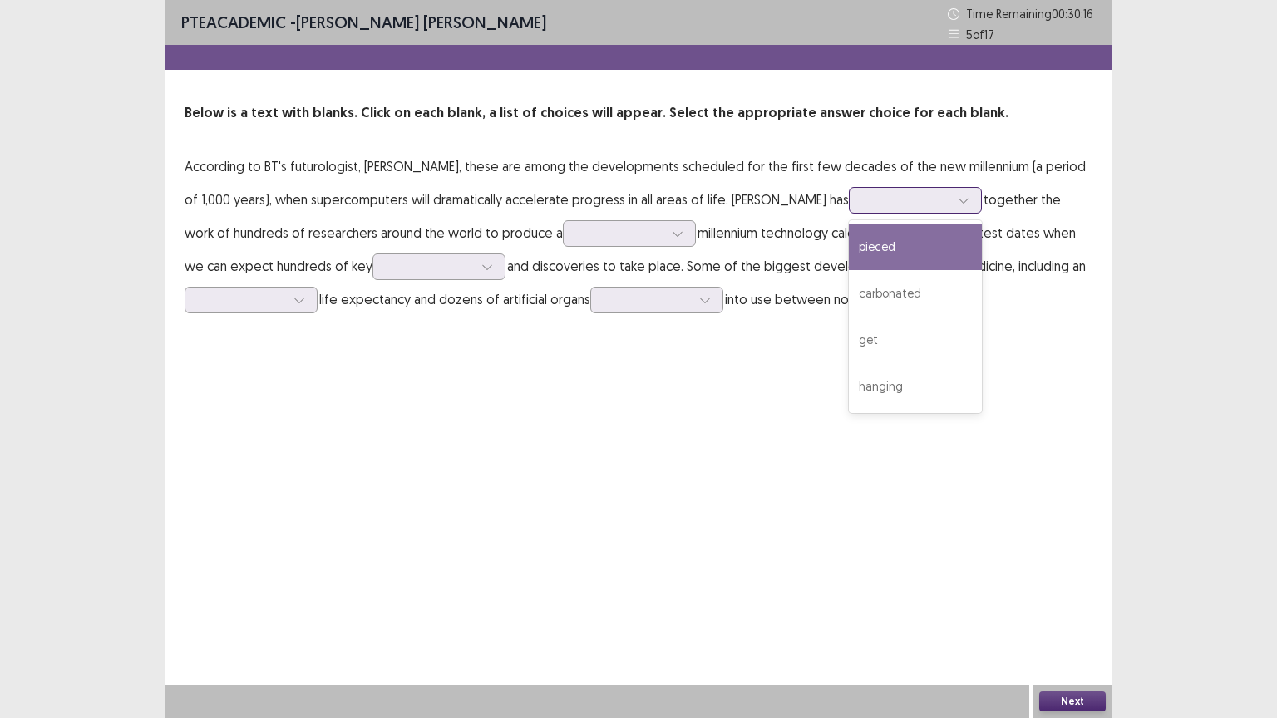
click at [849, 261] on div "pieced" at bounding box center [915, 247] width 133 height 47
click at [665, 231] on div at bounding box center [677, 233] width 25 height 25
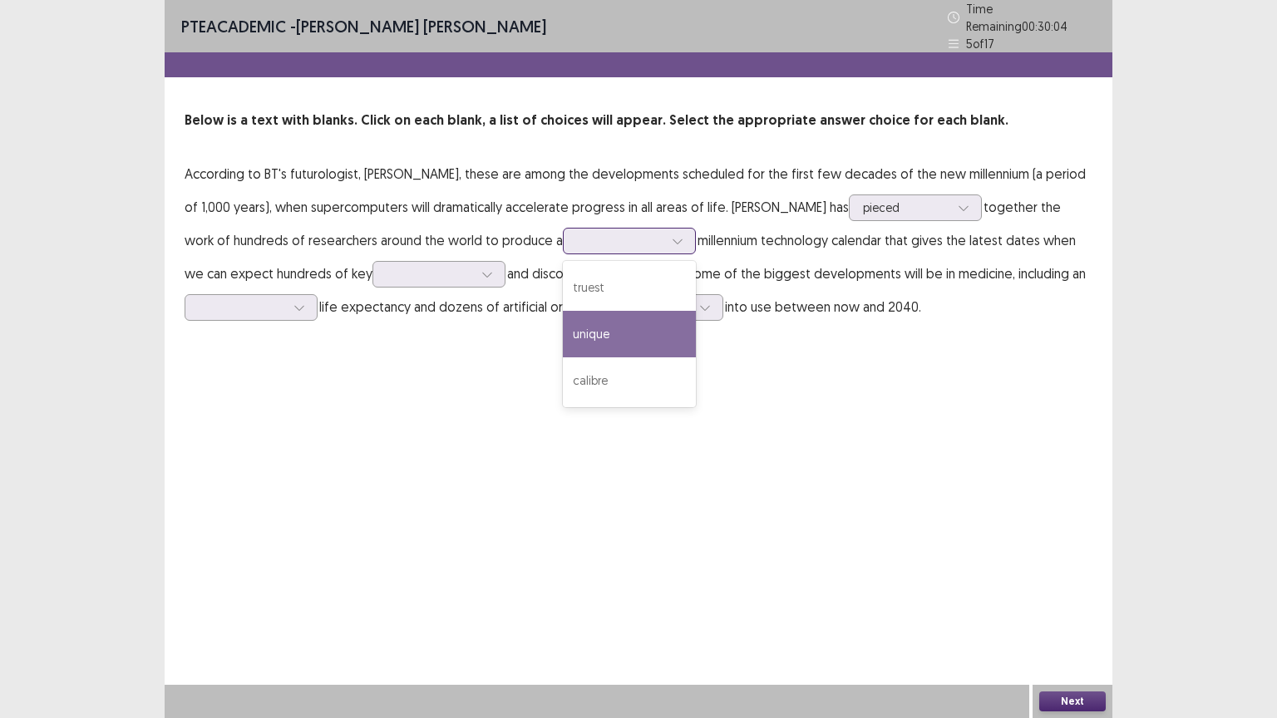
click at [563, 339] on div "unique" at bounding box center [629, 334] width 133 height 47
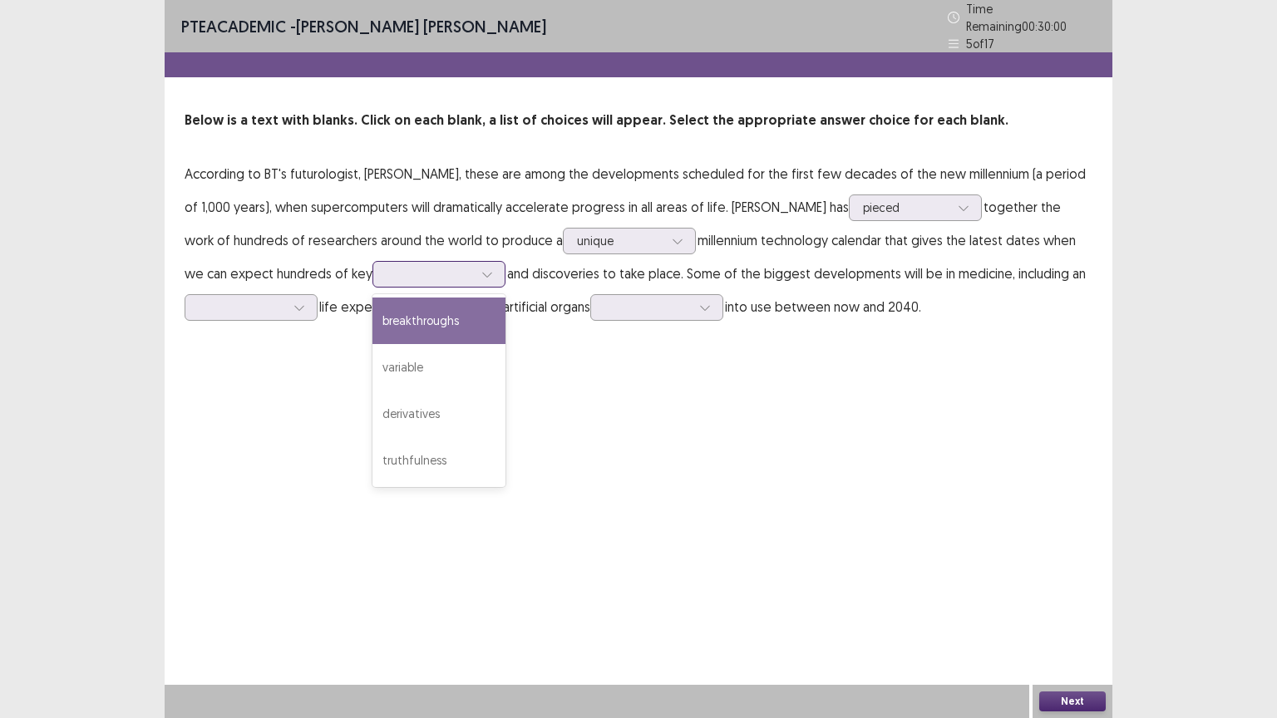
click at [481, 268] on icon at bounding box center [487, 274] width 12 height 12
click at [372, 312] on div "breakthroughs" at bounding box center [438, 321] width 133 height 47
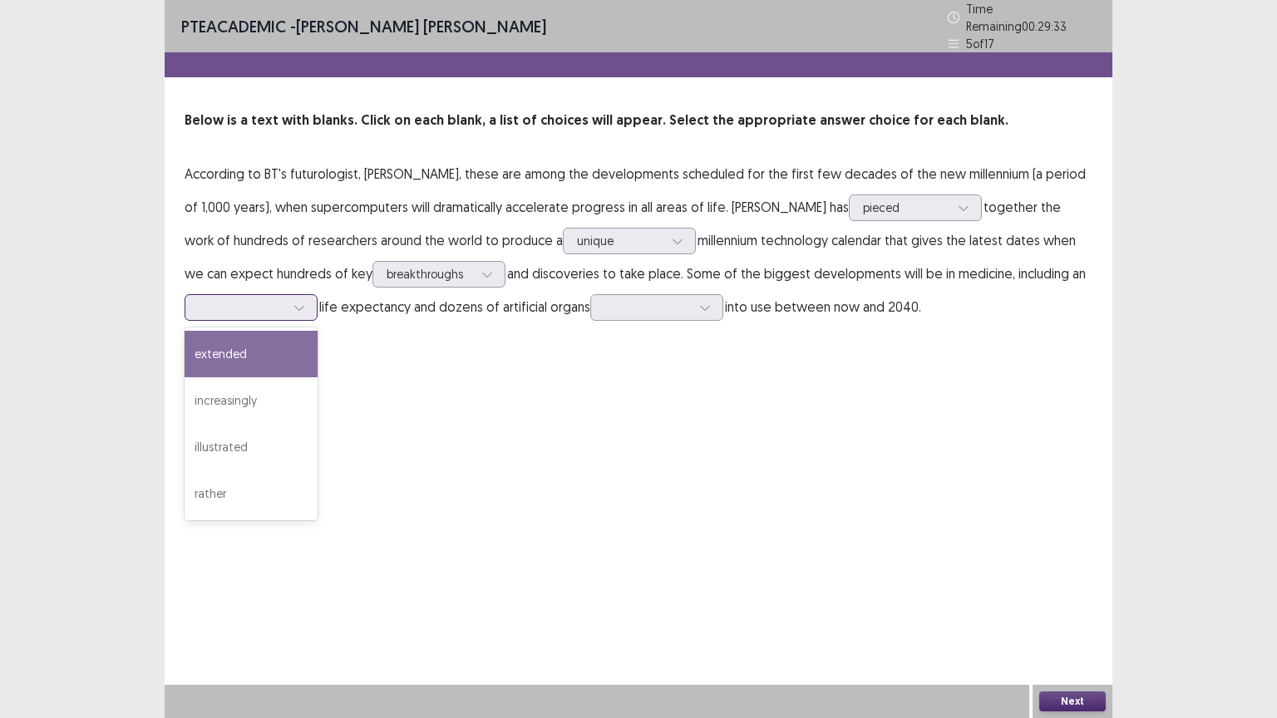
click at [302, 302] on icon at bounding box center [299, 308] width 12 height 12
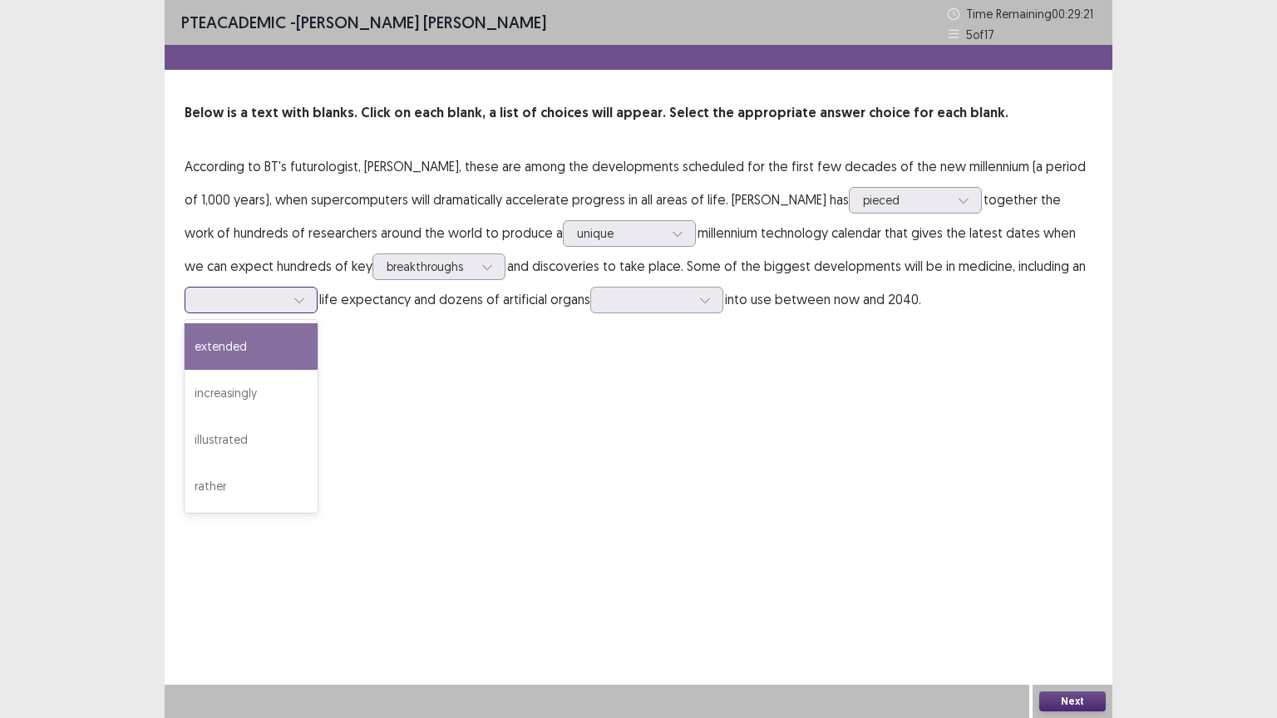
click at [285, 344] on div "extended" at bounding box center [251, 346] width 133 height 47
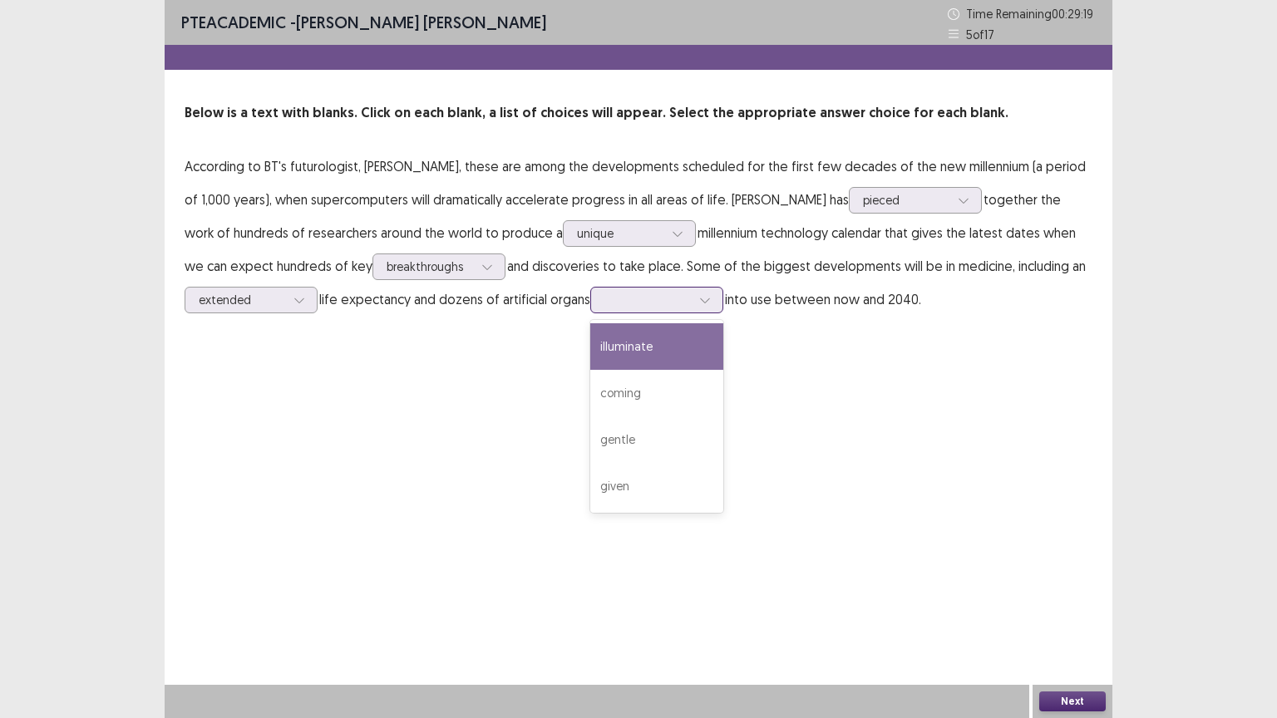
click at [705, 293] on div at bounding box center [704, 300] width 25 height 25
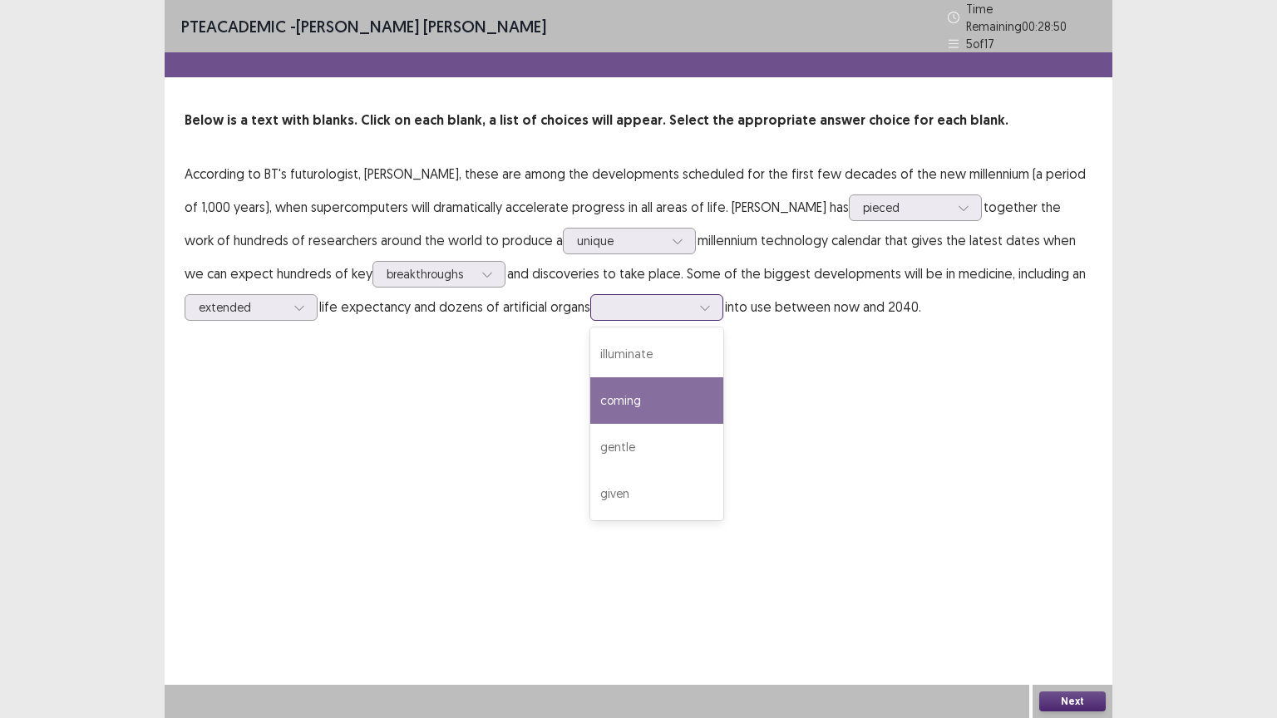
click at [628, 397] on div "coming" at bounding box center [656, 400] width 133 height 47
click at [1068, 606] on button "Next" at bounding box center [1072, 701] width 66 height 20
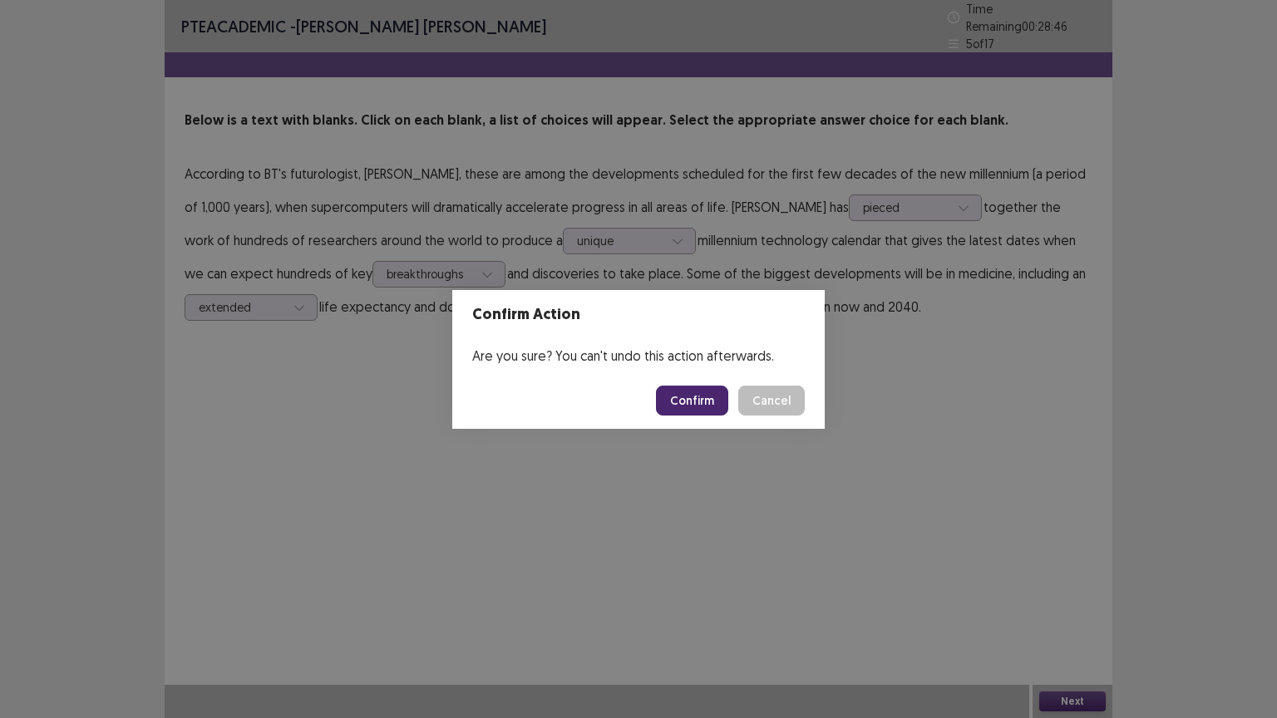
click at [697, 399] on button "Confirm" at bounding box center [692, 401] width 72 height 30
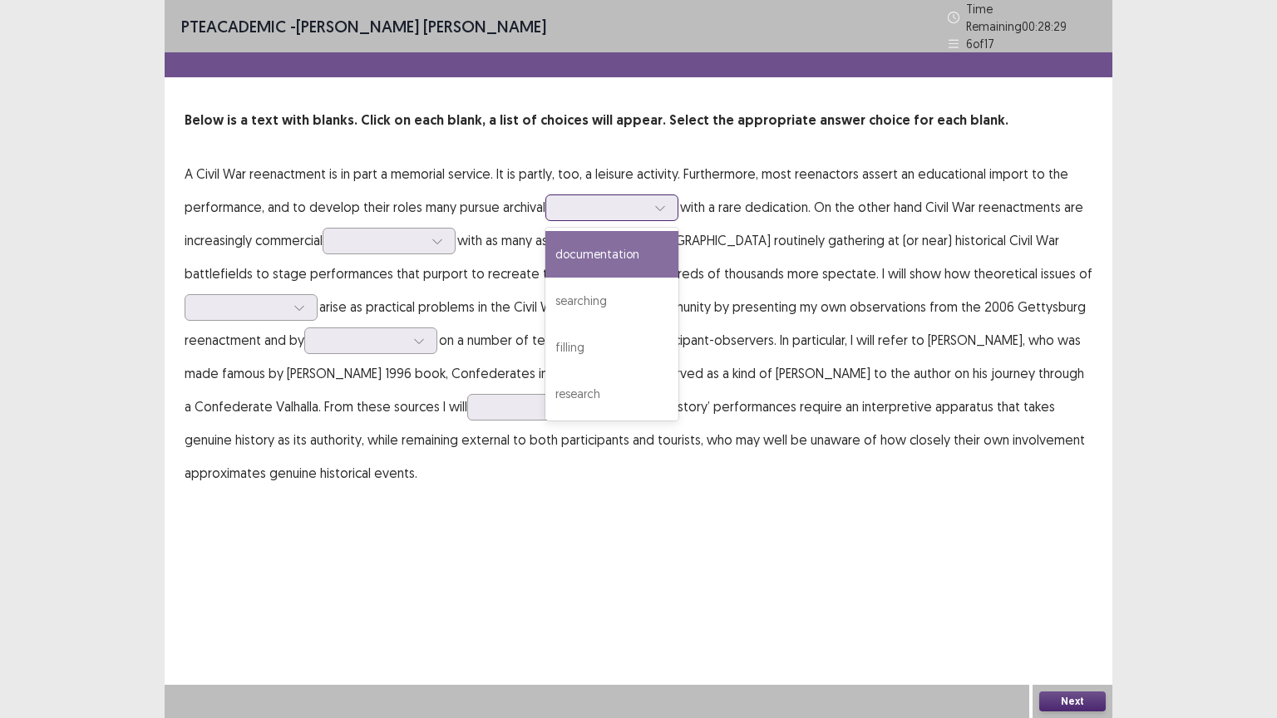
click at [668, 196] on div at bounding box center [659, 207] width 25 height 25
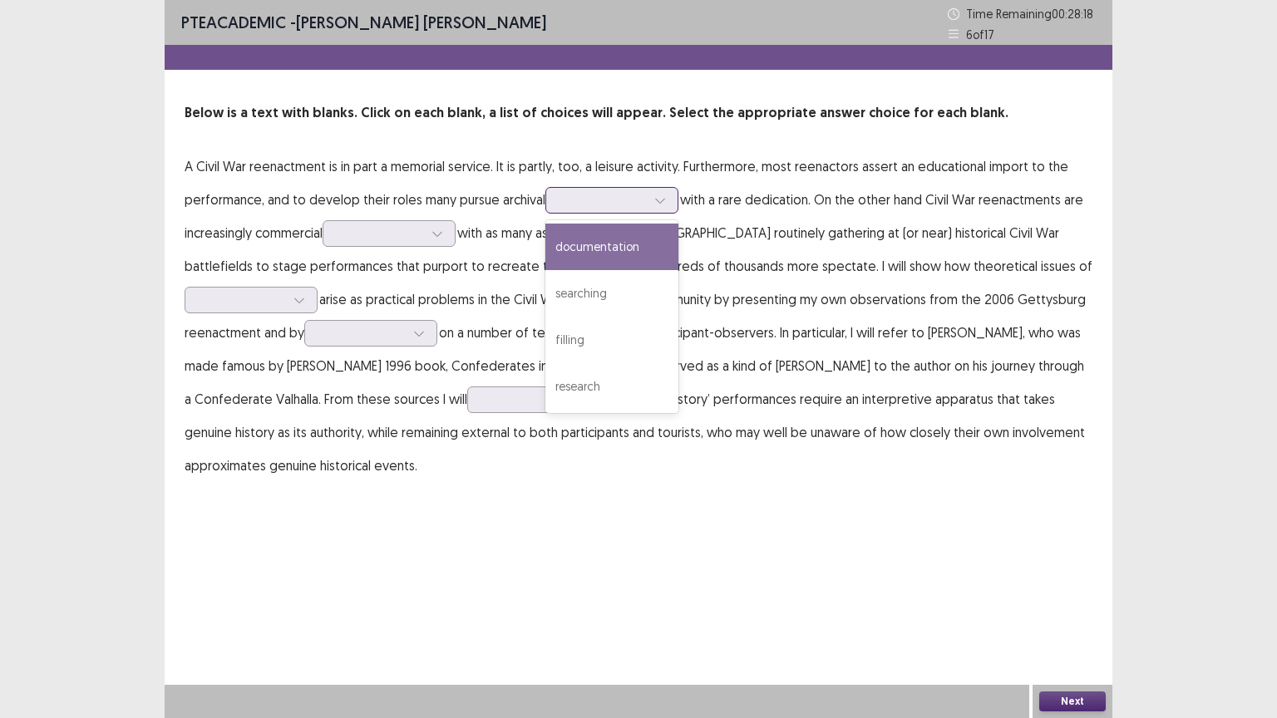
click at [612, 244] on div "documentation" at bounding box center [611, 247] width 133 height 47
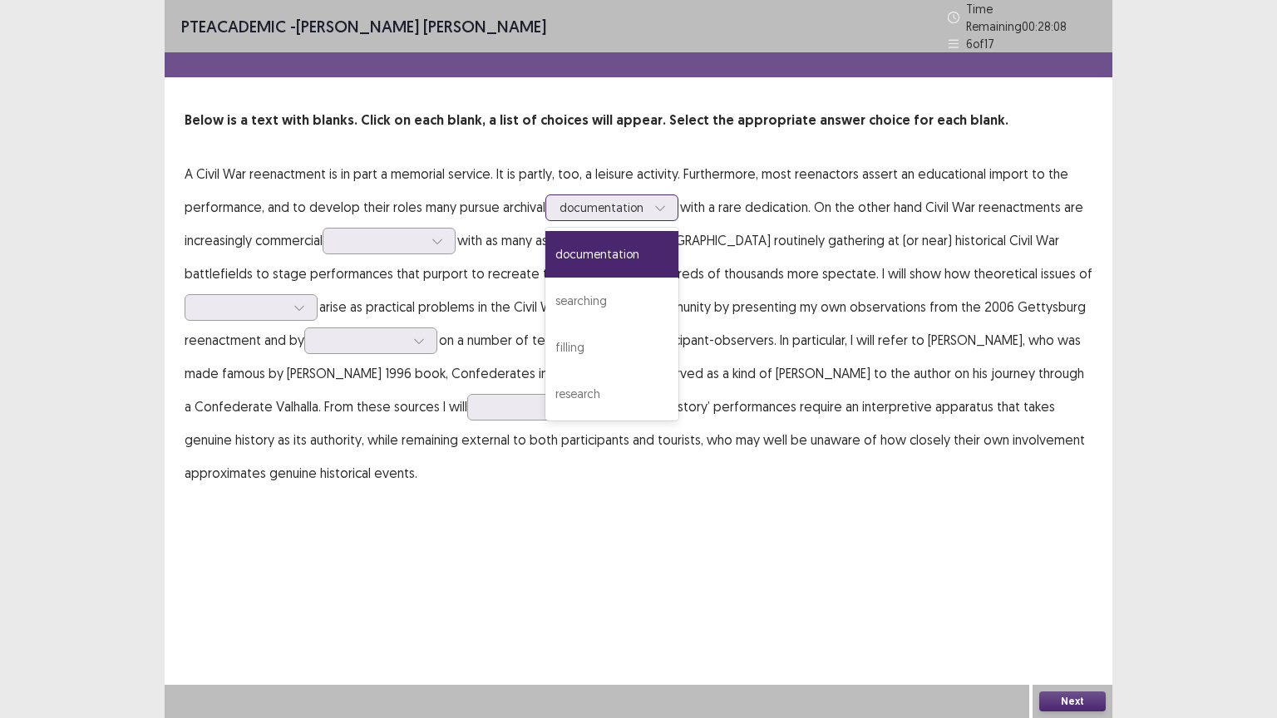
click at [655, 196] on div at bounding box center [659, 207] width 25 height 25
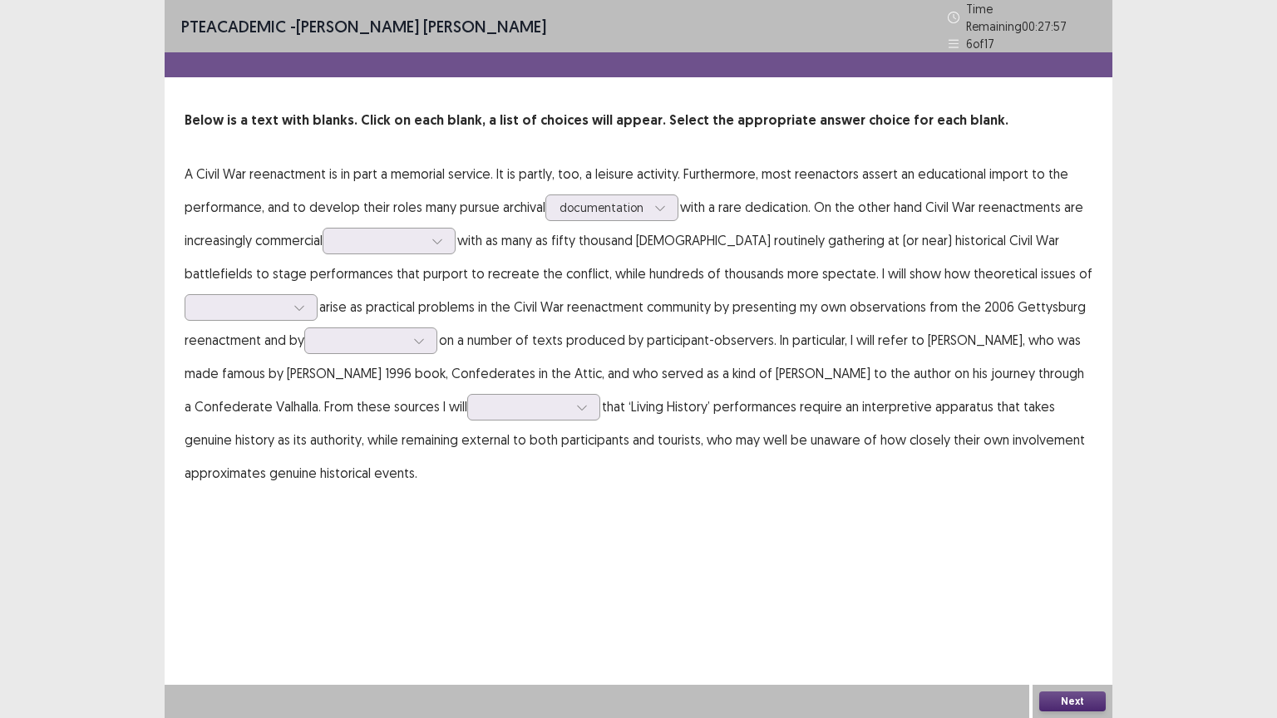
click at [884, 221] on p "A Civil War reenactment is in part a memorial service. It is partly, too, a lei…" at bounding box center [639, 323] width 908 height 332
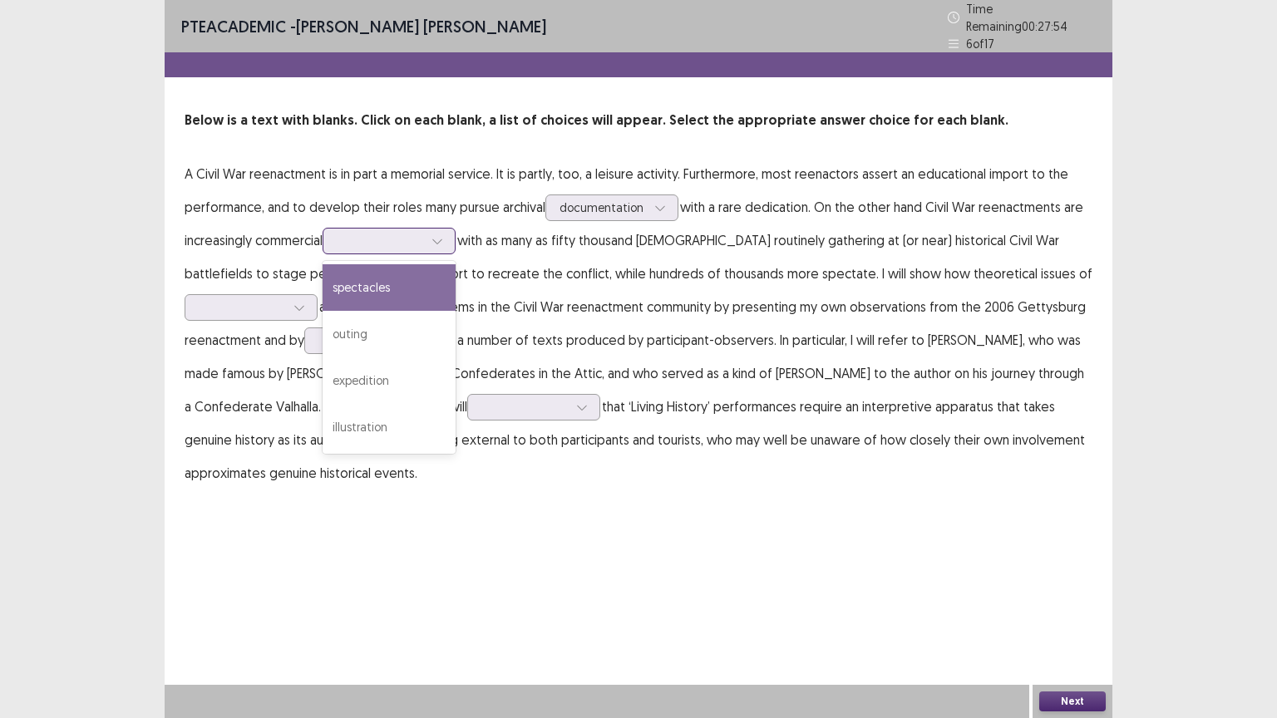
click at [429, 246] on div at bounding box center [388, 241] width 133 height 27
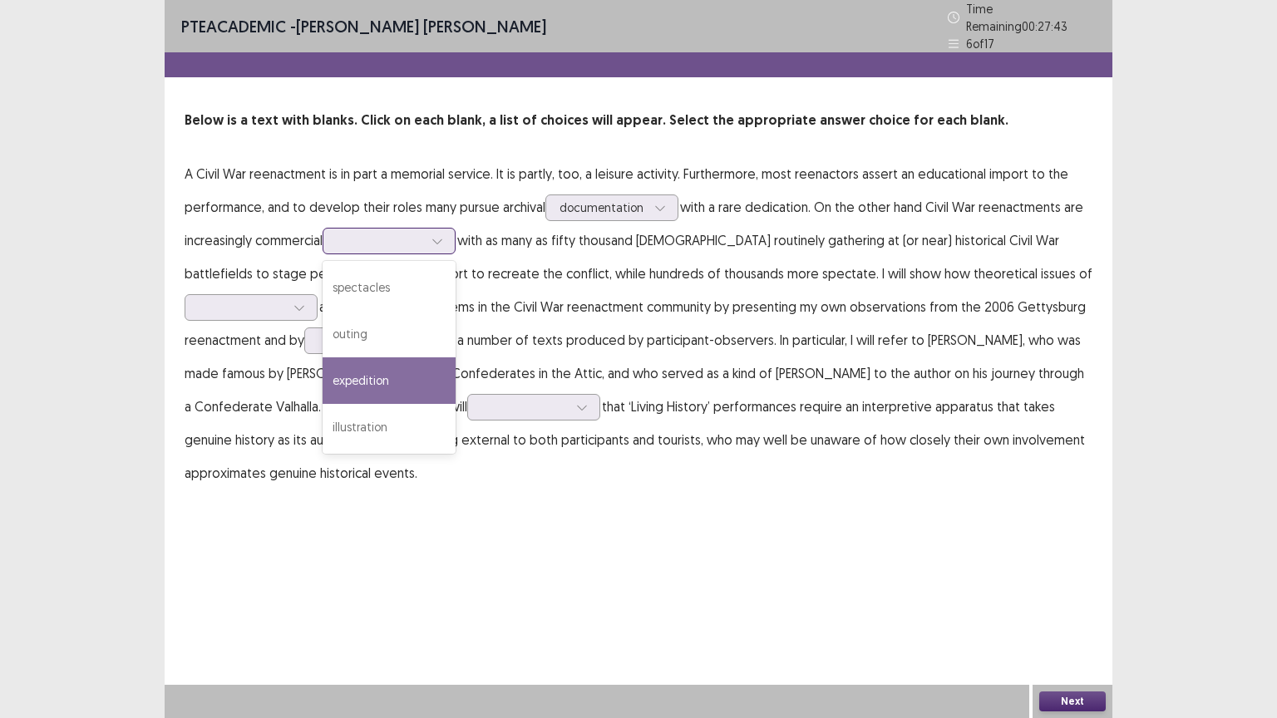
click at [375, 373] on div "expedition" at bounding box center [388, 380] width 133 height 47
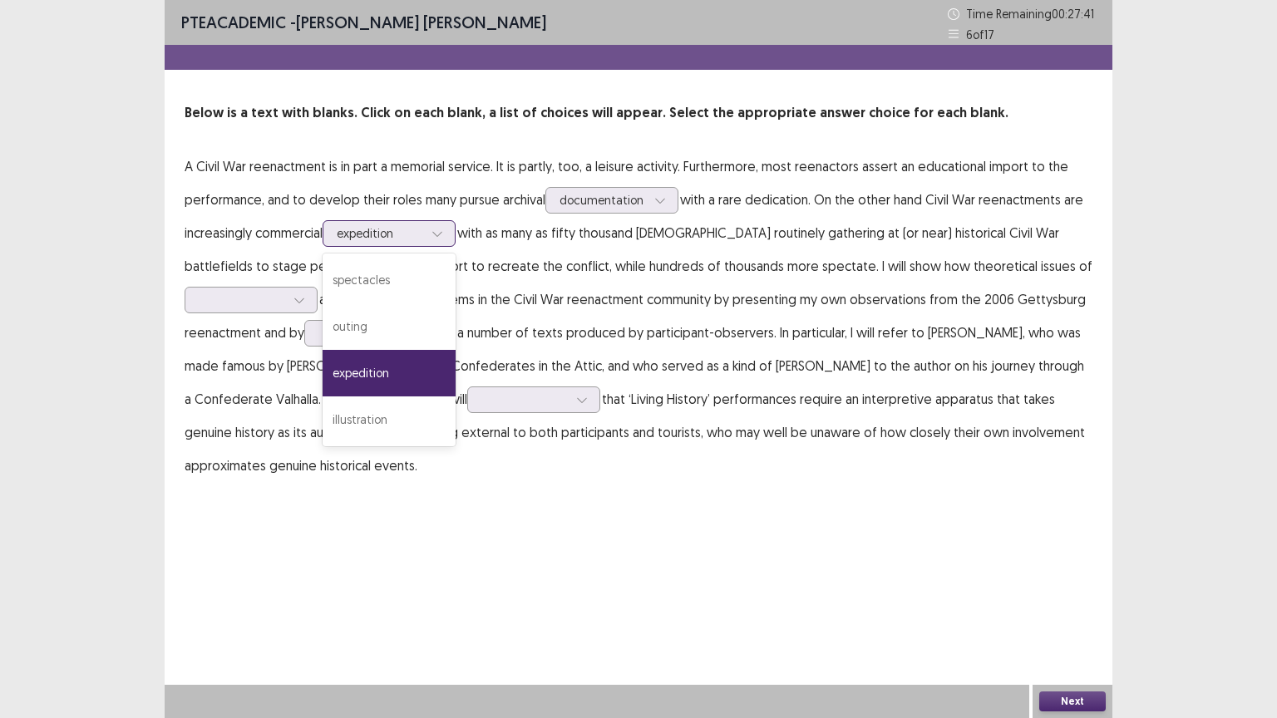
click at [435, 229] on div at bounding box center [437, 233] width 25 height 25
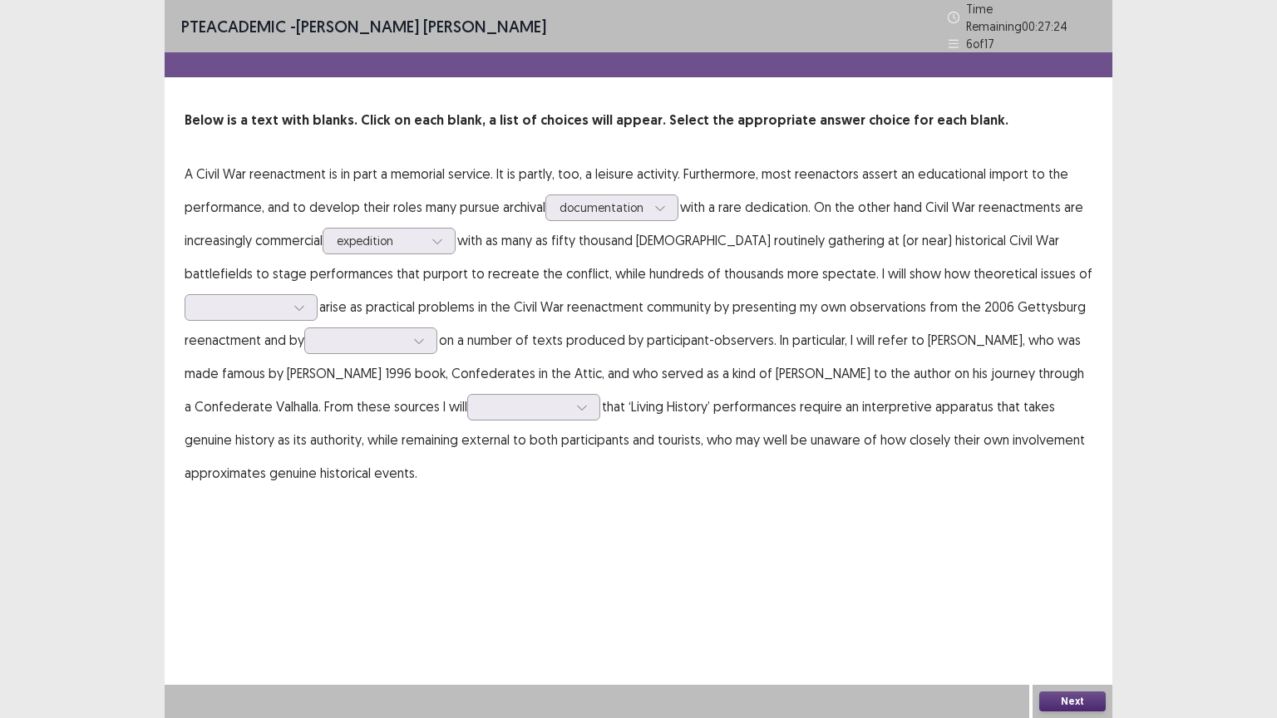
click at [588, 322] on p "A Civil War reenactment is in part a memorial service. It is partly, too, a lei…" at bounding box center [639, 323] width 908 height 332
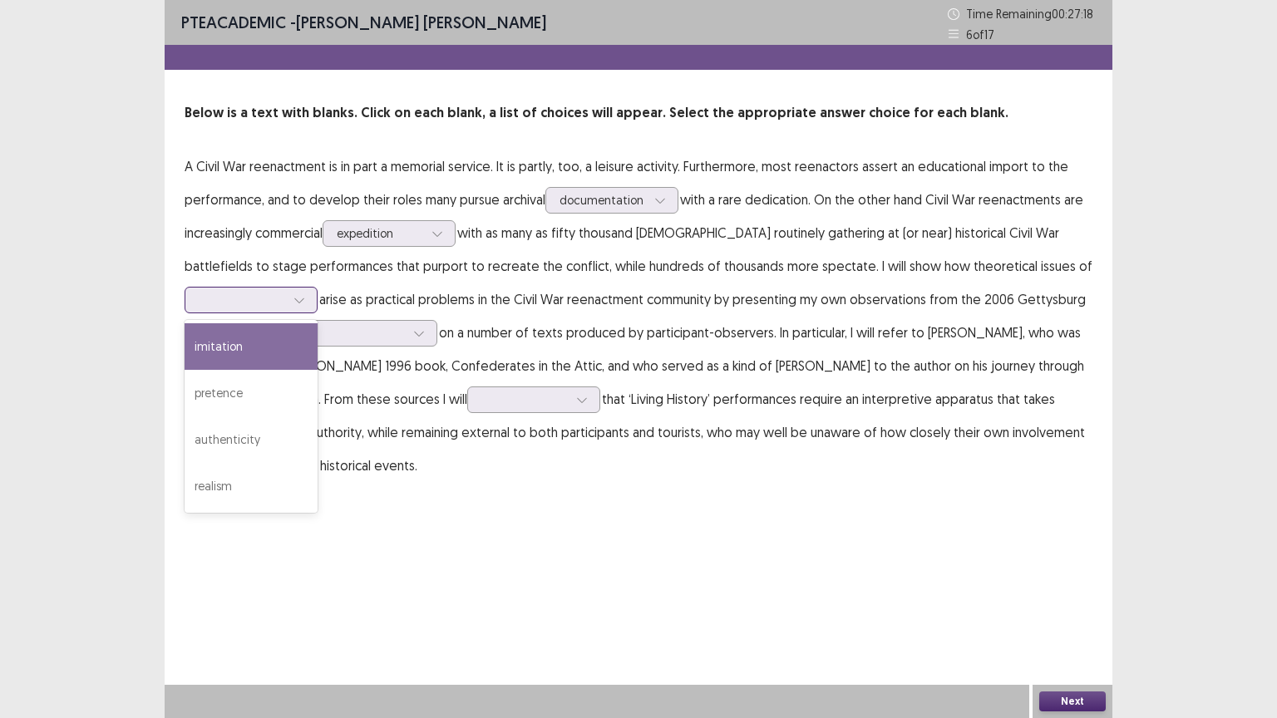
click at [302, 302] on icon at bounding box center [299, 300] width 12 height 12
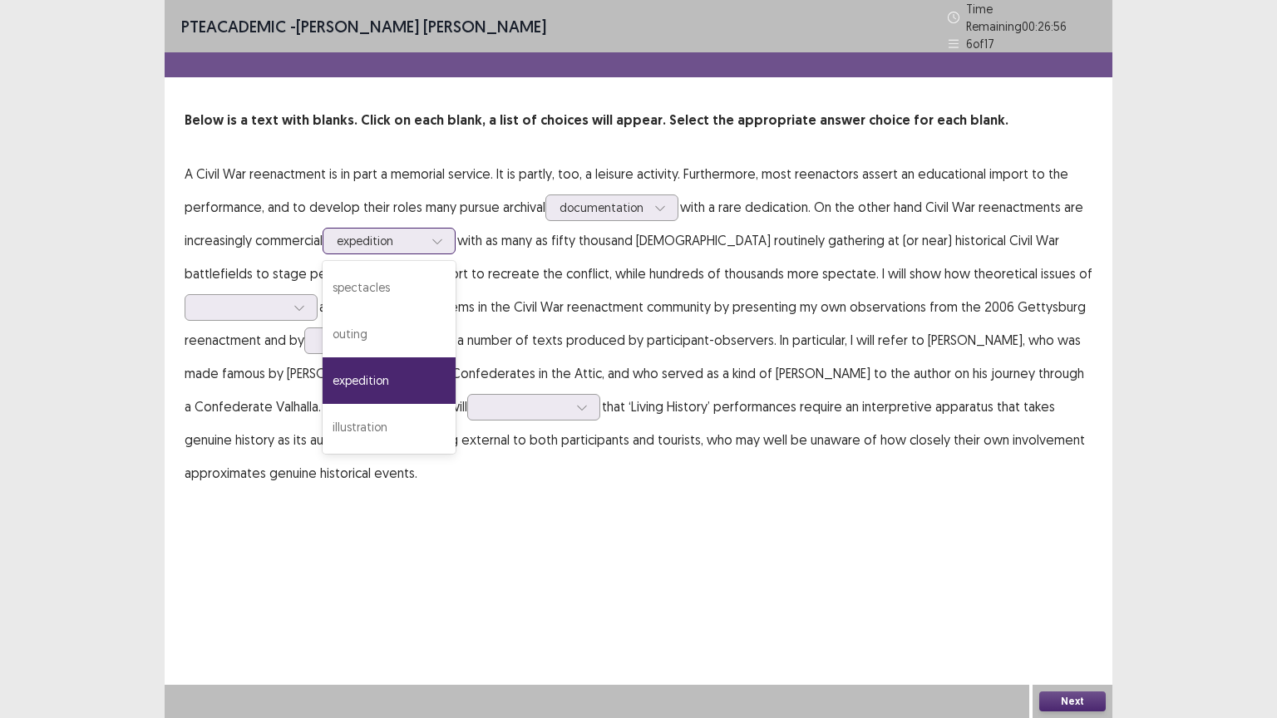
click at [435, 229] on div at bounding box center [437, 241] width 25 height 25
click at [392, 283] on div "spectacles" at bounding box center [388, 287] width 133 height 47
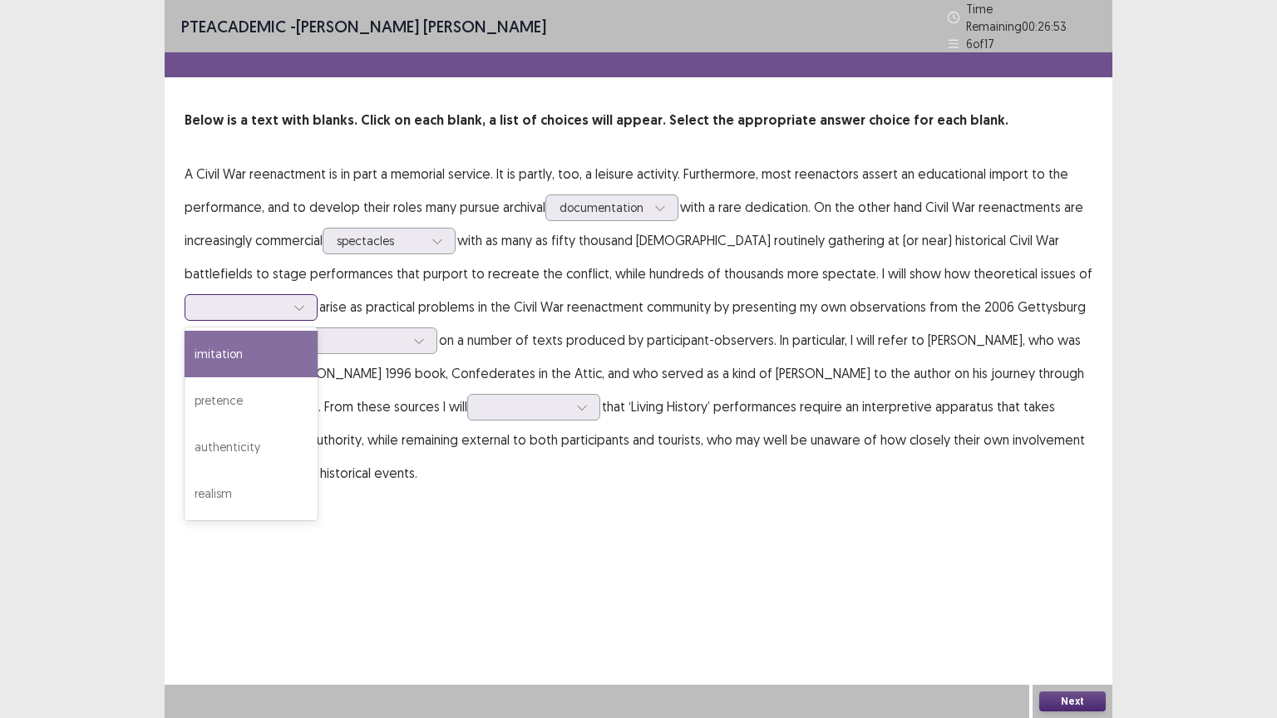
click at [307, 299] on div at bounding box center [299, 307] width 25 height 25
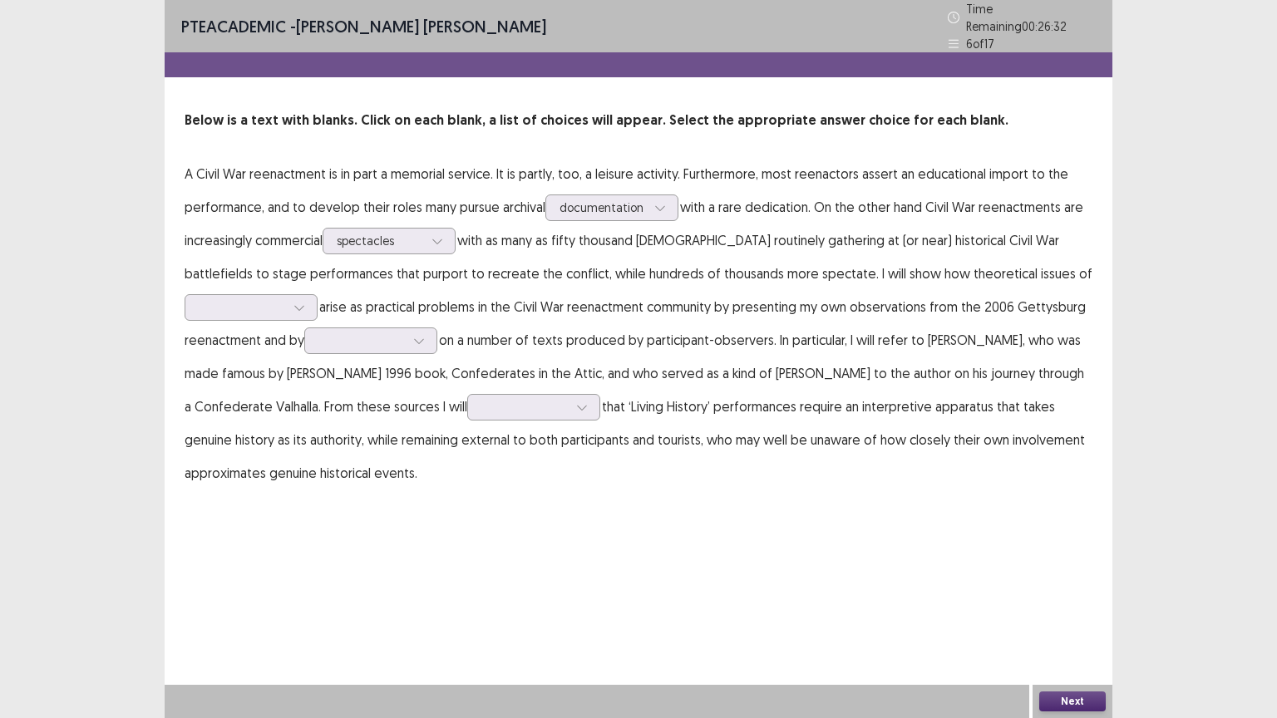
click at [414, 520] on div "PTE academic - [PERSON_NAME] Time Remaining 00 : 26 : 32 6 of 17 Below is a tex…" at bounding box center [638, 359] width 947 height 718
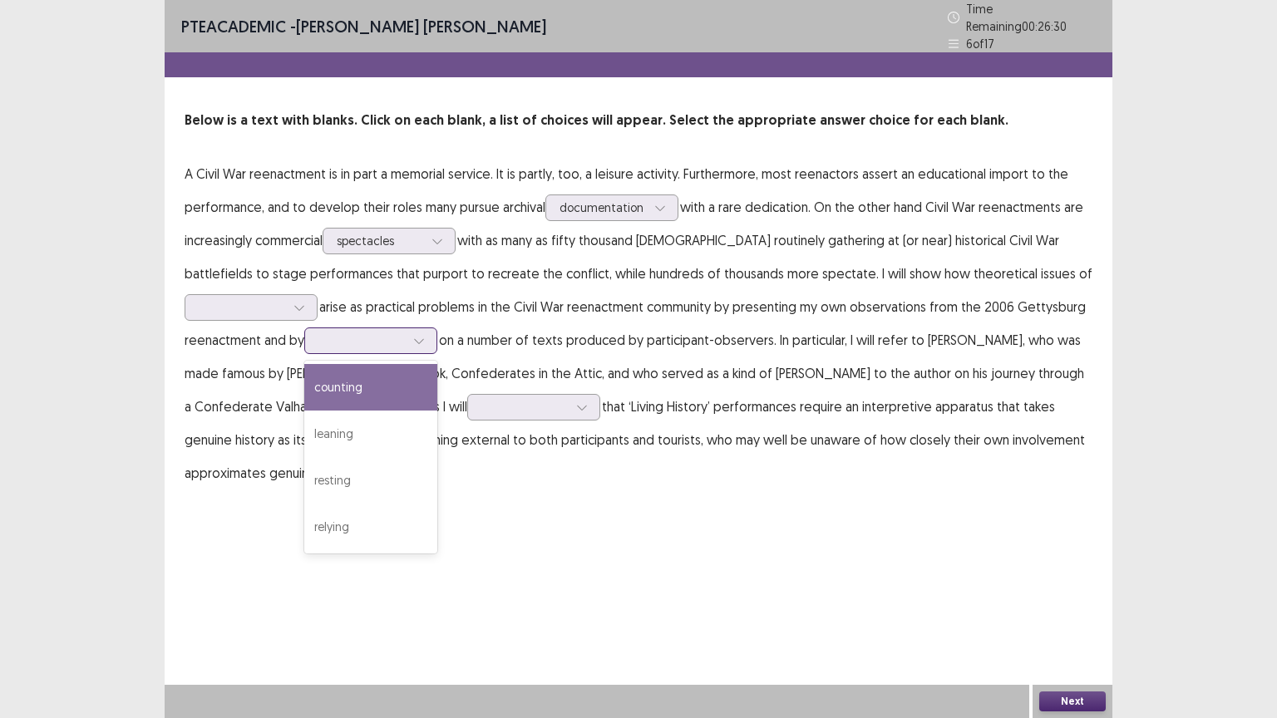
click at [416, 335] on icon at bounding box center [419, 341] width 12 height 12
click at [385, 389] on div "counting" at bounding box center [370, 387] width 133 height 47
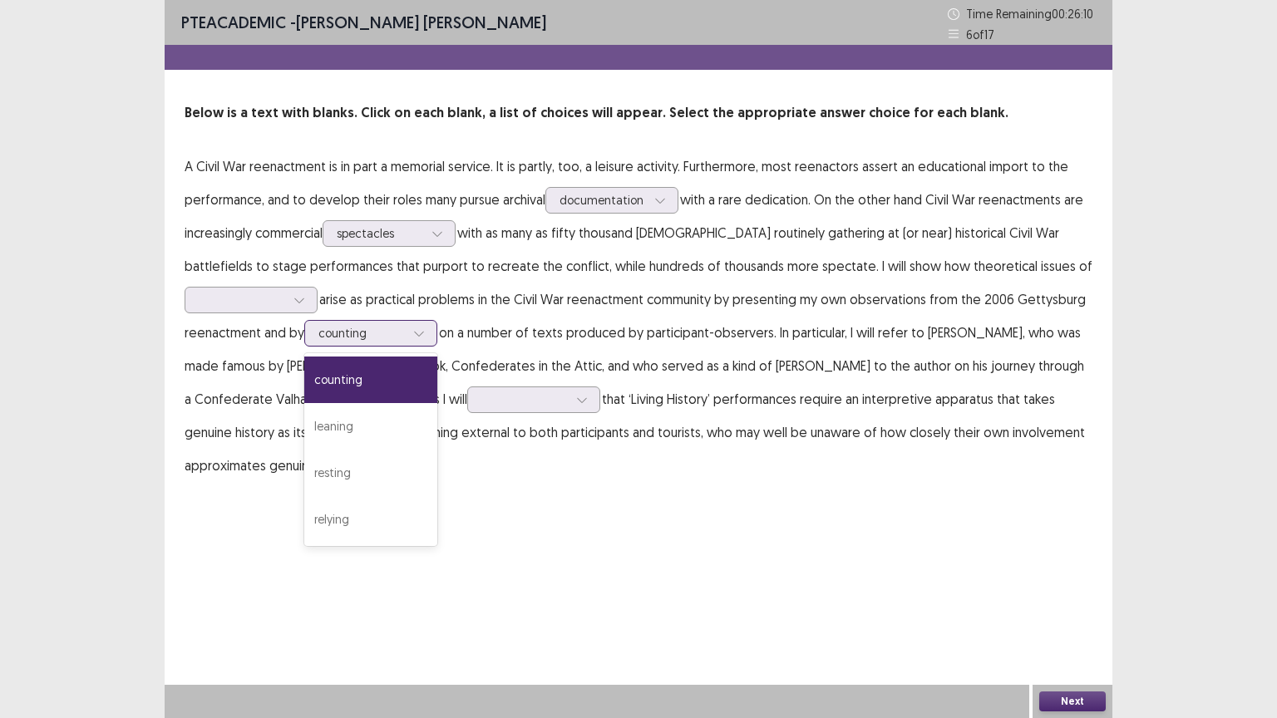
click at [413, 334] on div at bounding box center [418, 333] width 25 height 25
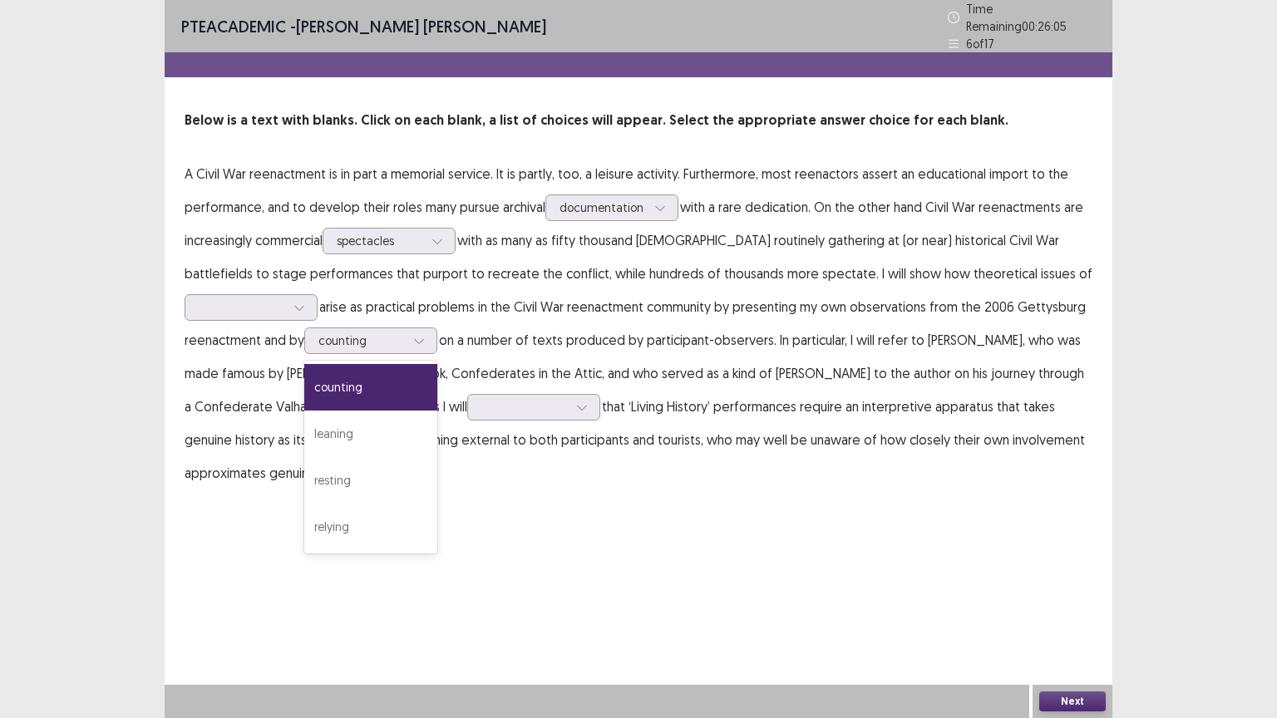
click at [555, 499] on div "PTE academic - [PERSON_NAME] Time Remaining 00 : 26 : 05 6 of 17 Below is a tex…" at bounding box center [638, 261] width 947 height 523
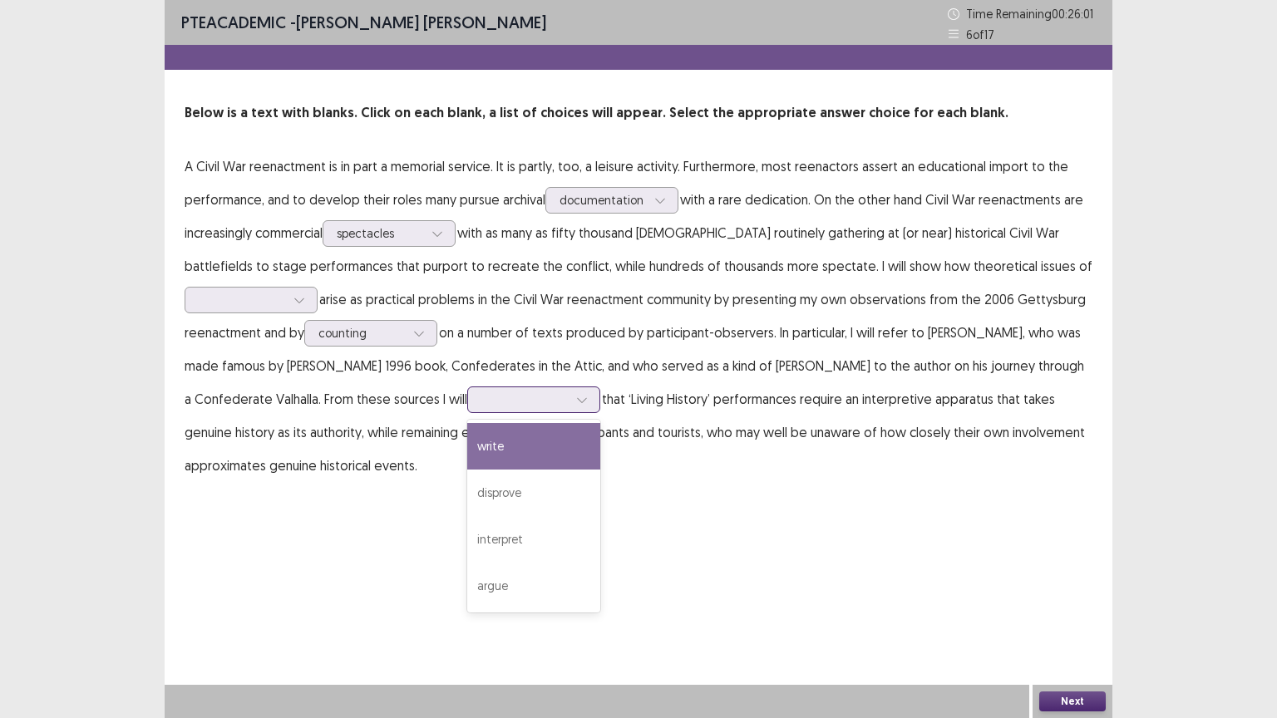
click at [576, 397] on icon at bounding box center [582, 400] width 12 height 12
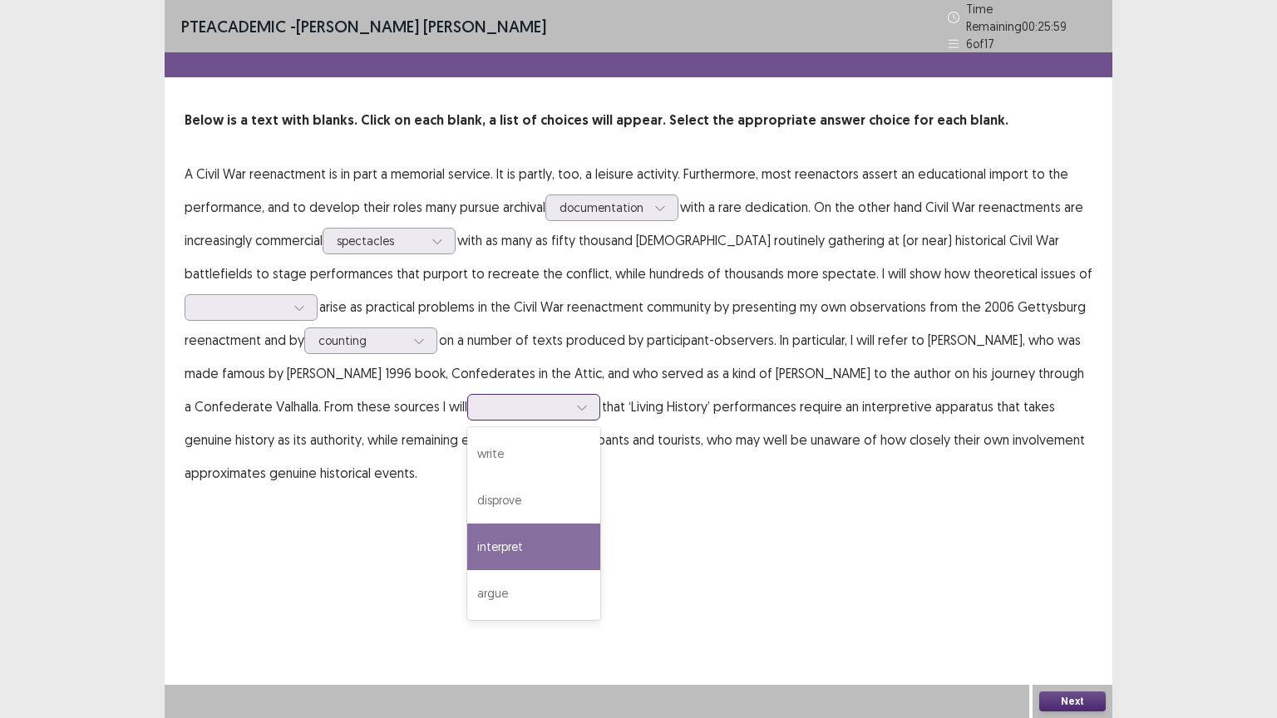
click at [511, 537] on div "interpret" at bounding box center [533, 547] width 133 height 47
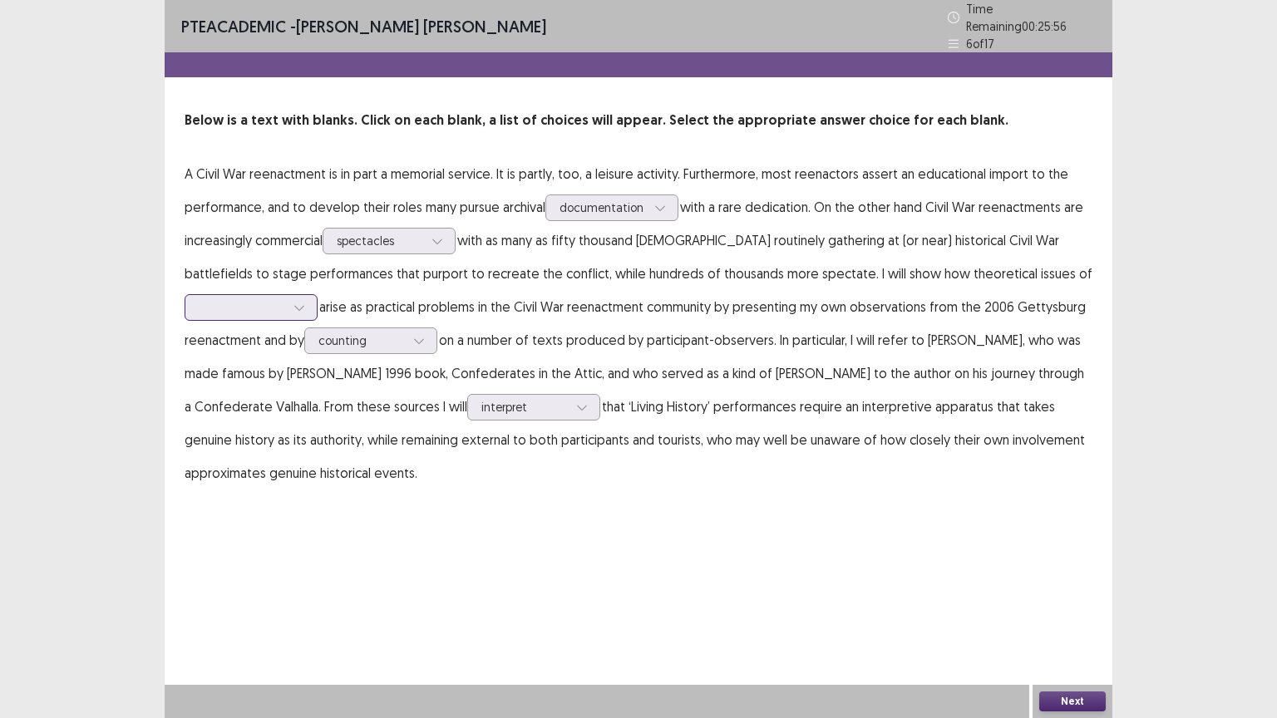
click at [306, 299] on div at bounding box center [299, 307] width 25 height 25
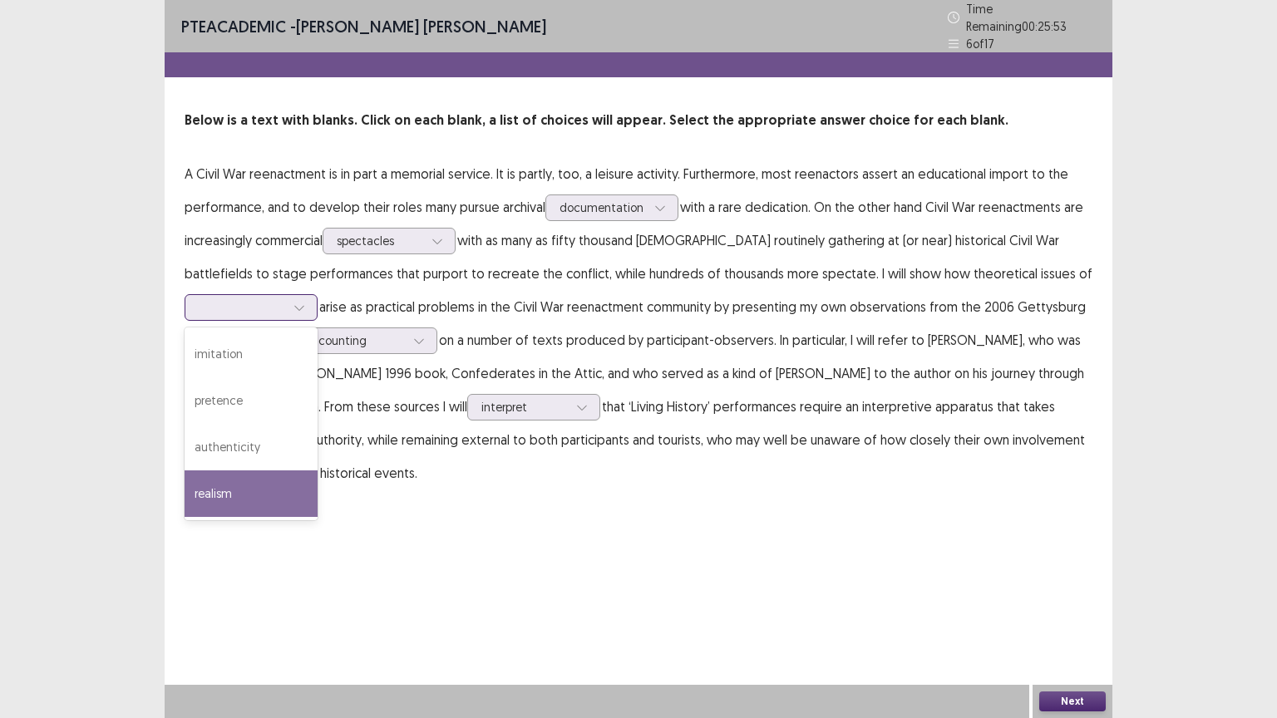
click at [232, 485] on div "realism" at bounding box center [251, 493] width 133 height 47
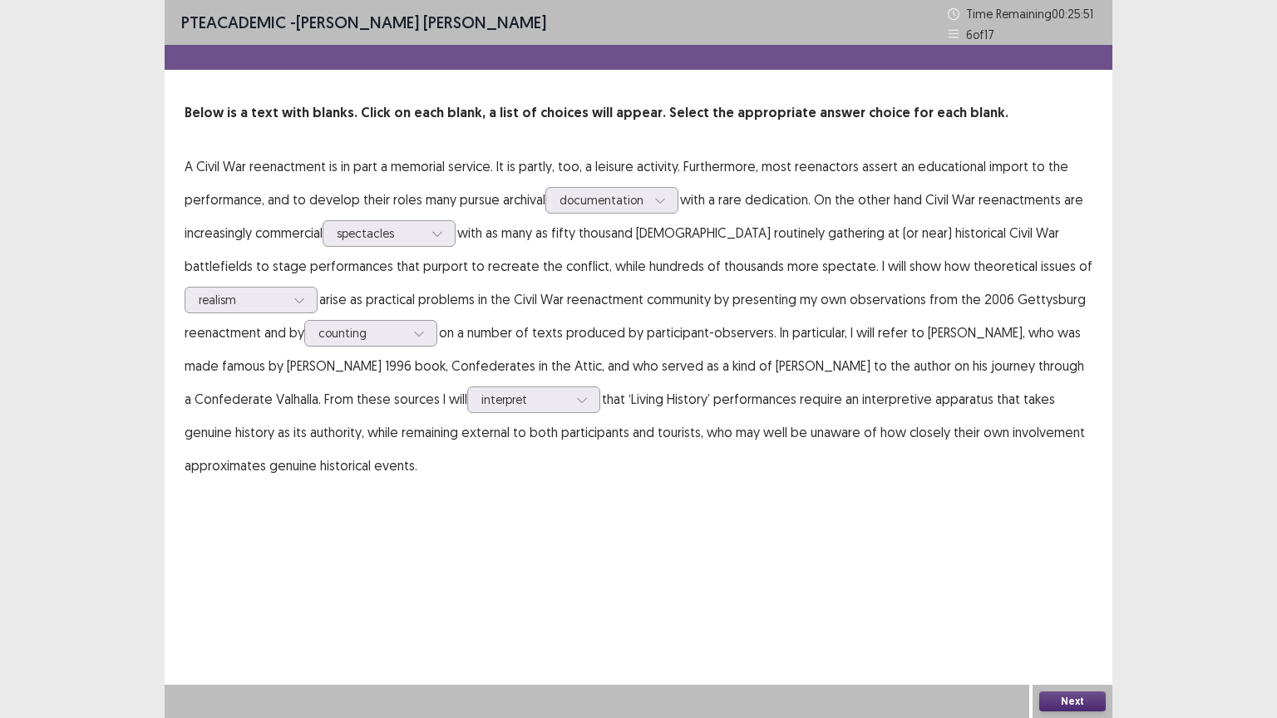
click at [1080, 606] on button "Next" at bounding box center [1072, 701] width 66 height 20
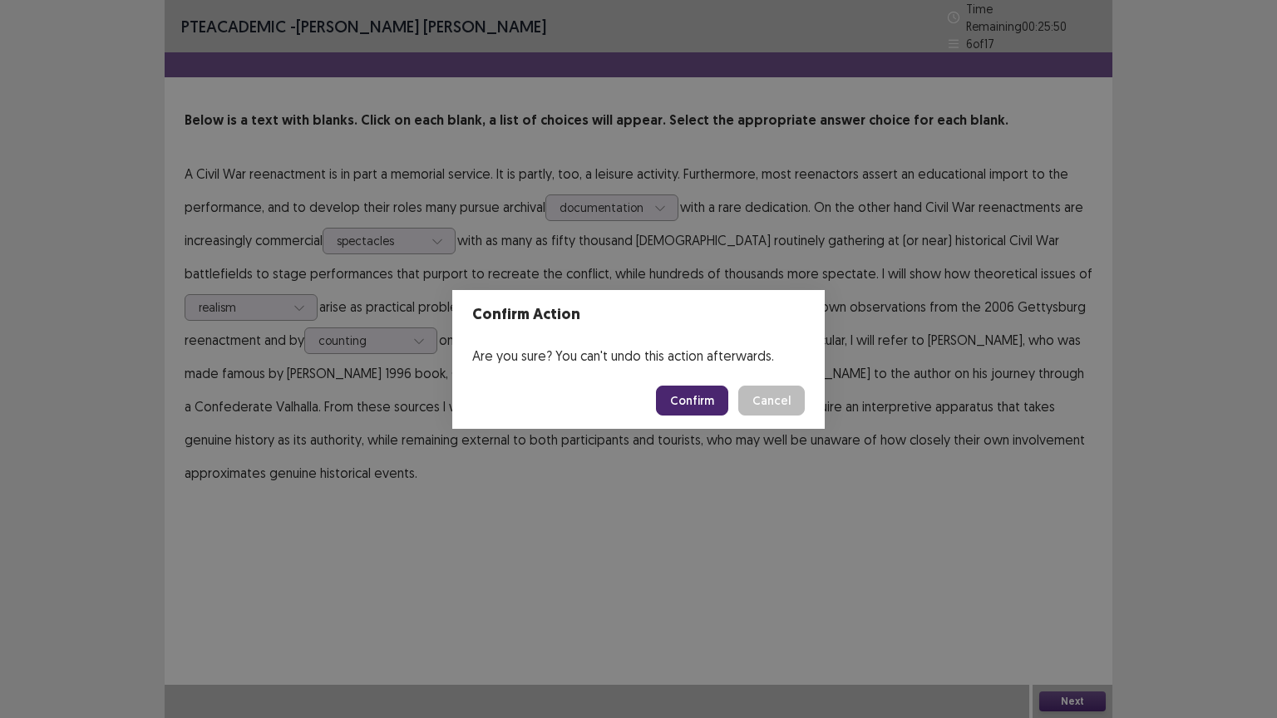
click at [711, 396] on button "Confirm" at bounding box center [692, 401] width 72 height 30
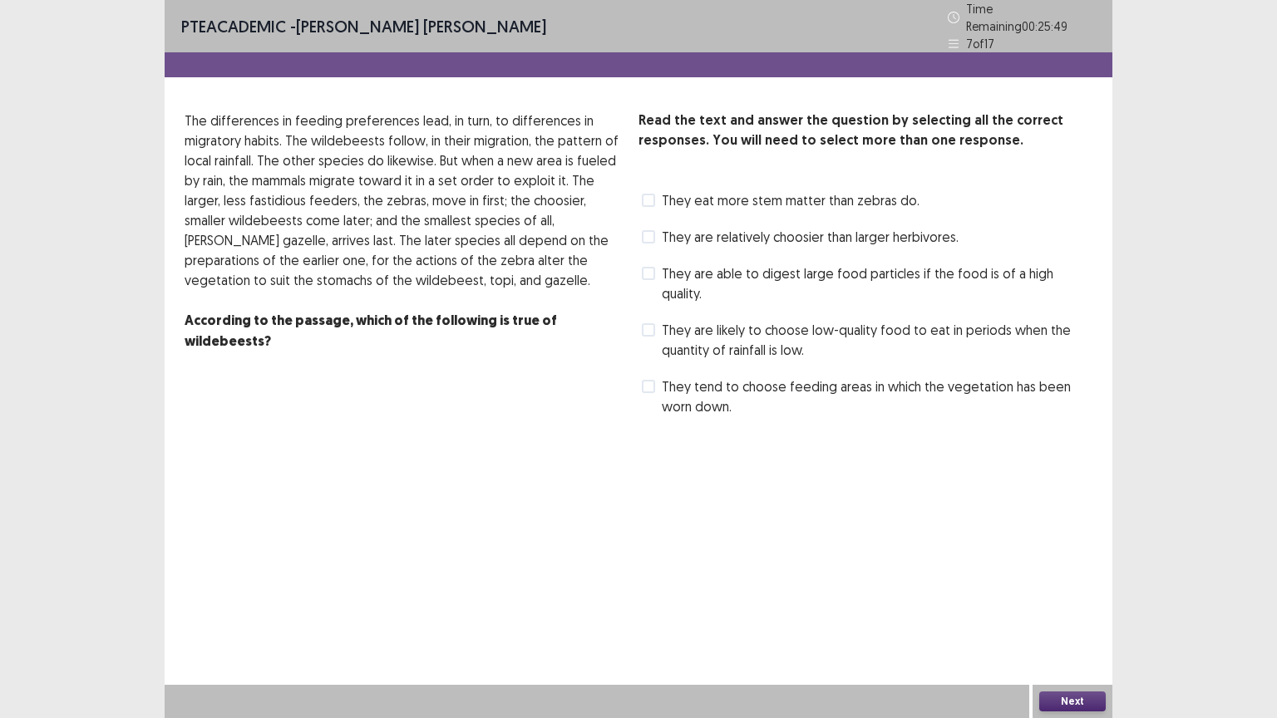
click at [647, 194] on span at bounding box center [648, 200] width 13 height 13
click at [1074, 606] on button "Next" at bounding box center [1072, 701] width 66 height 20
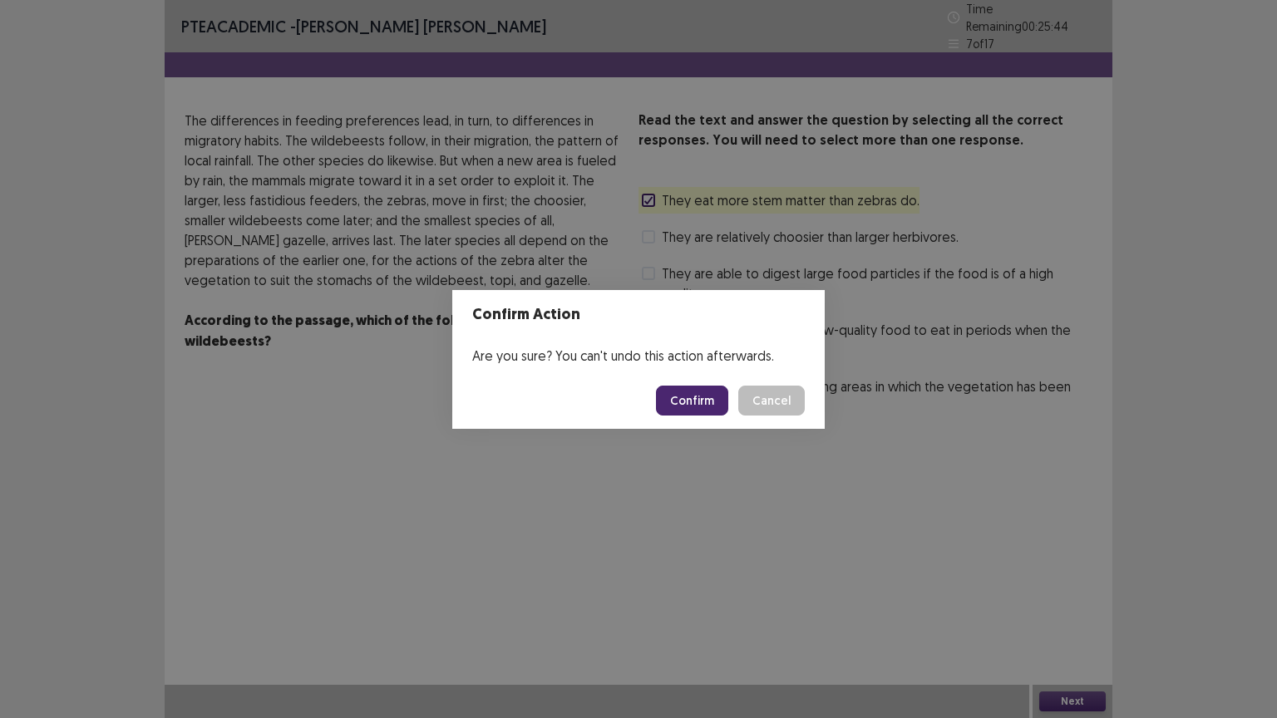
click at [685, 404] on button "Confirm" at bounding box center [692, 401] width 72 height 30
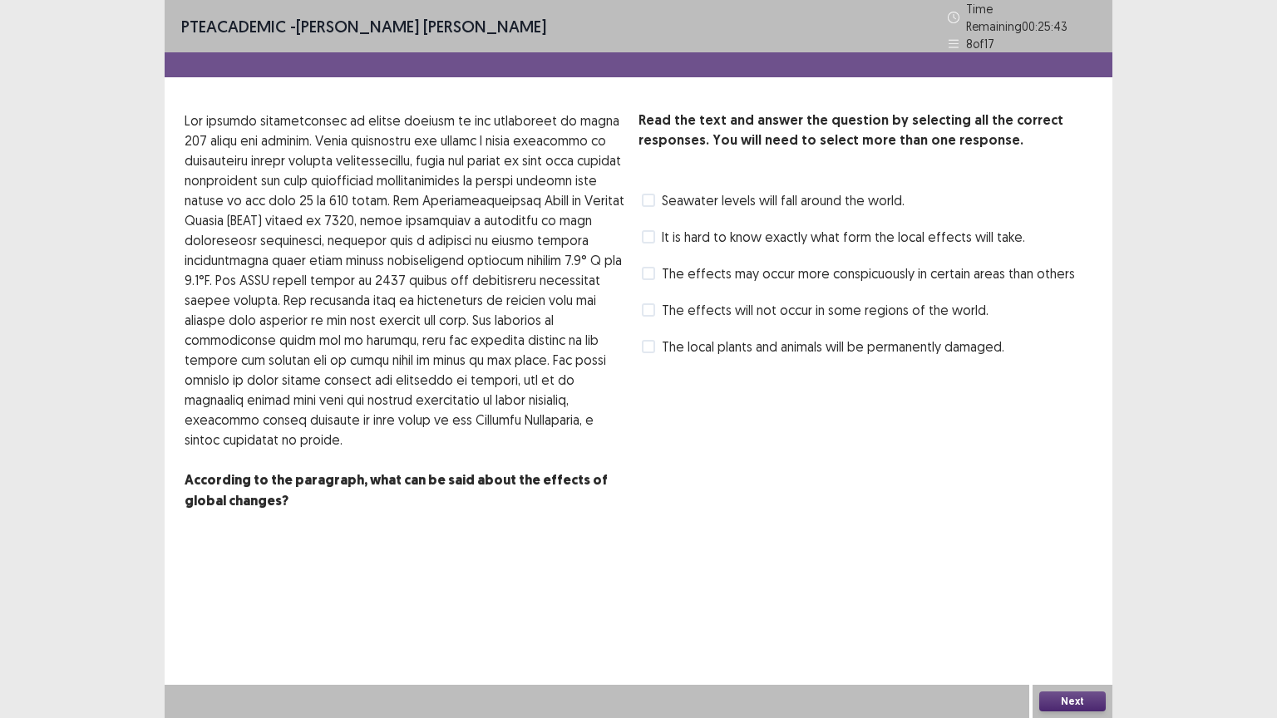
click at [648, 194] on span at bounding box center [648, 200] width 13 height 13
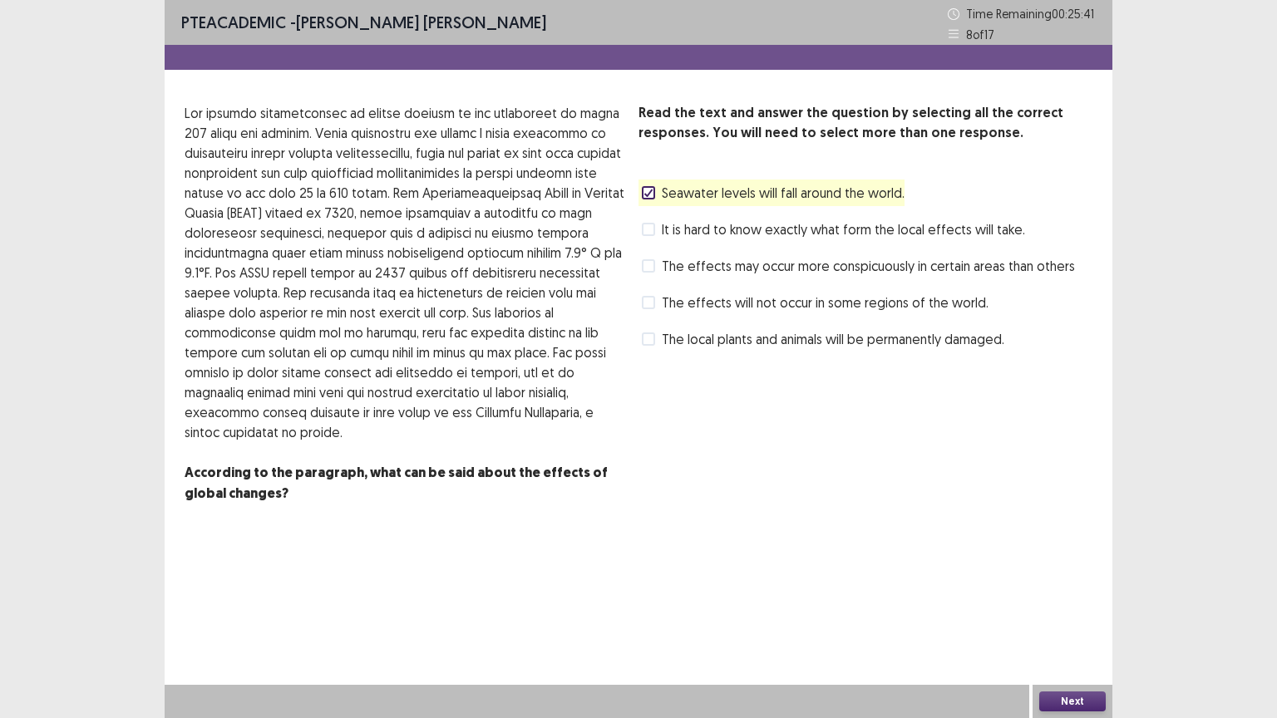
click at [1066, 606] on button "Next" at bounding box center [1072, 701] width 66 height 20
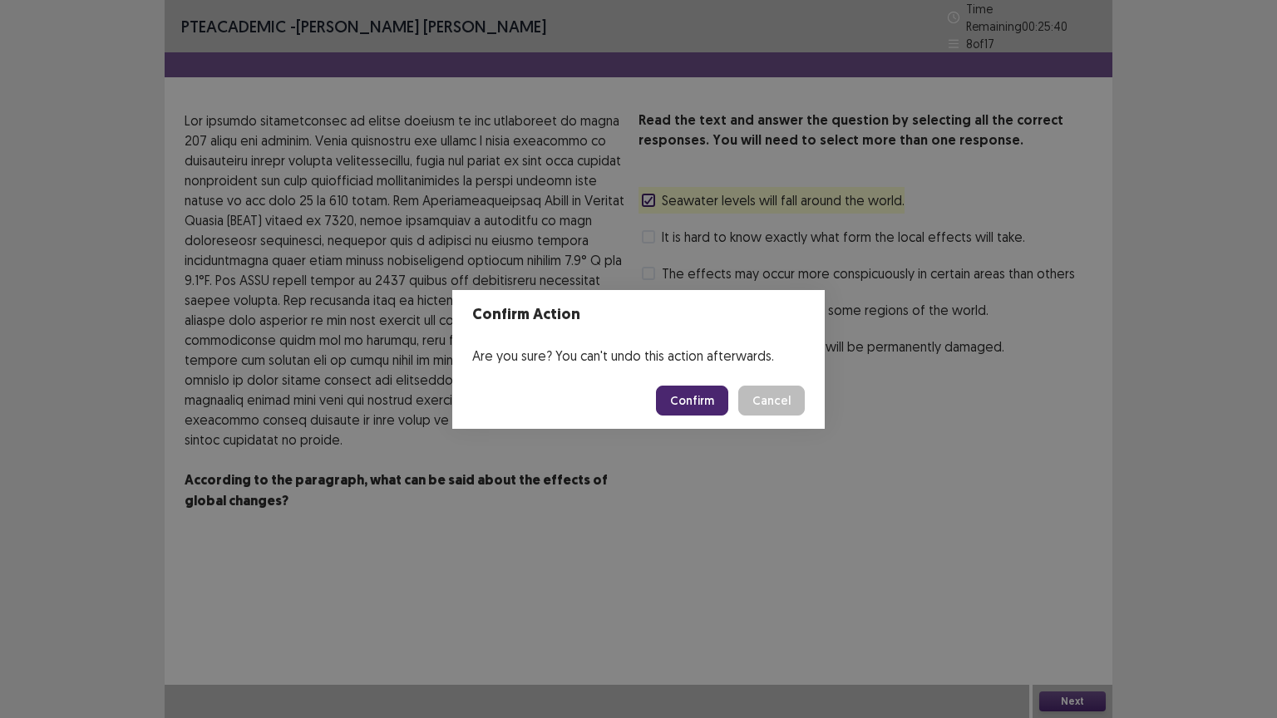
click at [698, 394] on button "Confirm" at bounding box center [692, 401] width 72 height 30
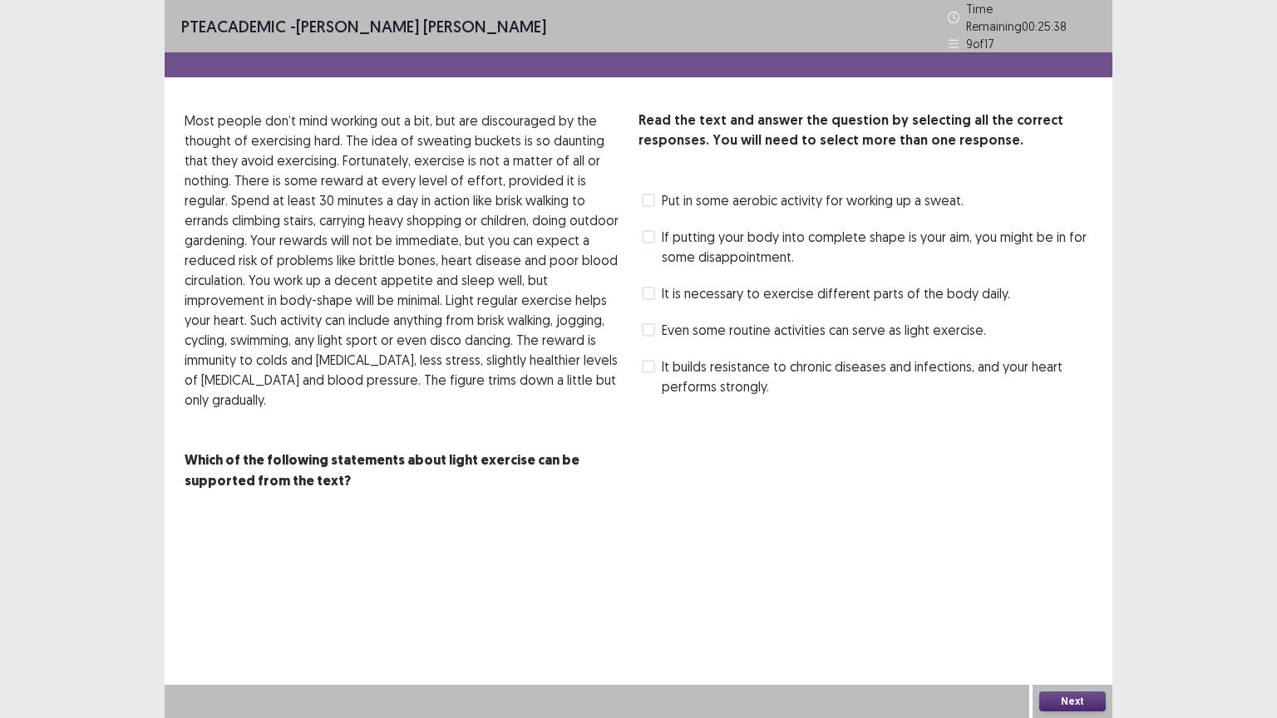
click at [643, 194] on span at bounding box center [648, 200] width 13 height 13
click at [1061, 606] on button "Next" at bounding box center [1072, 701] width 66 height 20
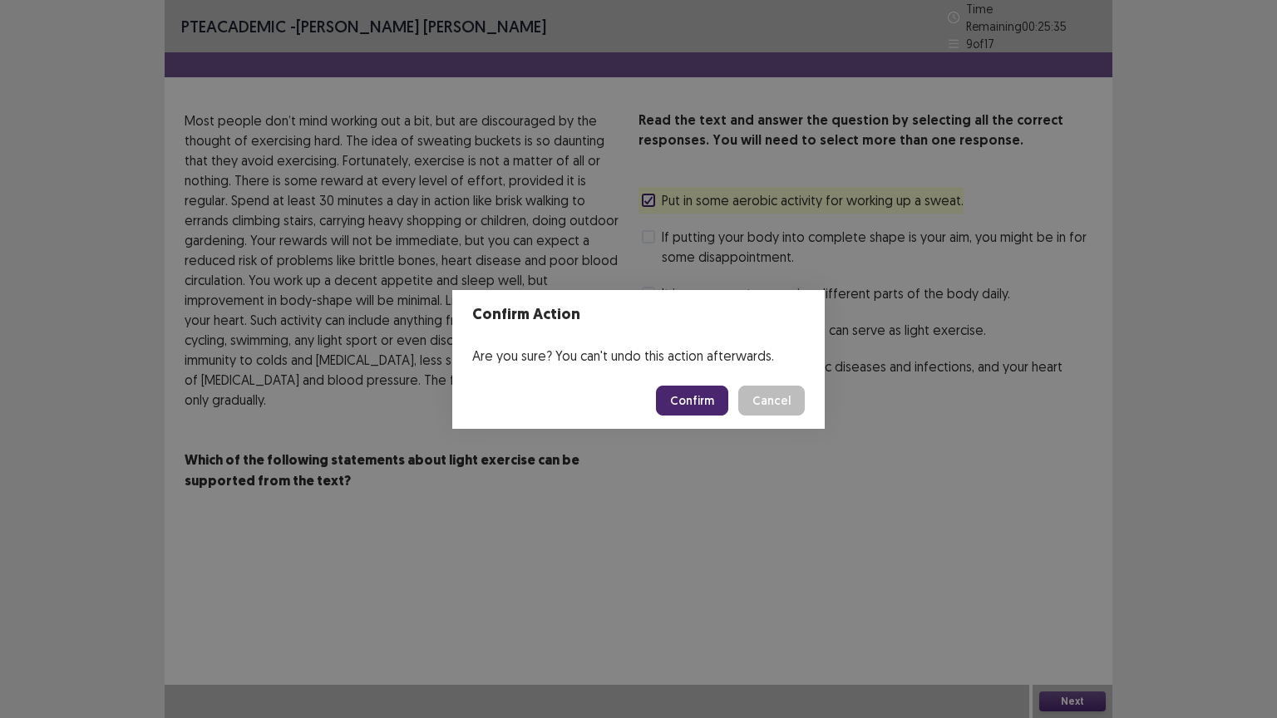
click at [695, 391] on button "Confirm" at bounding box center [692, 401] width 72 height 30
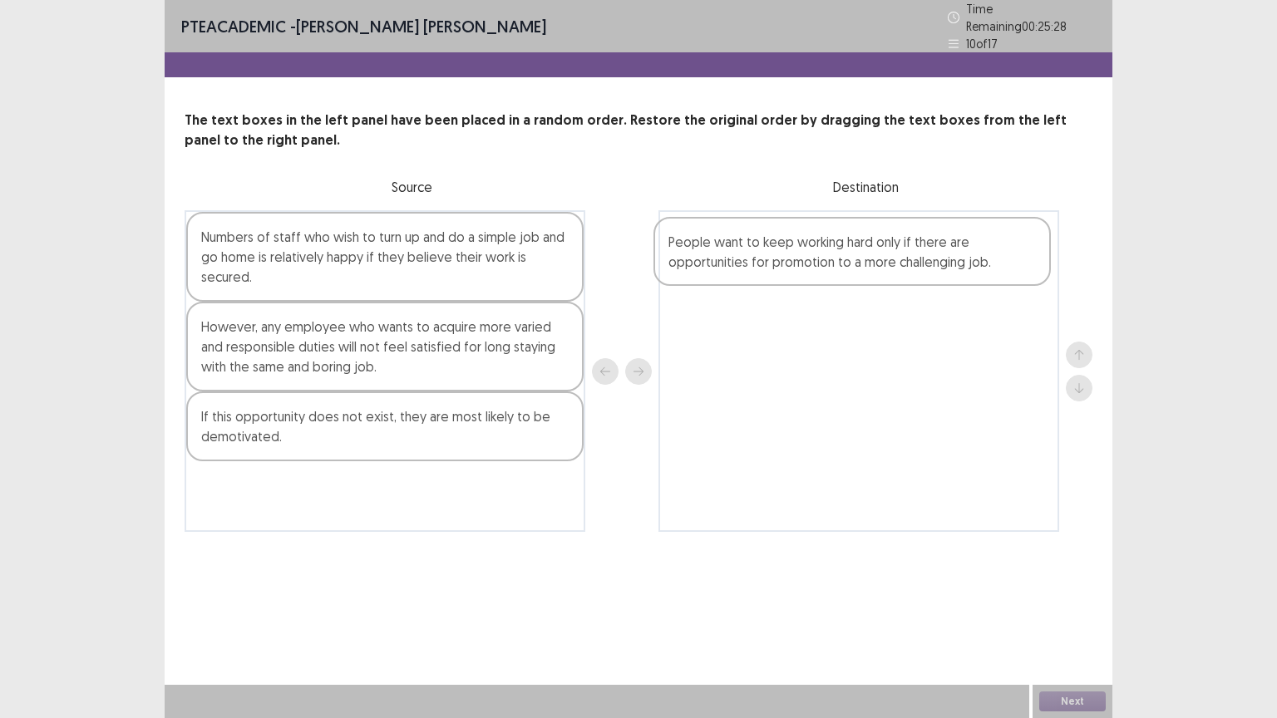
drag, startPoint x: 431, startPoint y: 342, endPoint x: 918, endPoint y: 263, distance: 493.4
click at [918, 263] on div "Numbers of staff who wish to turn up and do a simple job and go home is relativ…" at bounding box center [639, 371] width 908 height 322
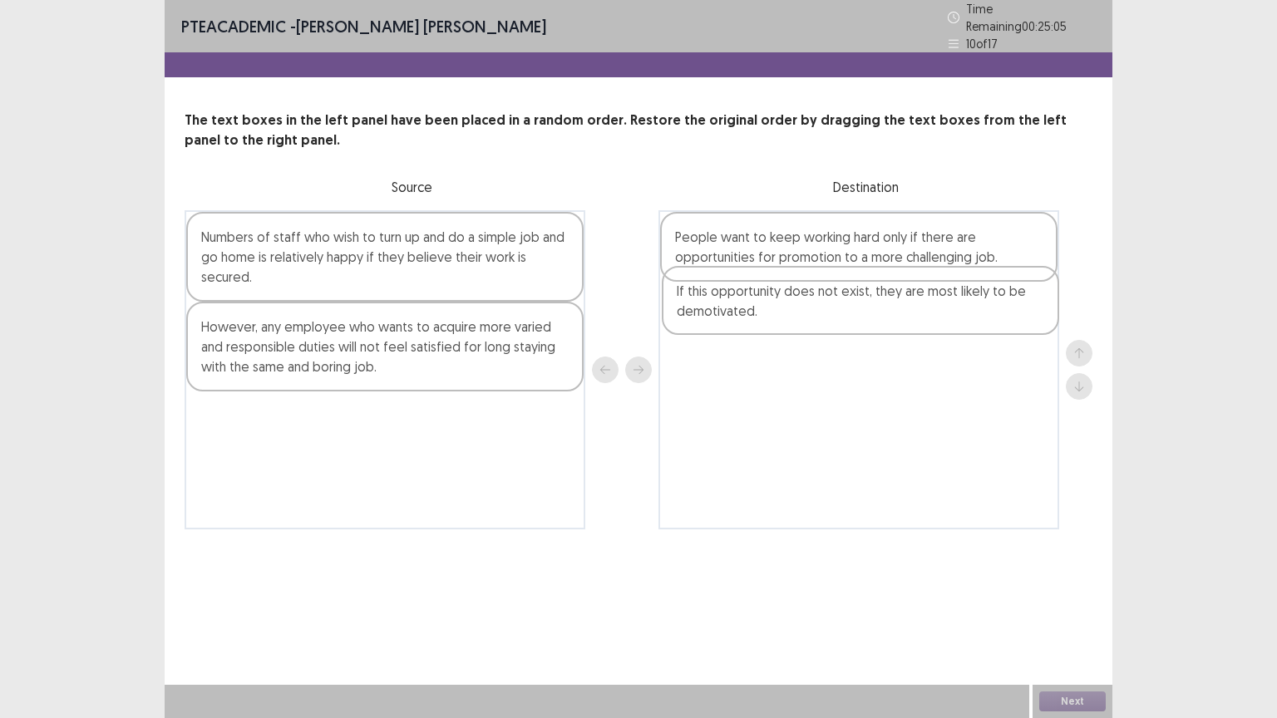
drag, startPoint x: 439, startPoint y: 416, endPoint x: 923, endPoint y: 299, distance: 498.3
click at [923, 299] on div "Numbers of staff who wish to turn up and do a simple job and go home is relativ…" at bounding box center [639, 369] width 908 height 319
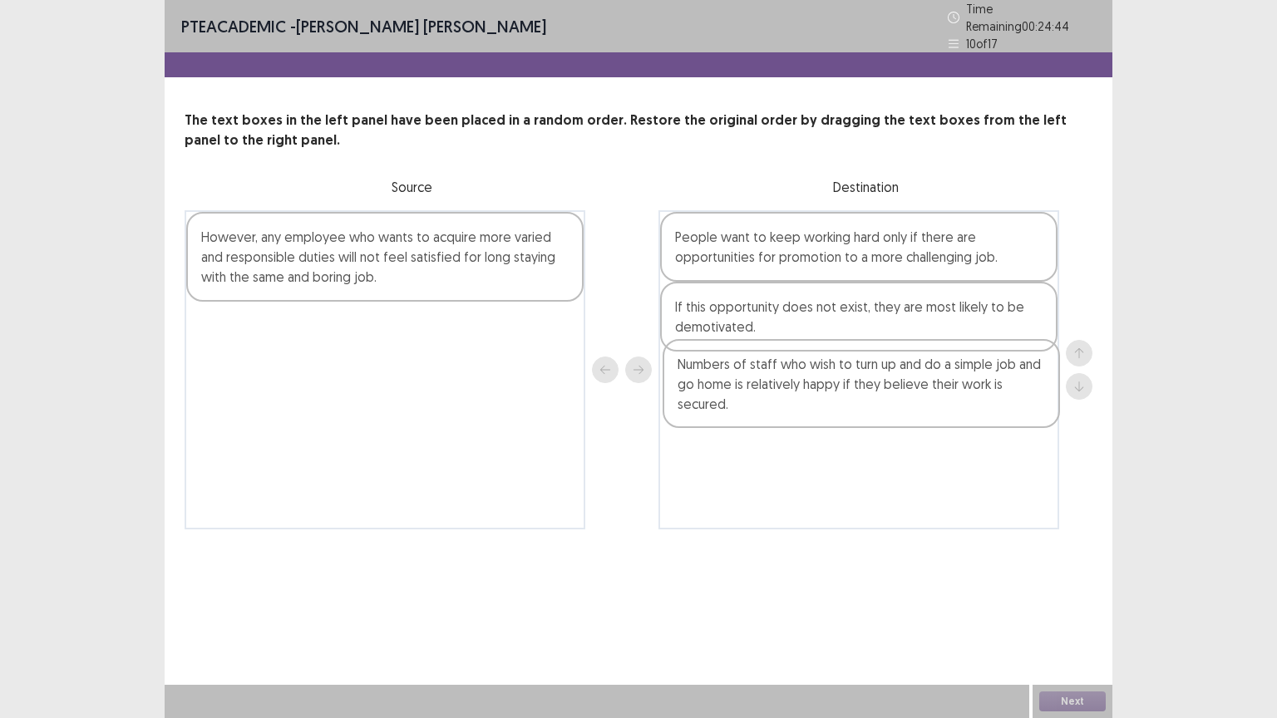
drag, startPoint x: 480, startPoint y: 253, endPoint x: 969, endPoint y: 394, distance: 508.7
click at [969, 394] on div "Numbers of staff who wish to turn up and do a simple job and go home is relativ…" at bounding box center [639, 369] width 908 height 319
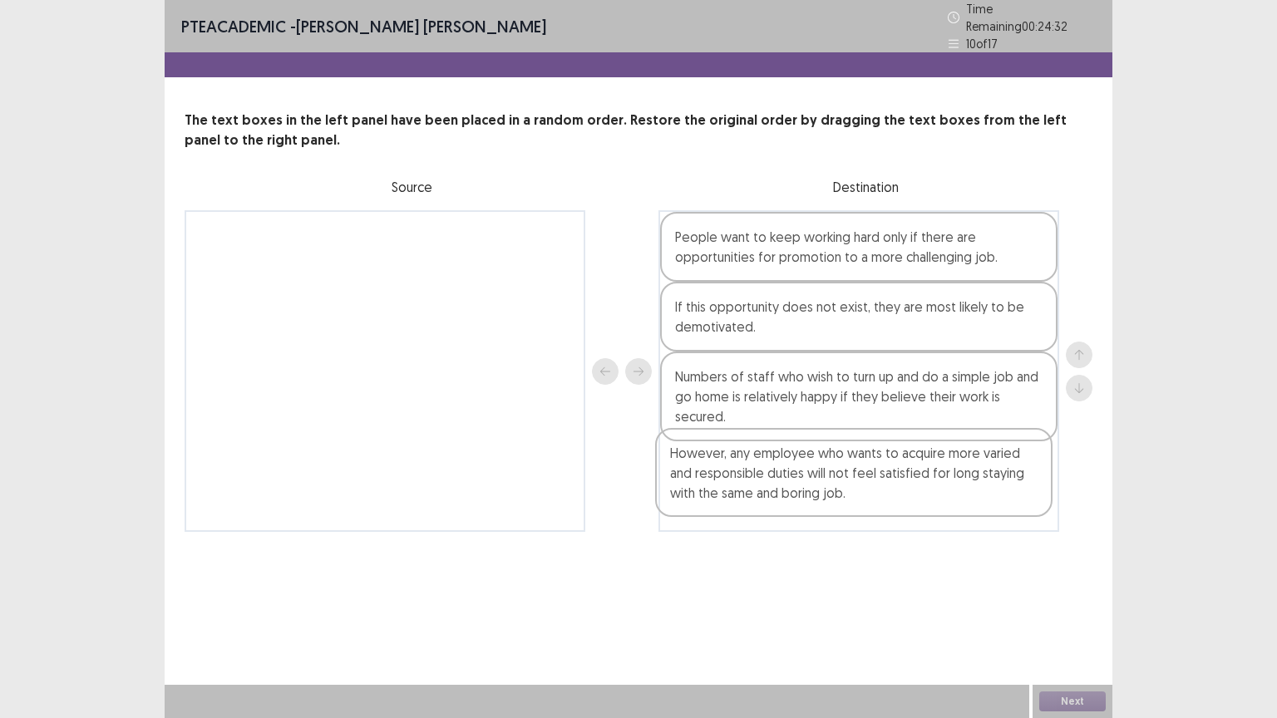
drag, startPoint x: 495, startPoint y: 254, endPoint x: 968, endPoint y: 480, distance: 524.2
click at [968, 480] on div "However, any employee who wants to acquire more varied and responsible duties w…" at bounding box center [639, 371] width 908 height 322
click at [919, 563] on div "PTE academic - [PERSON_NAME] Time Remaining 00 : 24 : 24 10 of 17 The text boxe…" at bounding box center [638, 359] width 947 height 718
click at [1081, 606] on button "Next" at bounding box center [1072, 701] width 66 height 20
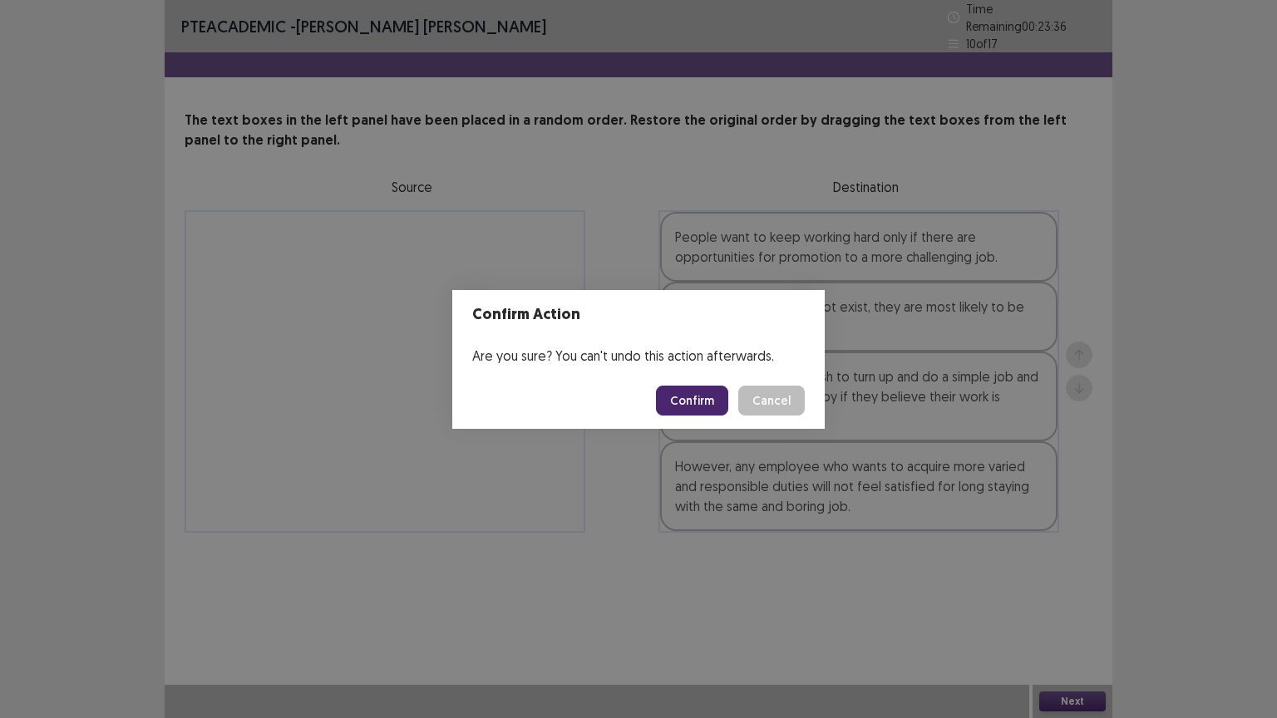
click at [702, 402] on button "Confirm" at bounding box center [692, 401] width 72 height 30
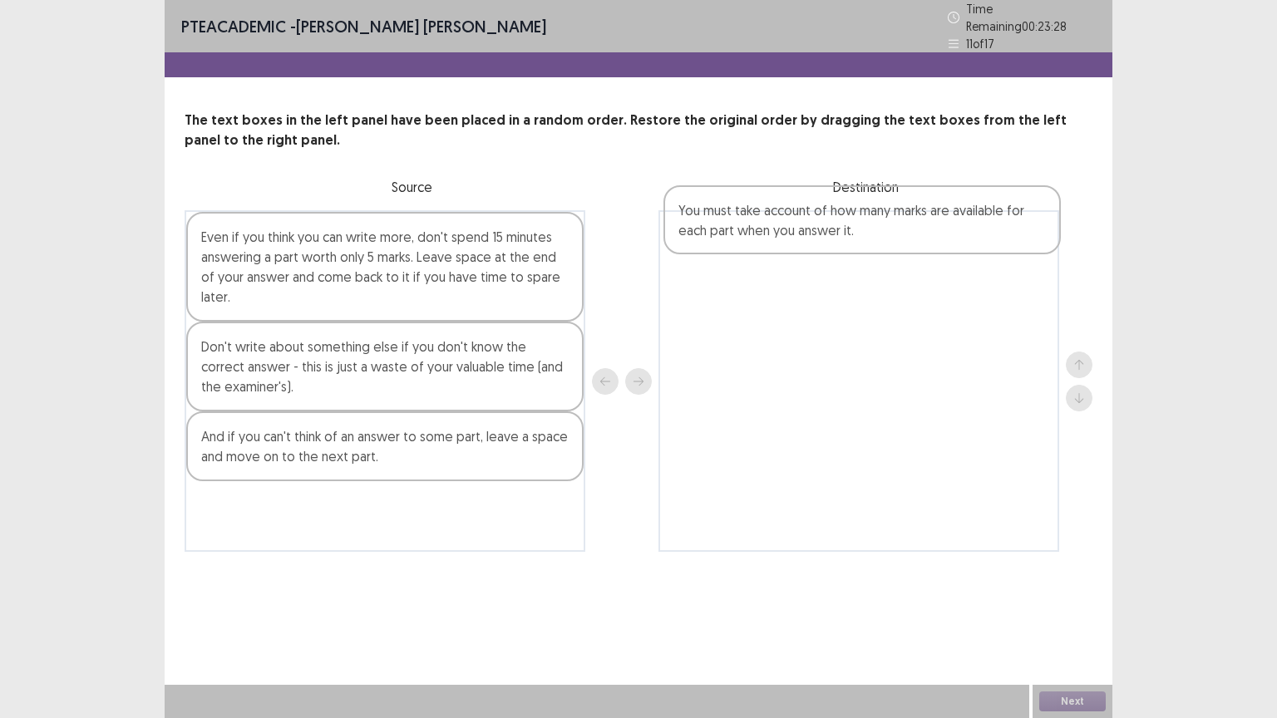
drag, startPoint x: 381, startPoint y: 515, endPoint x: 866, endPoint y: 228, distance: 564.2
click at [866, 228] on div "Even if you think you can write more, don't spend 15 minutes answering a part w…" at bounding box center [639, 381] width 908 height 342
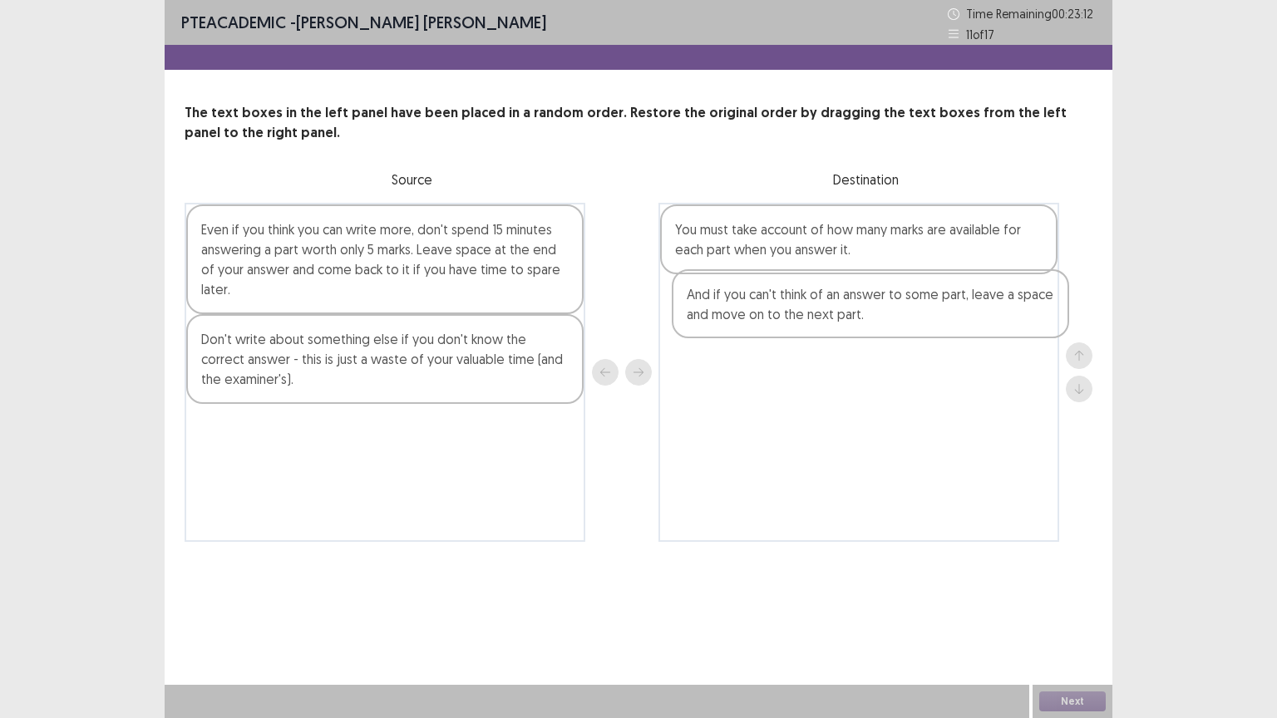
drag, startPoint x: 369, startPoint y: 444, endPoint x: 873, endPoint y: 309, distance: 521.3
click at [873, 309] on div "Even if you think you can write more, don't spend 15 minutes answering a part w…" at bounding box center [639, 372] width 908 height 339
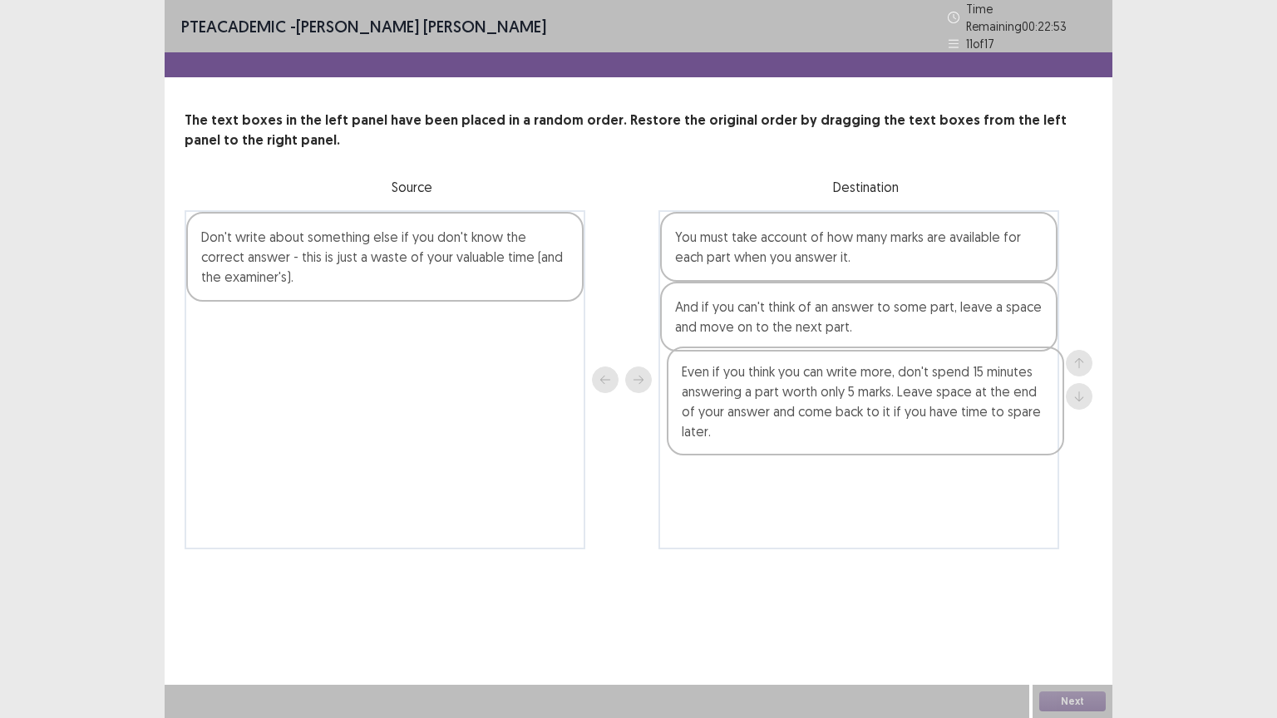
drag, startPoint x: 391, startPoint y: 260, endPoint x: 898, endPoint y: 412, distance: 528.5
click at [898, 412] on div "Even if you think you can write more, don't spend 15 minutes answering a part w…" at bounding box center [639, 379] width 908 height 339
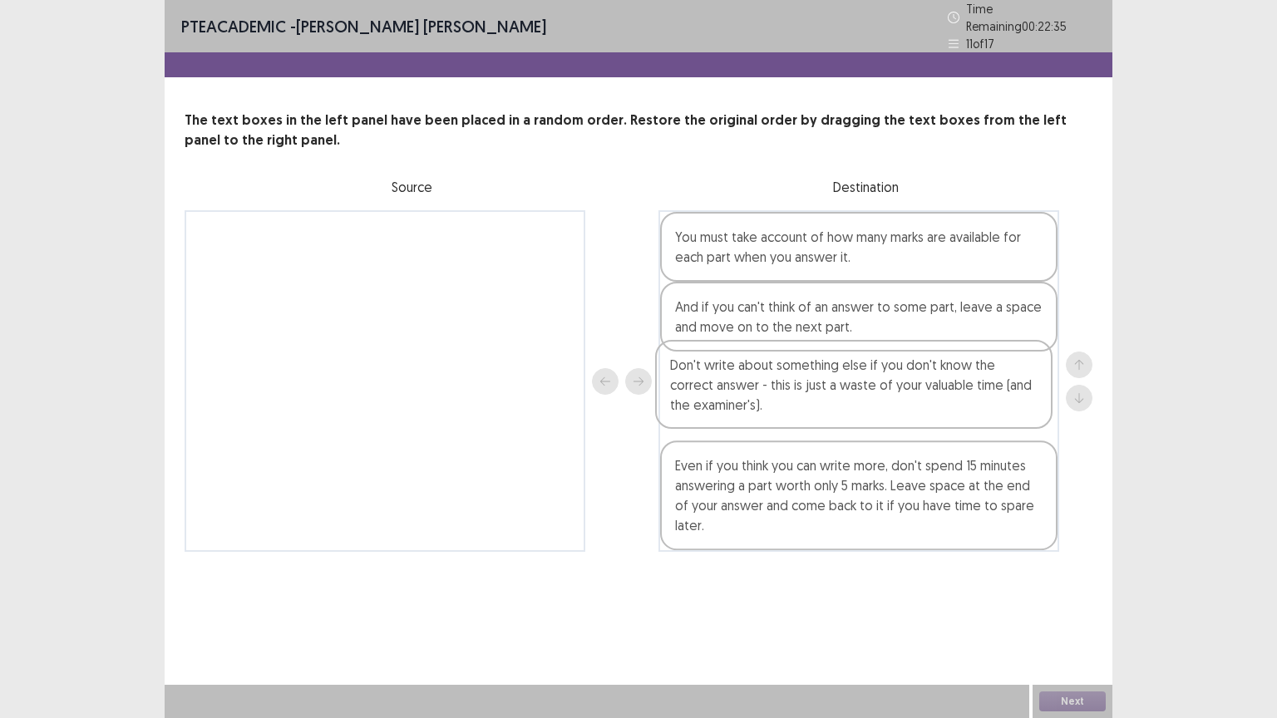
drag, startPoint x: 476, startPoint y: 247, endPoint x: 951, endPoint y: 385, distance: 494.2
click at [951, 385] on div "Don't write about something else if you don't know the correct answer - this is…" at bounding box center [639, 381] width 908 height 342
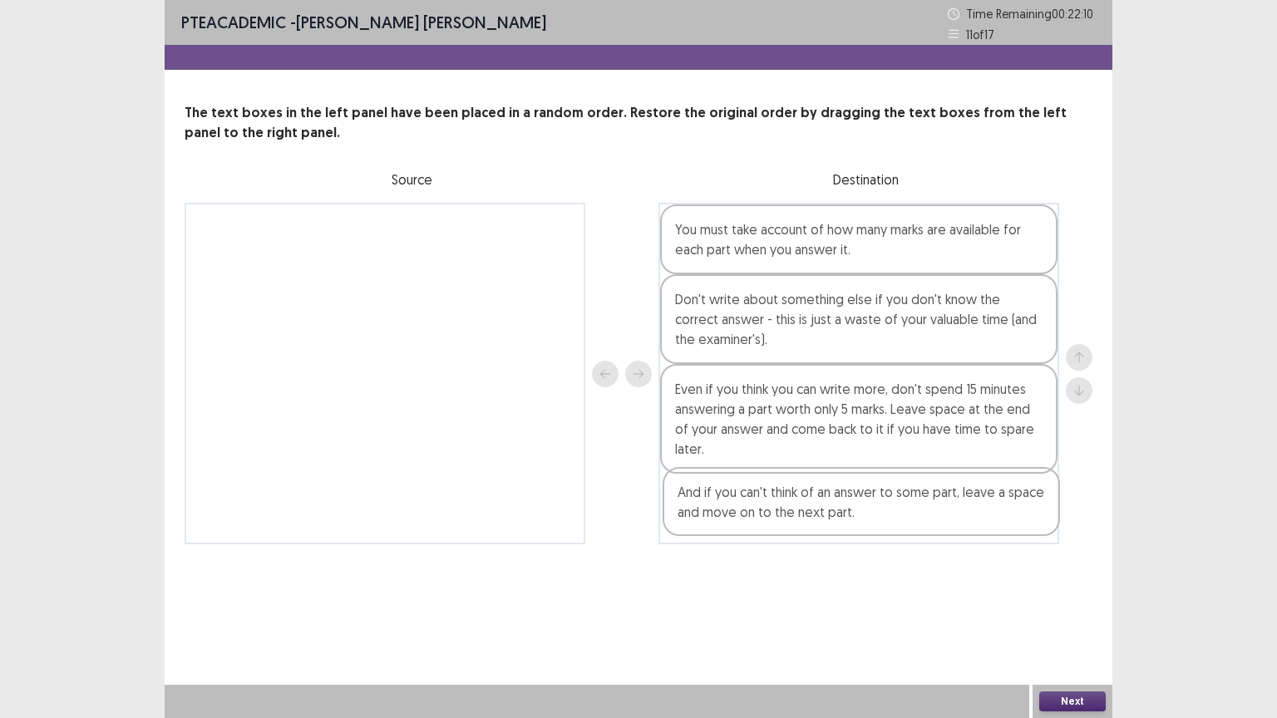
drag, startPoint x: 806, startPoint y: 316, endPoint x: 804, endPoint y: 512, distance: 196.2
click at [804, 512] on div "You must take account of how many marks are available for each part when you an…" at bounding box center [858, 374] width 401 height 342
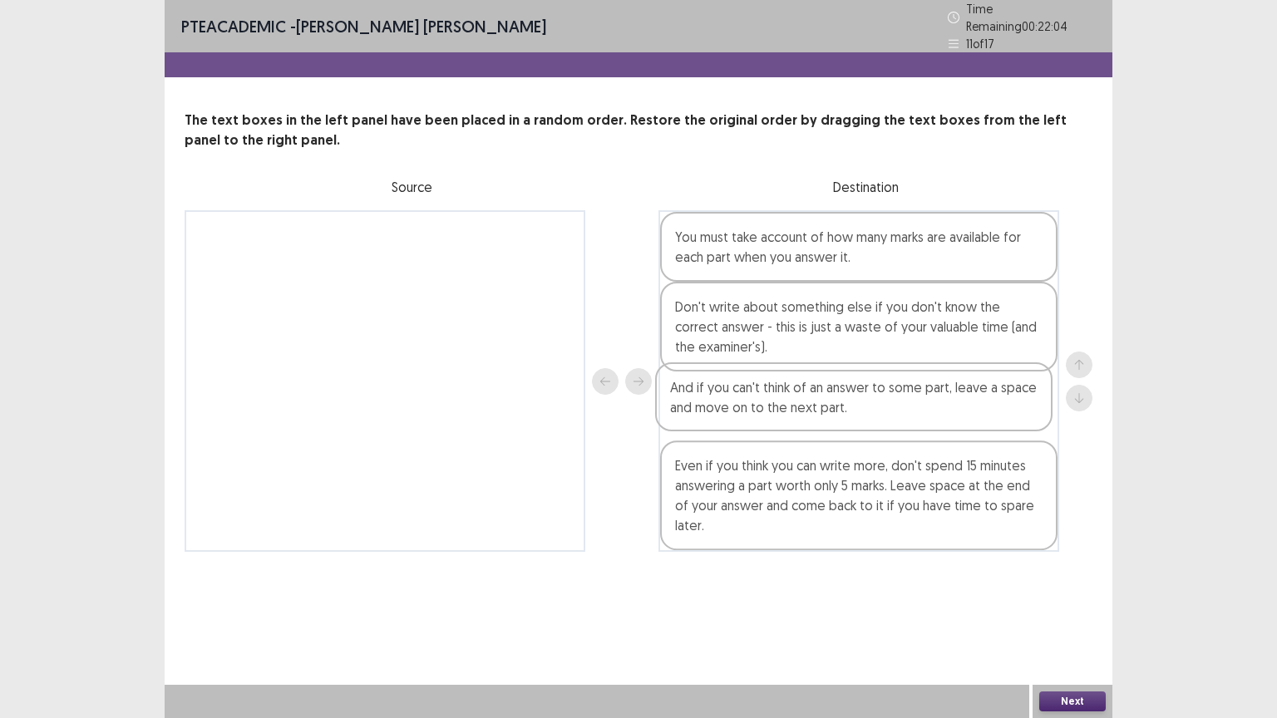
drag, startPoint x: 803, startPoint y: 522, endPoint x: 801, endPoint y: 406, distance: 115.5
click at [801, 406] on div "You must take account of how many marks are available for each part when you an…" at bounding box center [858, 381] width 401 height 342
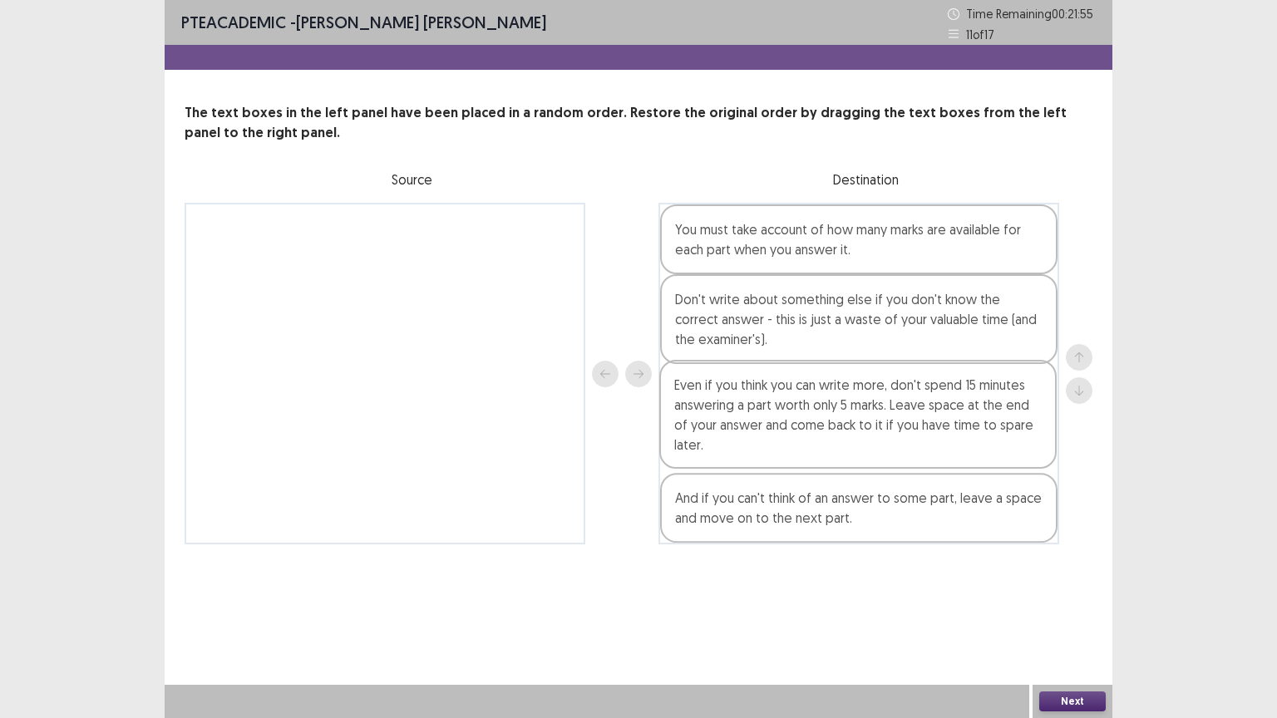
drag, startPoint x: 805, startPoint y: 519, endPoint x: 806, endPoint y: 443, distance: 75.7
click at [806, 443] on div "You must take account of how many marks are available for each part when you an…" at bounding box center [858, 374] width 401 height 342
click at [1073, 606] on button "Next" at bounding box center [1072, 701] width 66 height 20
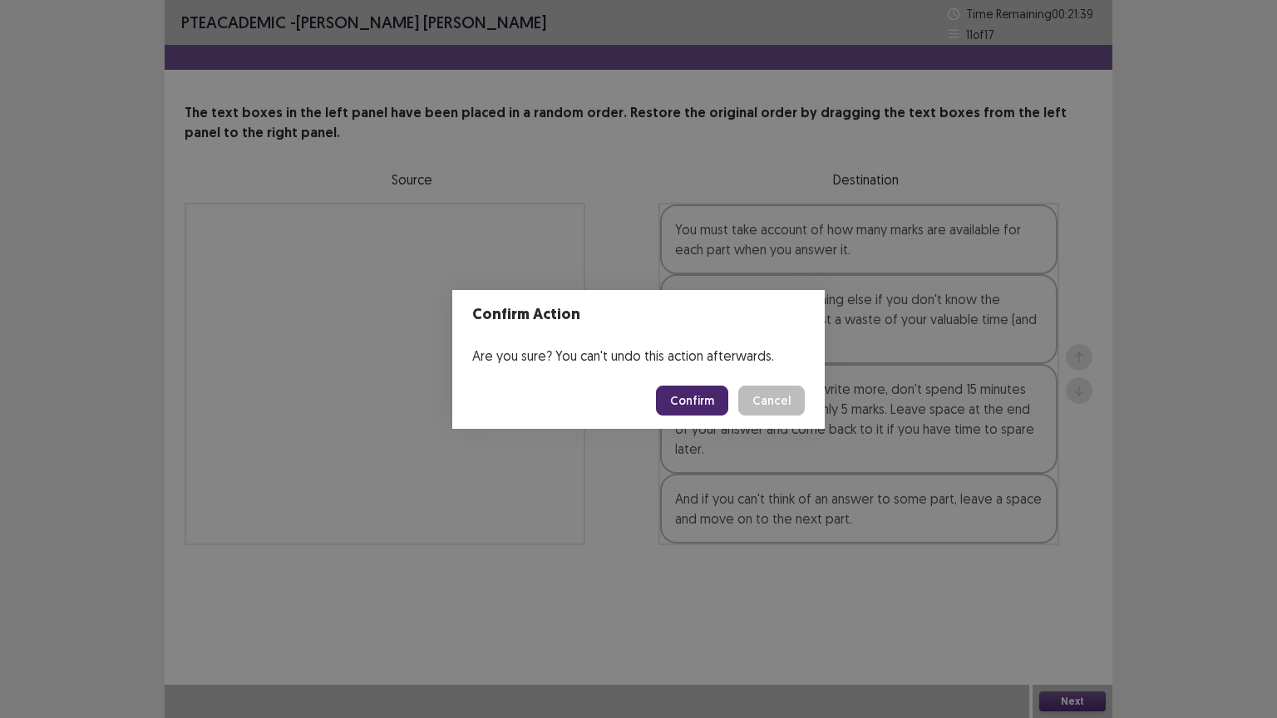
click at [706, 408] on button "Confirm" at bounding box center [692, 401] width 72 height 30
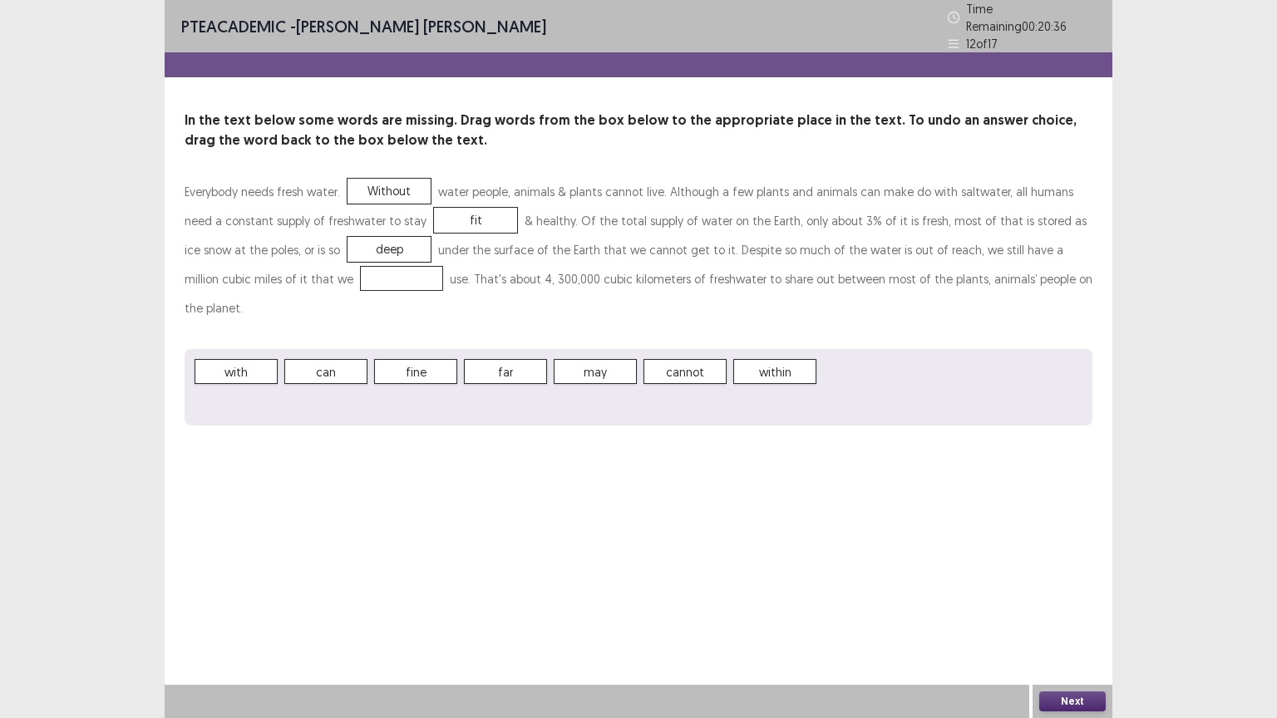
click at [687, 359] on span "cannot" at bounding box center [684, 371] width 83 height 25
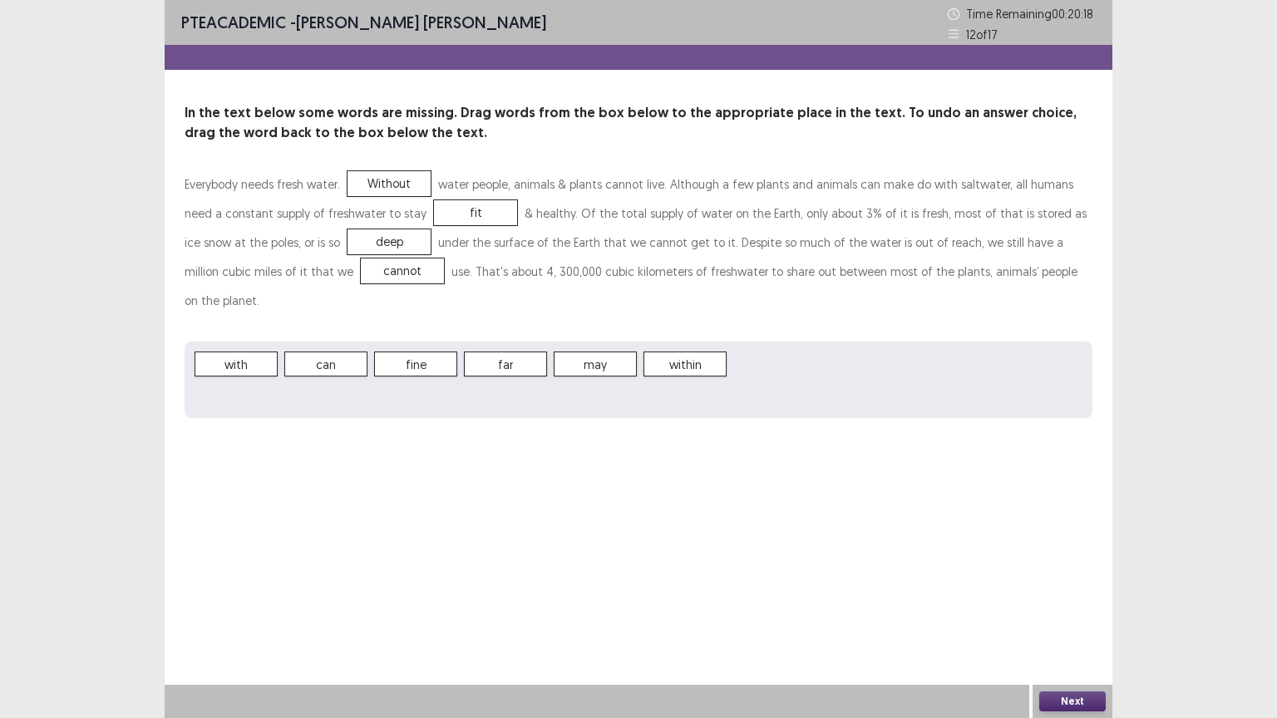
click at [1064, 606] on button "Next" at bounding box center [1072, 701] width 66 height 20
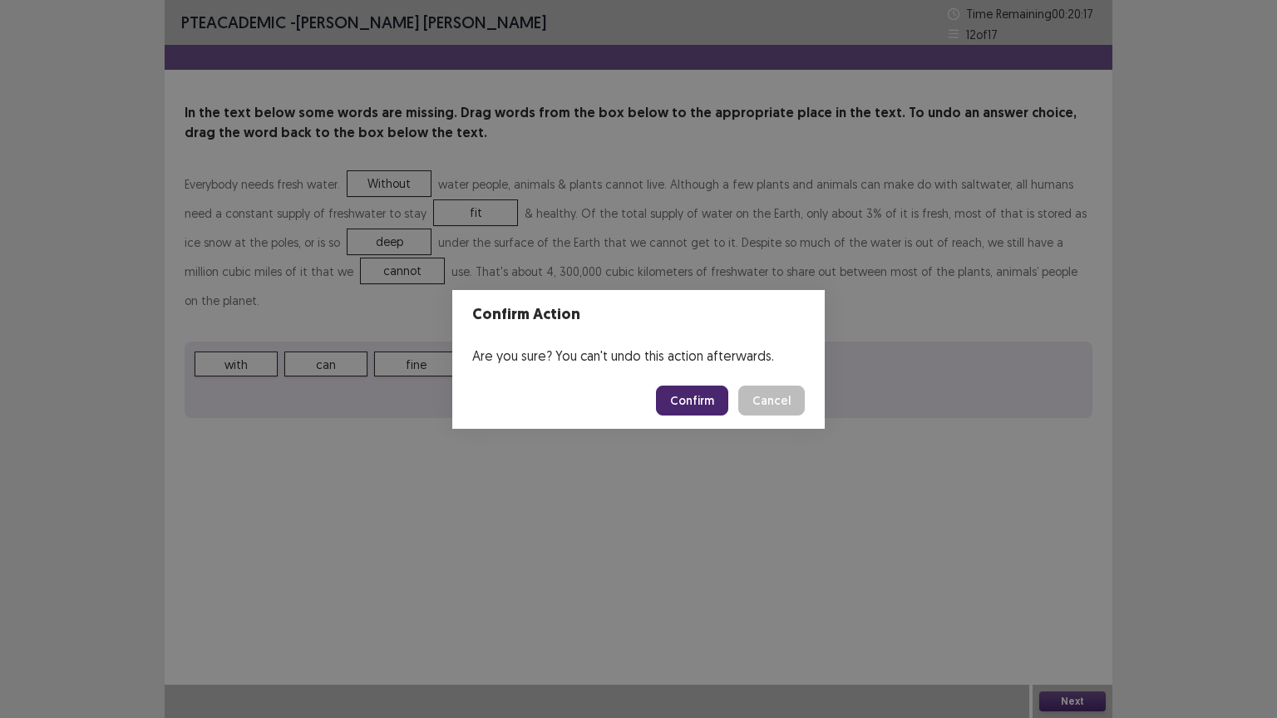
click at [687, 397] on button "Confirm" at bounding box center [692, 401] width 72 height 30
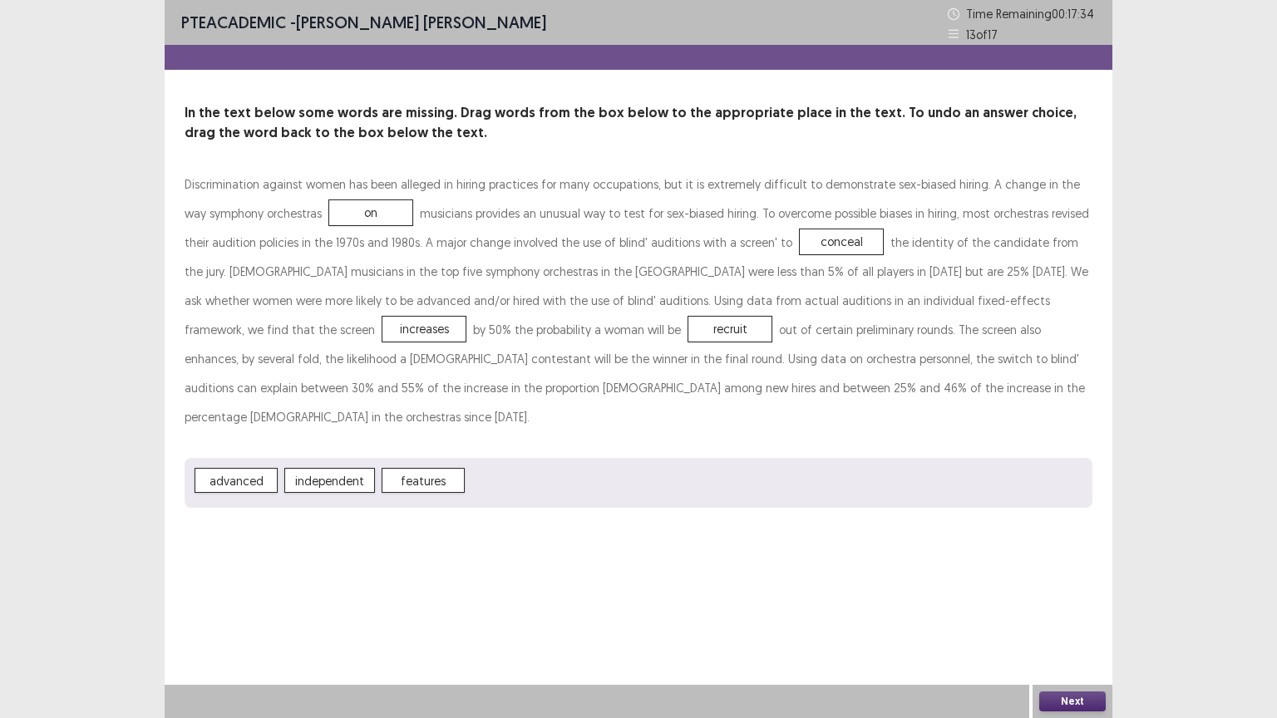
click at [1054, 606] on button "Next" at bounding box center [1072, 701] width 66 height 20
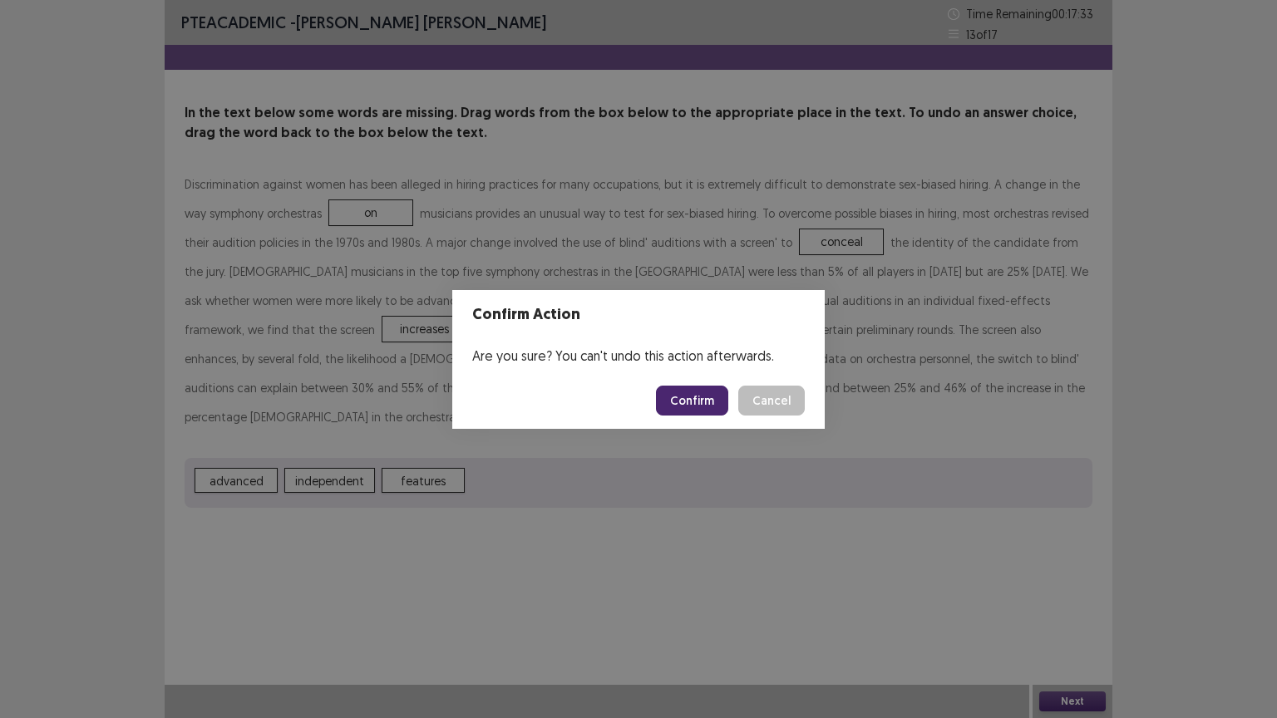
click at [689, 399] on button "Confirm" at bounding box center [692, 401] width 72 height 30
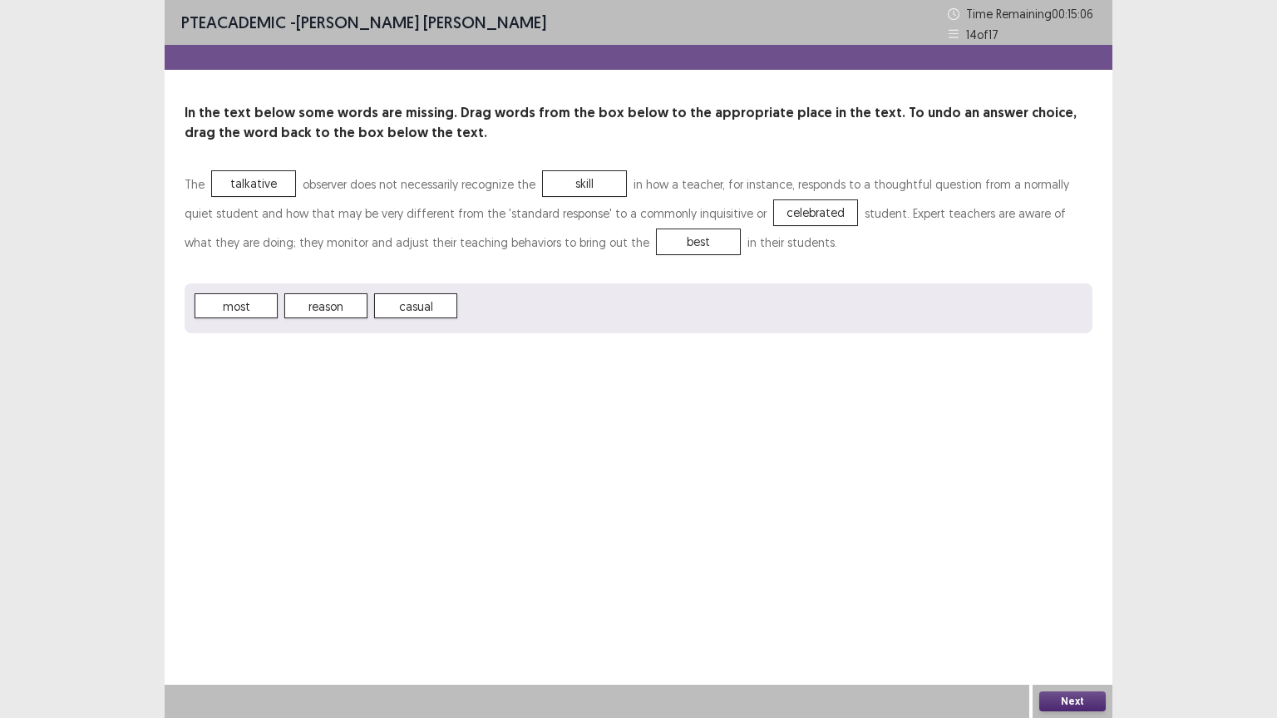
click at [1072, 606] on button "Next" at bounding box center [1072, 701] width 66 height 20
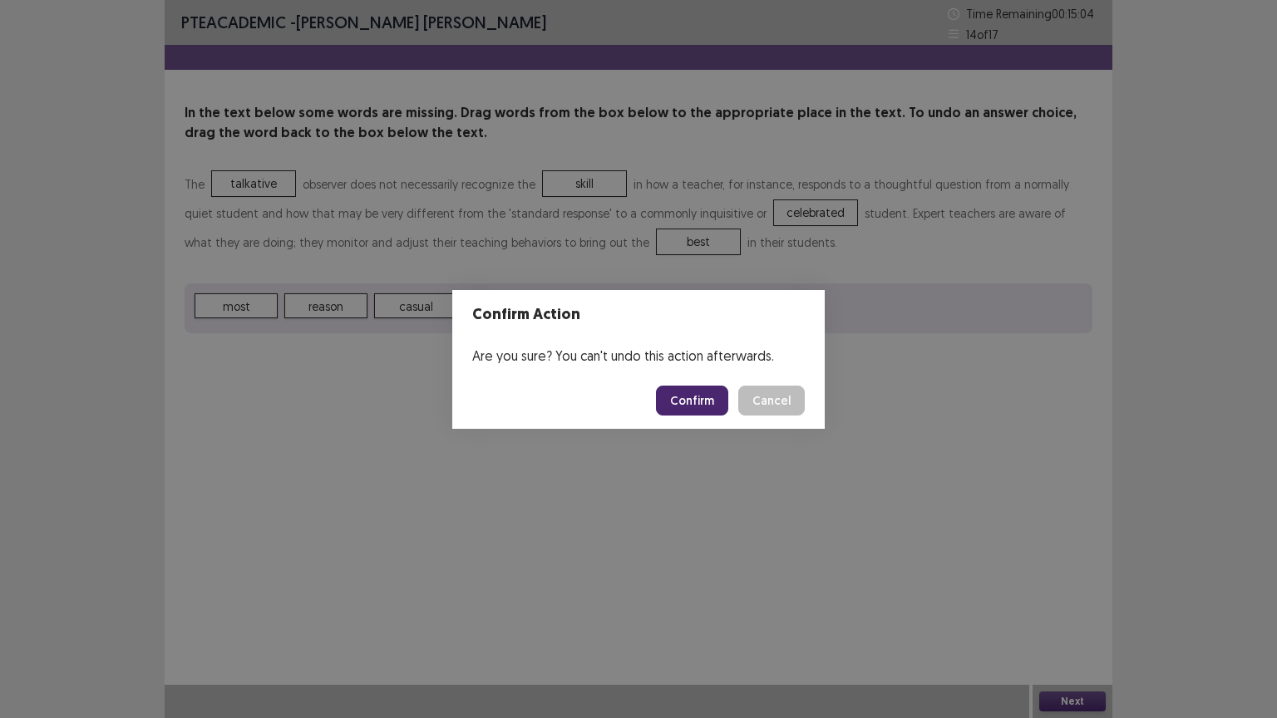
click at [706, 398] on button "Confirm" at bounding box center [692, 401] width 72 height 30
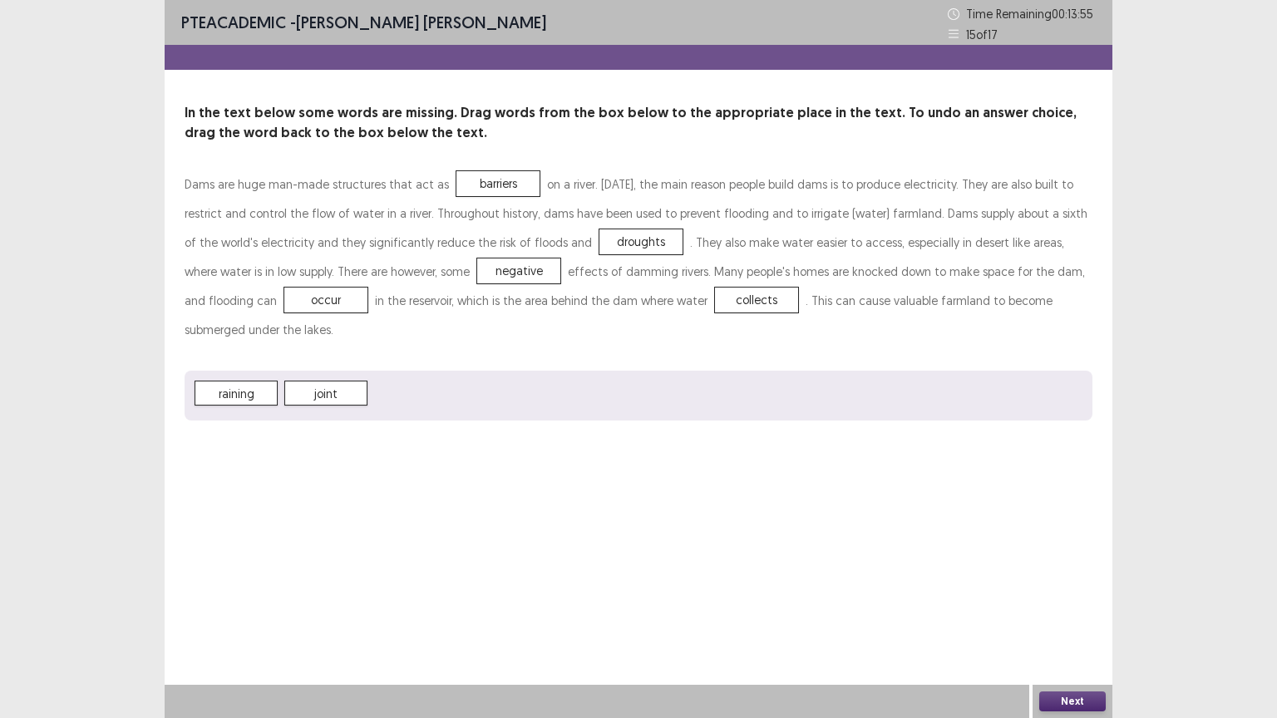
click at [1073, 606] on button "Next" at bounding box center [1072, 701] width 66 height 20
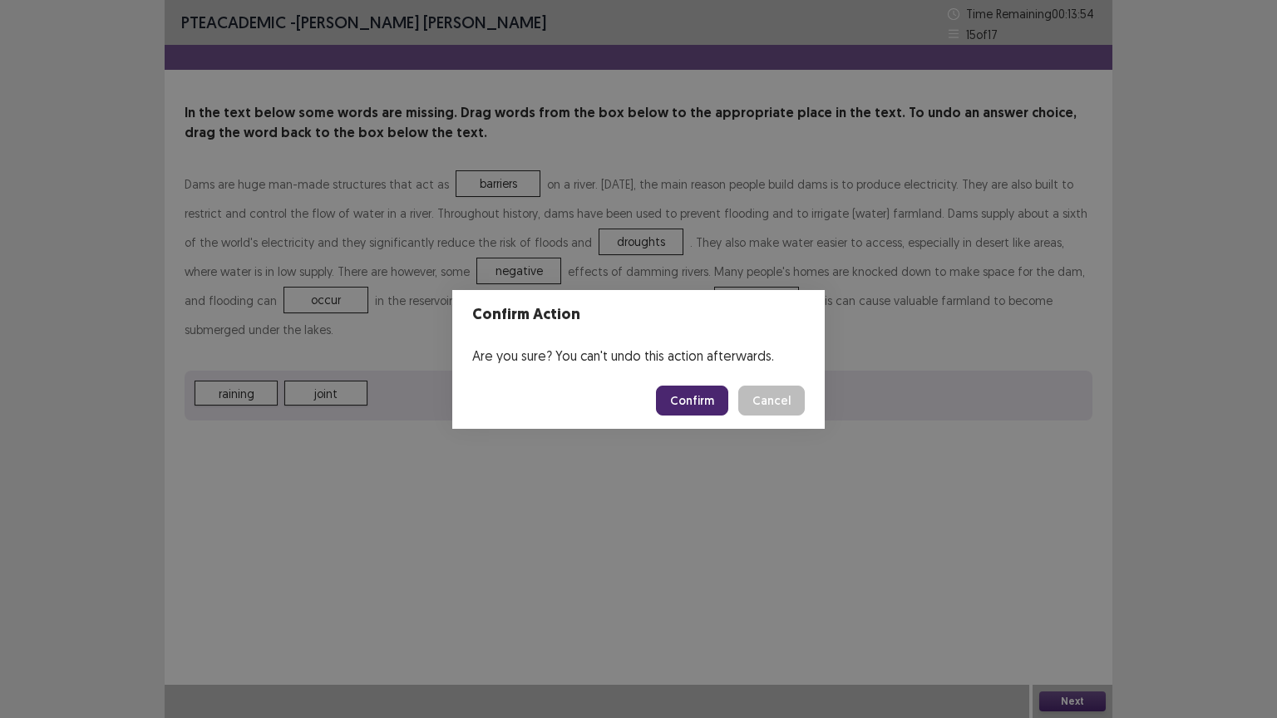
click at [698, 400] on button "Confirm" at bounding box center [692, 401] width 72 height 30
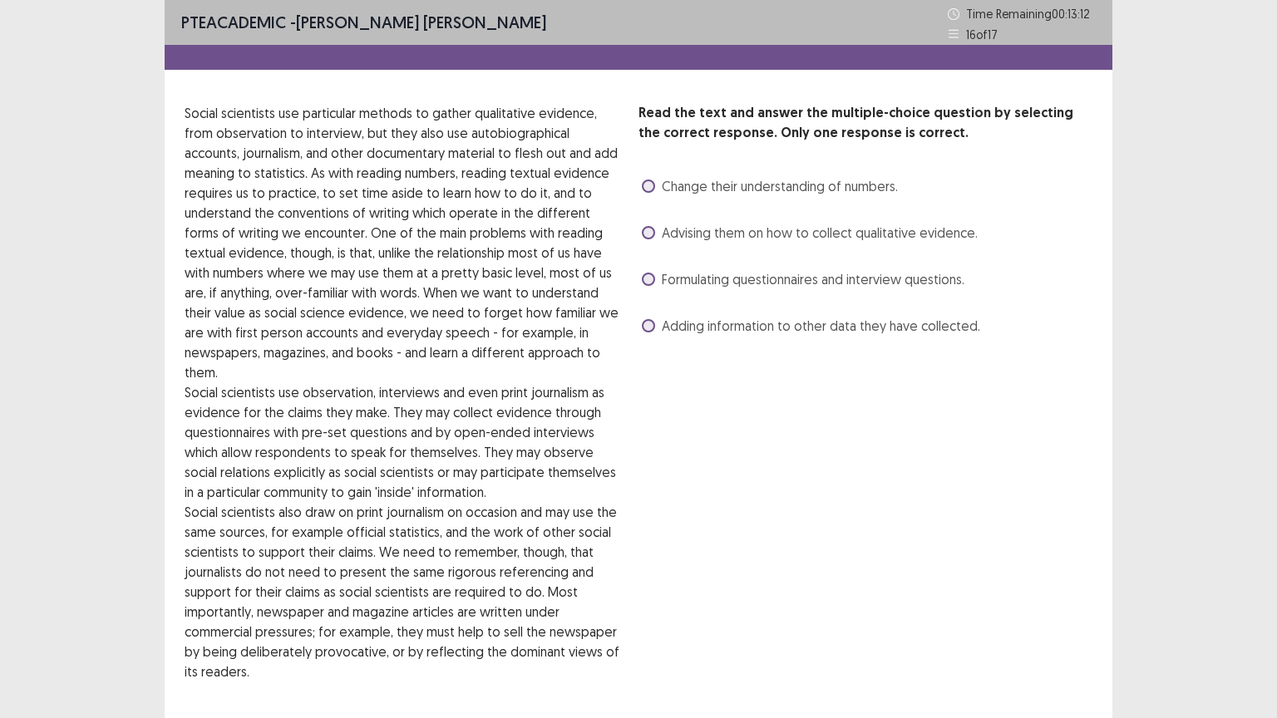
click at [608, 279] on p "Social scientists use particular methods to gather qualitative evidence, from o…" at bounding box center [405, 242] width 440 height 279
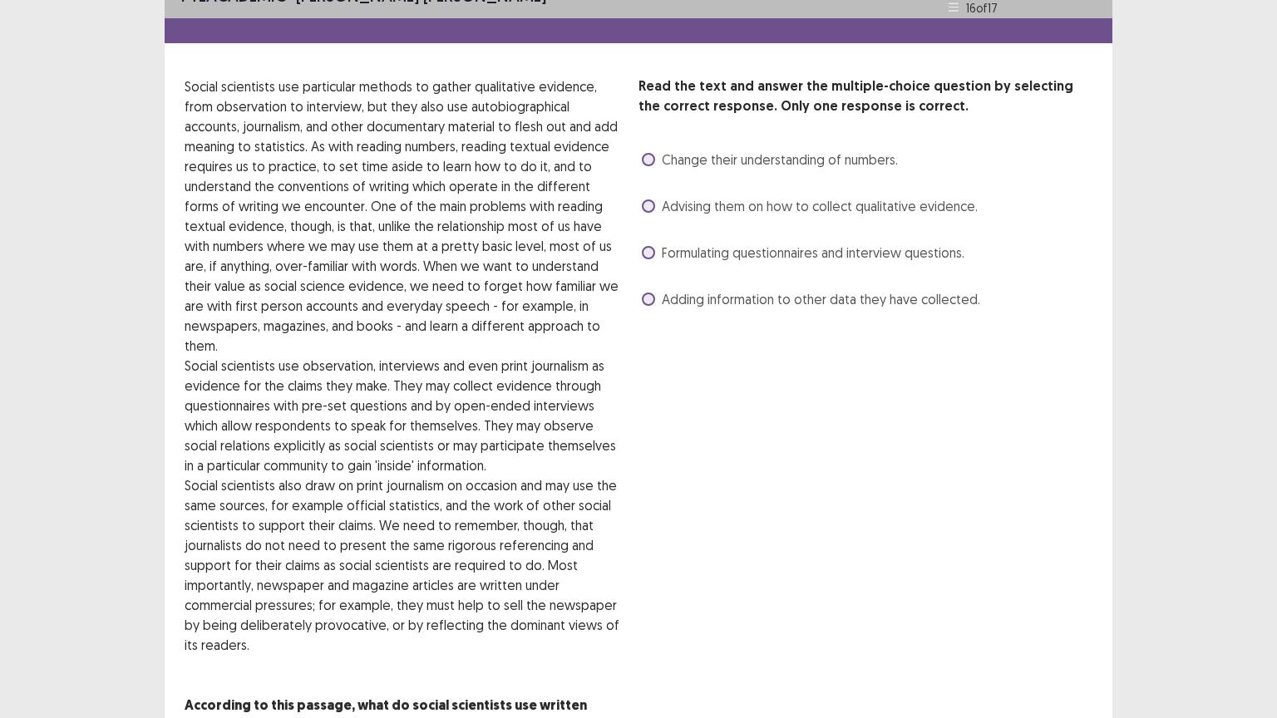
scroll to position [23, 0]
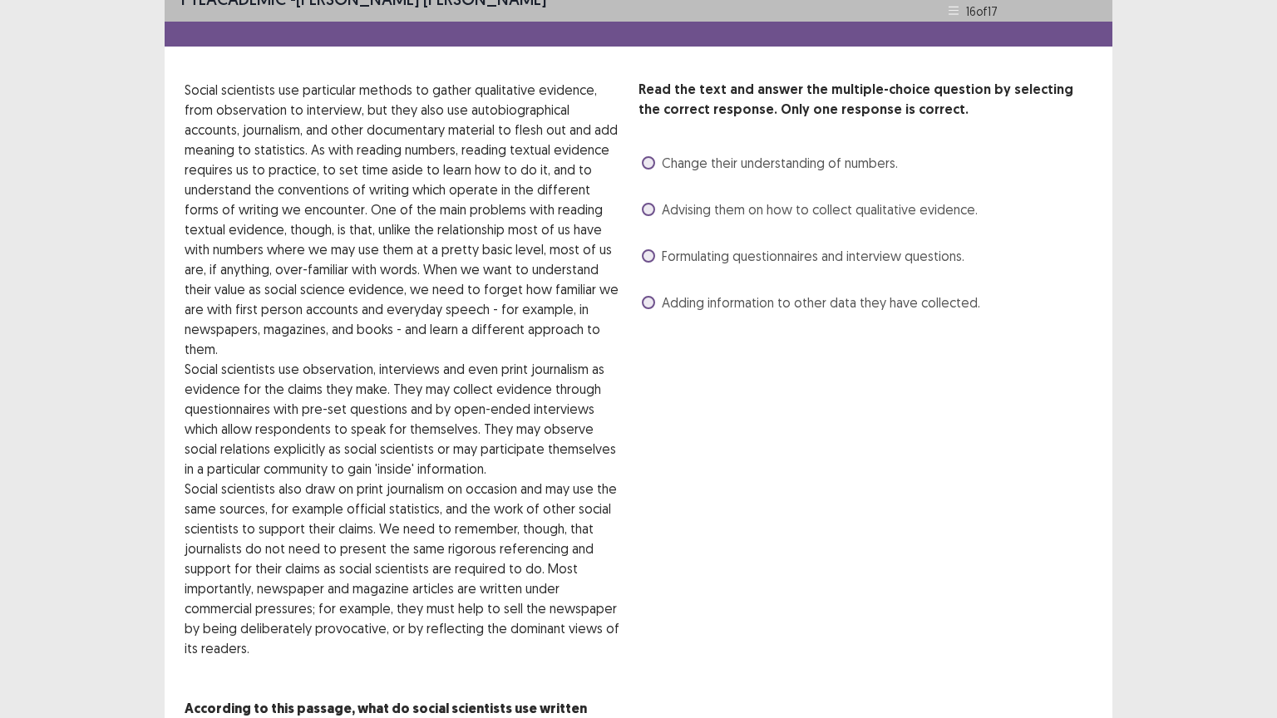
click at [642, 209] on span at bounding box center [648, 209] width 13 height 13
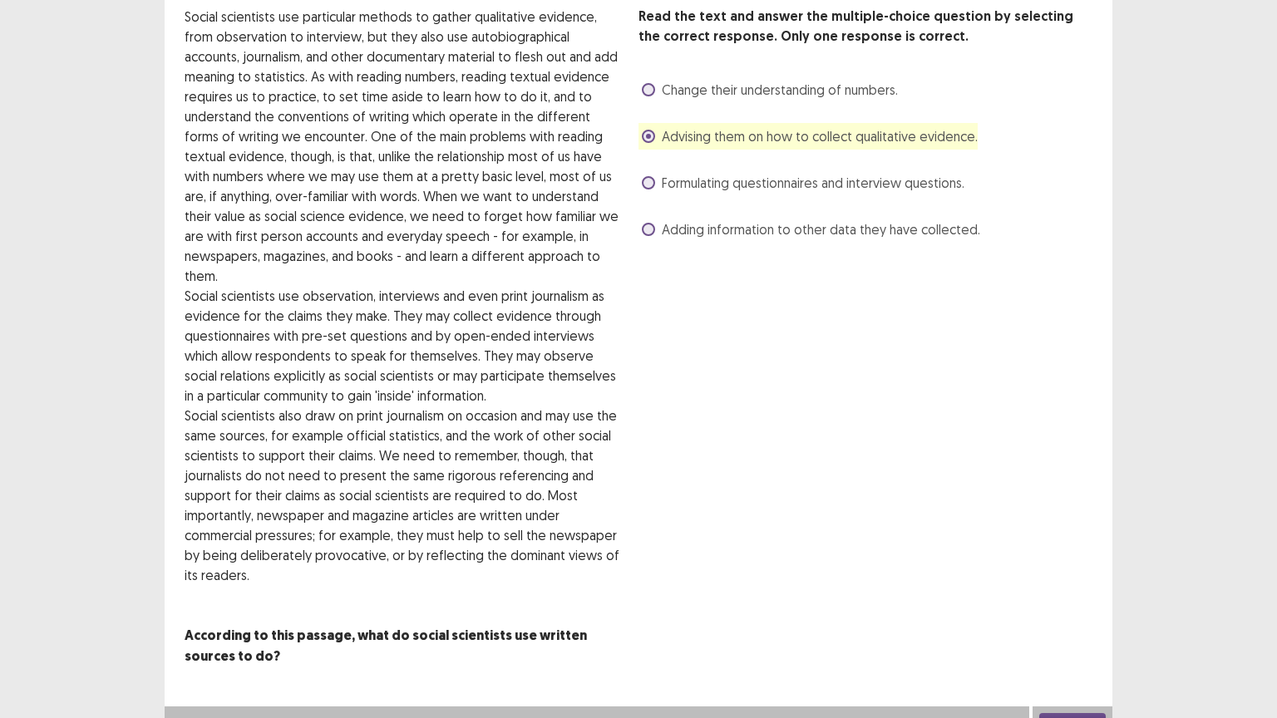
click at [1070, 606] on button "Next" at bounding box center [1072, 723] width 66 height 20
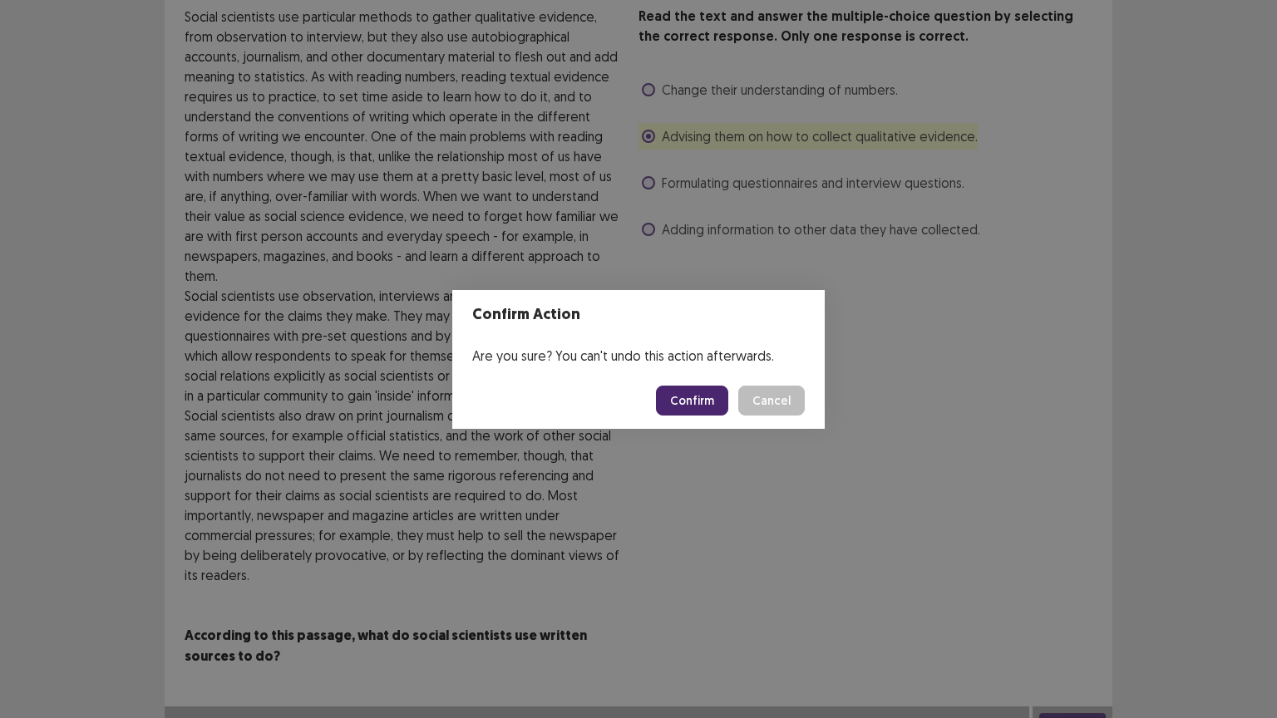
click at [687, 395] on button "Confirm" at bounding box center [692, 401] width 72 height 30
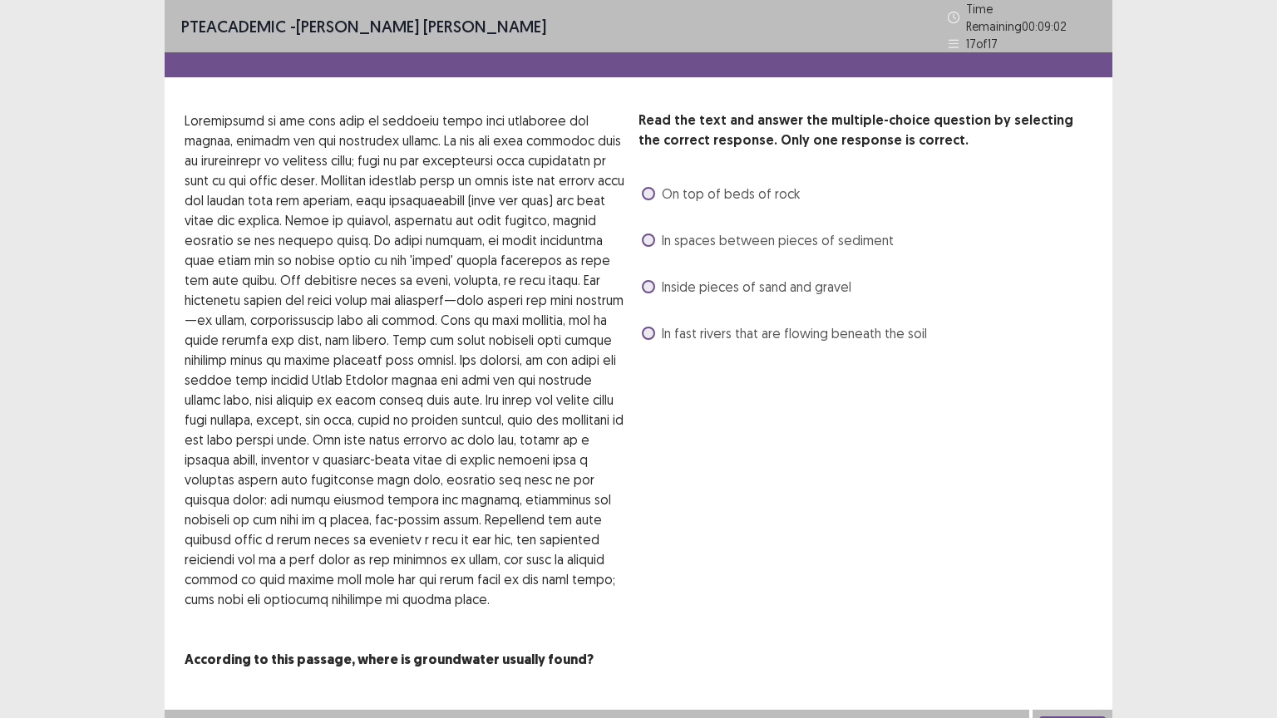
click at [652, 187] on span at bounding box center [648, 193] width 13 height 13
click at [647, 332] on label "In fast rivers that are flowing beneath the soil" at bounding box center [784, 333] width 285 height 20
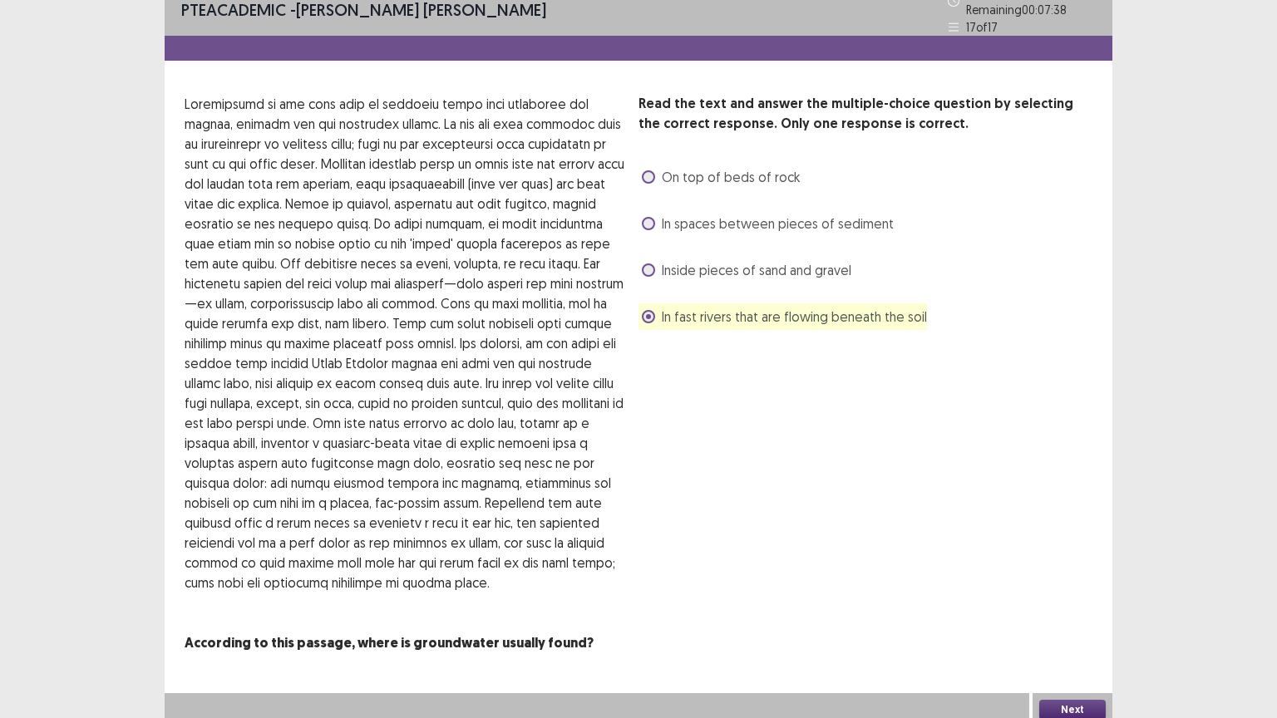
scroll to position [16, 0]
click at [1080, 606] on button "Next" at bounding box center [1072, 711] width 66 height 20
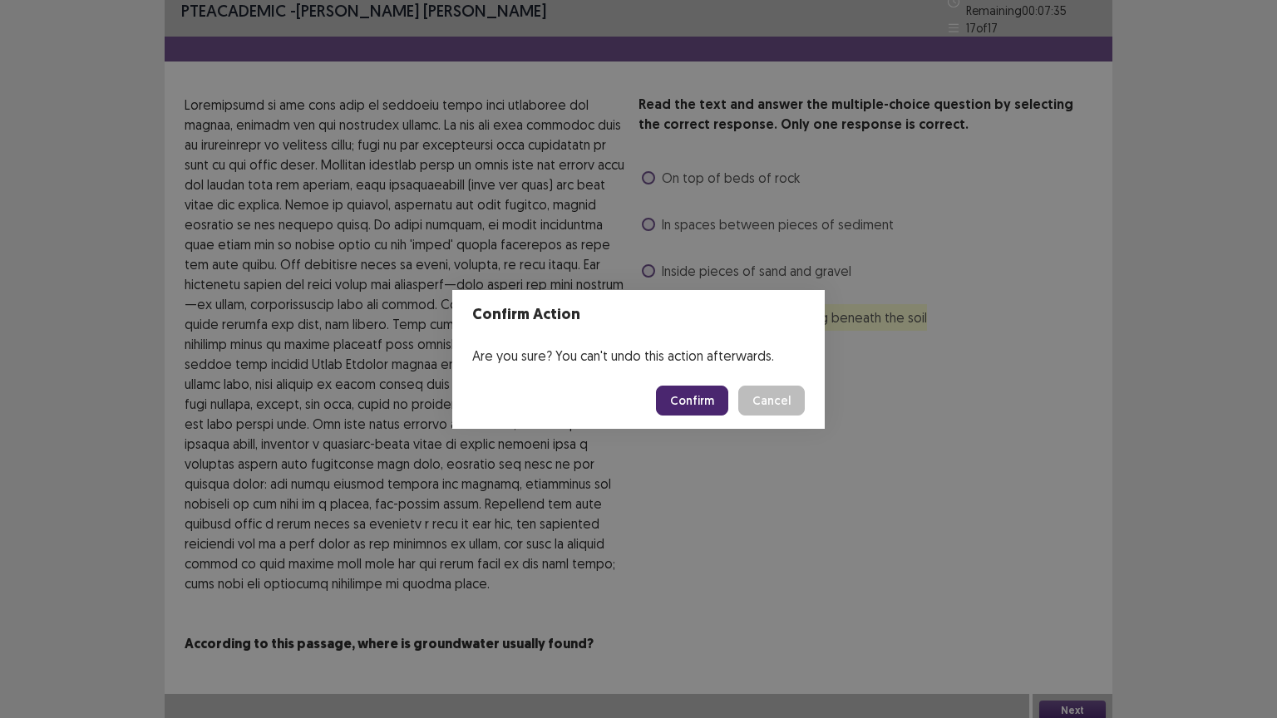
click at [699, 389] on button "Confirm" at bounding box center [692, 401] width 72 height 30
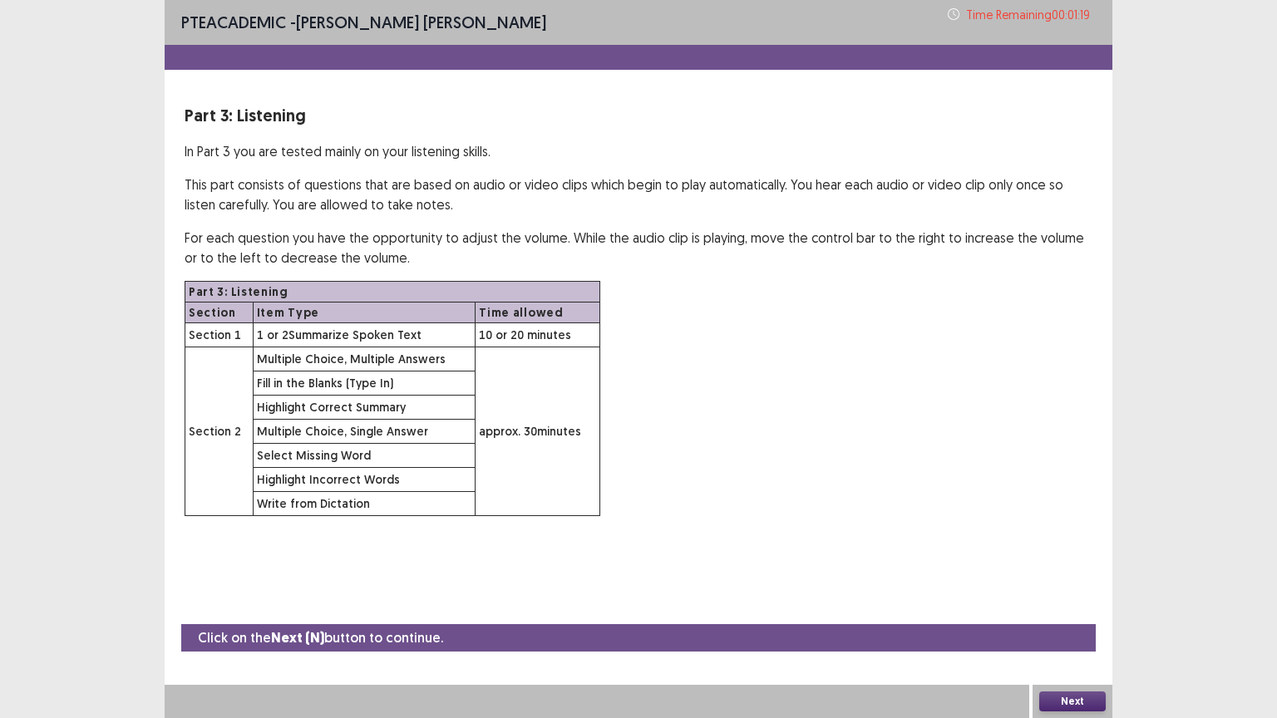
click at [1052, 606] on button "Next" at bounding box center [1072, 701] width 66 height 20
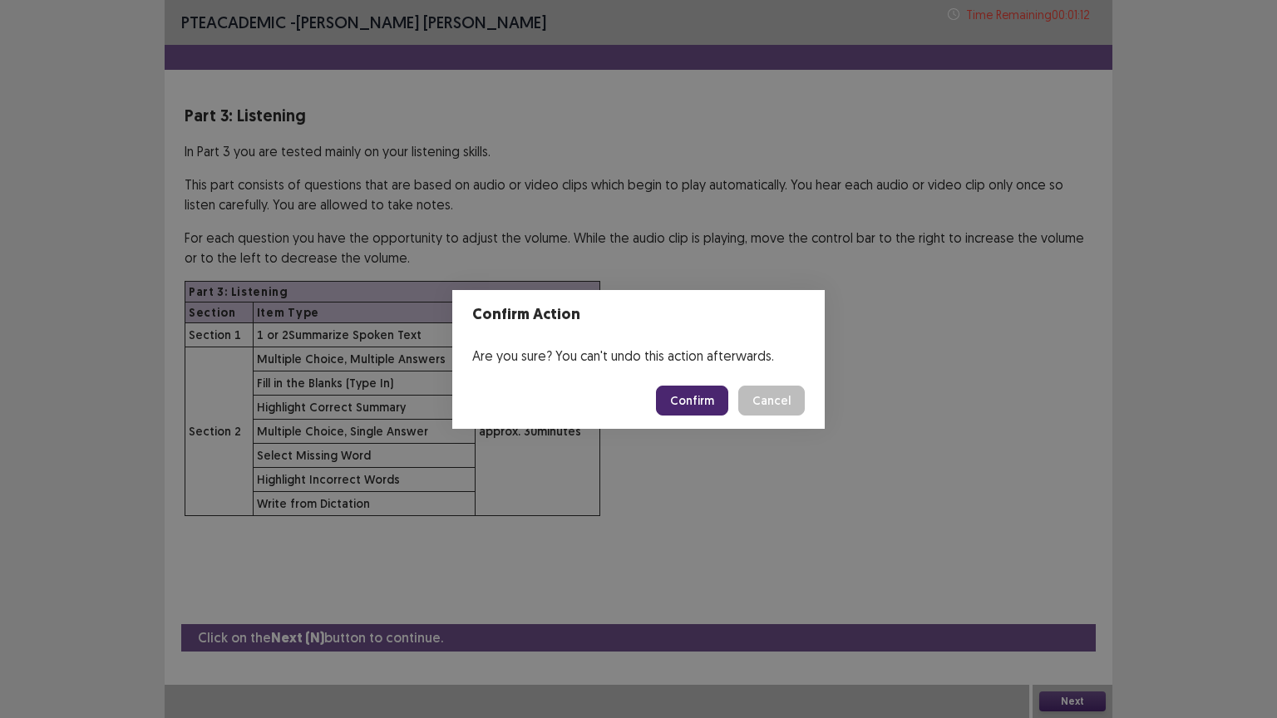
click at [699, 405] on button "Confirm" at bounding box center [692, 401] width 72 height 30
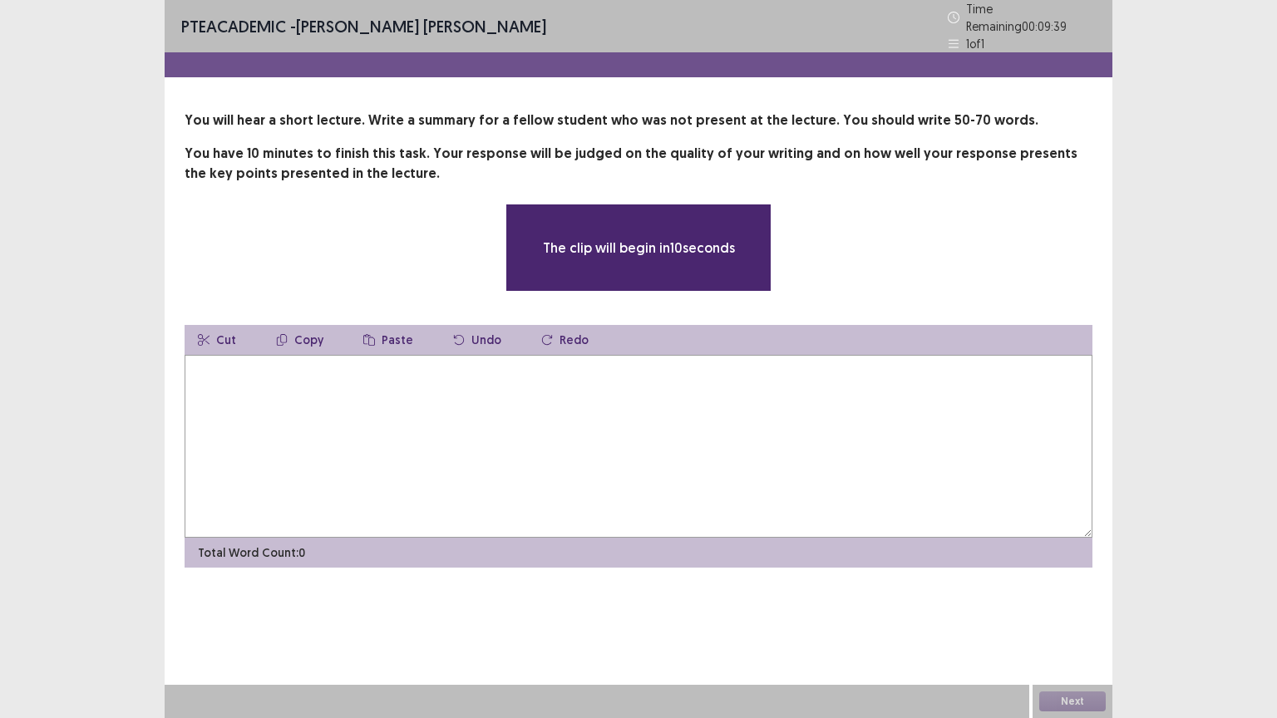
click at [255, 369] on textarea at bounding box center [639, 446] width 908 height 183
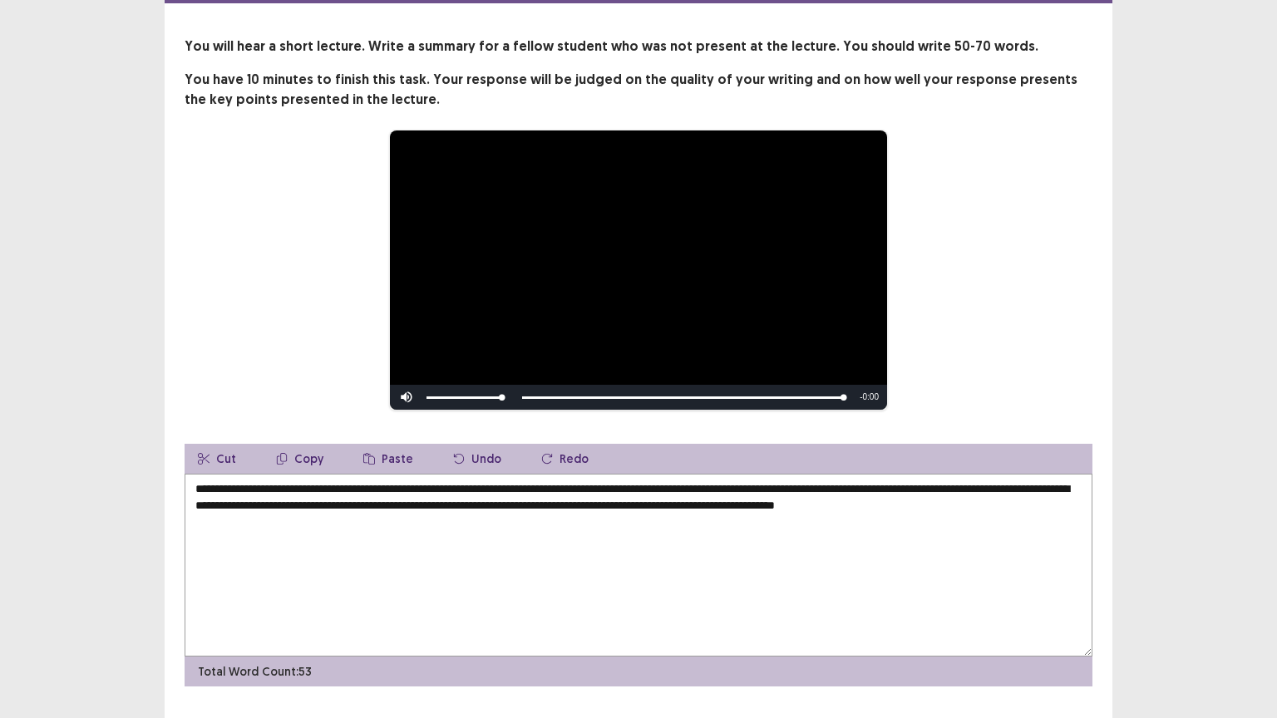
scroll to position [108, 0]
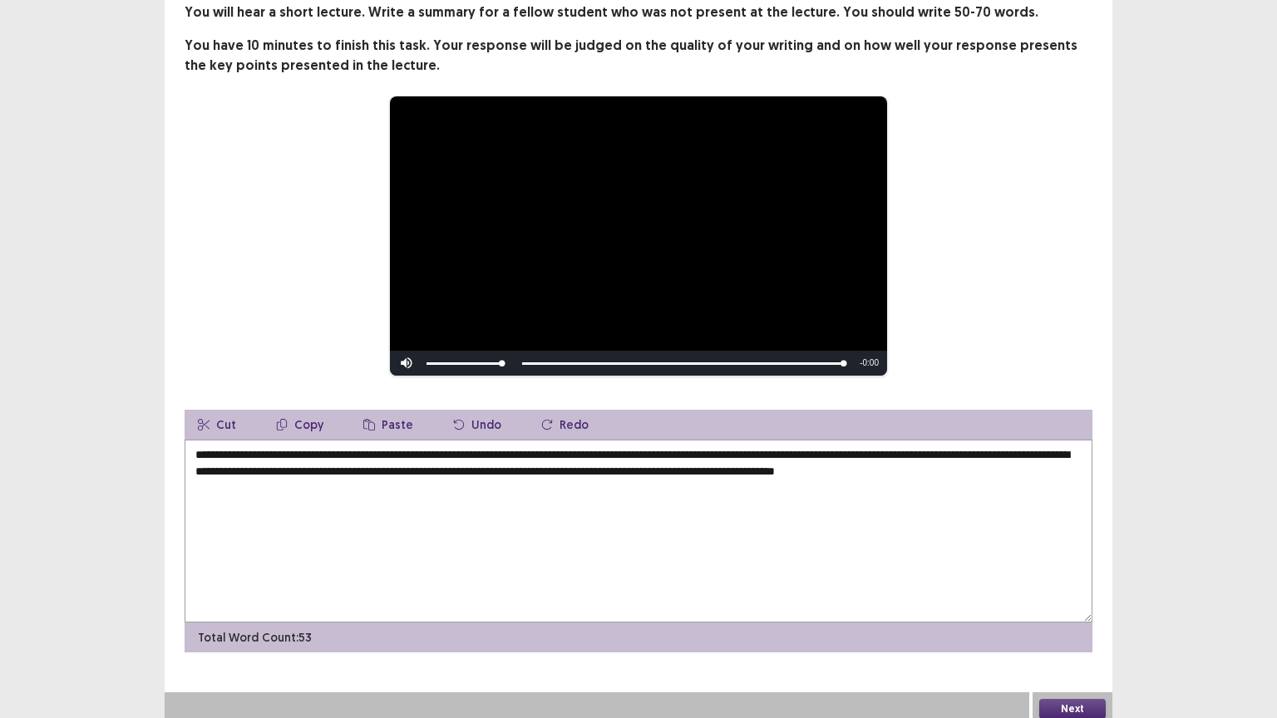
type textarea "**********"
click at [1067, 606] on button "Next" at bounding box center [1072, 709] width 66 height 20
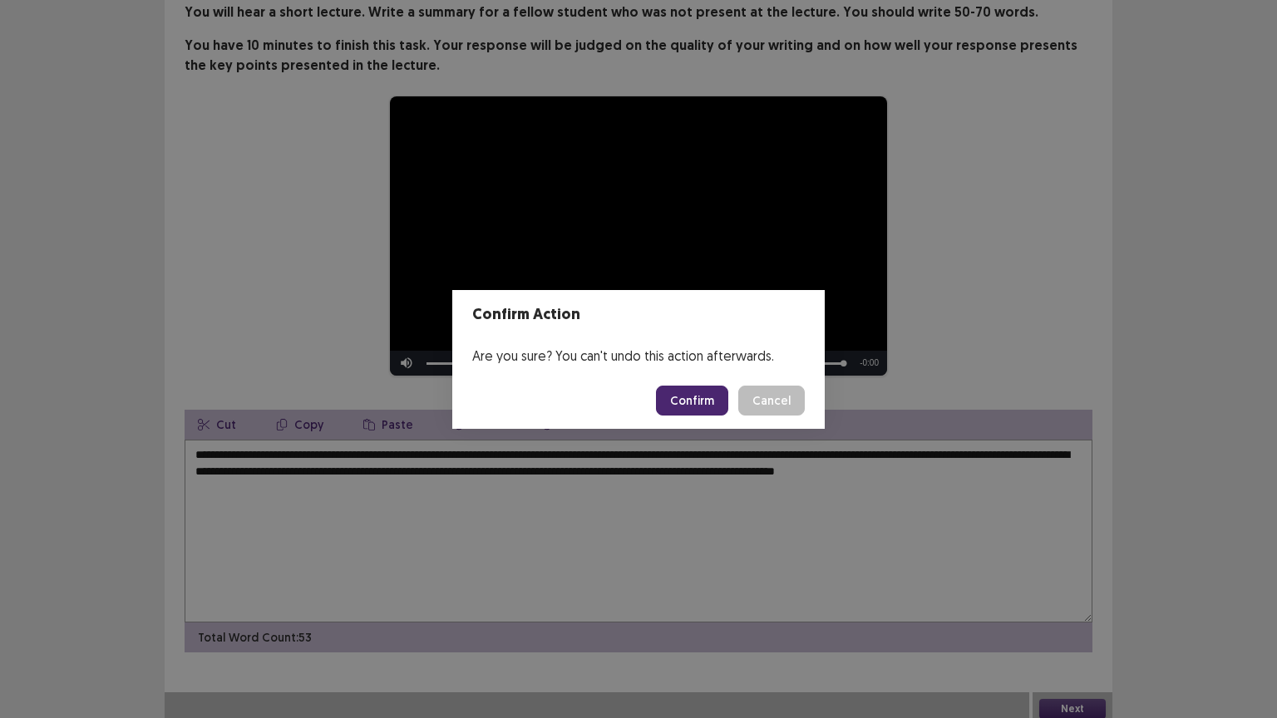
click at [698, 396] on button "Confirm" at bounding box center [692, 401] width 72 height 30
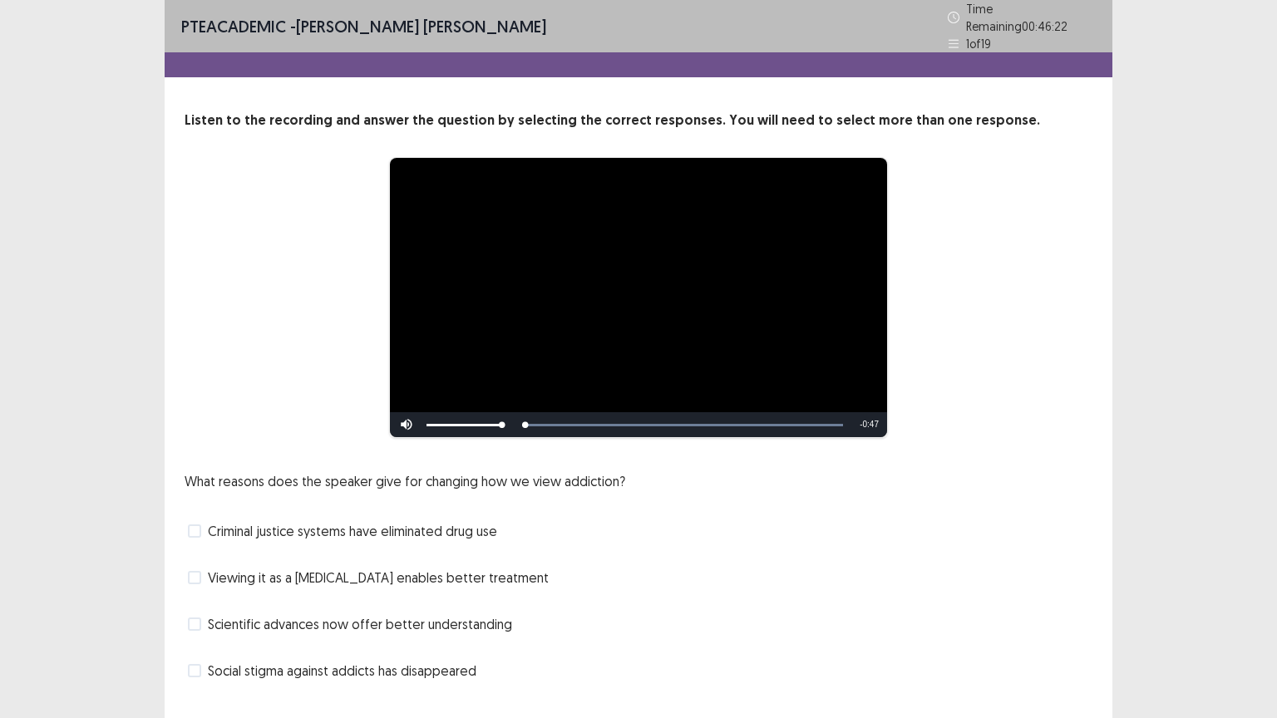
scroll to position [32, 0]
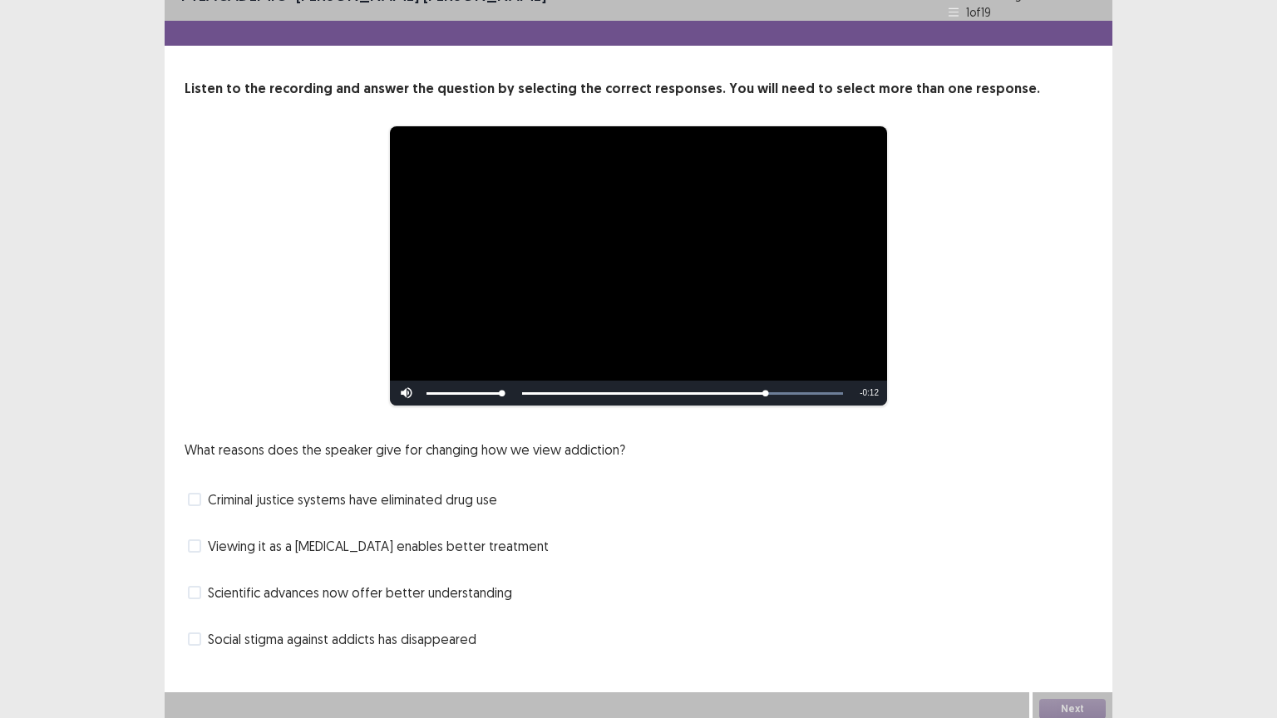
click at [197, 586] on span at bounding box center [194, 592] width 13 height 13
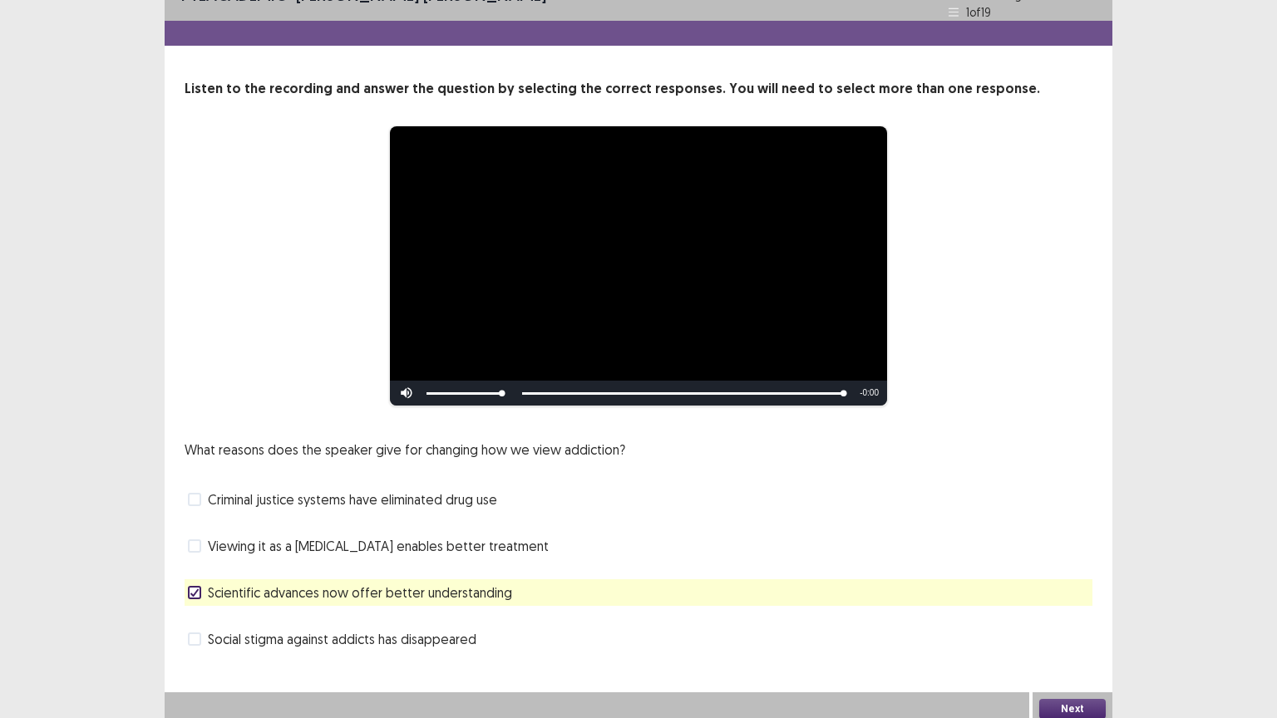
click at [1068, 606] on button "Next" at bounding box center [1072, 709] width 66 height 20
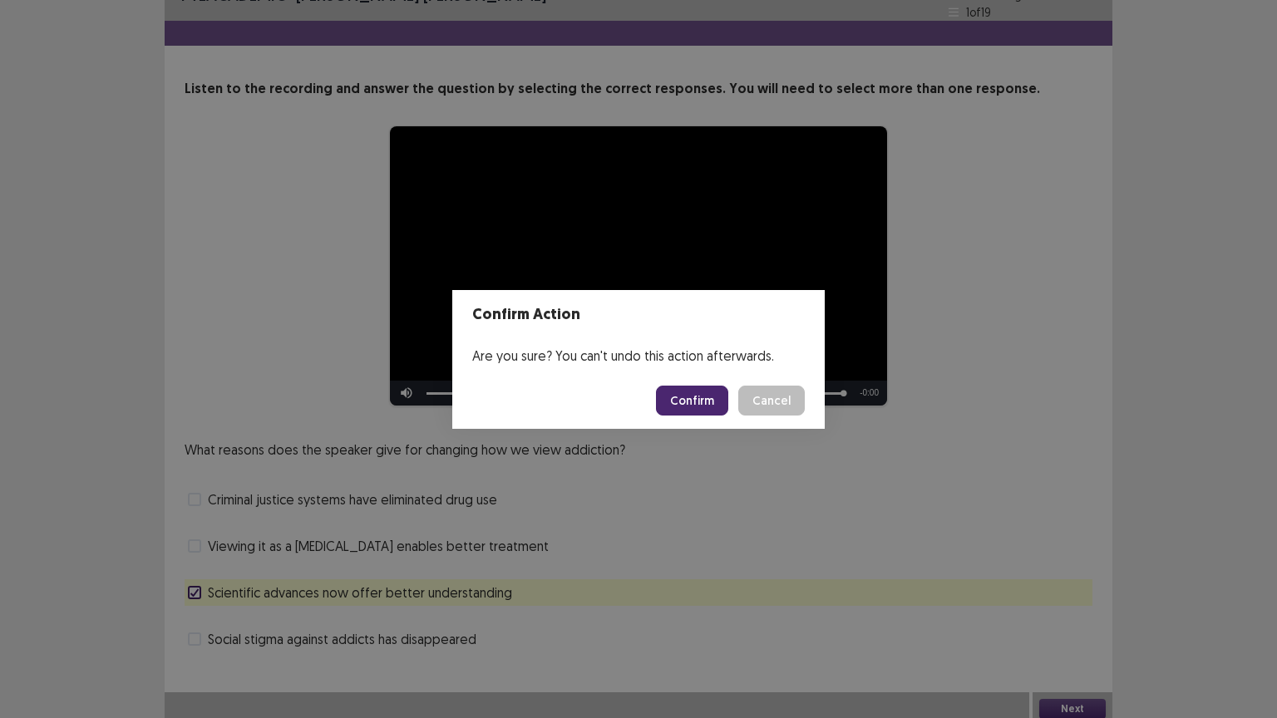
click at [696, 387] on button "Confirm" at bounding box center [692, 401] width 72 height 30
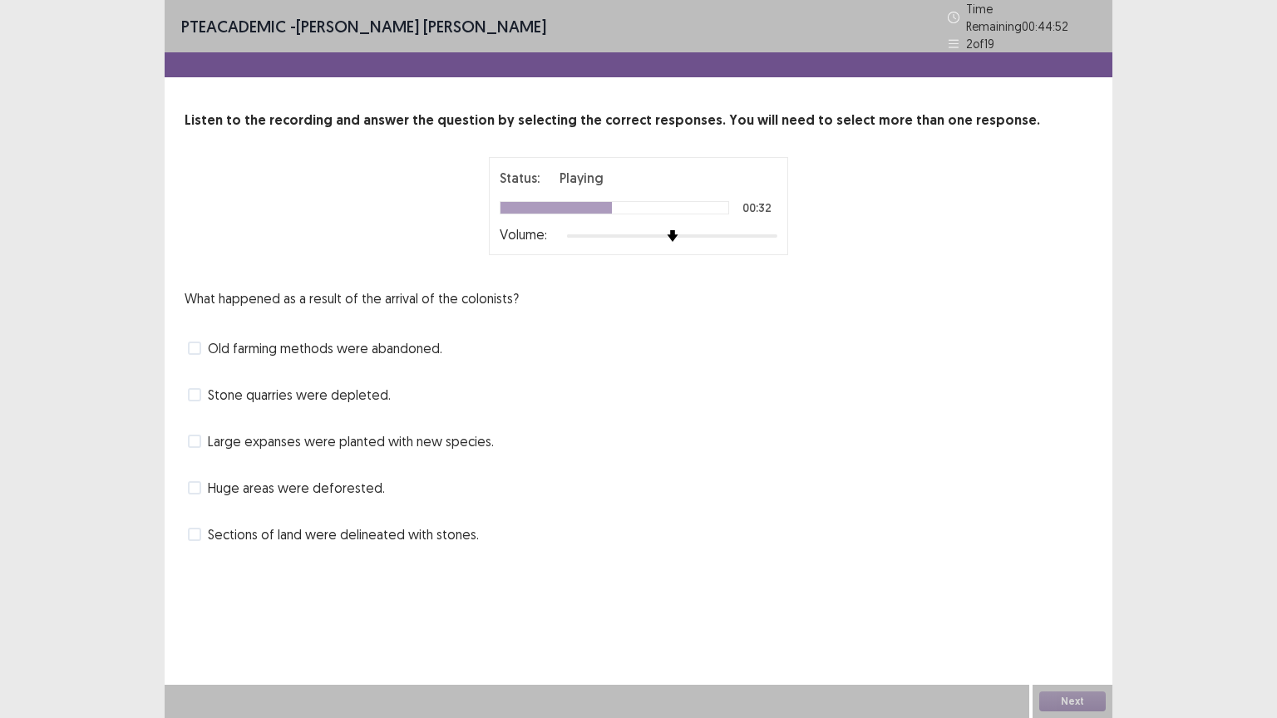
click at [194, 342] on span at bounding box center [194, 348] width 13 height 13
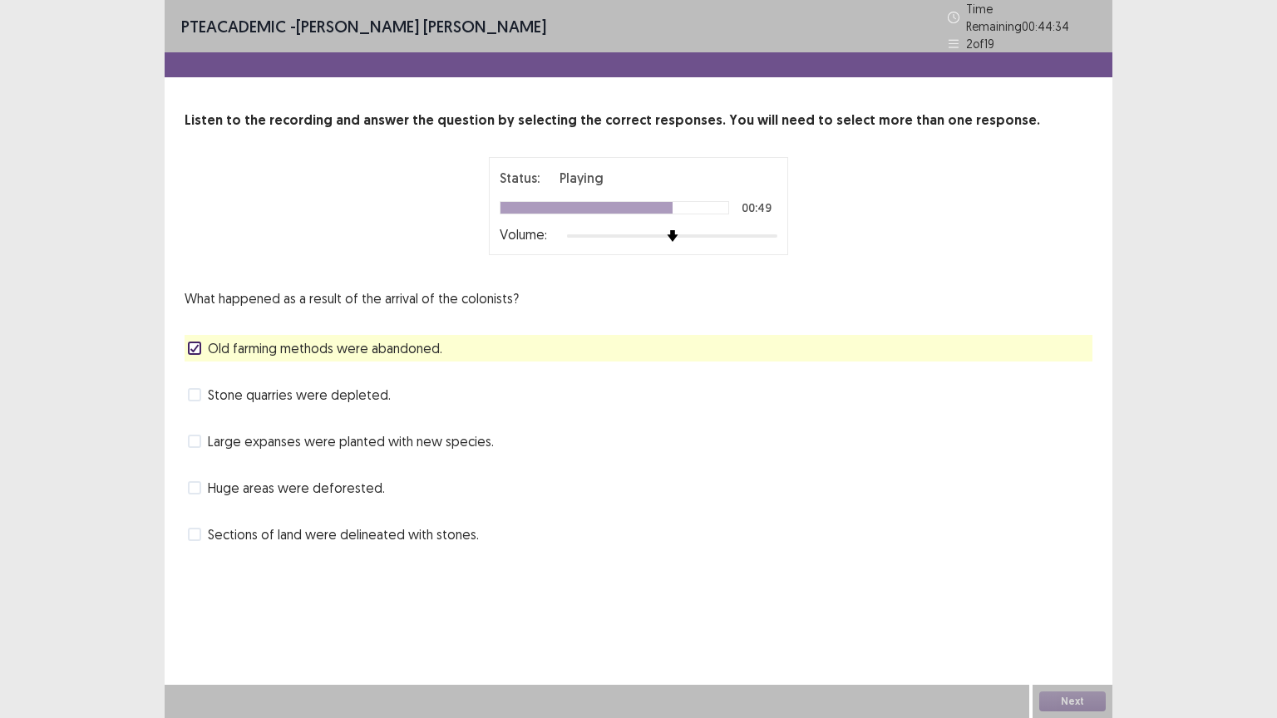
click at [189, 481] on span at bounding box center [194, 487] width 13 height 13
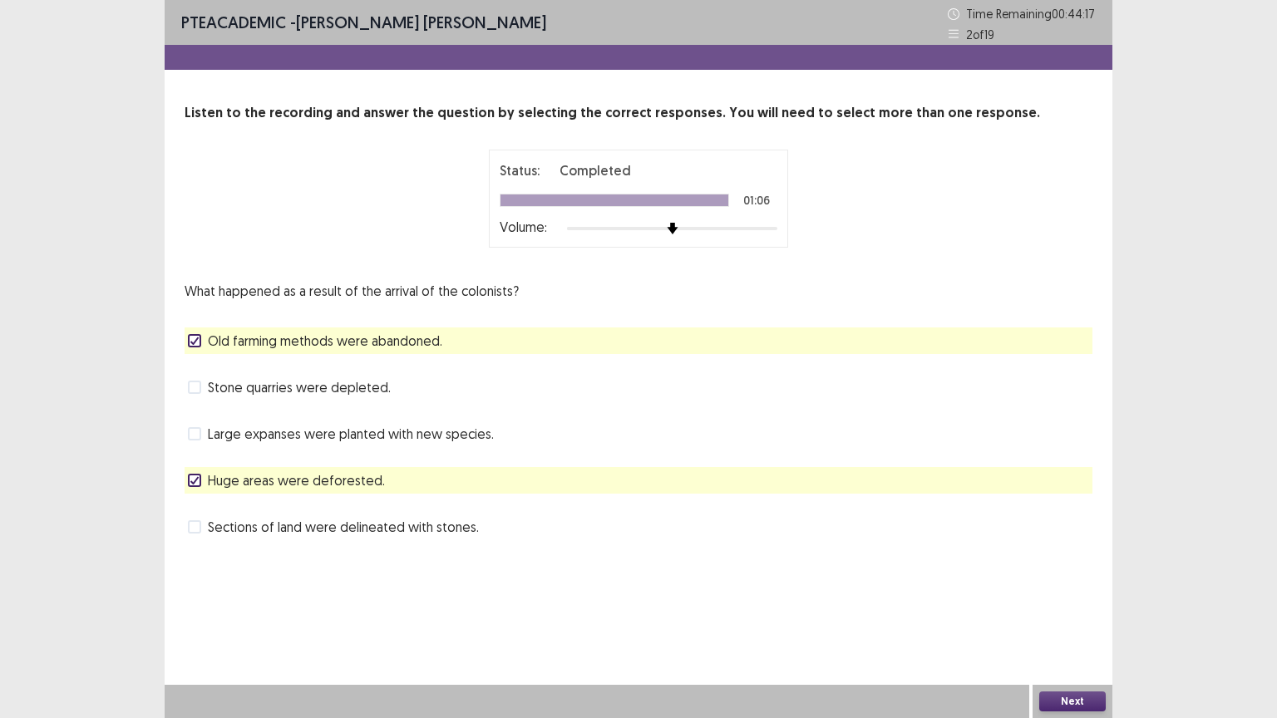
click at [1062, 606] on button "Next" at bounding box center [1072, 701] width 66 height 20
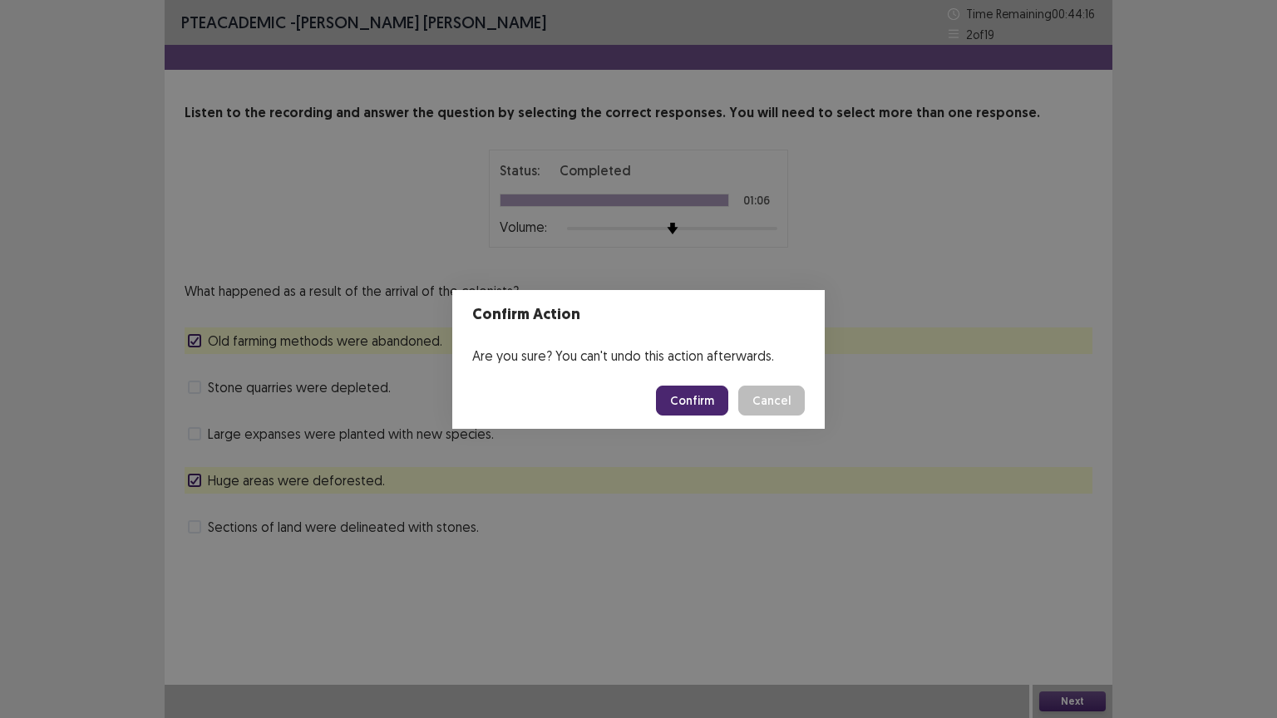
click at [682, 410] on button "Confirm" at bounding box center [692, 401] width 72 height 30
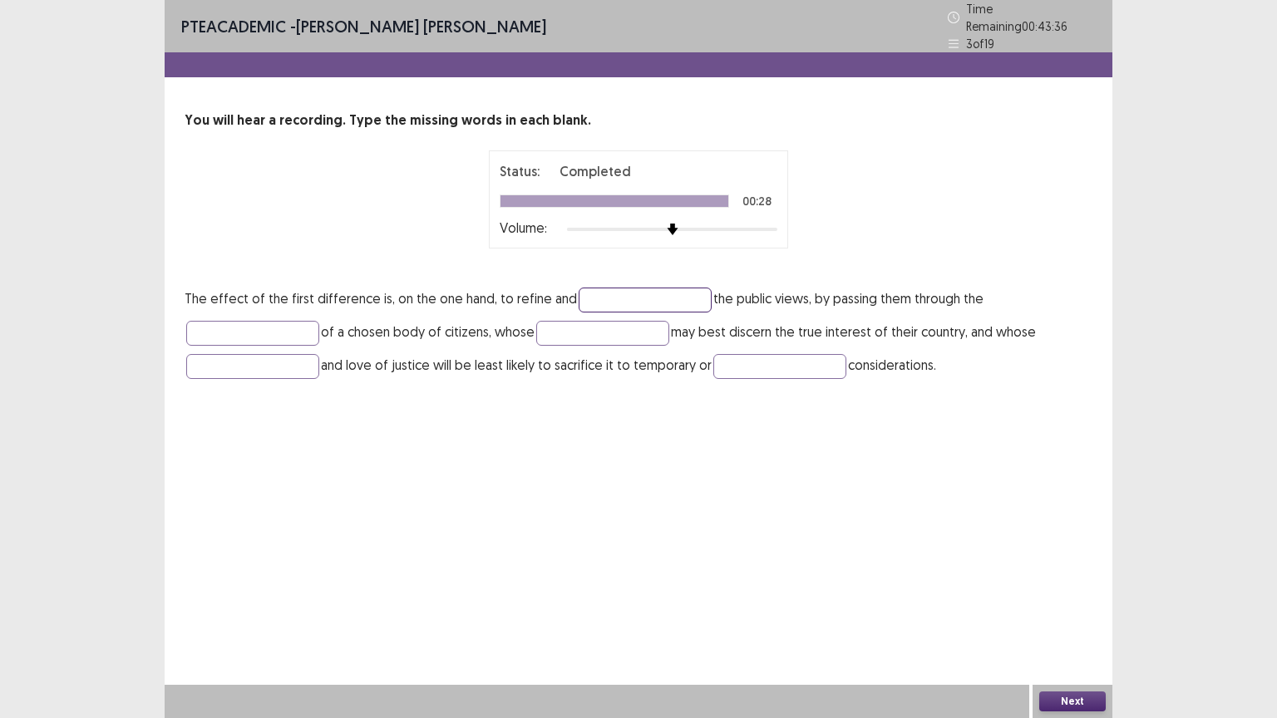
click at [598, 293] on input "text" at bounding box center [644, 300] width 133 height 25
type input "*******"
click at [269, 321] on input "text" at bounding box center [252, 333] width 133 height 25
type input "******"
click at [747, 358] on input "text" at bounding box center [779, 366] width 133 height 25
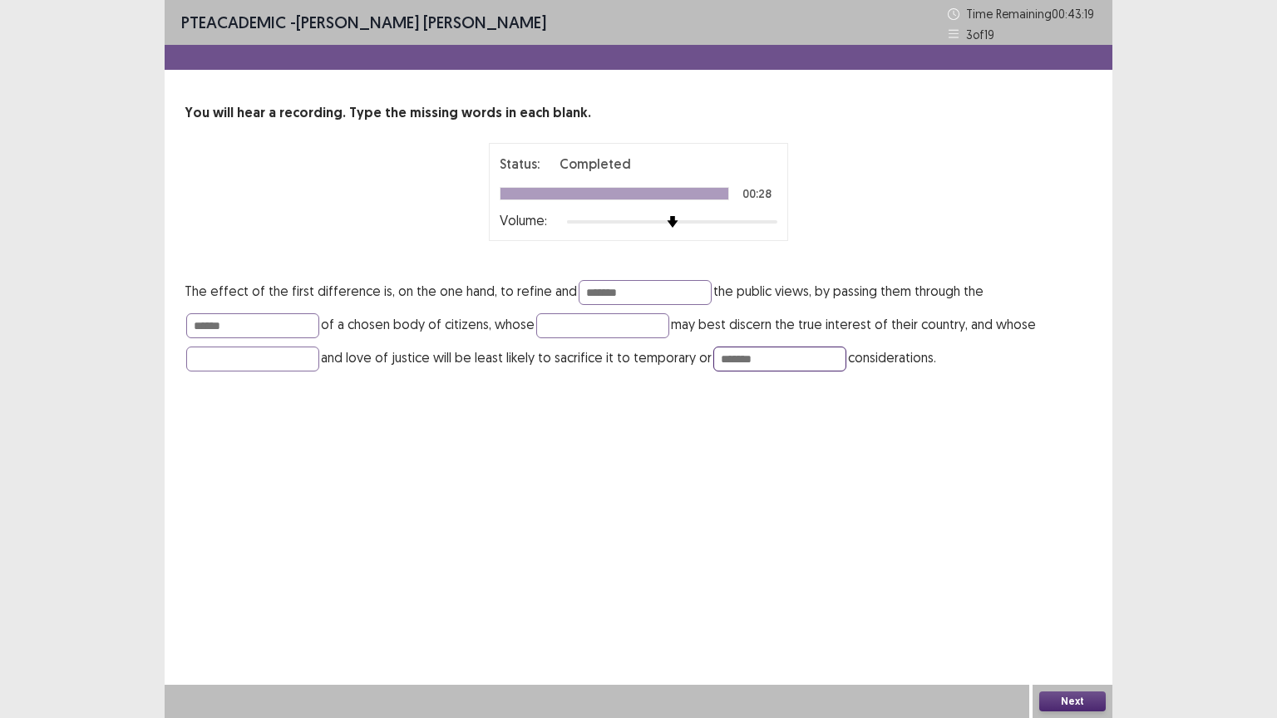
type input "*******"
click at [1074, 606] on button "Next" at bounding box center [1072, 701] width 66 height 20
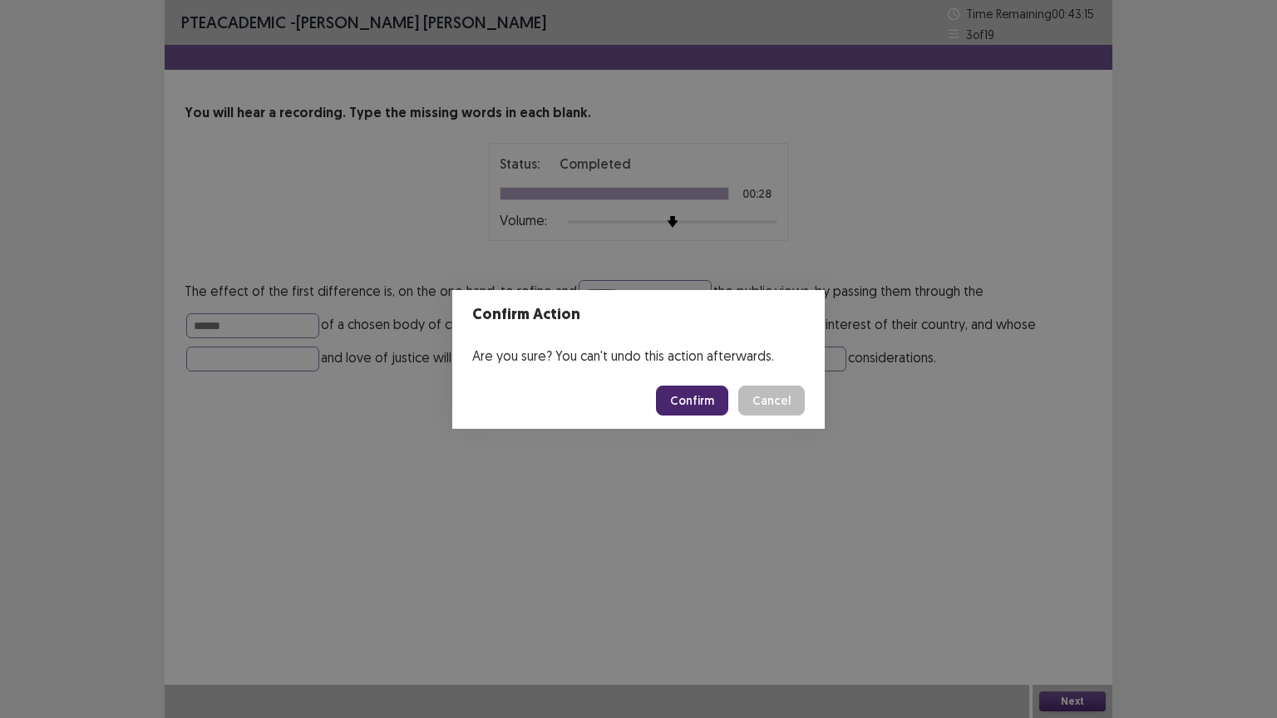
click at [698, 402] on button "Confirm" at bounding box center [692, 401] width 72 height 30
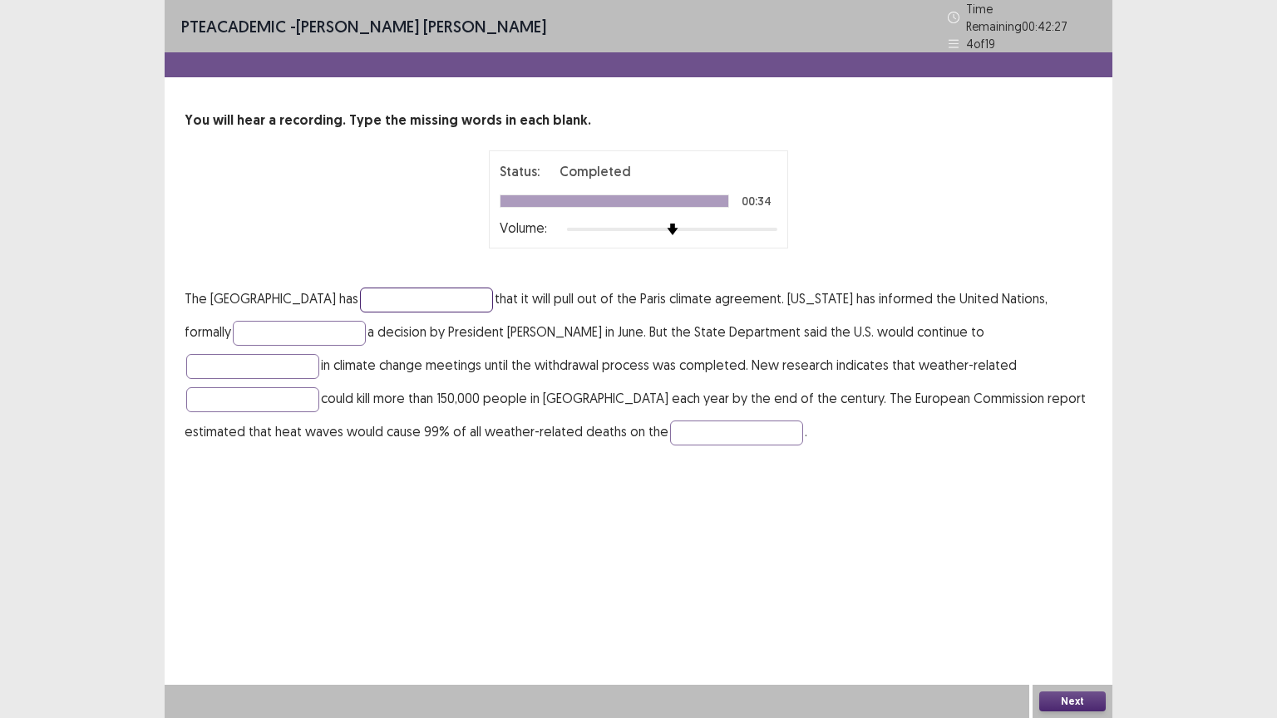
click at [421, 288] on input "text" at bounding box center [426, 300] width 133 height 25
type input "*********"
click at [249, 321] on input "text" at bounding box center [299, 333] width 133 height 25
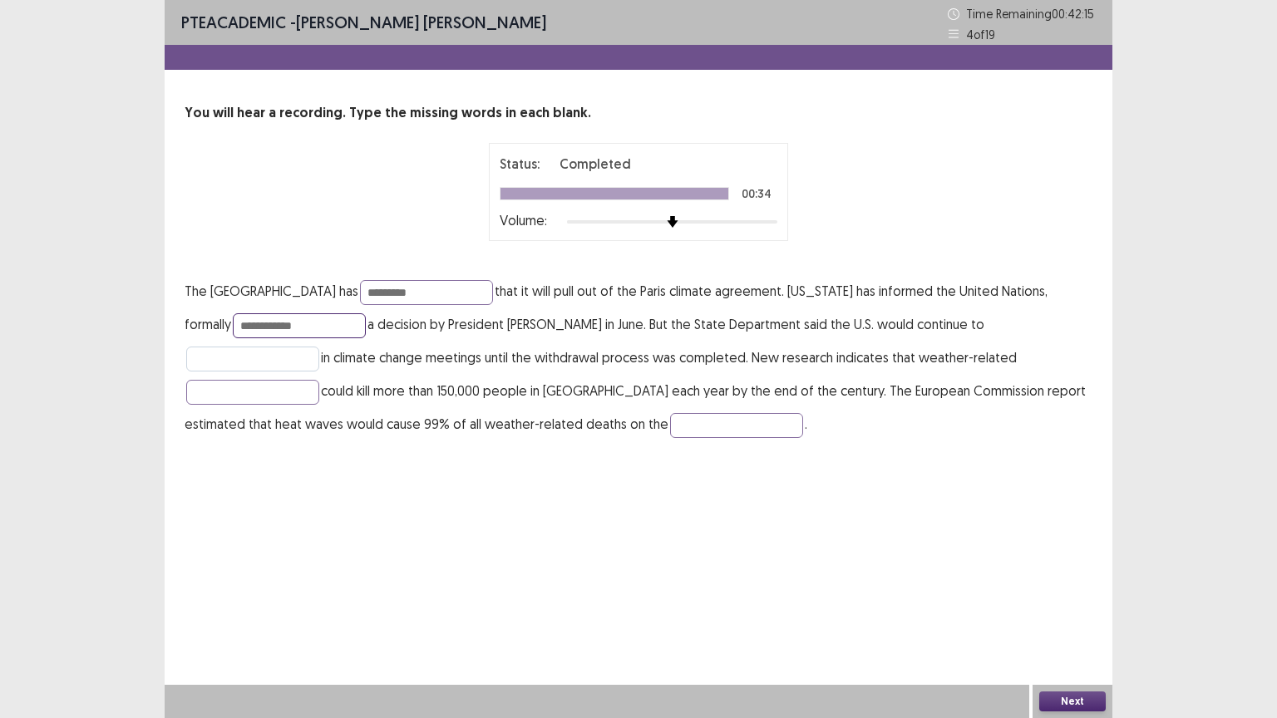
type input "**********"
click at [319, 347] on input "text" at bounding box center [252, 359] width 133 height 25
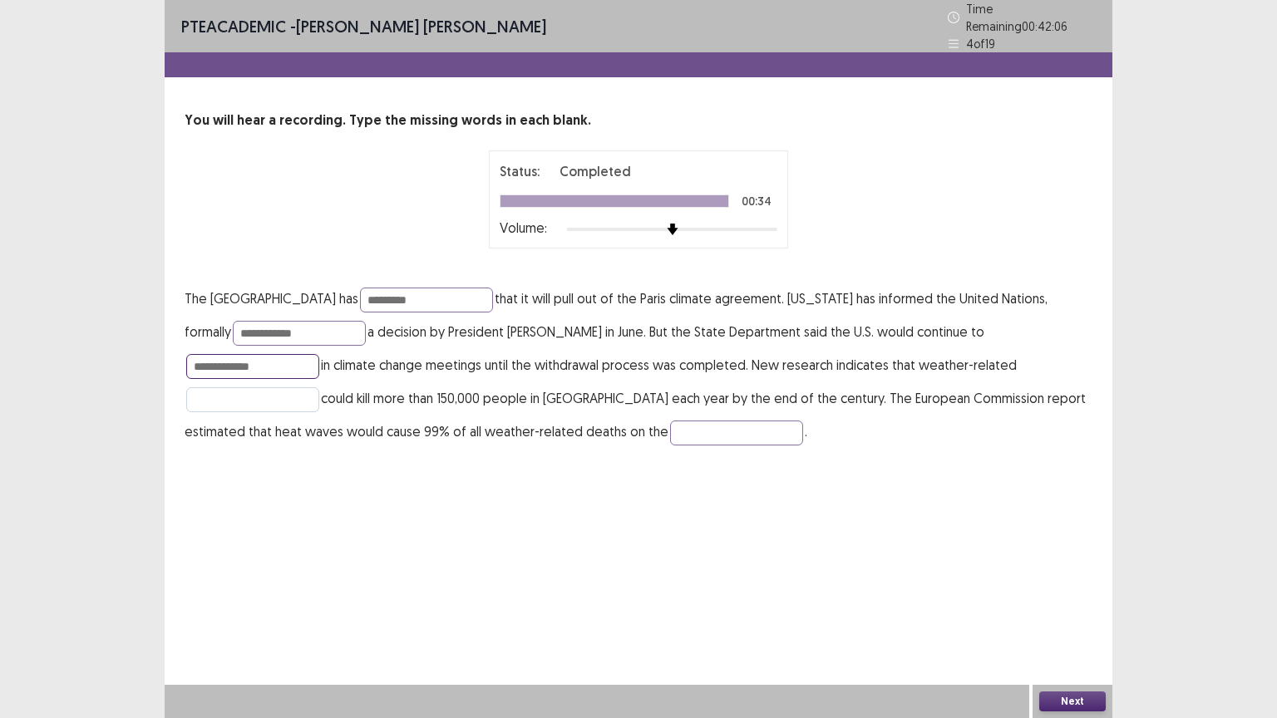
type input "**********"
click at [319, 387] on input "text" at bounding box center [252, 399] width 133 height 25
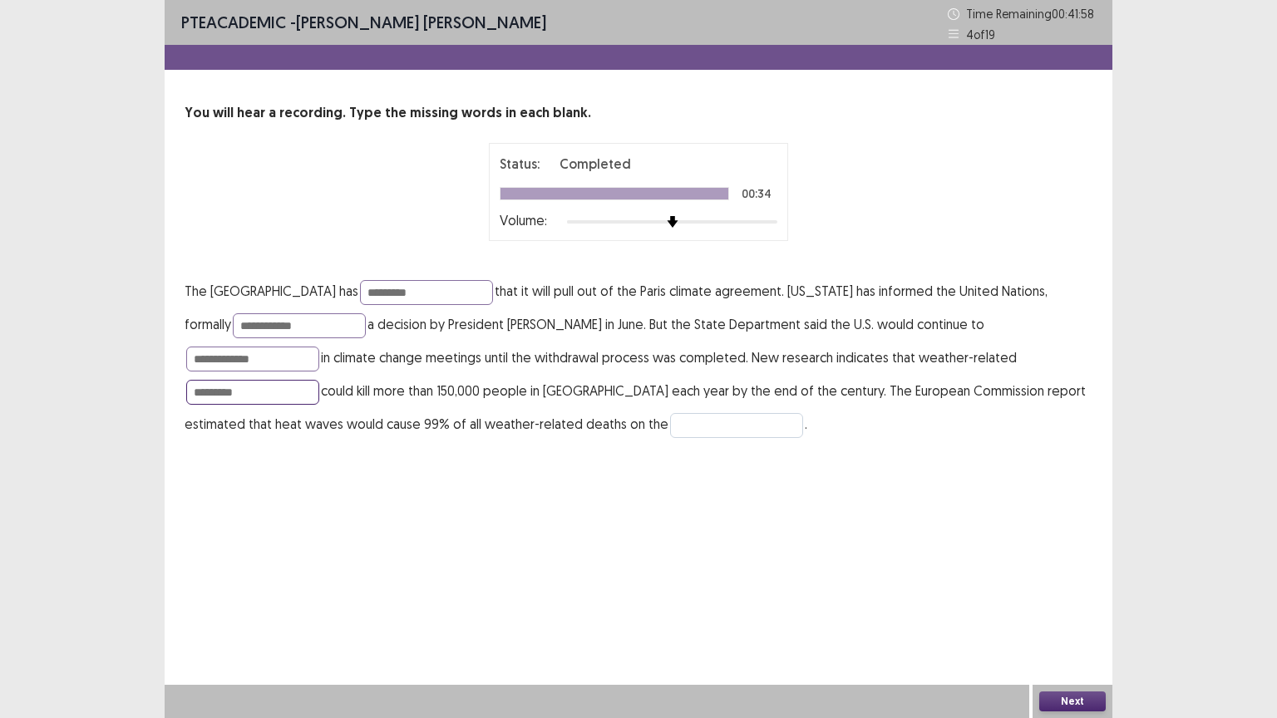
type input "*********"
click at [670, 422] on input "text" at bounding box center [736, 425] width 133 height 25
type input "*********"
click at [1070, 606] on button "Next" at bounding box center [1072, 701] width 66 height 20
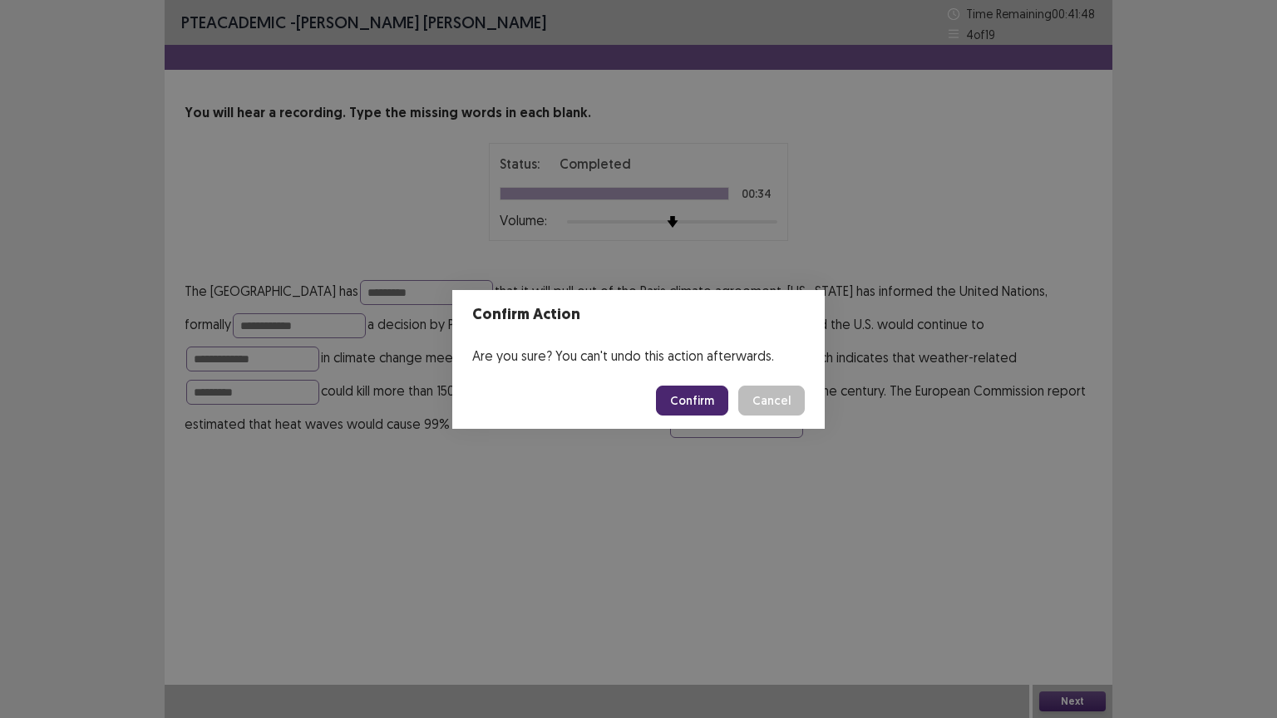
click at [696, 399] on button "Confirm" at bounding box center [692, 401] width 72 height 30
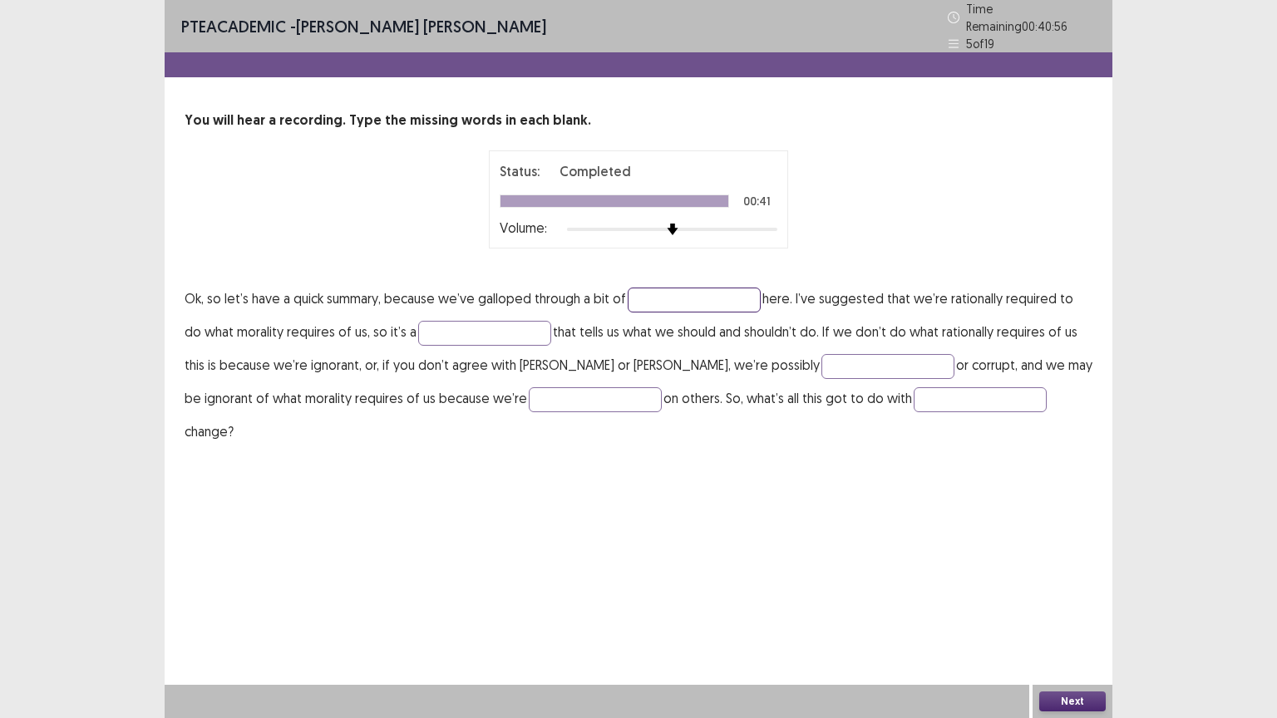
click at [656, 288] on input "text" at bounding box center [693, 300] width 133 height 25
type input "**********"
click at [497, 321] on input "text" at bounding box center [484, 333] width 133 height 25
type input "******"
click at [821, 354] on input "text" at bounding box center [887, 366] width 133 height 25
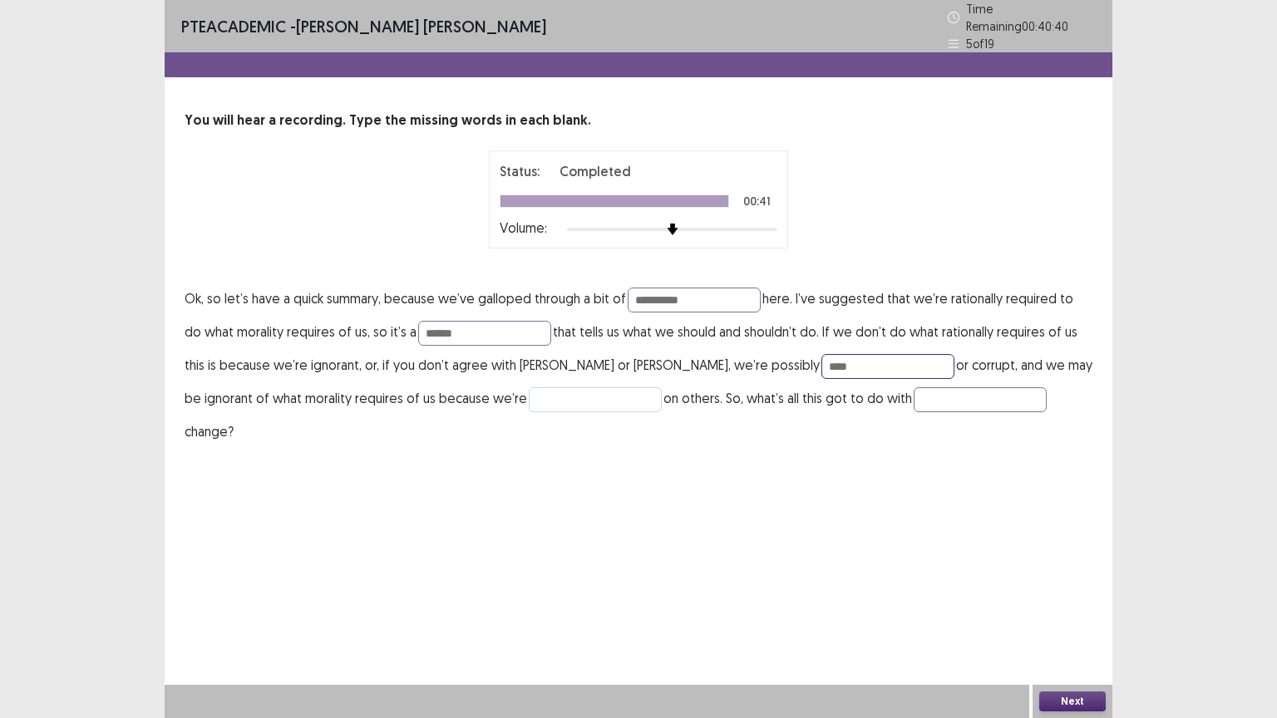
type input "****"
click at [529, 399] on input "text" at bounding box center [595, 399] width 133 height 25
type input "*******"
click at [913, 387] on input "text" at bounding box center [979, 399] width 133 height 25
type input "*******"
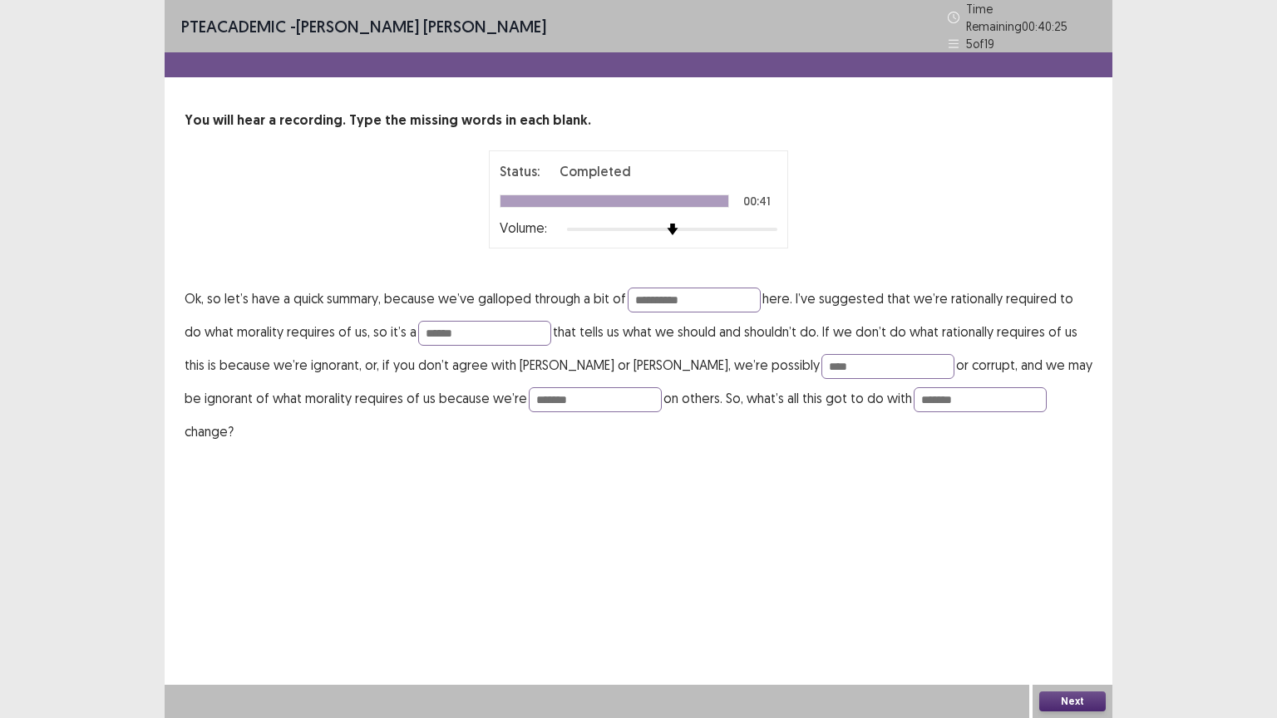
click at [1077, 606] on button "Next" at bounding box center [1072, 701] width 66 height 20
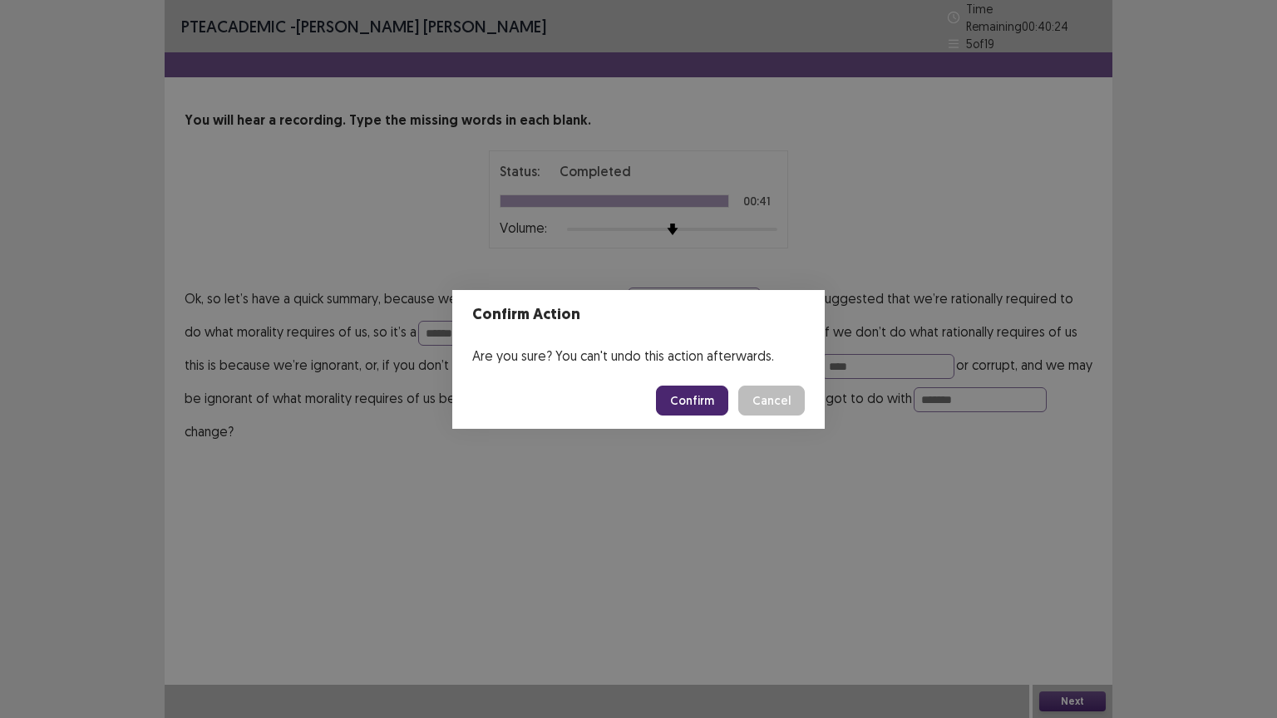
click at [687, 401] on button "Confirm" at bounding box center [692, 401] width 72 height 30
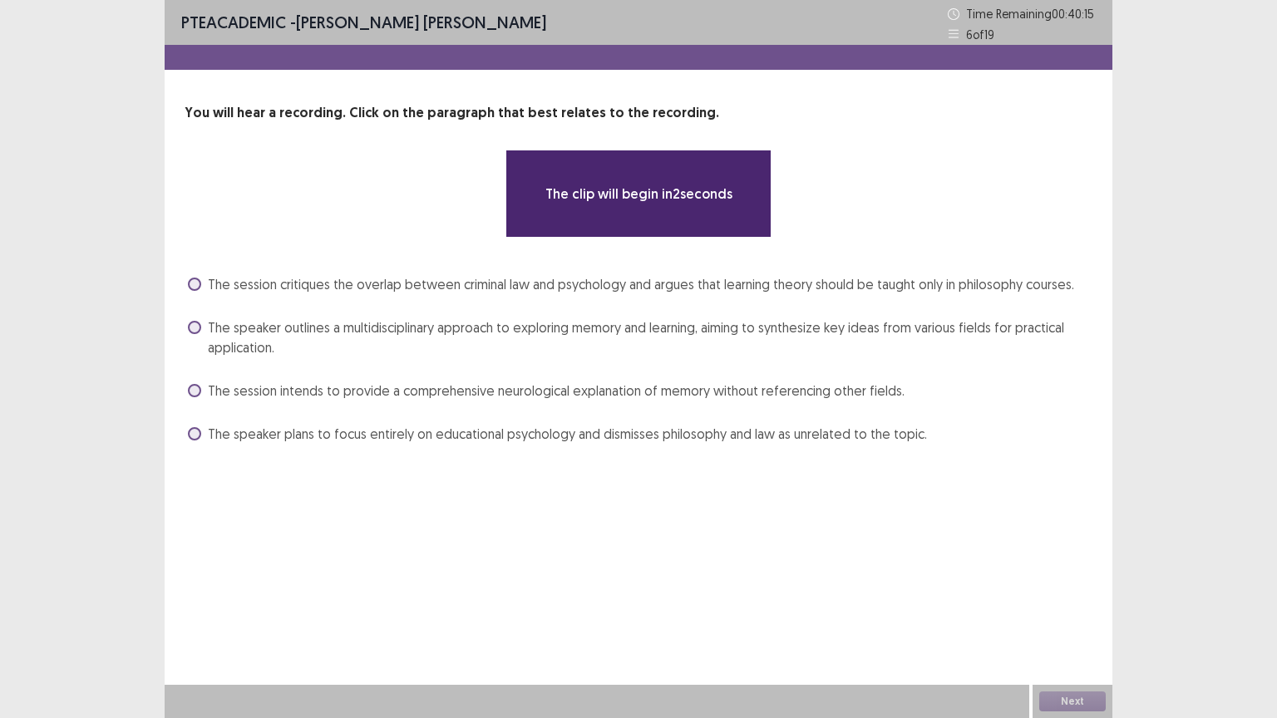
click at [193, 326] on span at bounding box center [194, 327] width 13 height 13
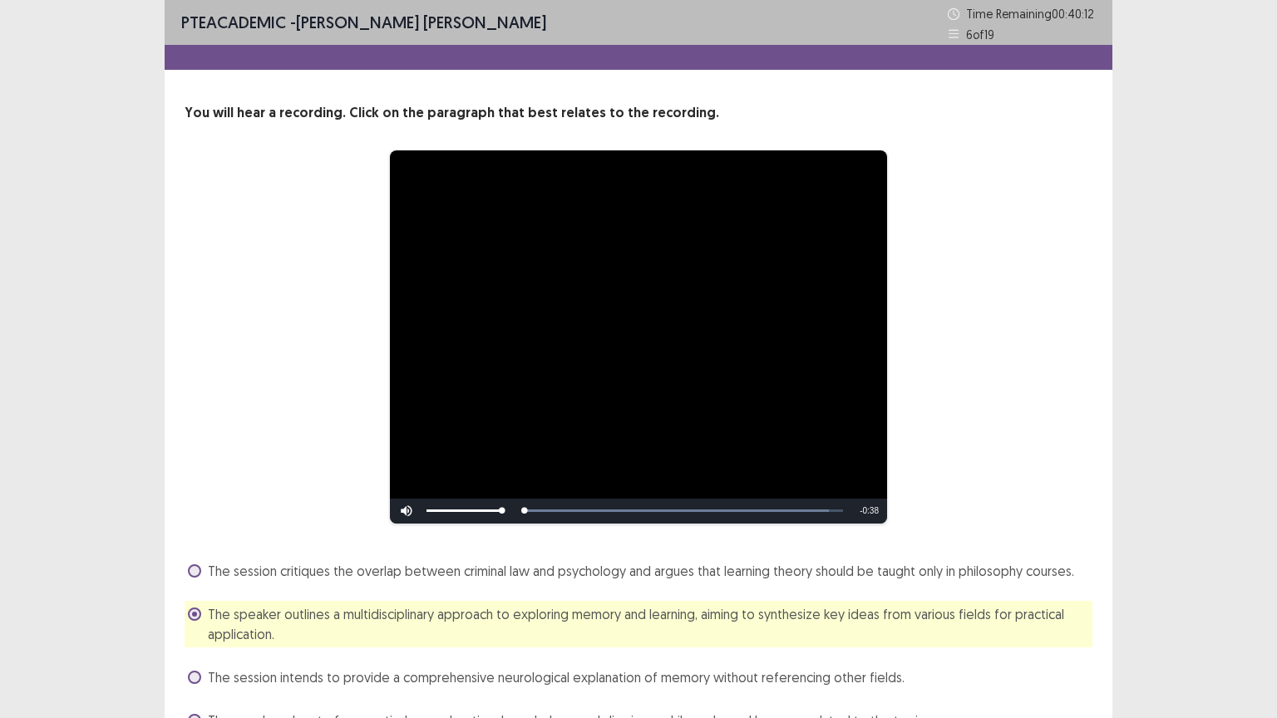
scroll to position [88, 0]
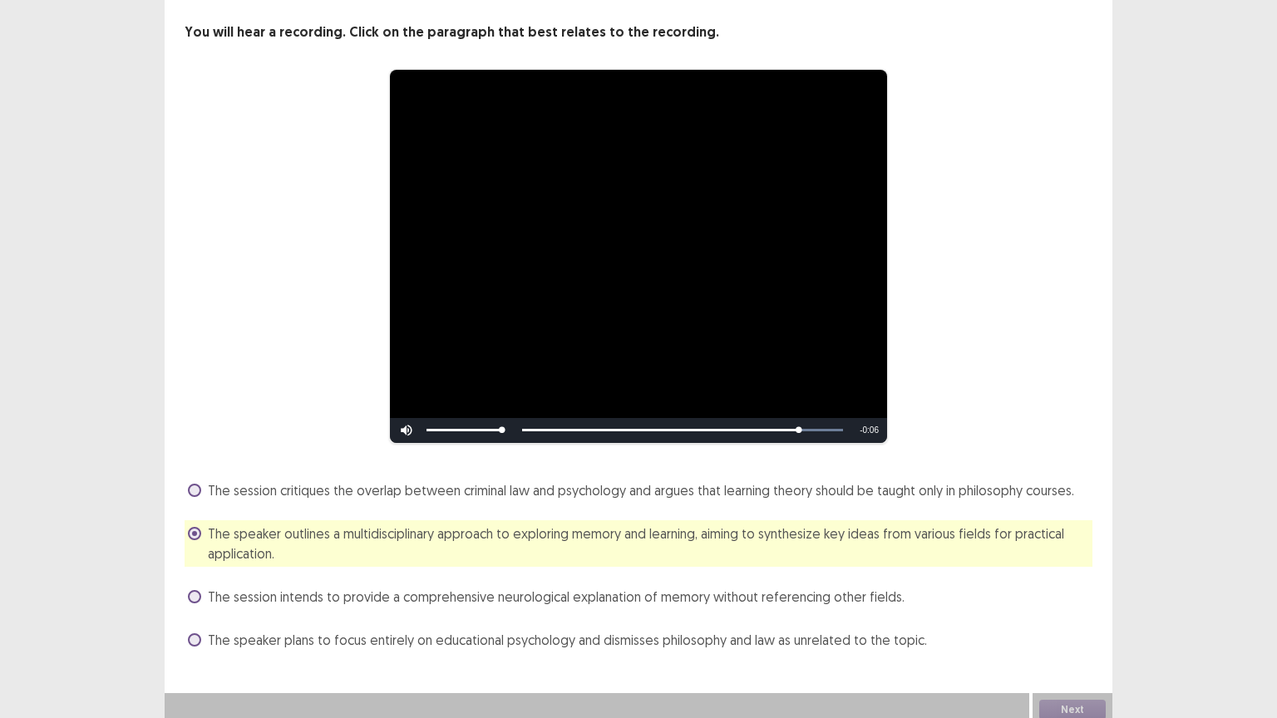
click at [194, 484] on span at bounding box center [194, 490] width 13 height 13
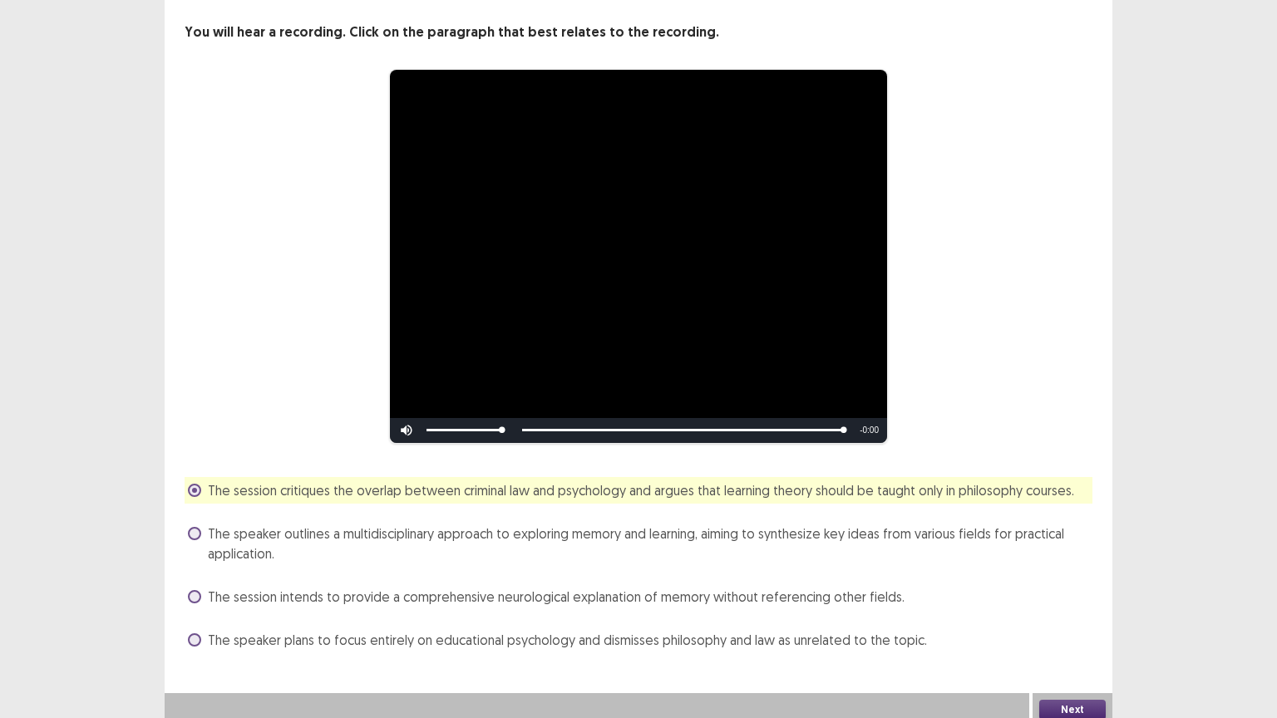
click at [1063, 606] on button "Next" at bounding box center [1072, 710] width 66 height 20
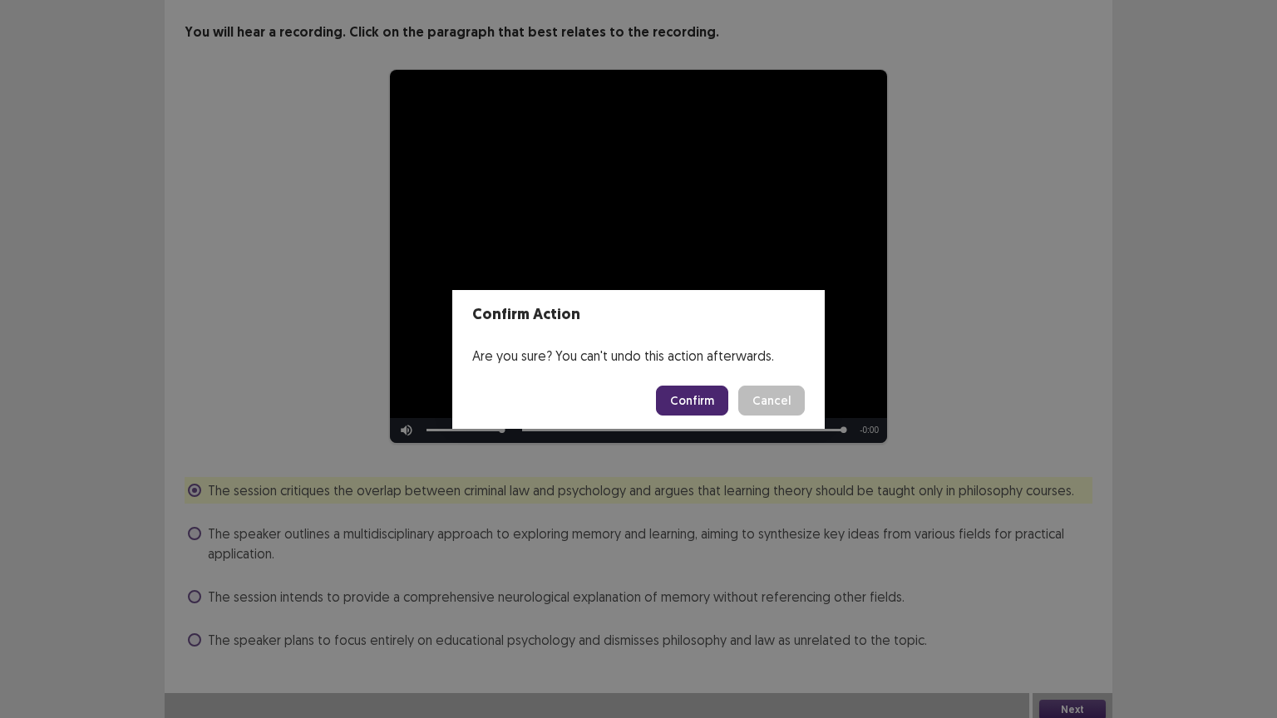
click at [688, 400] on button "Confirm" at bounding box center [692, 401] width 72 height 30
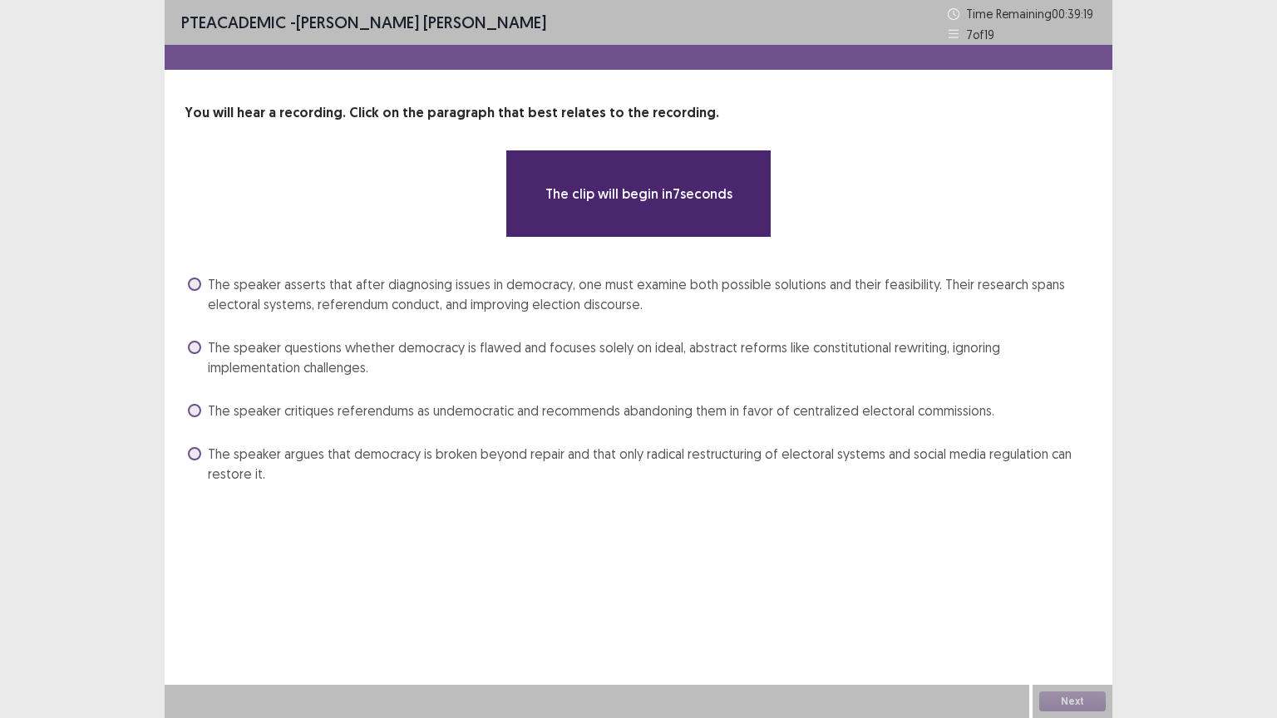
click at [193, 407] on span at bounding box center [194, 410] width 13 height 13
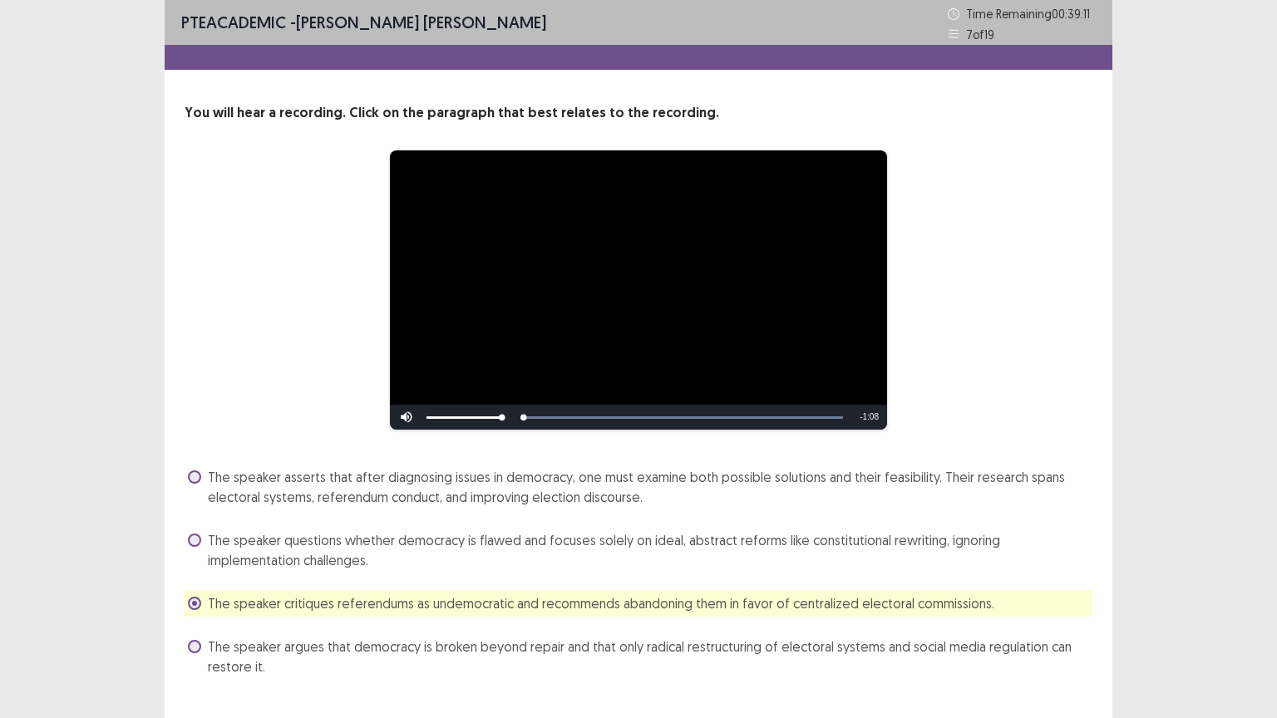
scroll to position [35, 0]
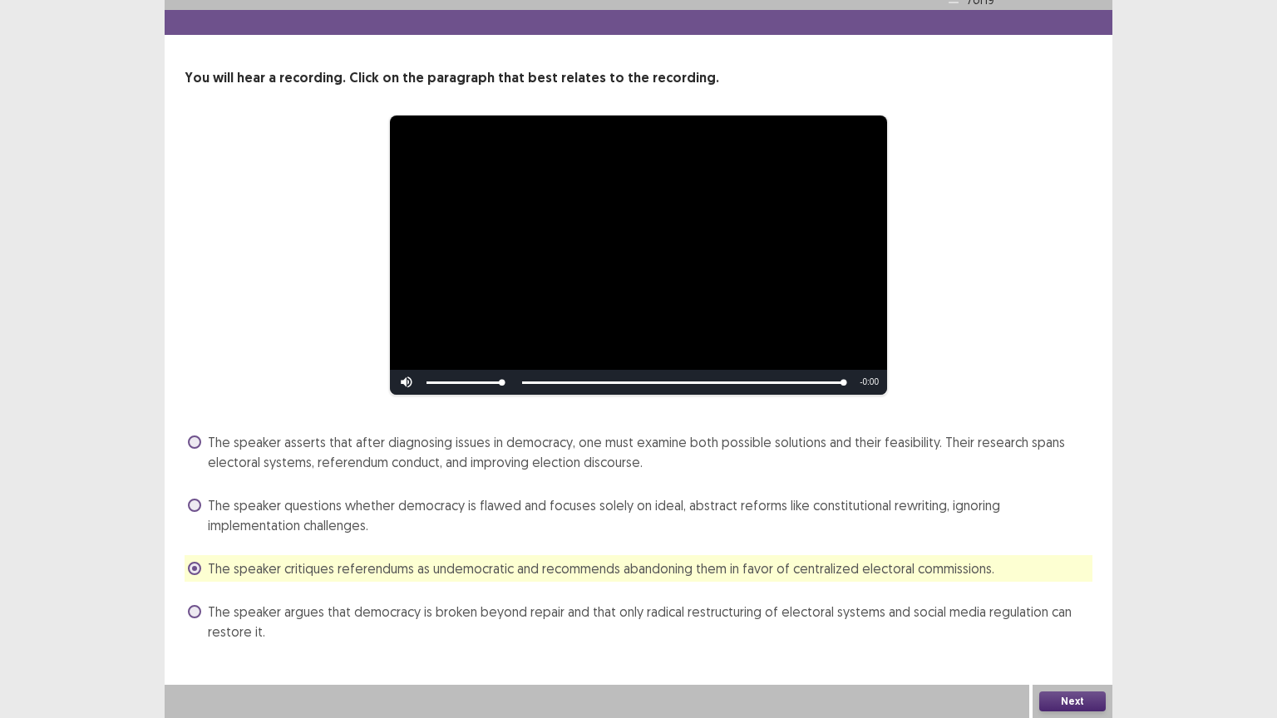
click at [1065, 606] on button "Next" at bounding box center [1072, 701] width 66 height 20
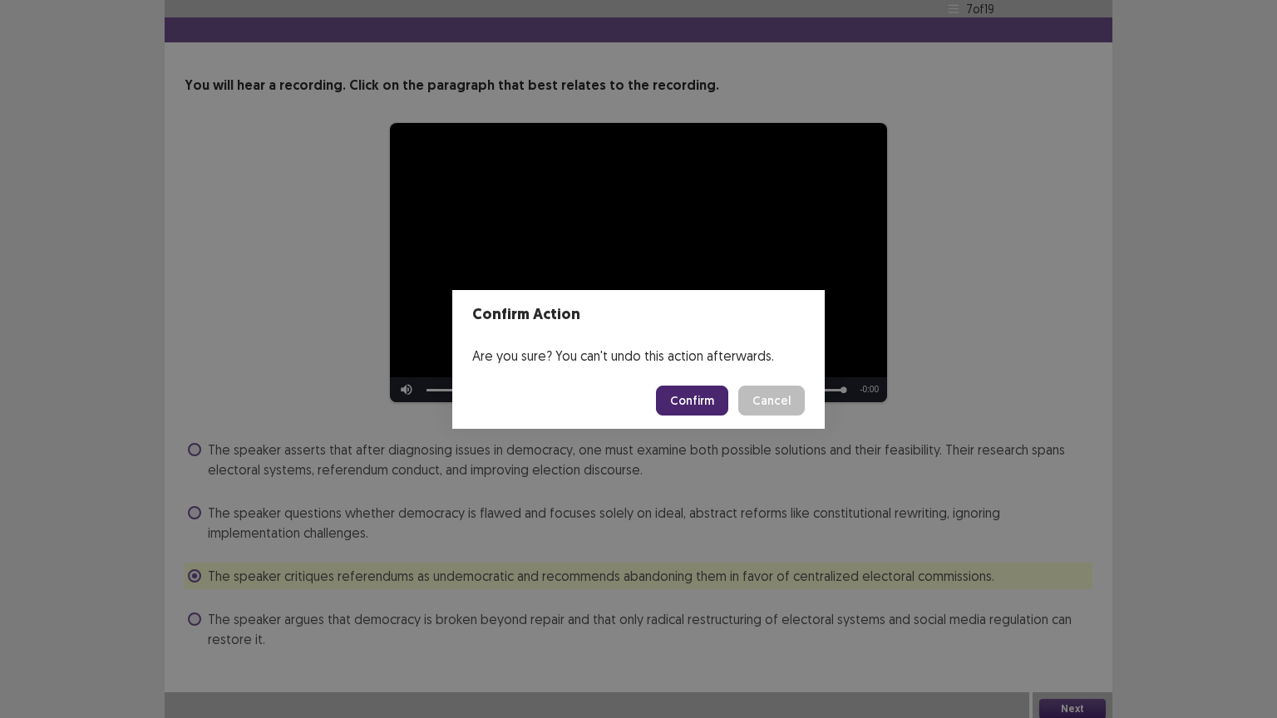
click at [688, 408] on button "Confirm" at bounding box center [692, 401] width 72 height 30
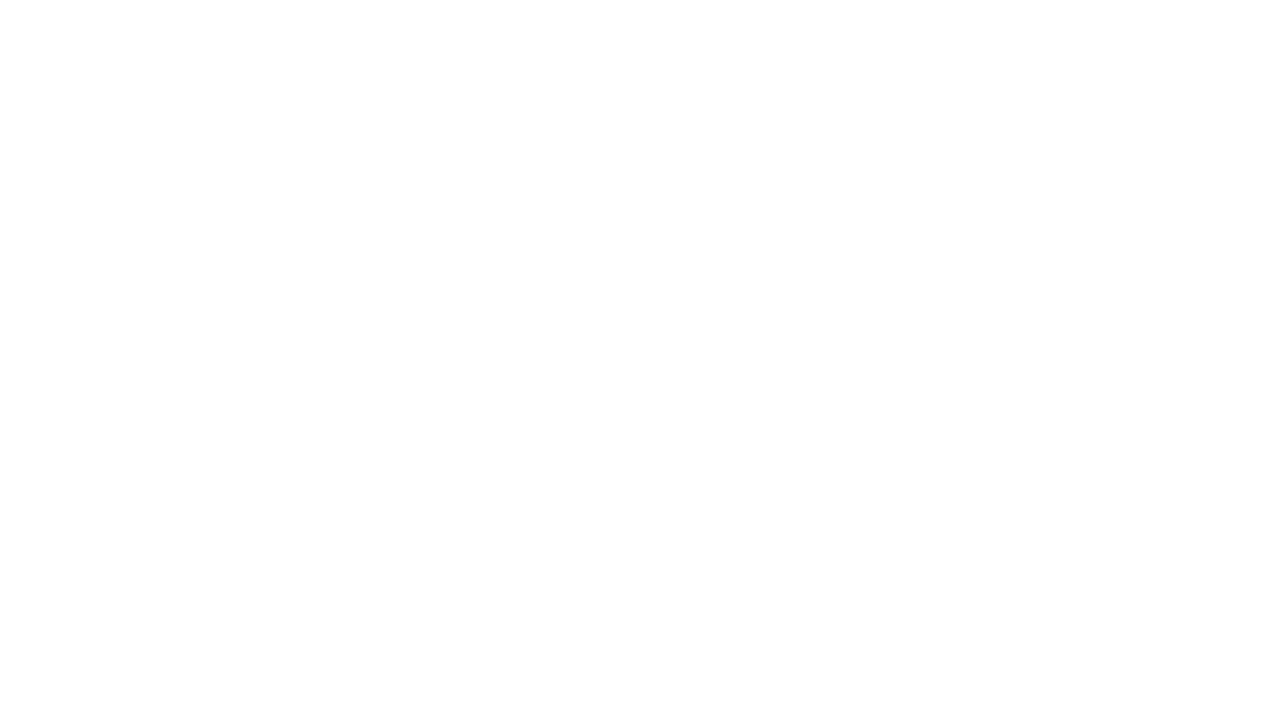
scroll to position [0, 0]
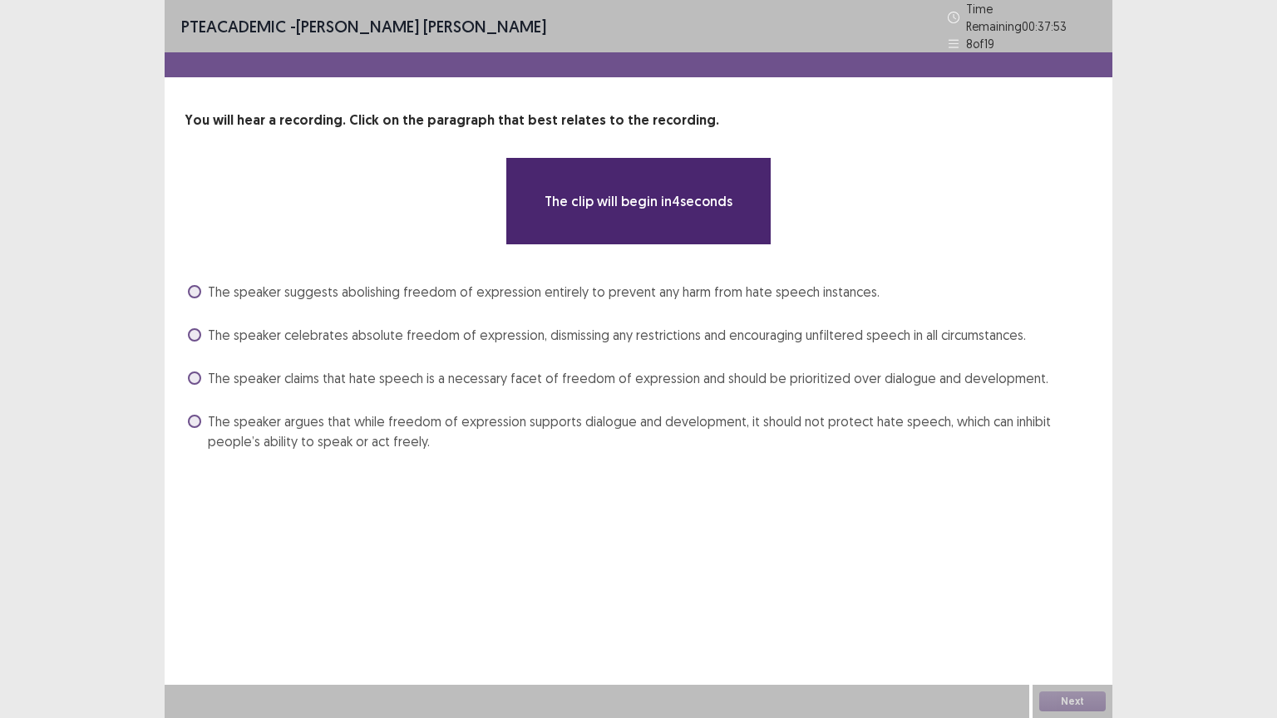
click at [192, 328] on span at bounding box center [194, 334] width 13 height 13
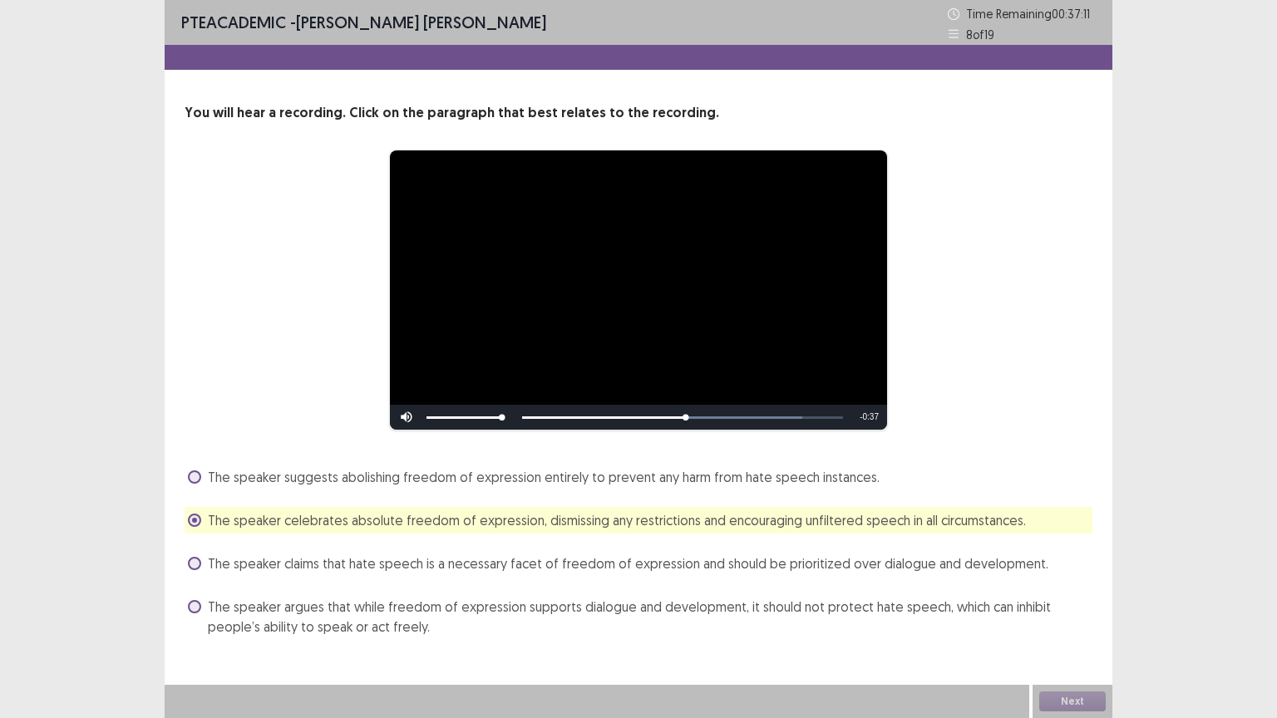
click at [513, 583] on div "The speaker suggests abolishing freedom of expression entirely to prevent any h…" at bounding box center [639, 552] width 908 height 176
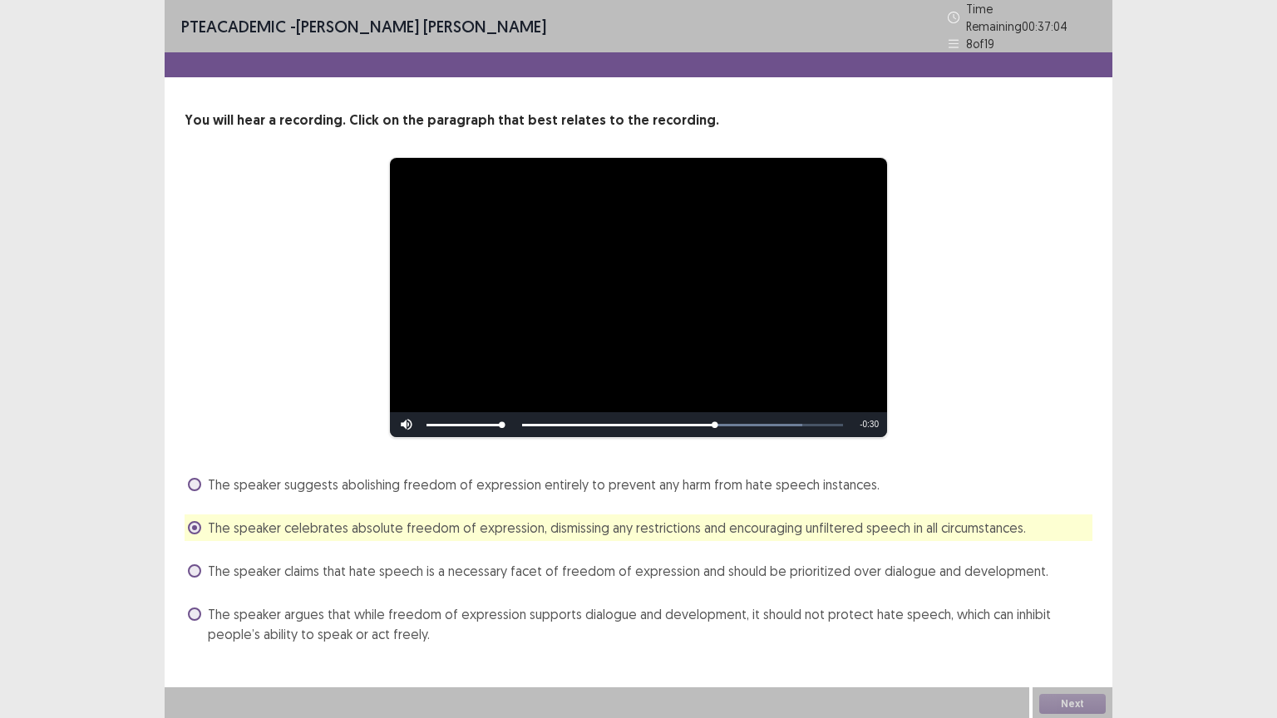
click at [200, 561] on label "The speaker claims that hate speech is a necessary facet of freedom of expressi…" at bounding box center [618, 571] width 860 height 20
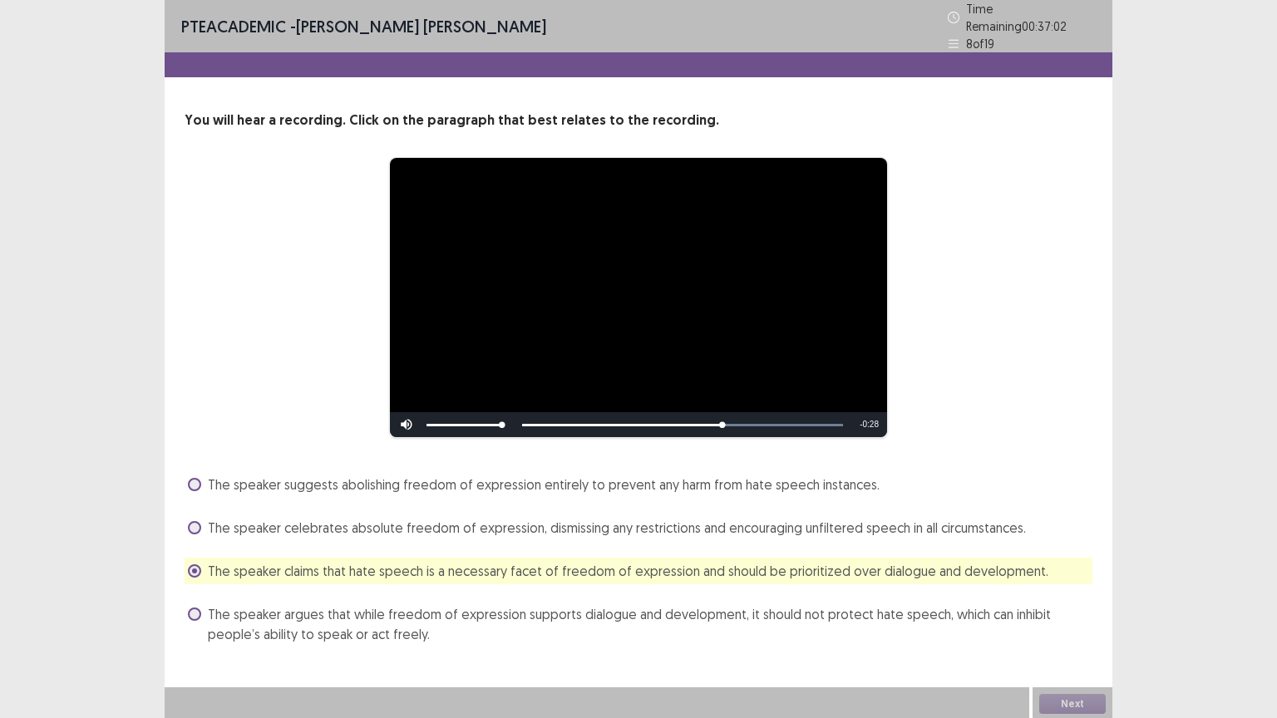
click at [200, 561] on label "The speaker claims that hate speech is a necessary facet of freedom of expressi…" at bounding box center [618, 571] width 860 height 20
click at [196, 484] on label "The speaker suggests abolishing freedom of expression entirely to prevent any h…" at bounding box center [533, 485] width 691 height 20
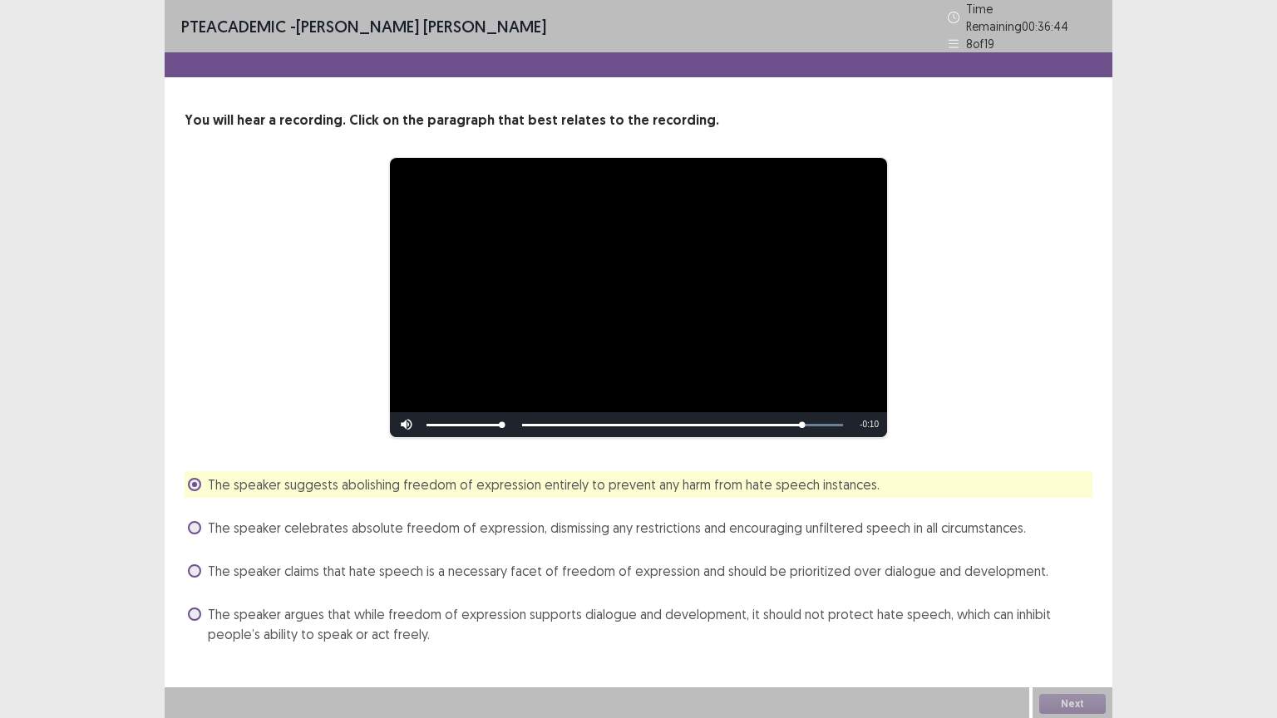
click at [196, 521] on span at bounding box center [194, 527] width 13 height 13
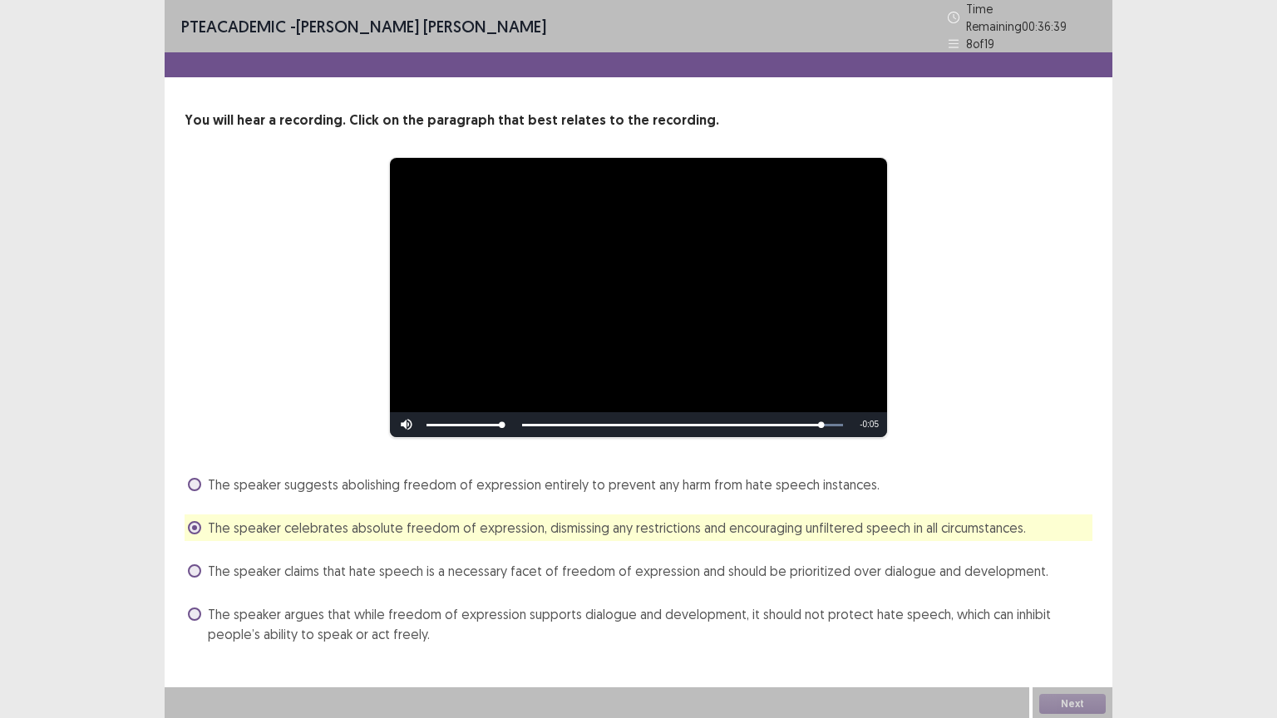
click at [1031, 606] on div "**********" at bounding box center [638, 360] width 947 height 721
click at [1080, 606] on button "Next" at bounding box center [1072, 704] width 66 height 20
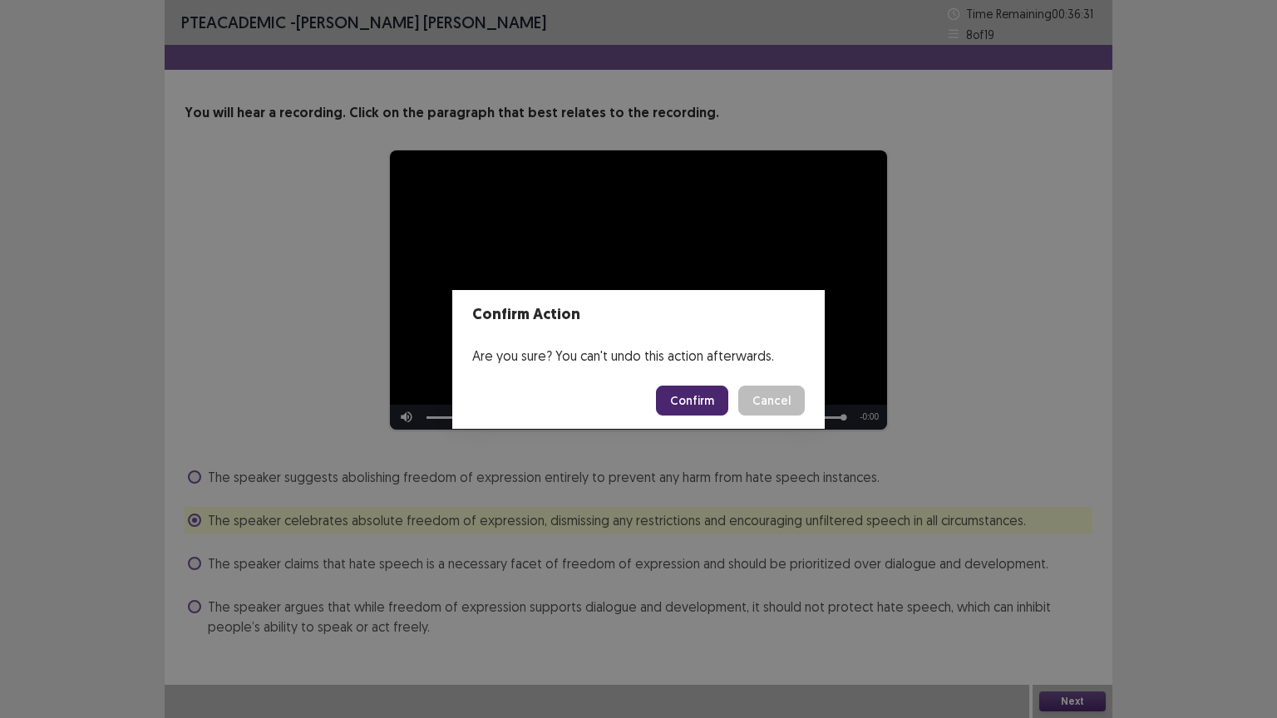
click at [706, 400] on button "Confirm" at bounding box center [692, 401] width 72 height 30
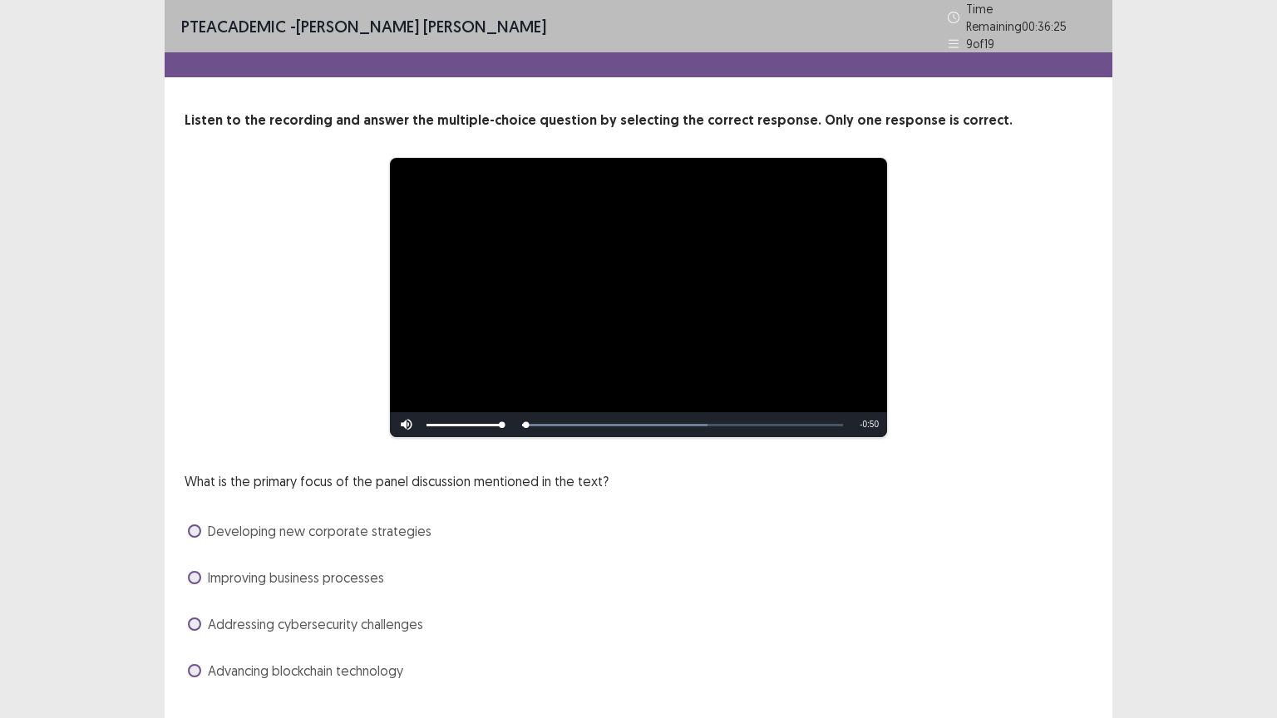
scroll to position [32, 0]
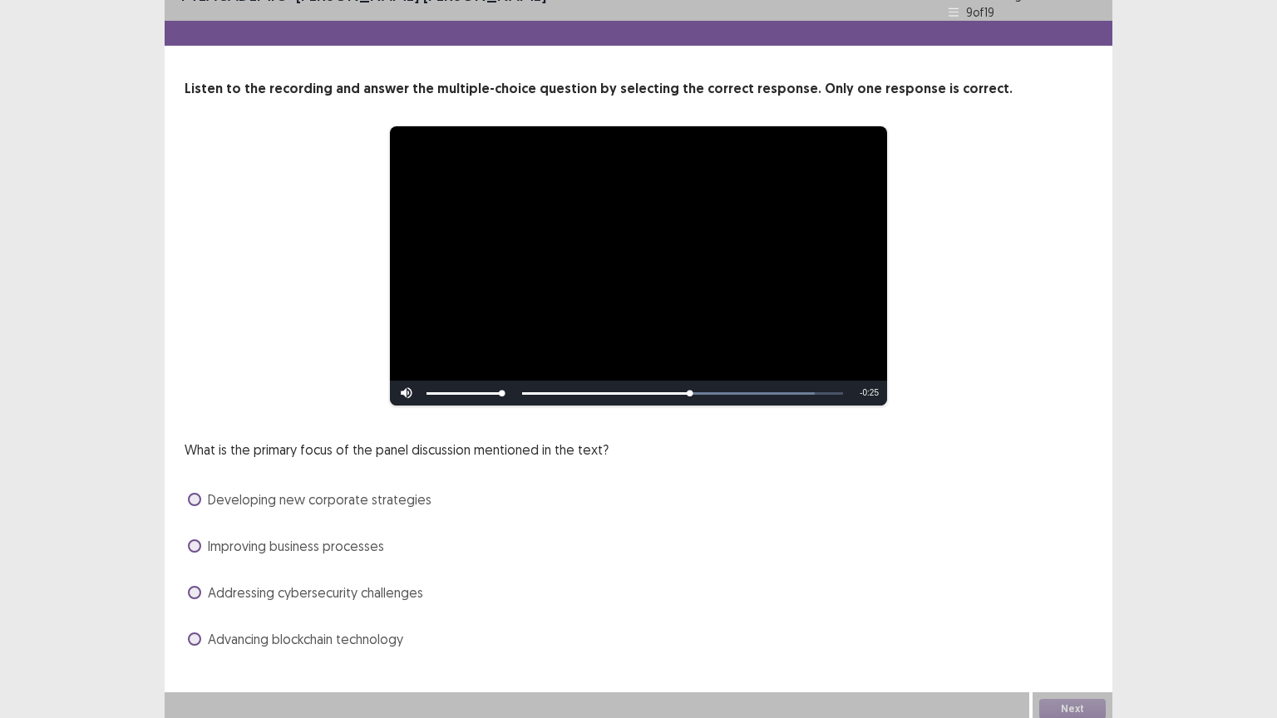
click at [195, 587] on span at bounding box center [194, 592] width 13 height 13
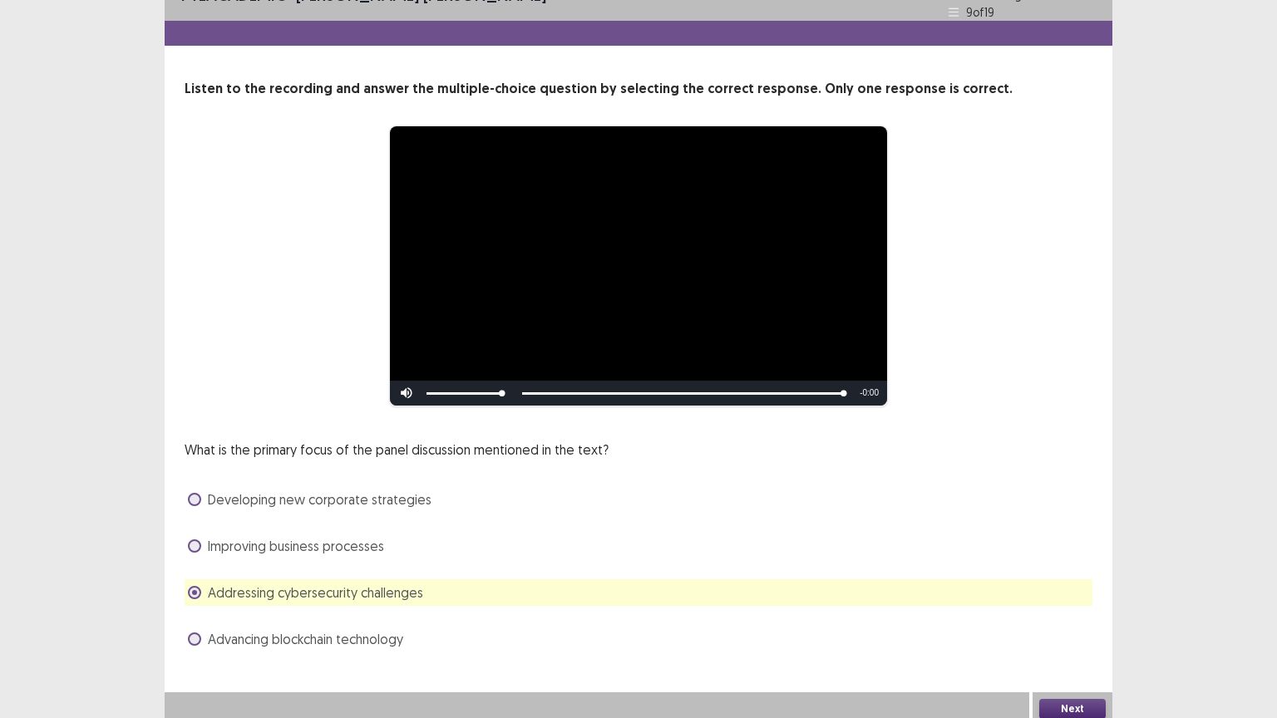
click at [1062, 606] on button "Next" at bounding box center [1072, 709] width 66 height 20
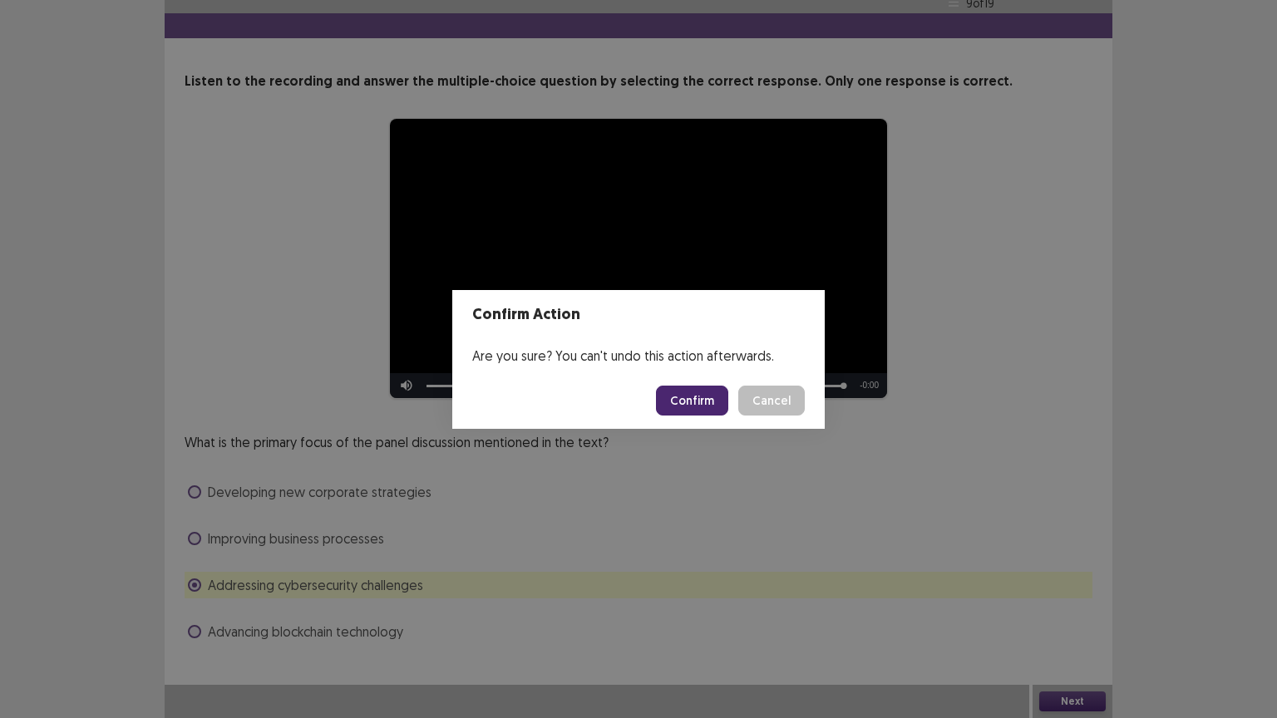
click at [695, 400] on button "Confirm" at bounding box center [692, 401] width 72 height 30
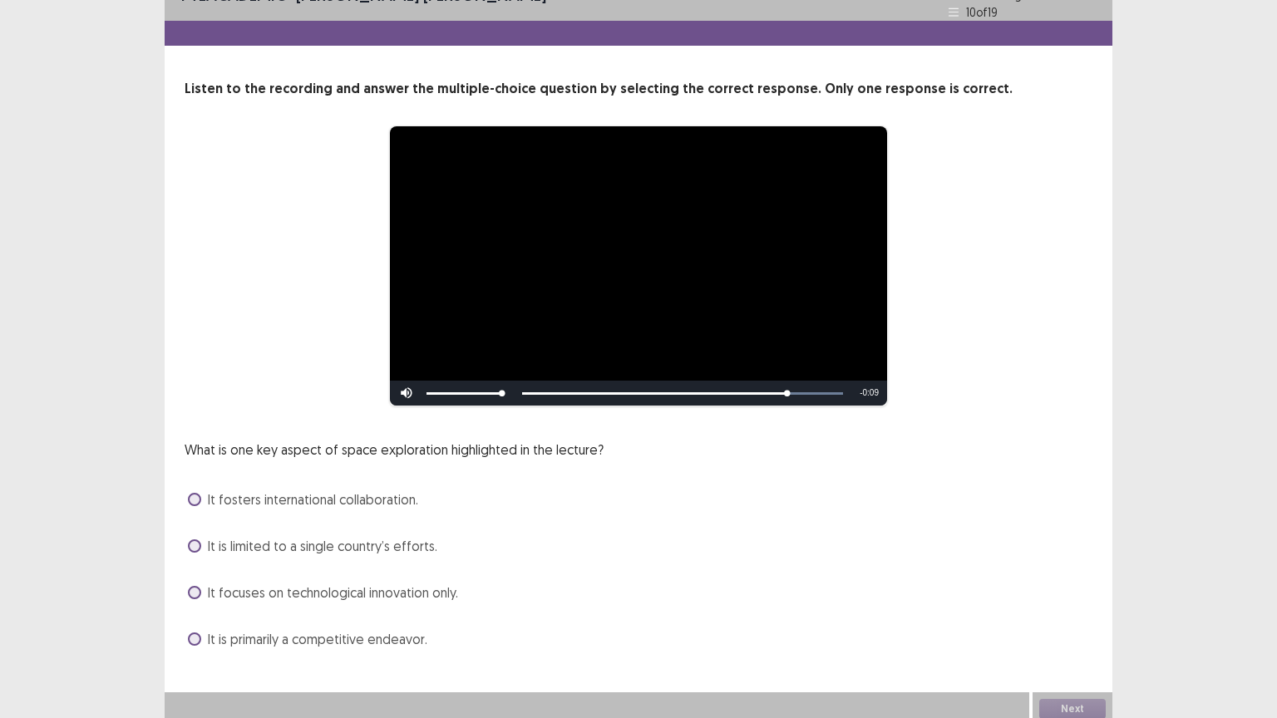
click at [195, 493] on span at bounding box center [194, 499] width 13 height 13
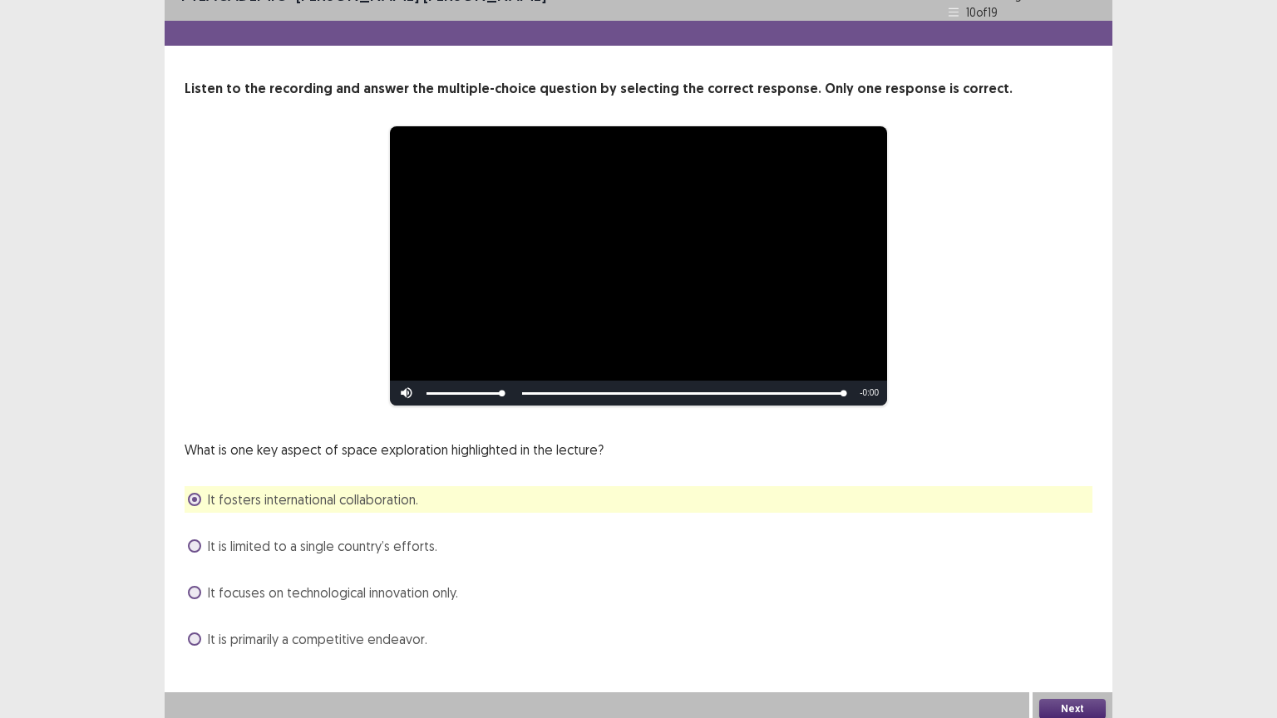
click at [1072, 606] on button "Next" at bounding box center [1072, 709] width 66 height 20
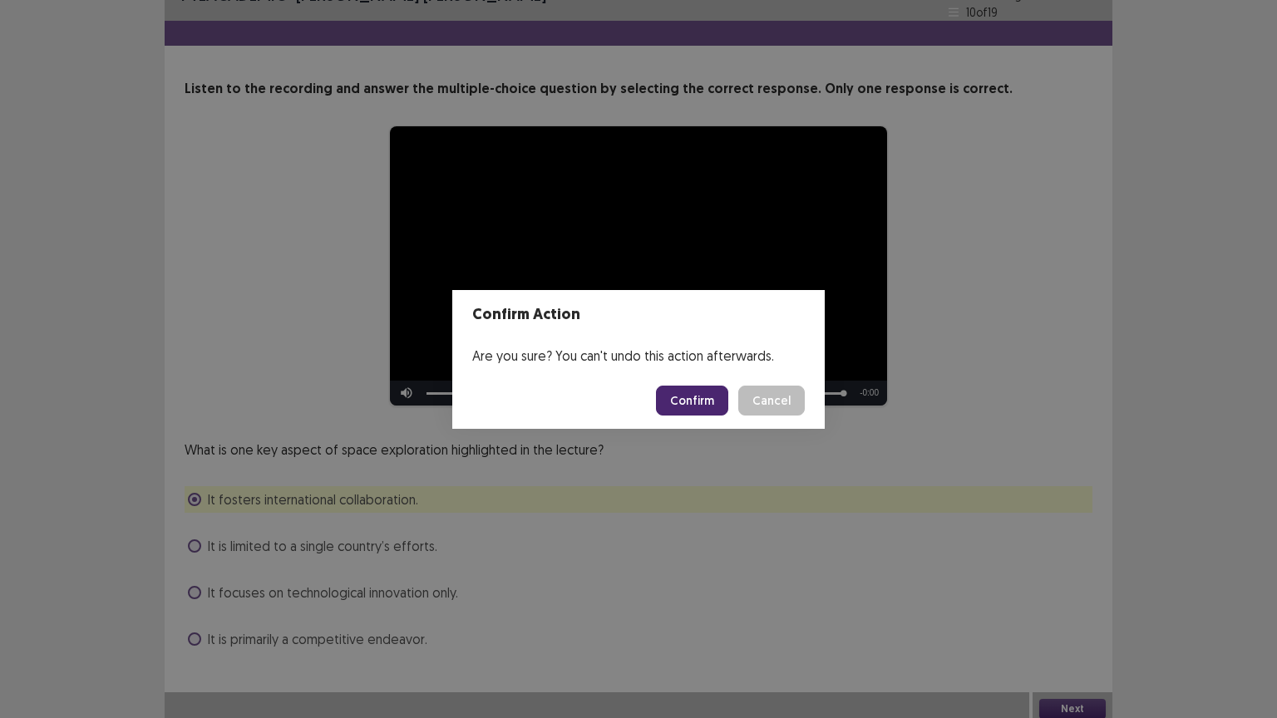
click at [686, 405] on button "Confirm" at bounding box center [692, 401] width 72 height 30
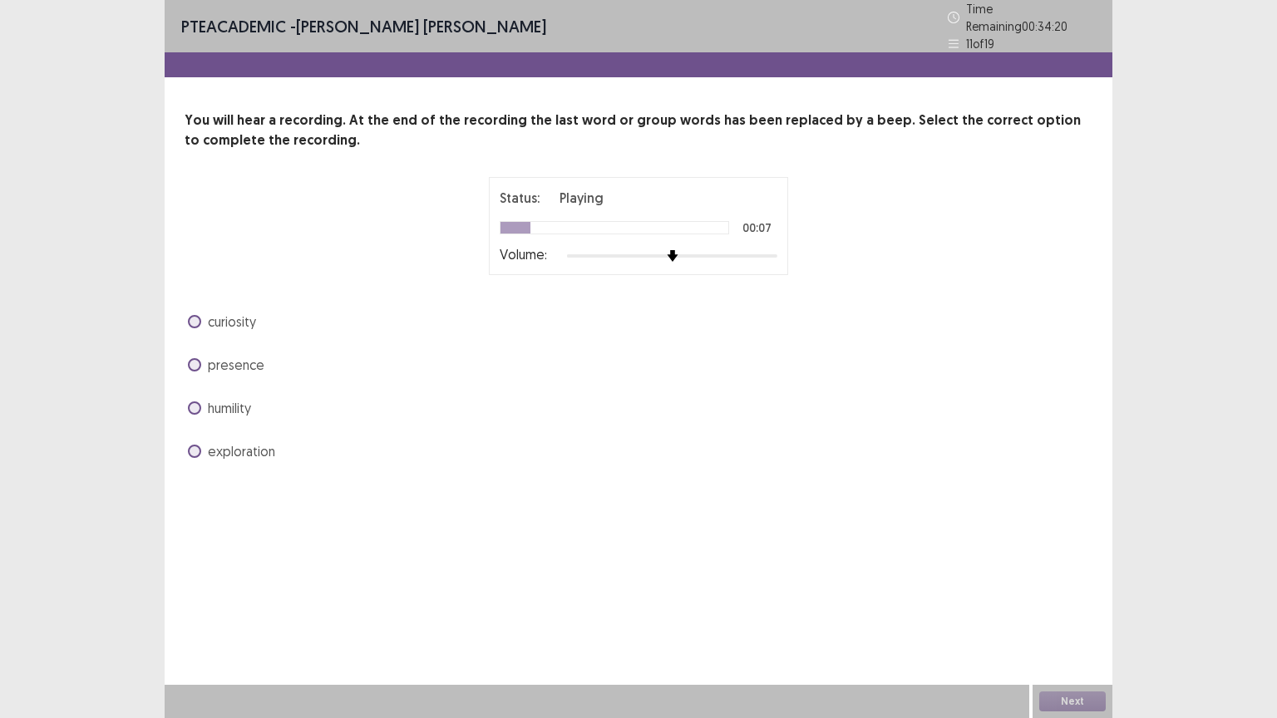
click at [386, 438] on div "exploration" at bounding box center [639, 451] width 908 height 27
click at [197, 445] on span at bounding box center [194, 451] width 13 height 13
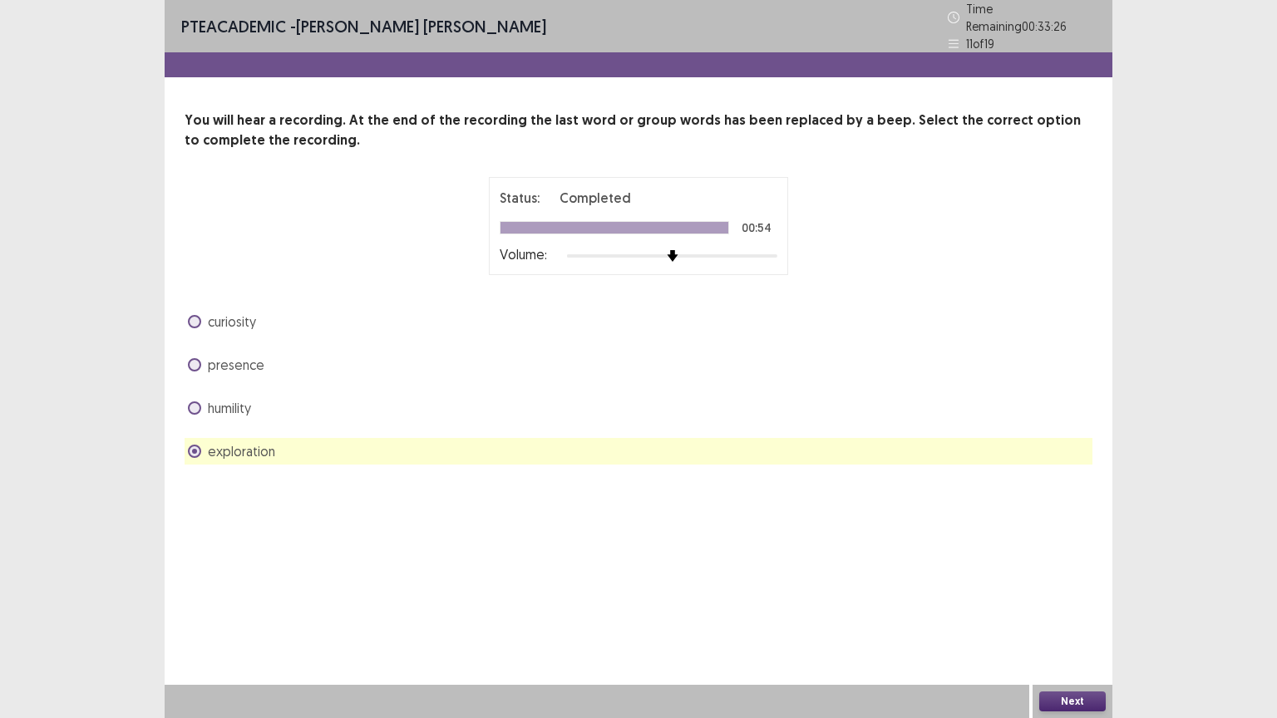
click at [1069, 606] on button "Next" at bounding box center [1072, 701] width 66 height 20
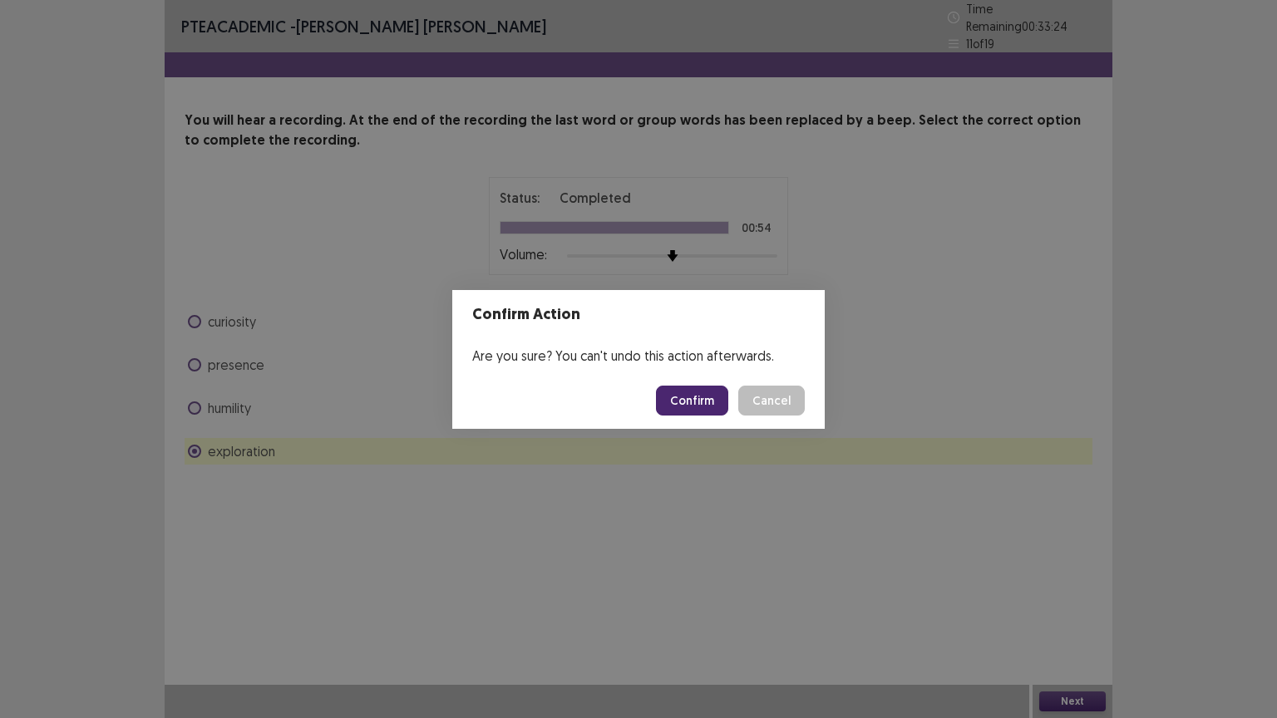
click at [706, 400] on button "Confirm" at bounding box center [692, 401] width 72 height 30
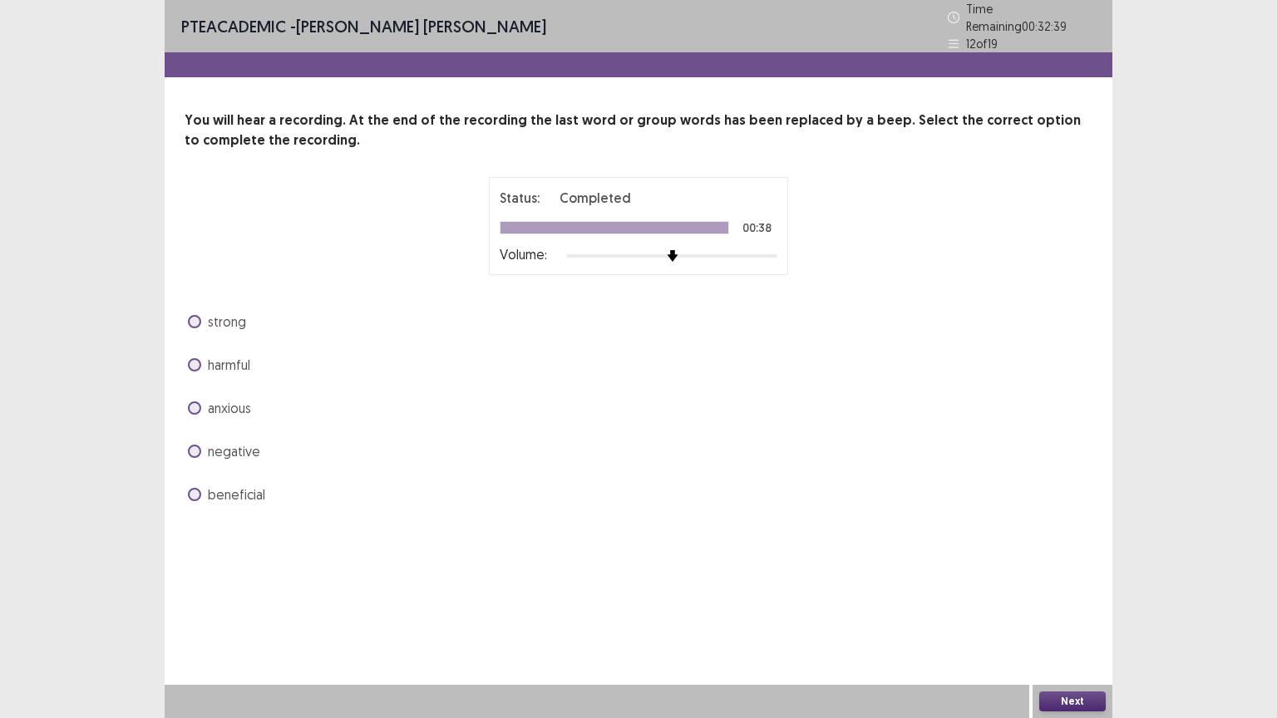
click at [190, 490] on span at bounding box center [194, 494] width 13 height 13
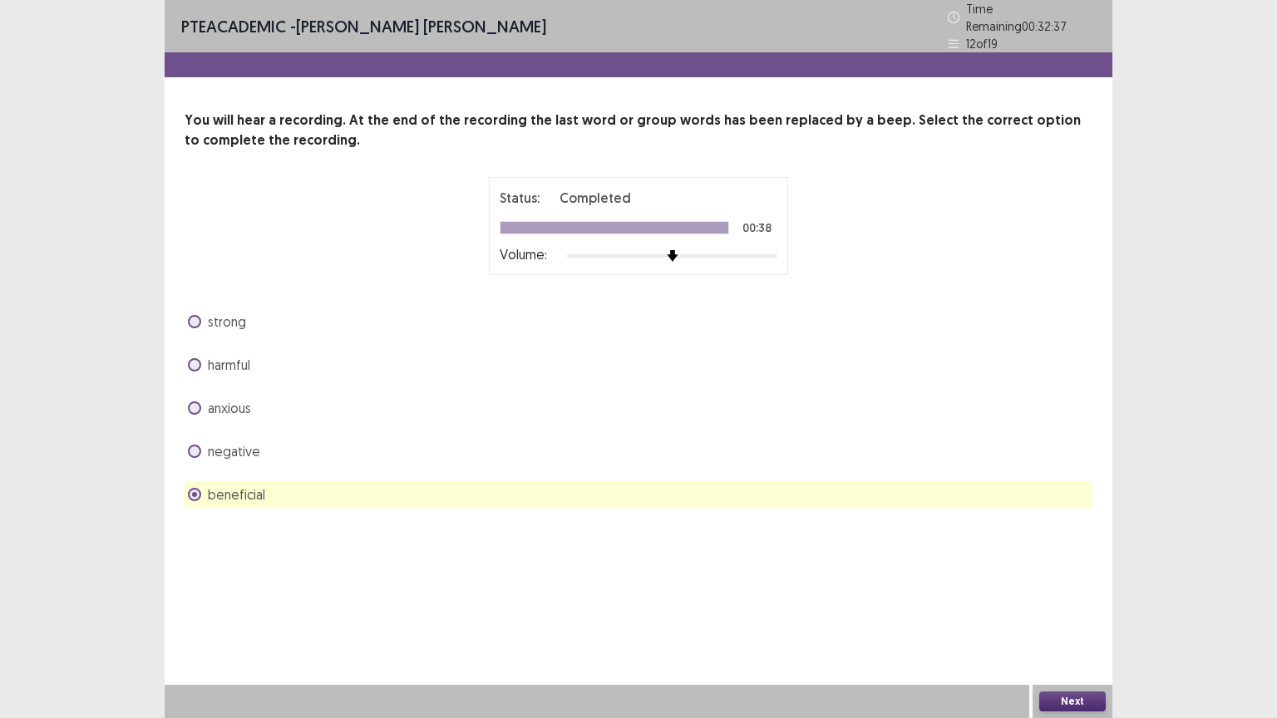
click at [1061, 606] on button "Next" at bounding box center [1072, 701] width 66 height 20
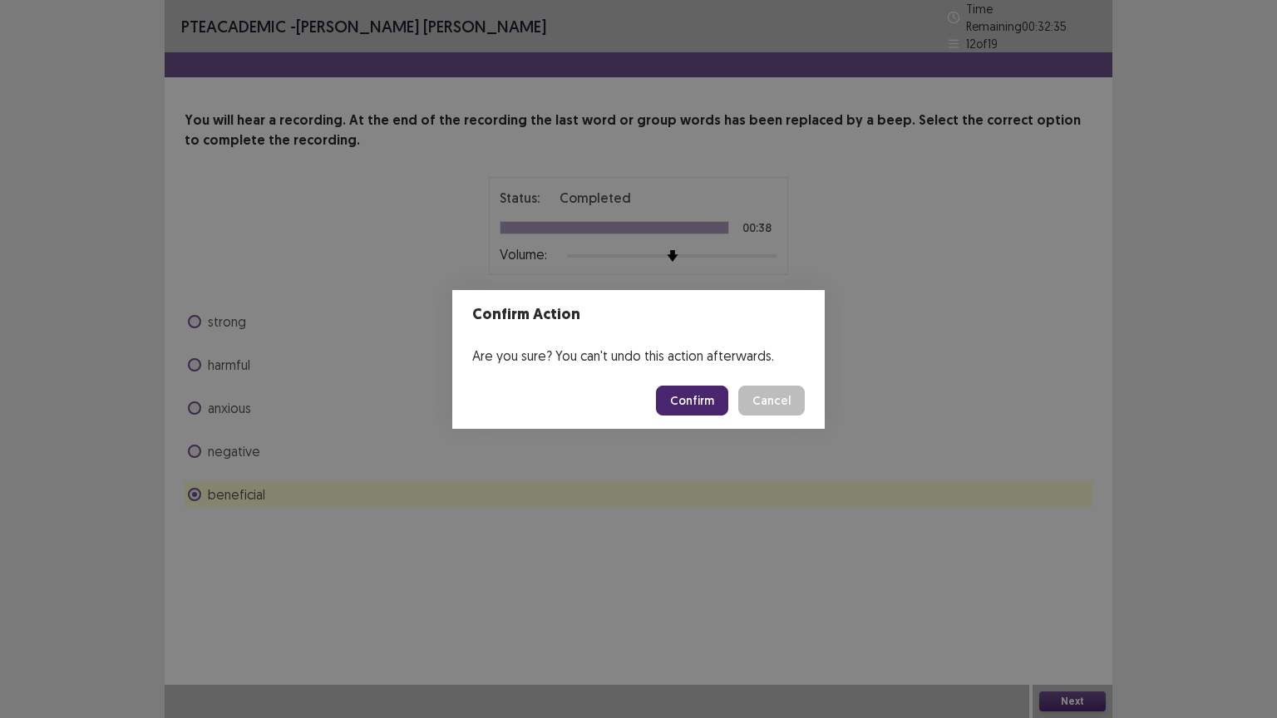
click at [684, 399] on button "Confirm" at bounding box center [692, 401] width 72 height 30
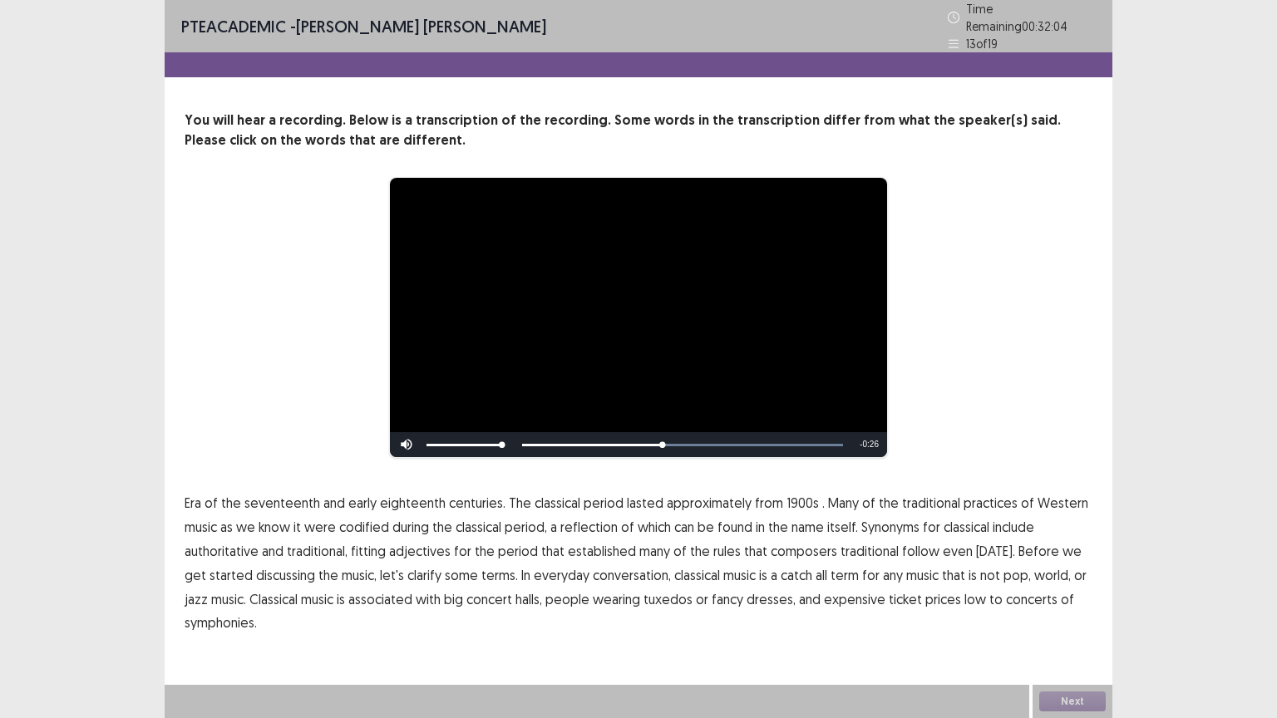
click at [955, 507] on p "Era of the seventeenth and early eighteenth centuries. The classical period las…" at bounding box center [639, 563] width 908 height 144
click at [951, 522] on span "classical" at bounding box center [966, 527] width 46 height 20
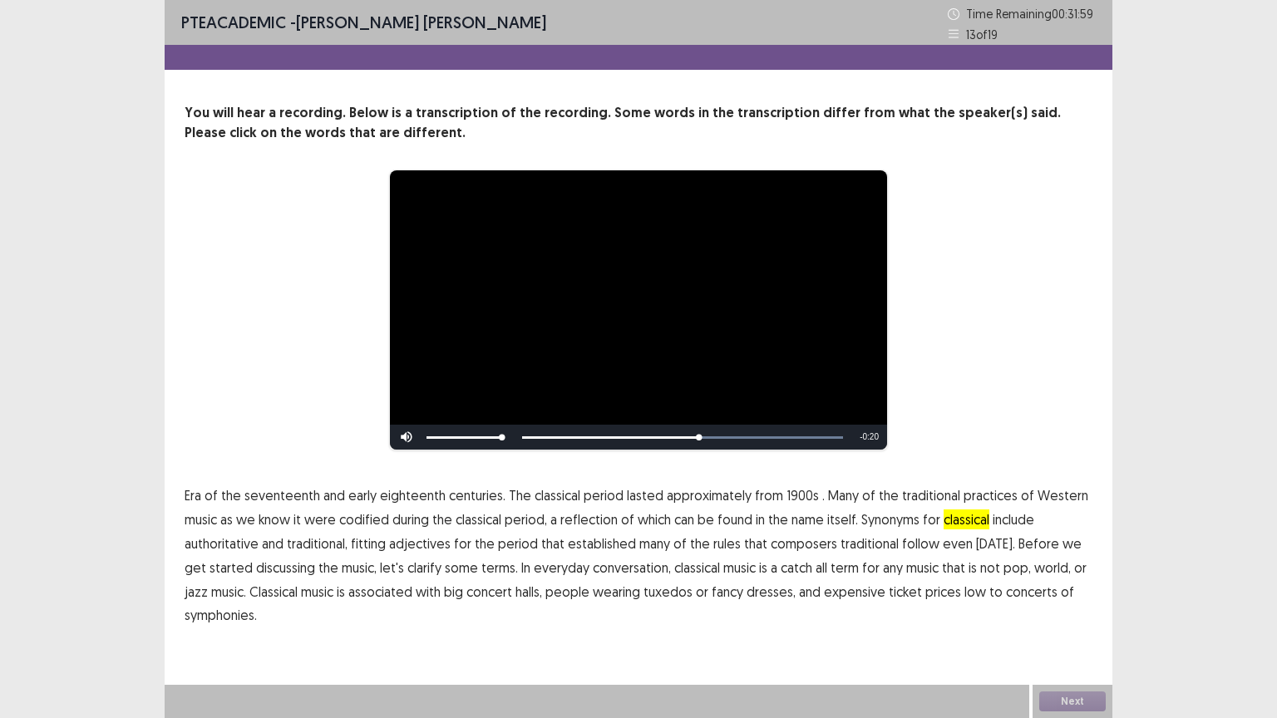
click at [846, 542] on span "traditional" at bounding box center [869, 544] width 58 height 20
click at [1069, 606] on button "Next" at bounding box center [1072, 701] width 66 height 20
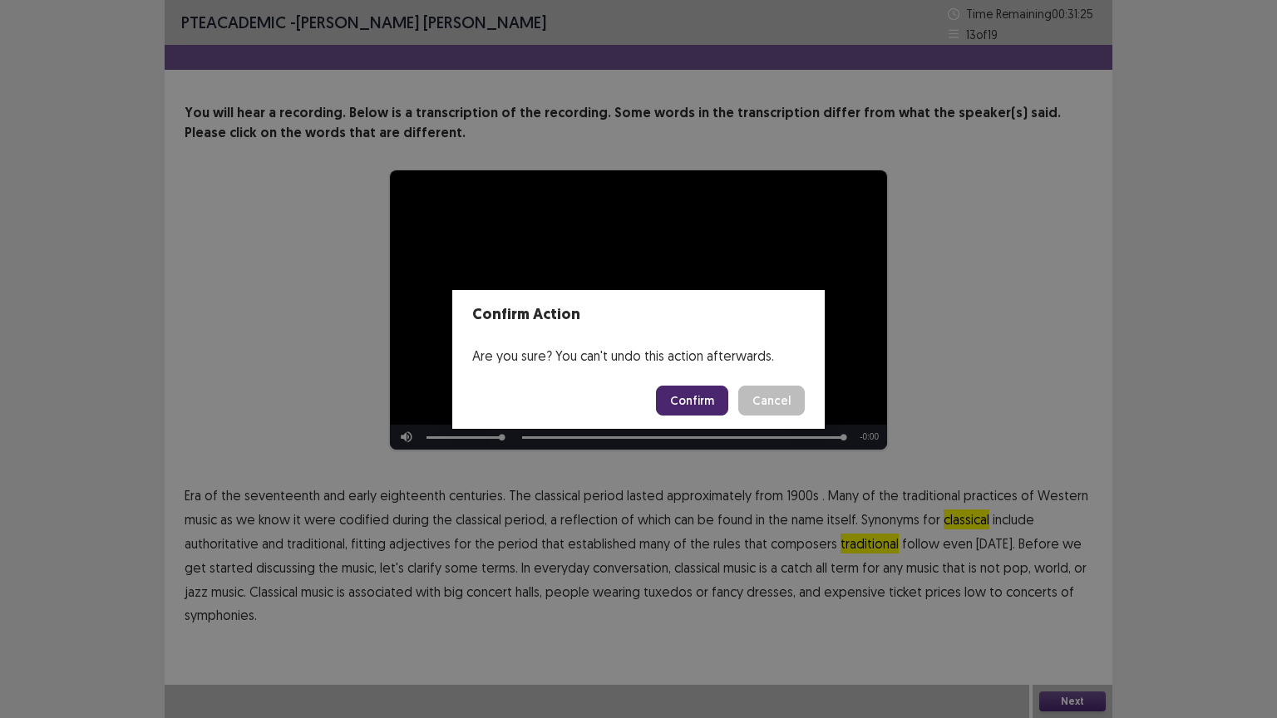
click at [699, 392] on button "Confirm" at bounding box center [692, 401] width 72 height 30
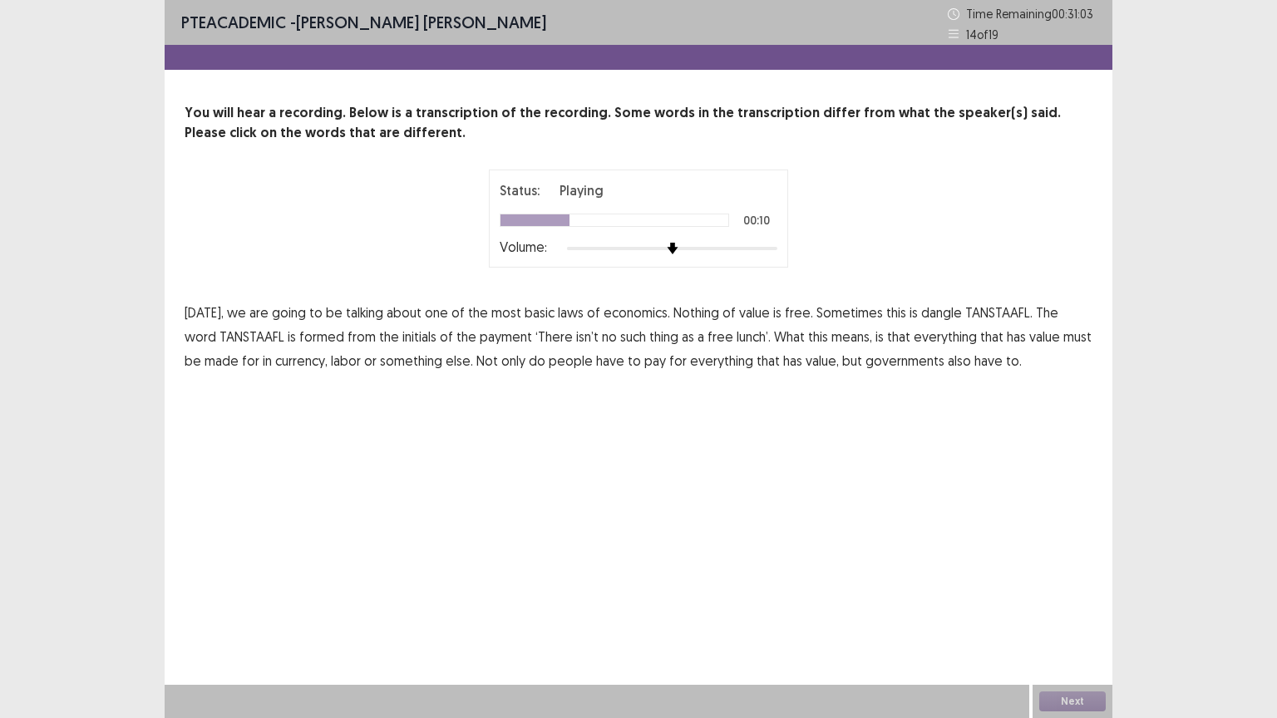
click at [938, 313] on span "dangle" at bounding box center [941, 313] width 41 height 20
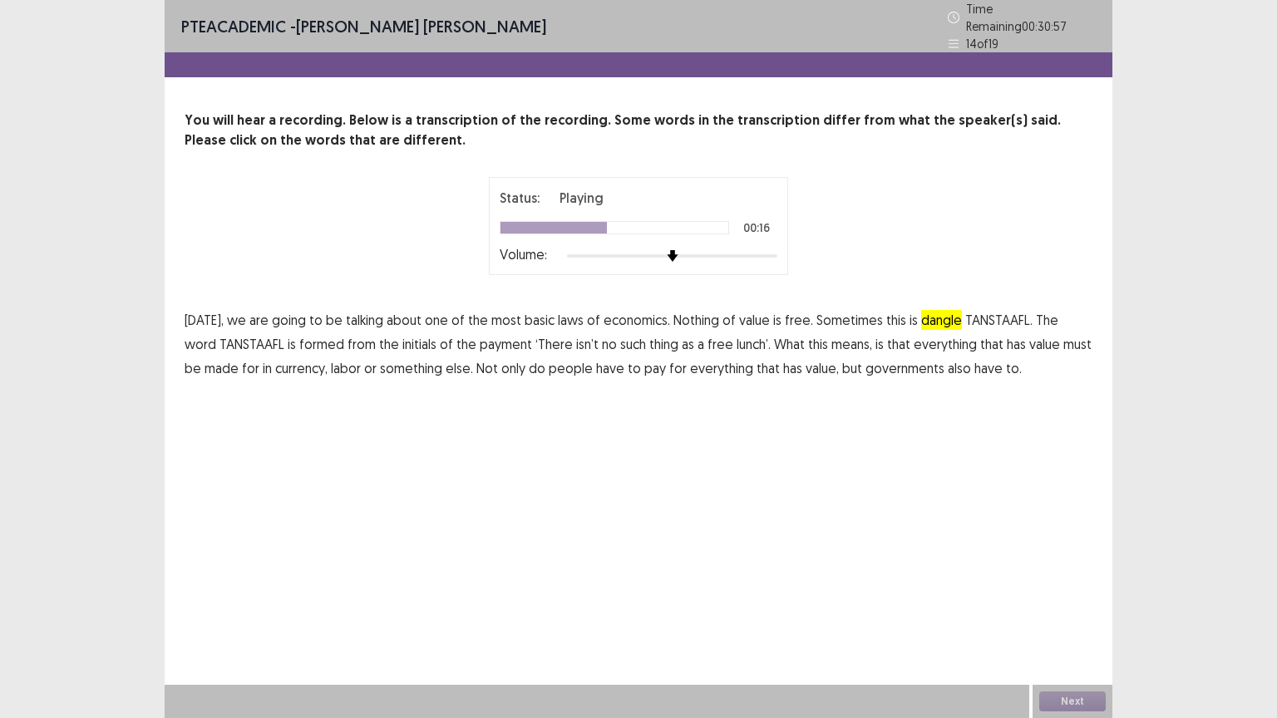
click at [480, 343] on span "payment" at bounding box center [506, 344] width 52 height 20
click at [576, 339] on span "isn’t" at bounding box center [587, 344] width 22 height 20
click at [204, 365] on span "made" at bounding box center [221, 368] width 34 height 20
click at [1061, 606] on button "Next" at bounding box center [1072, 701] width 66 height 20
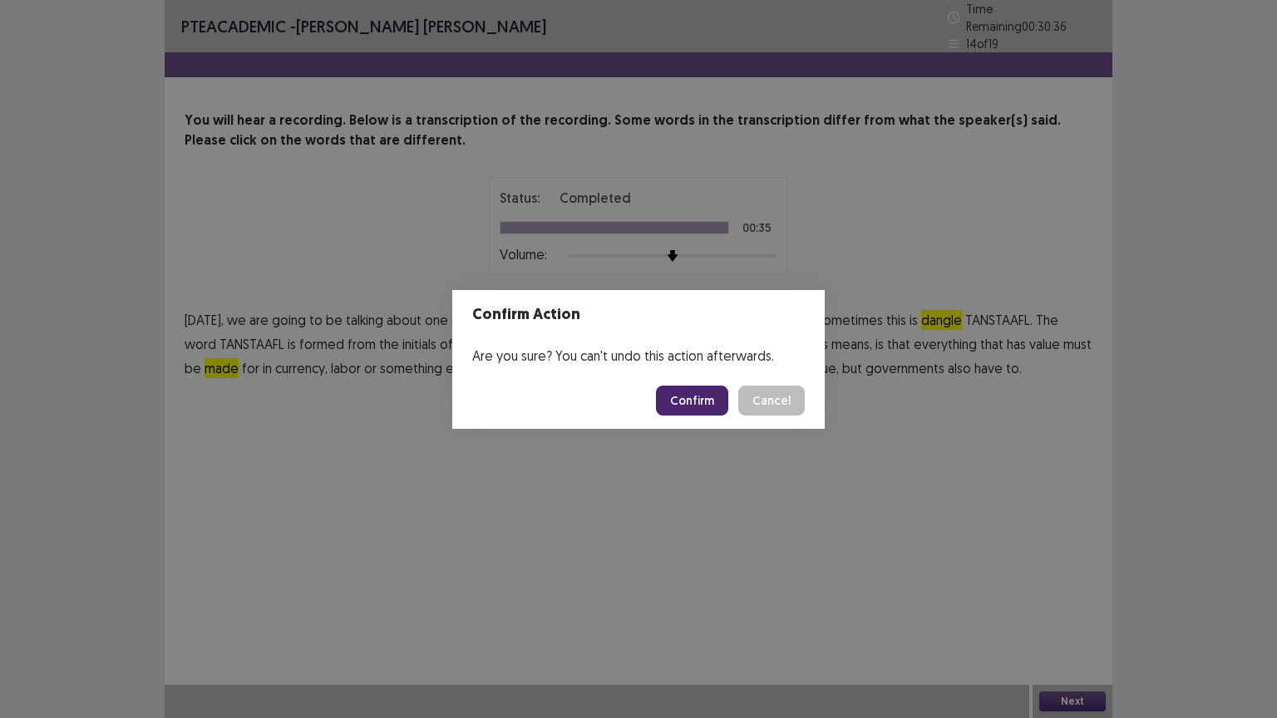
click at [701, 395] on button "Confirm" at bounding box center [692, 401] width 72 height 30
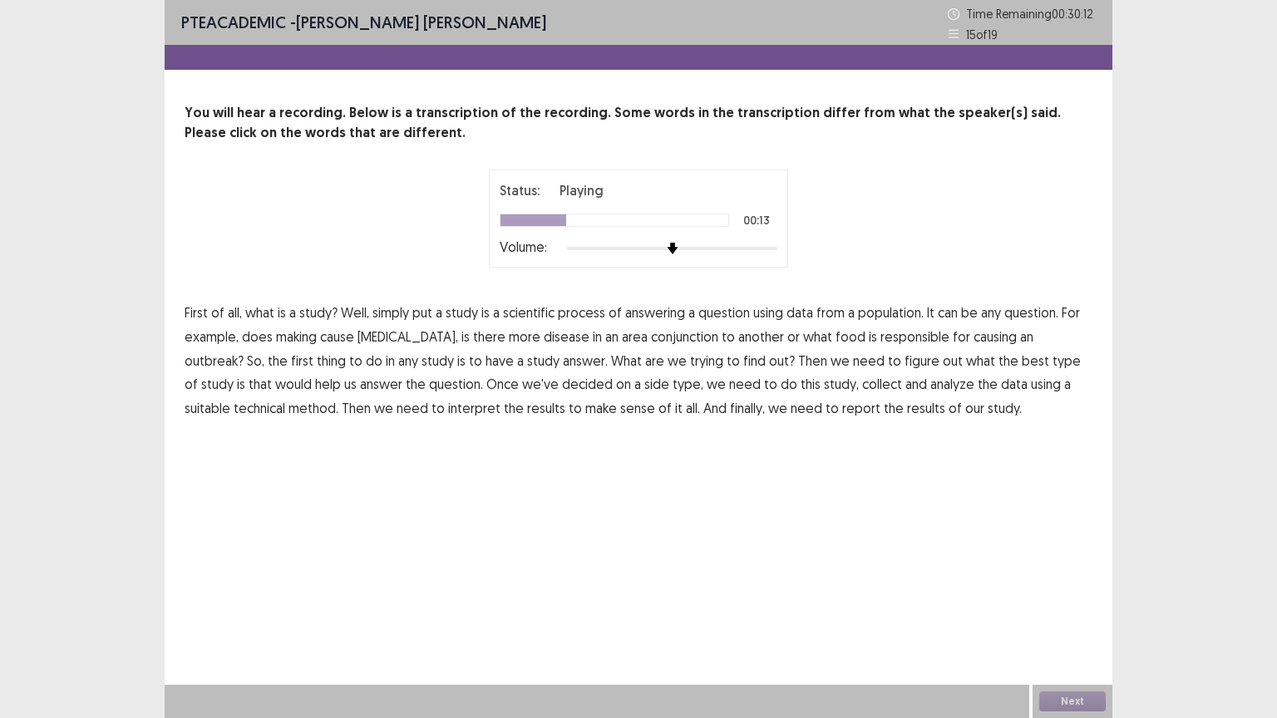
click at [288, 332] on span "making" at bounding box center [296, 337] width 41 height 20
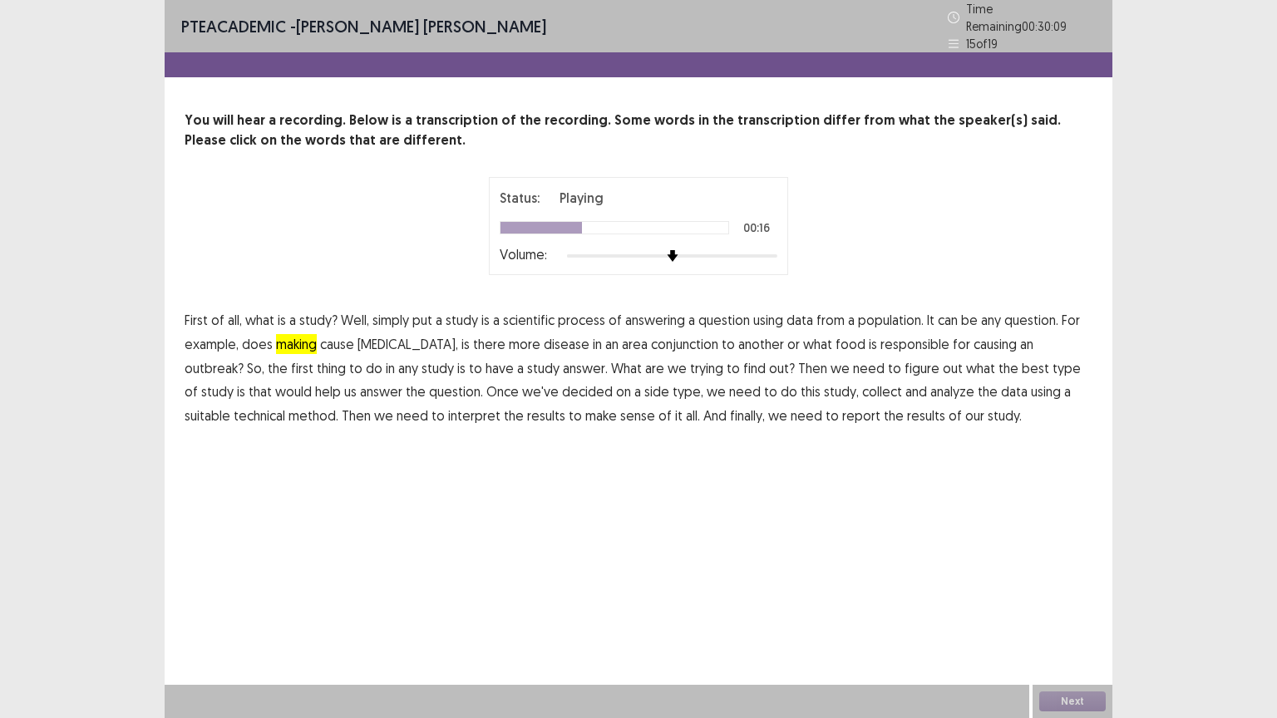
click at [651, 336] on span "conjunction" at bounding box center [684, 344] width 67 height 20
click at [563, 363] on span "answer." at bounding box center [585, 368] width 45 height 20
click at [644, 384] on span "side" at bounding box center [656, 391] width 25 height 20
click at [285, 406] on span "technical" at bounding box center [260, 416] width 52 height 20
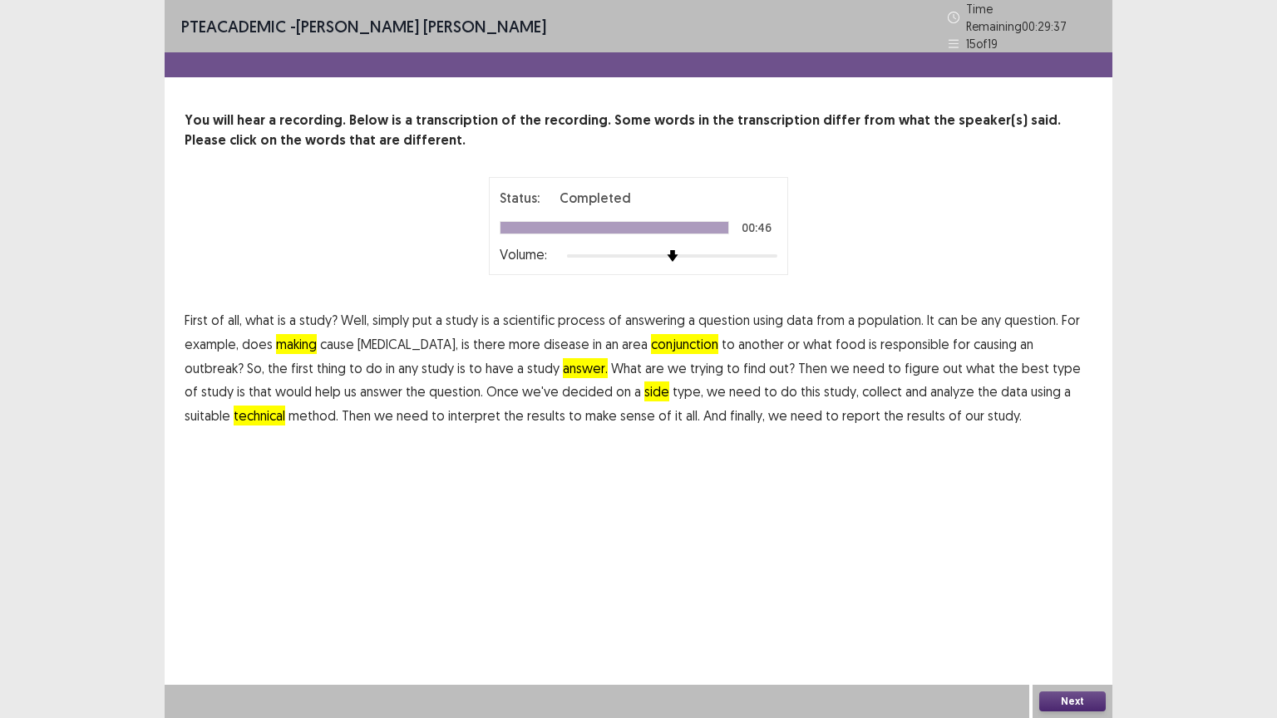
click at [1064, 606] on button "Next" at bounding box center [1072, 701] width 66 height 20
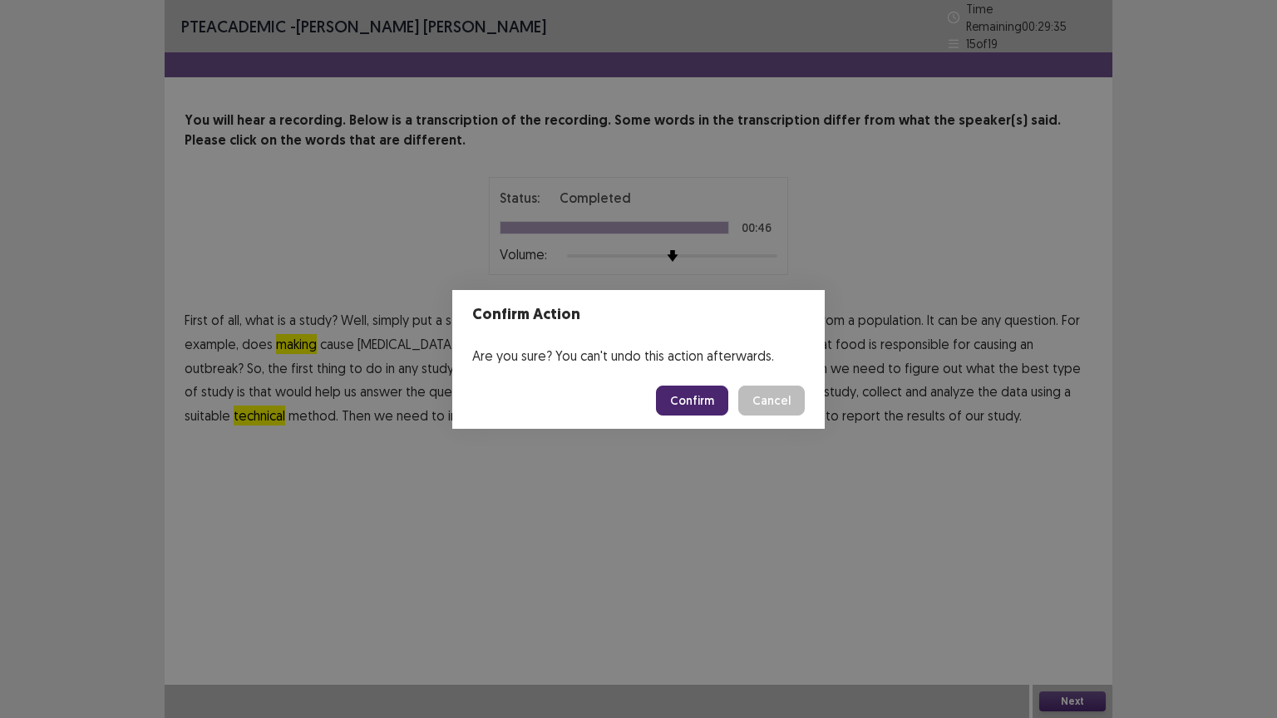
click at [711, 407] on button "Confirm" at bounding box center [692, 401] width 72 height 30
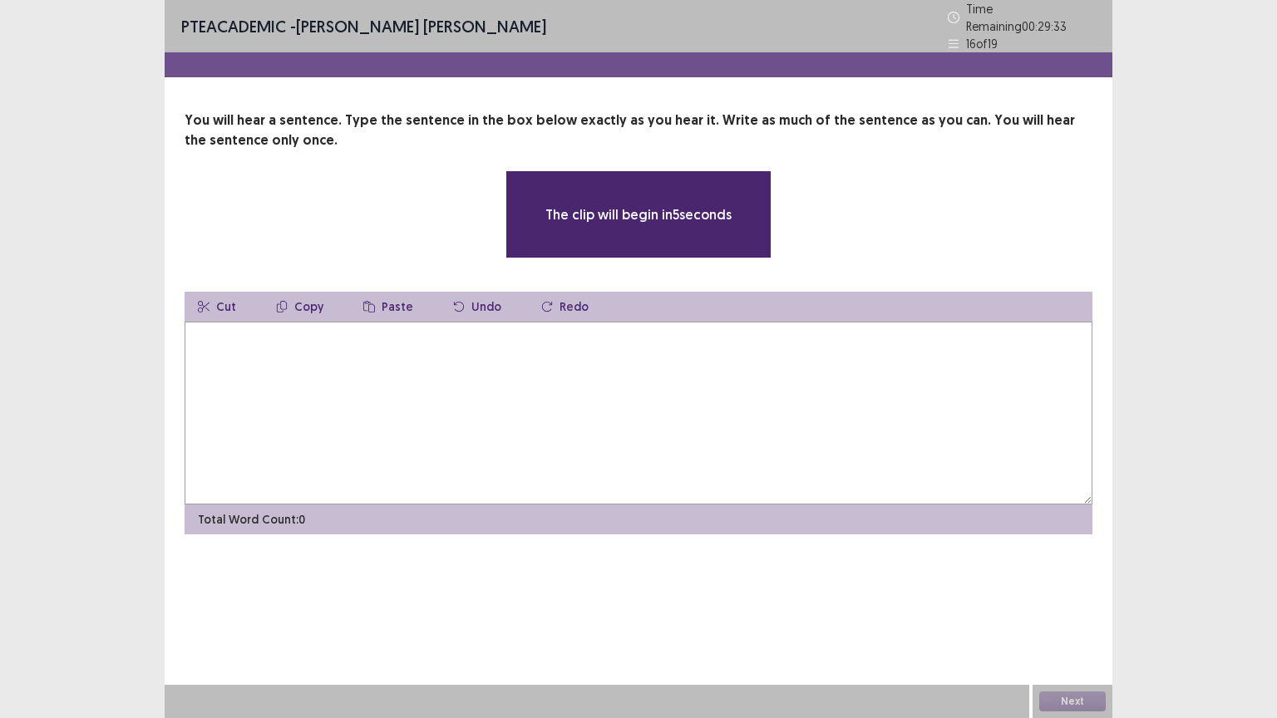
click at [327, 357] on textarea at bounding box center [639, 413] width 908 height 183
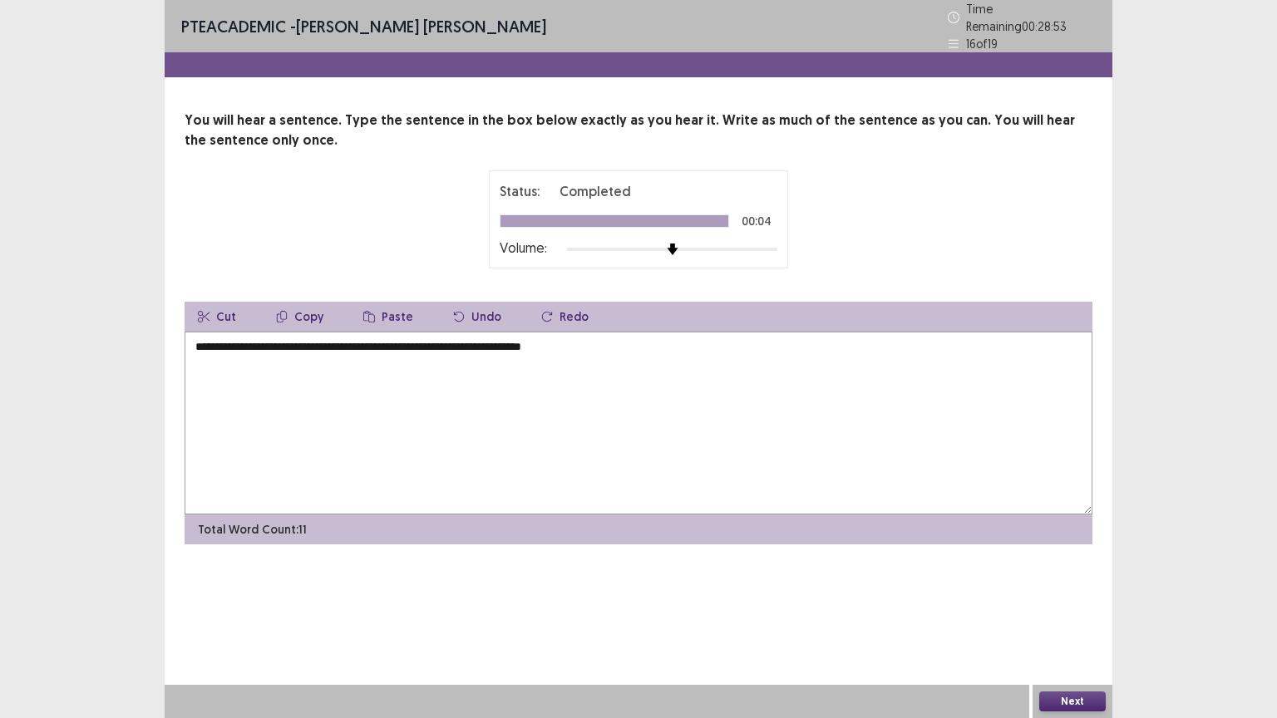
click at [293, 337] on textarea "**********" at bounding box center [639, 423] width 908 height 183
type textarea "**********"
click at [1062, 606] on button "Next" at bounding box center [1072, 701] width 66 height 20
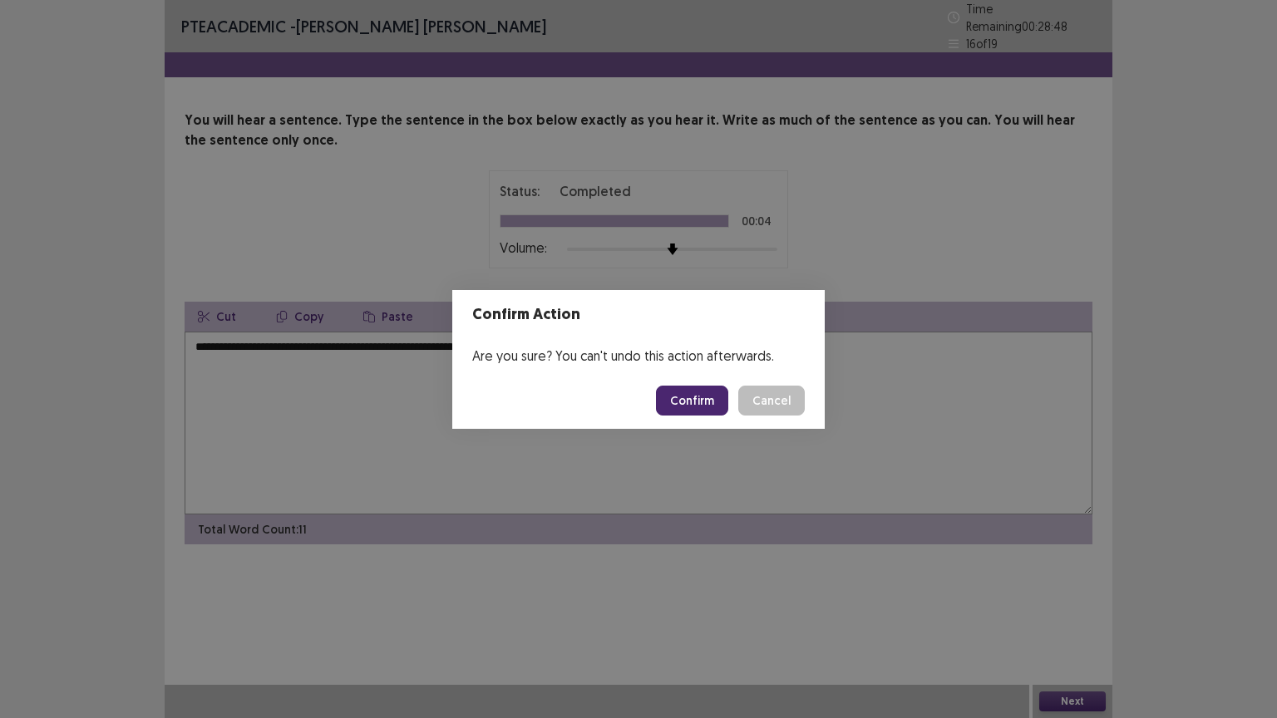
click at [701, 392] on button "Confirm" at bounding box center [692, 401] width 72 height 30
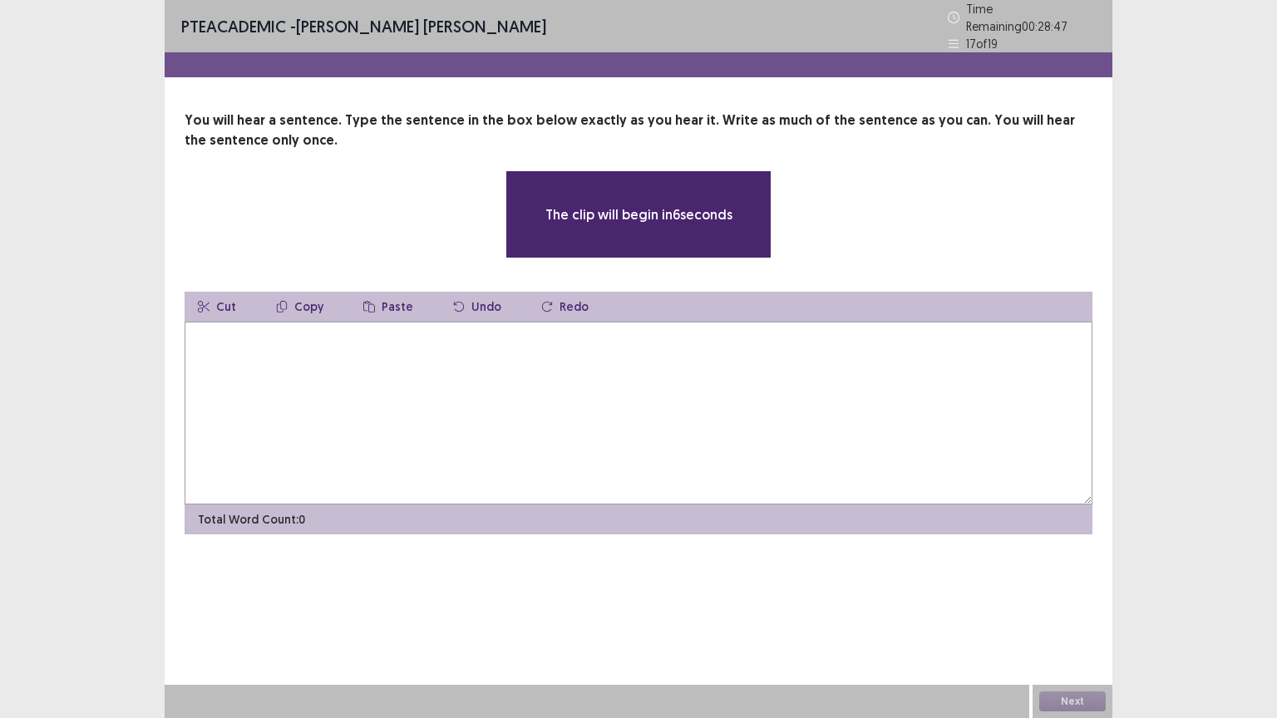
click at [365, 342] on textarea at bounding box center [639, 413] width 908 height 183
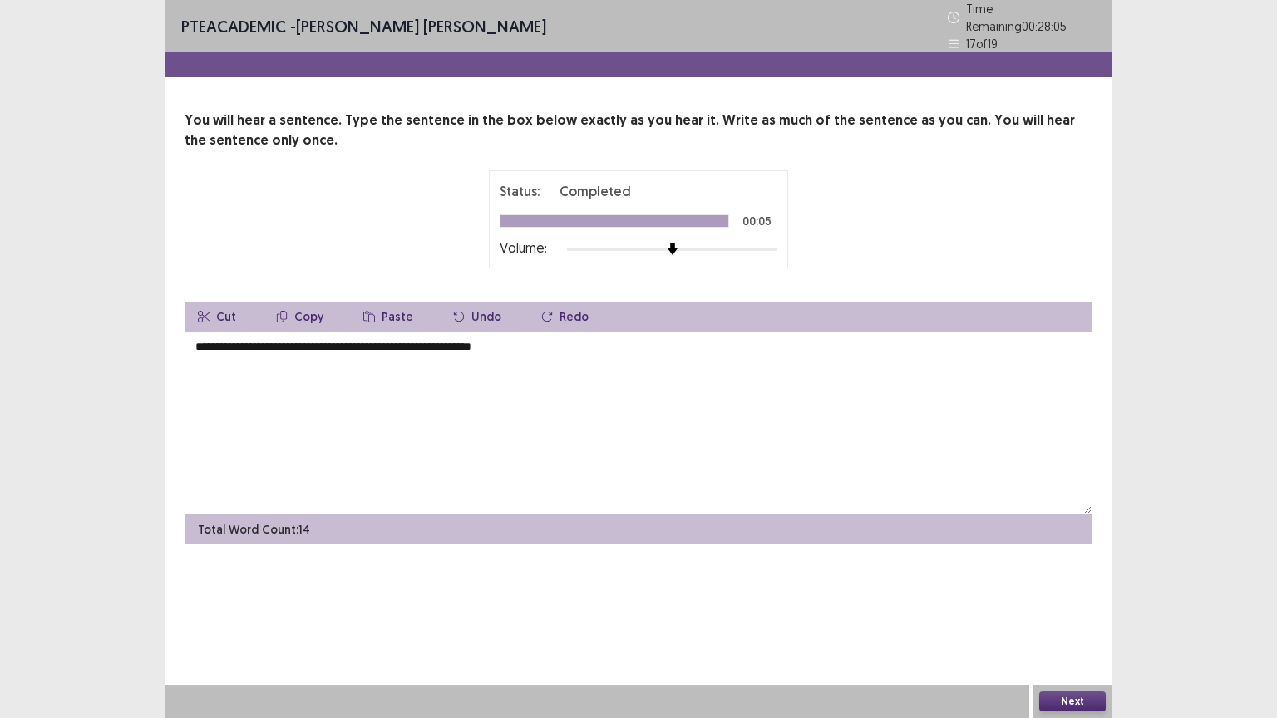
click at [276, 339] on textarea "**********" at bounding box center [639, 423] width 908 height 183
type textarea "**********"
click at [1073, 606] on button "Next" at bounding box center [1072, 701] width 66 height 20
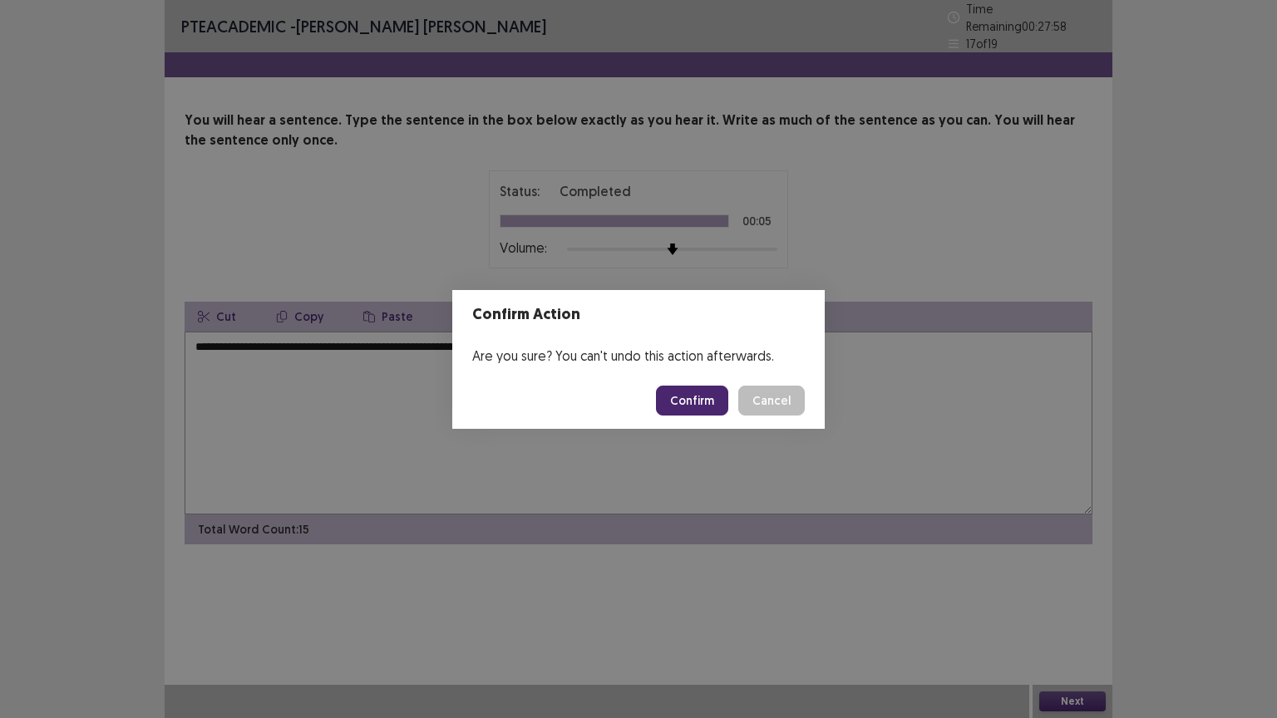
click at [698, 402] on button "Confirm" at bounding box center [692, 401] width 72 height 30
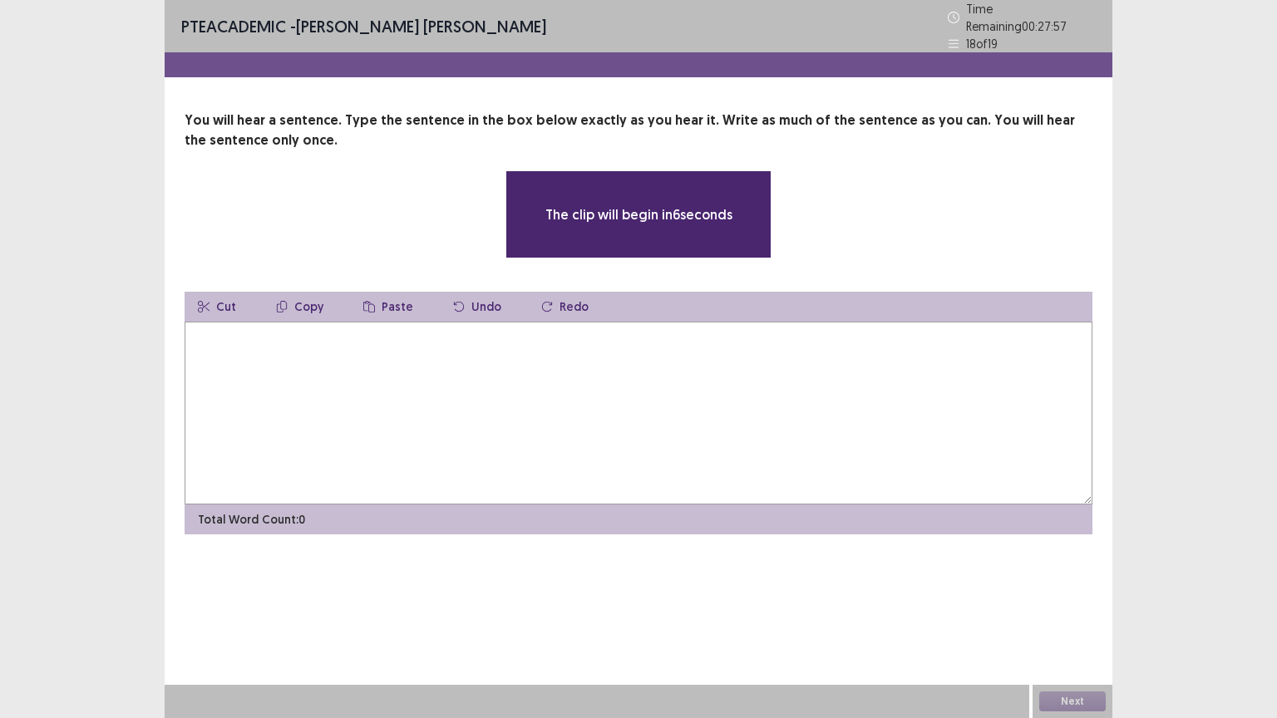
click at [223, 335] on textarea at bounding box center [639, 413] width 908 height 183
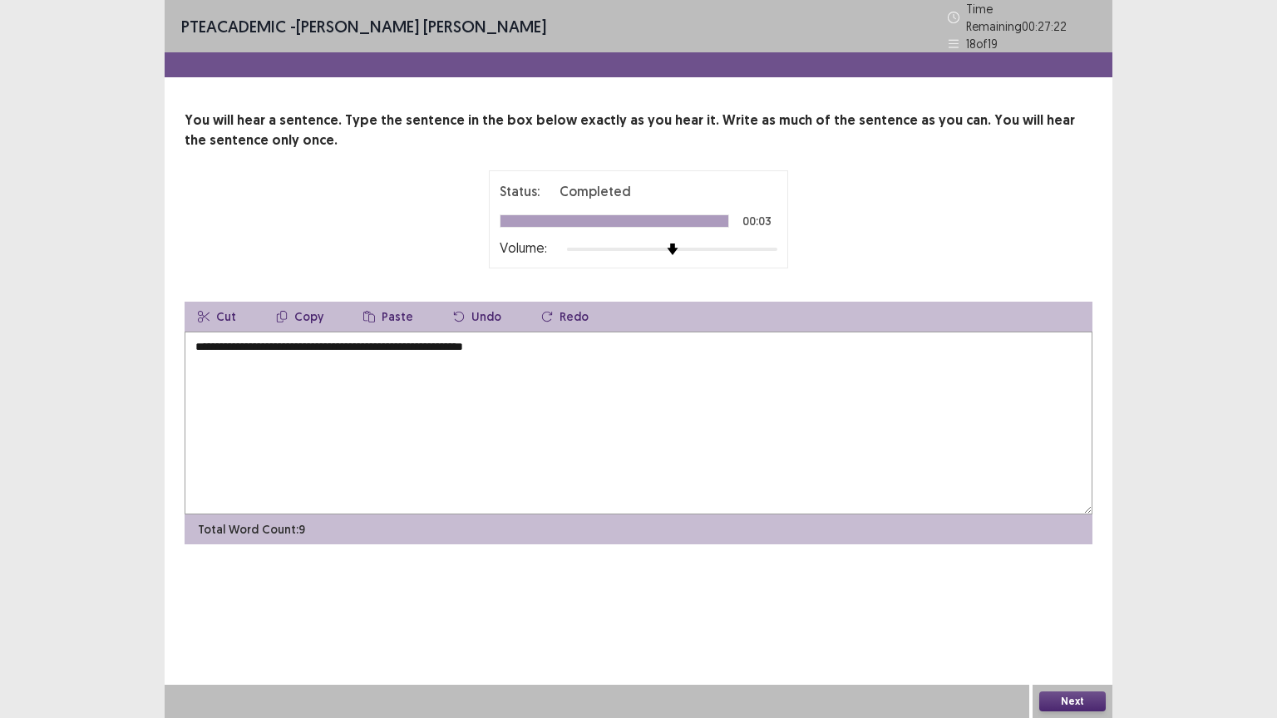
click at [375, 333] on textarea "**********" at bounding box center [639, 423] width 908 height 183
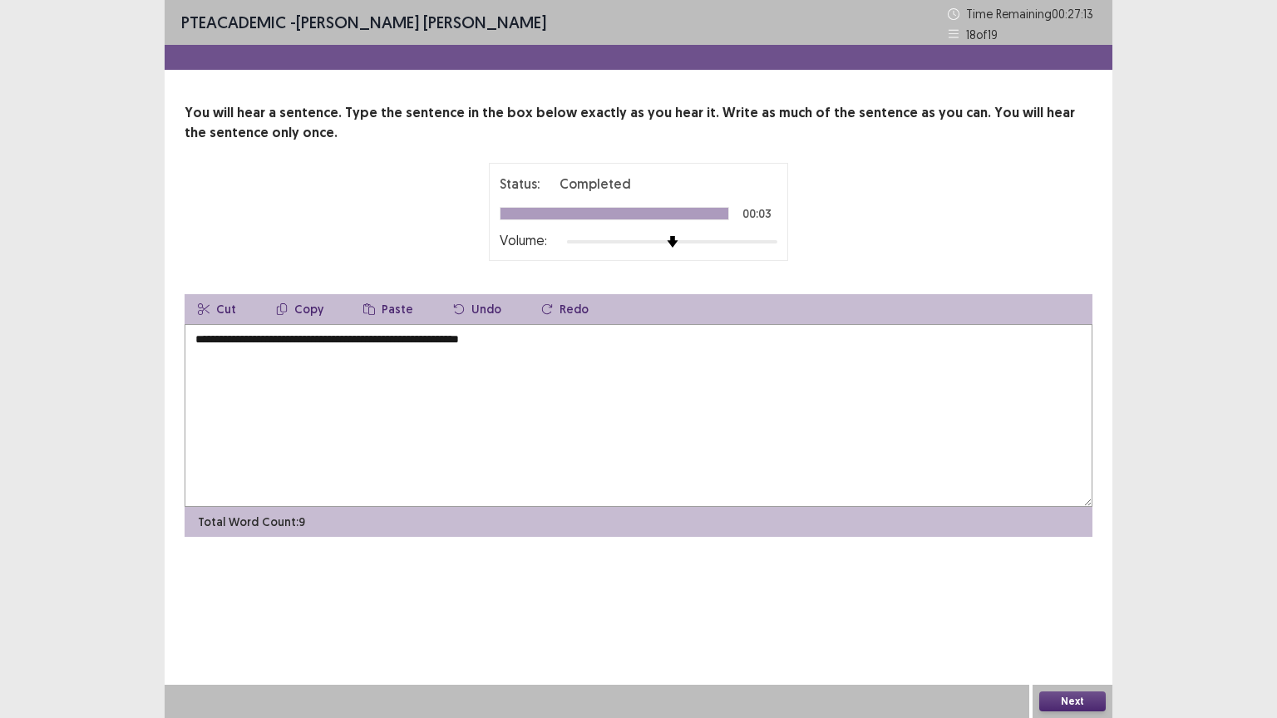
click at [527, 346] on textarea "**********" at bounding box center [639, 415] width 908 height 183
type textarea "**********"
click at [1059, 606] on button "Next" at bounding box center [1072, 701] width 66 height 20
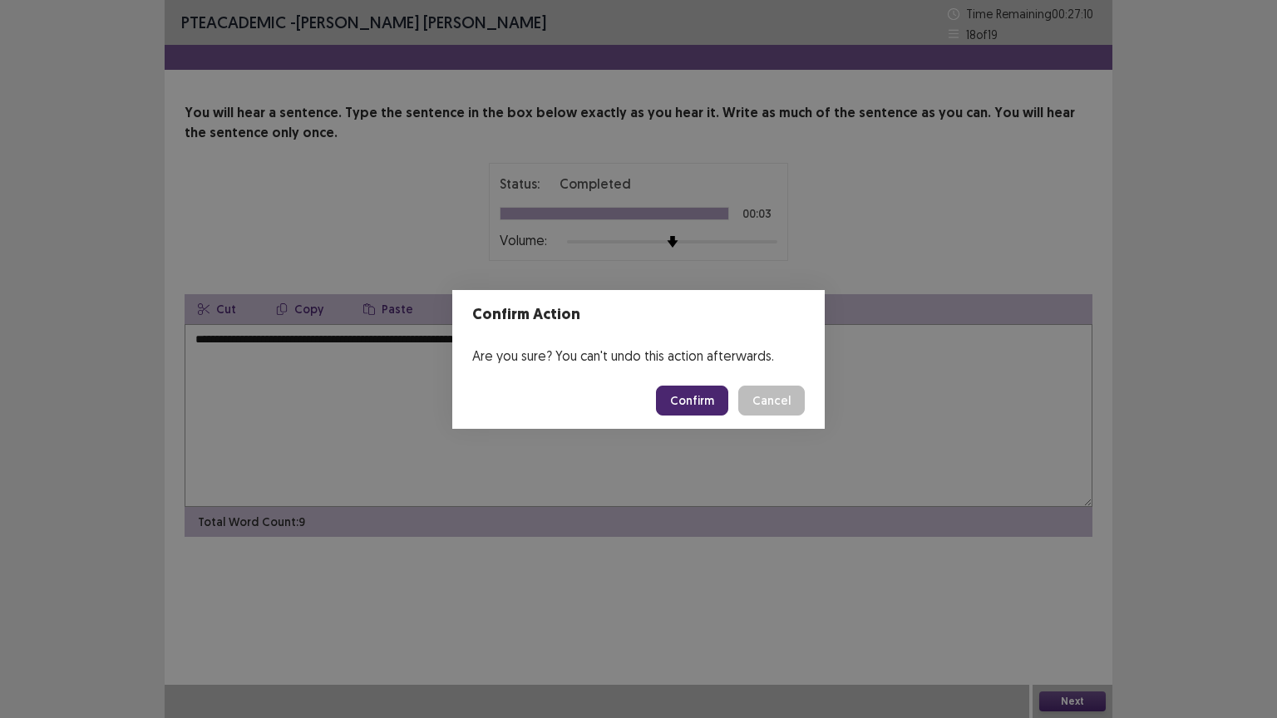
click at [707, 394] on button "Confirm" at bounding box center [692, 401] width 72 height 30
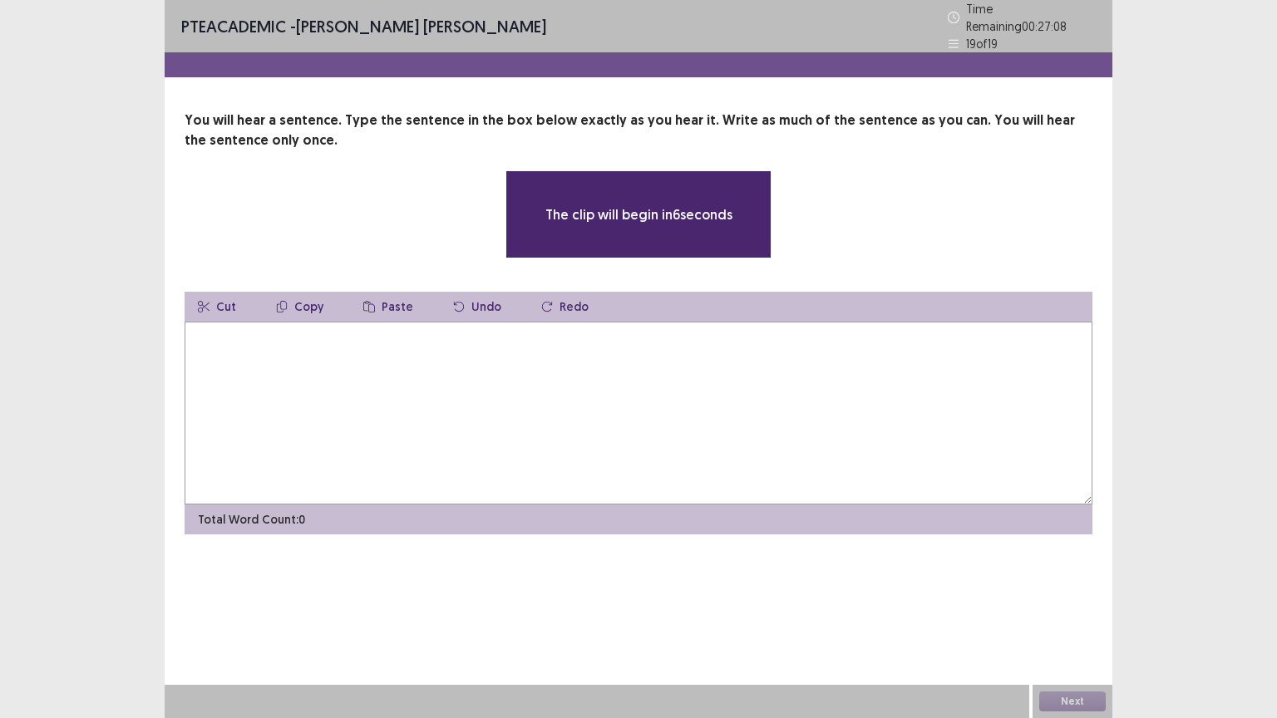
click at [562, 347] on textarea at bounding box center [639, 413] width 908 height 183
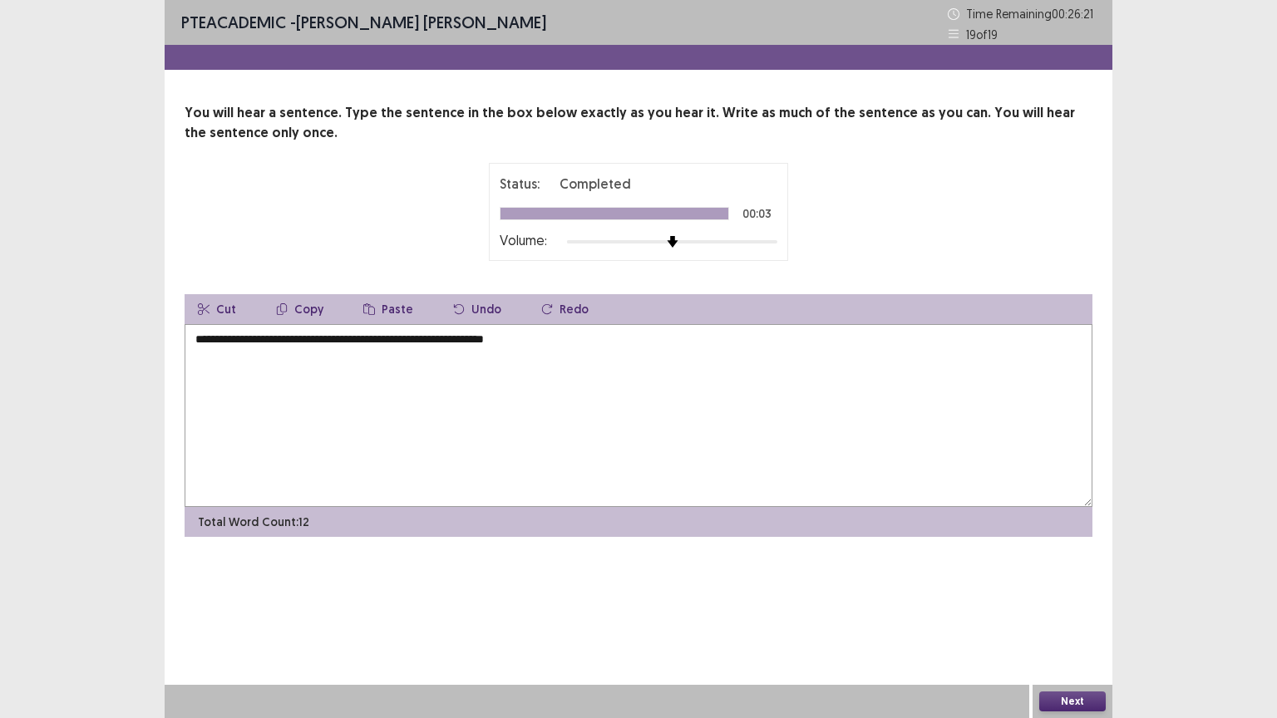
type textarea "**********"
click at [1070, 606] on button "Next" at bounding box center [1072, 701] width 66 height 20
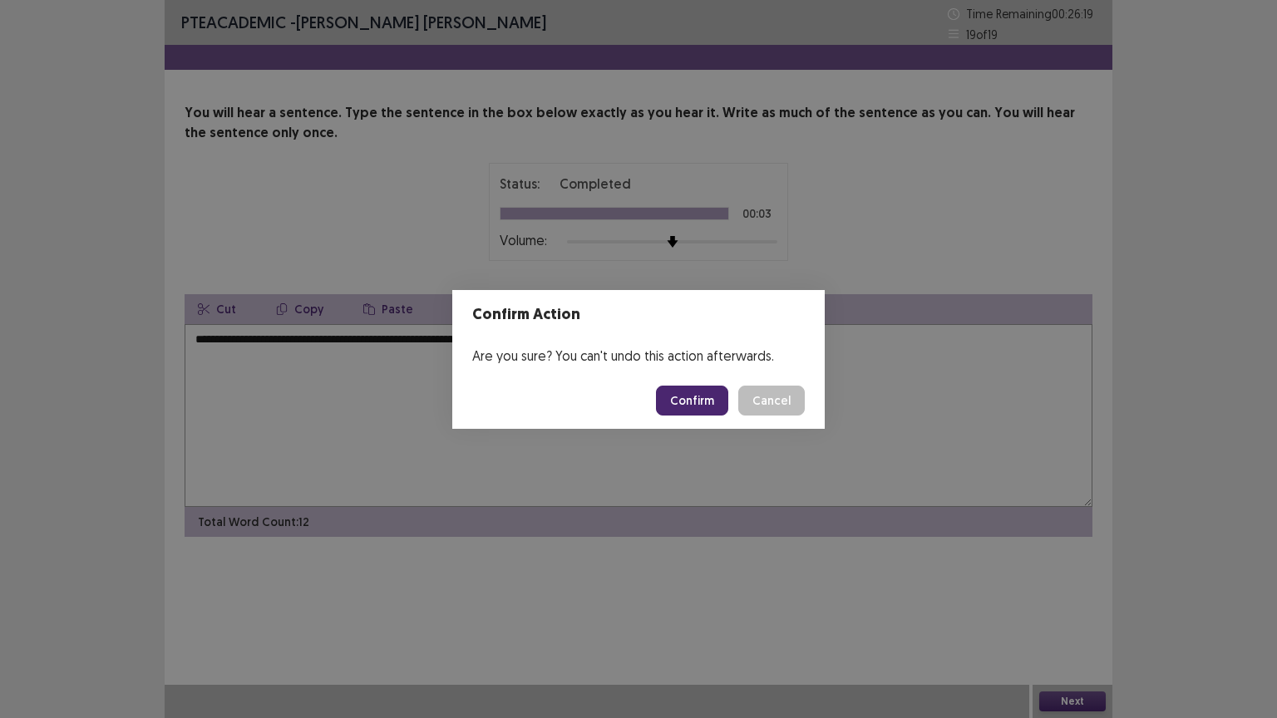
click at [707, 400] on button "Confirm" at bounding box center [692, 401] width 72 height 30
